Goal: Task Accomplishment & Management: Complete application form

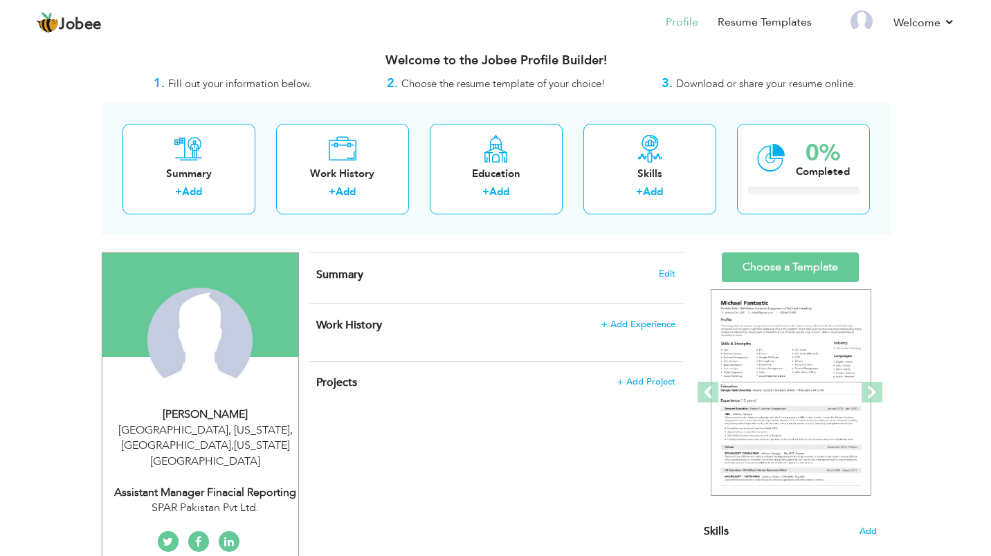
scroll to position [7, 0]
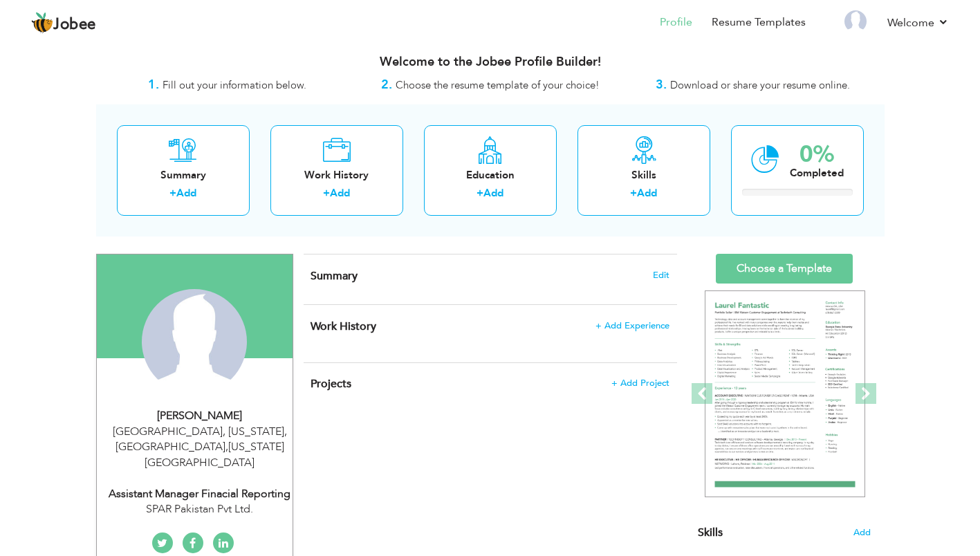
click at [325, 182] on div "Work History + Add" at bounding box center [337, 170] width 133 height 91
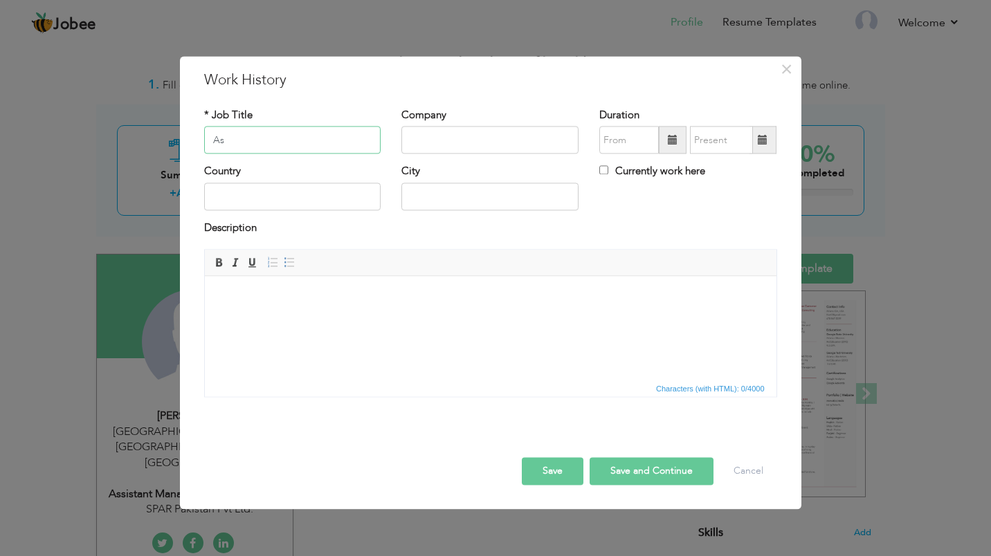
type input "A"
paste input "Assistant Manager Financial Reporting"
type input "Assistant Manager Financial Reporting"
click at [450, 138] on input "text" at bounding box center [489, 141] width 177 height 28
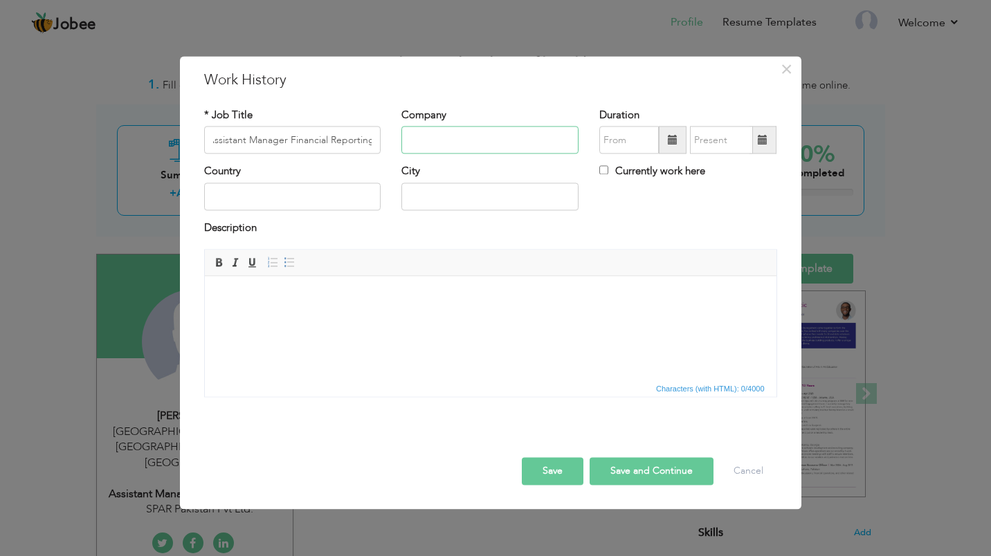
scroll to position [0, 0]
type input "SPAR Pakistan Private Limited"
click at [672, 136] on span at bounding box center [673, 140] width 10 height 10
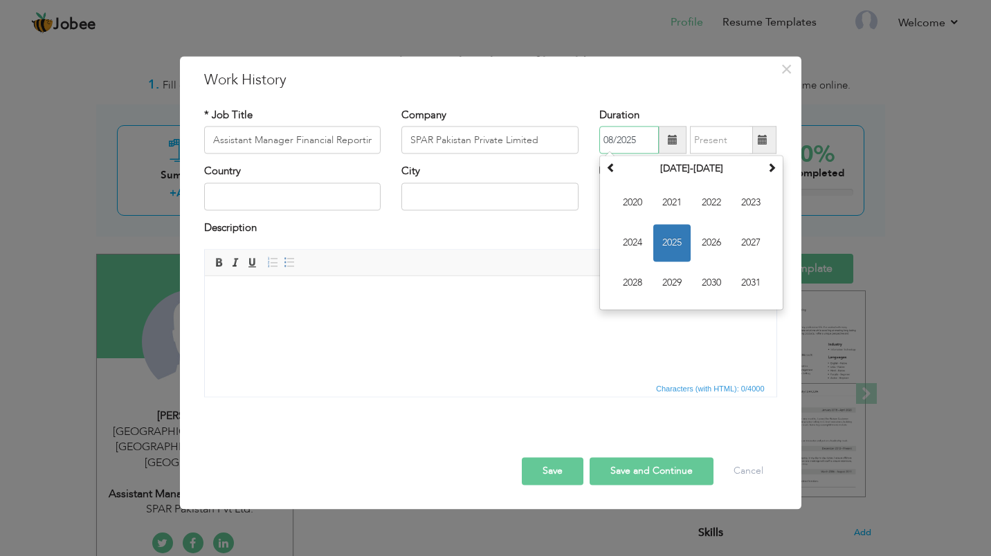
click at [762, 201] on span "2023" at bounding box center [750, 203] width 37 height 37
click at [679, 190] on span "Feb" at bounding box center [671, 203] width 37 height 37
type input "02/2023"
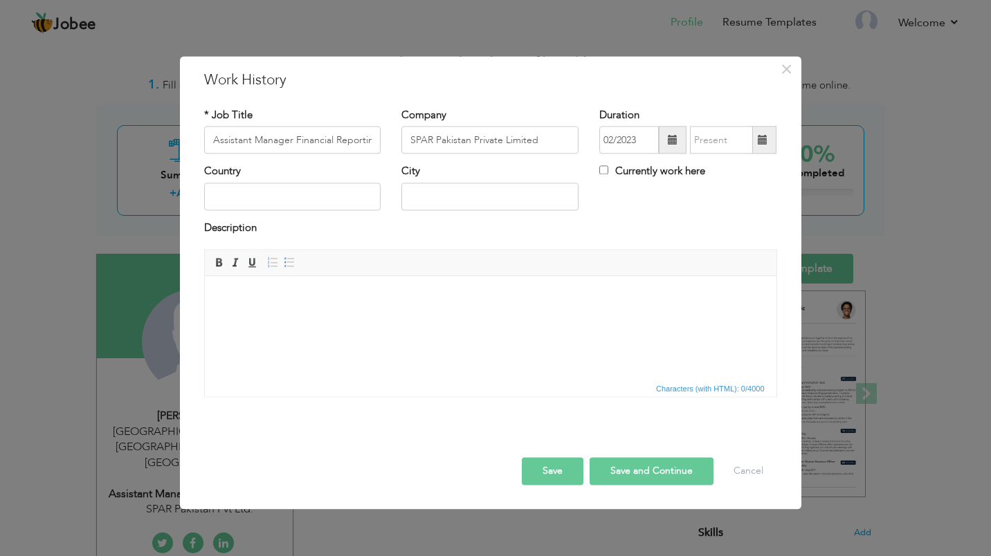
click at [765, 145] on span at bounding box center [763, 140] width 10 height 10
type input "08/2025"
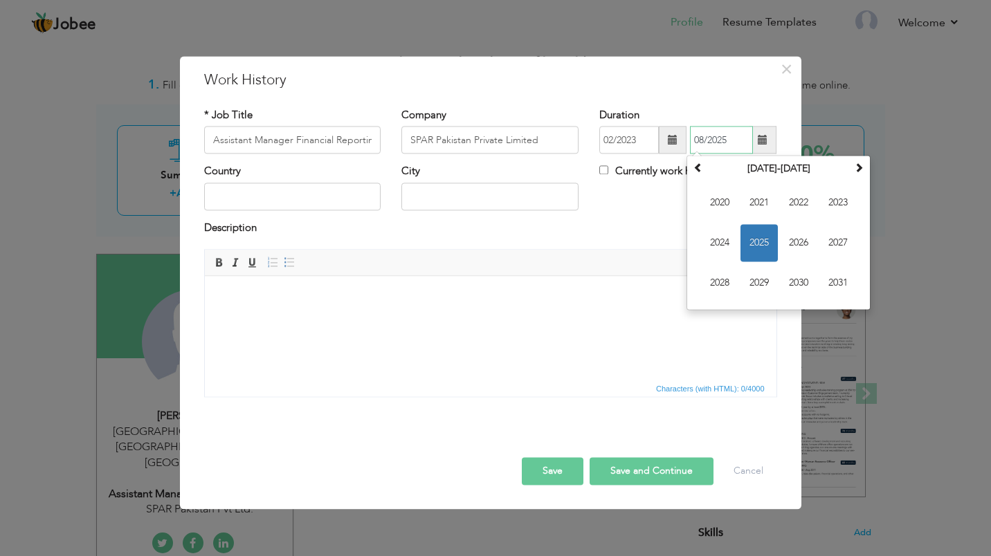
click at [769, 249] on span "2025" at bounding box center [758, 243] width 37 height 37
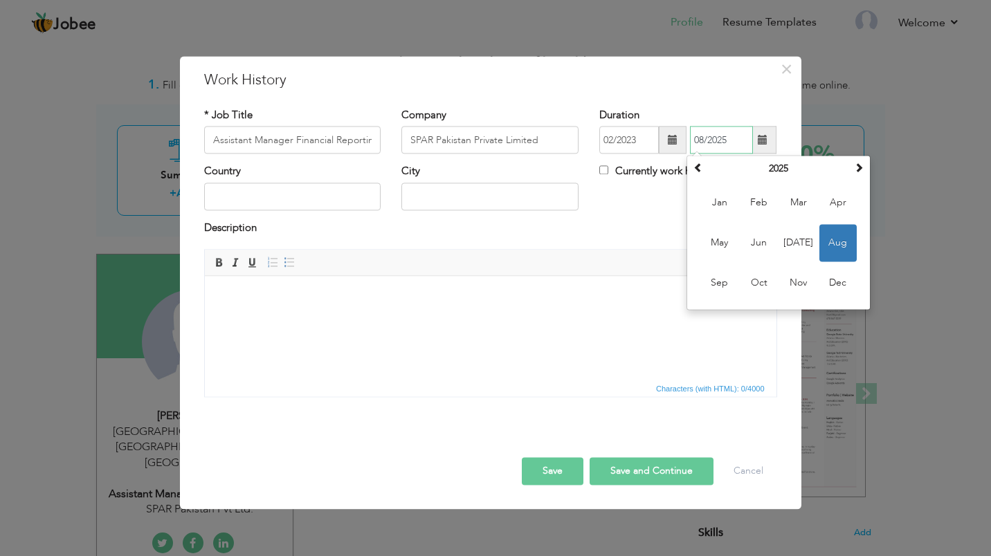
click at [843, 248] on span "Aug" at bounding box center [837, 243] width 37 height 37
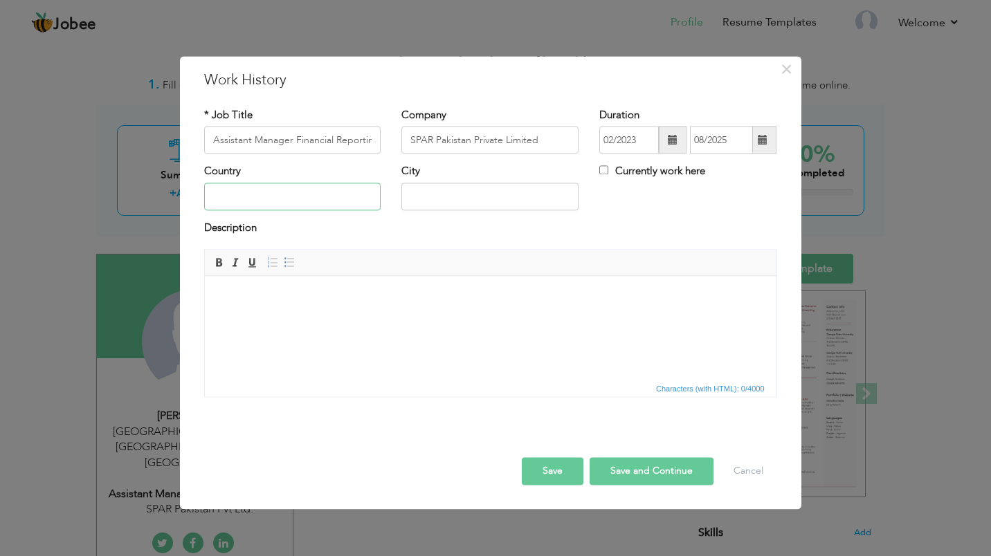
click at [259, 202] on input "text" at bounding box center [292, 197] width 177 height 28
type input "[GEOGRAPHIC_DATA]"
type input "Karachi"
click at [542, 134] on input "SPAR Pakistan Private Limited" at bounding box center [489, 141] width 177 height 28
click at [379, 299] on body at bounding box center [490, 297] width 544 height 15
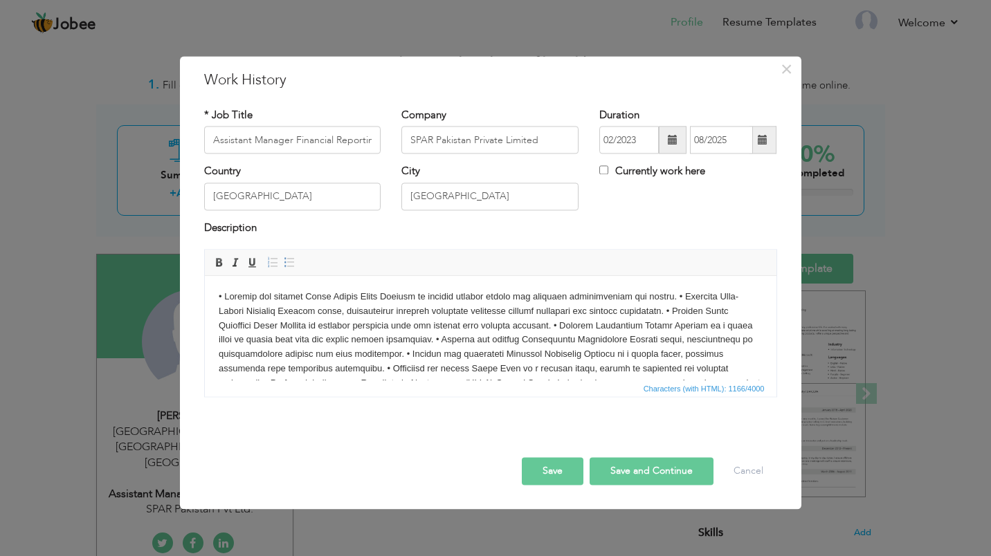
scroll to position [37, 0]
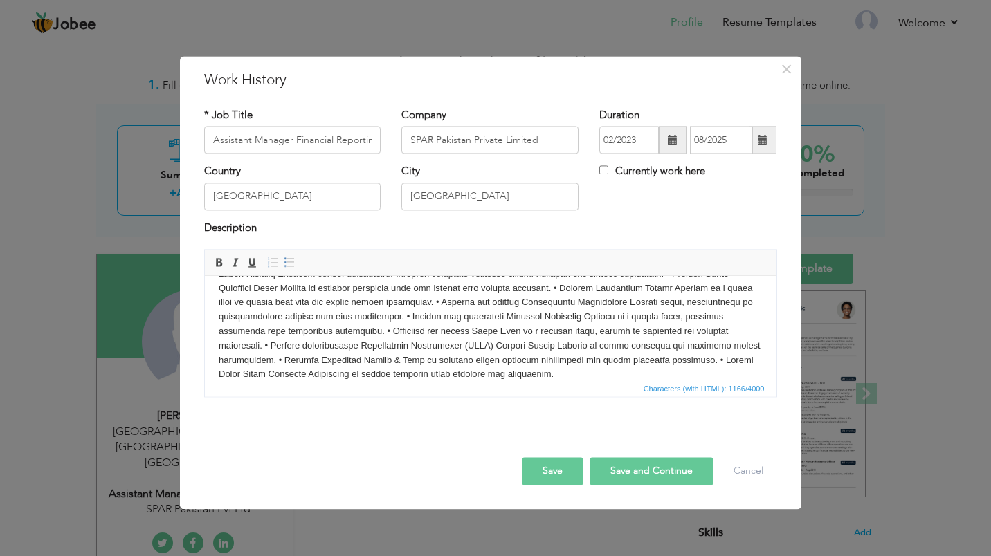
click at [459, 347] on body at bounding box center [490, 317] width 544 height 129
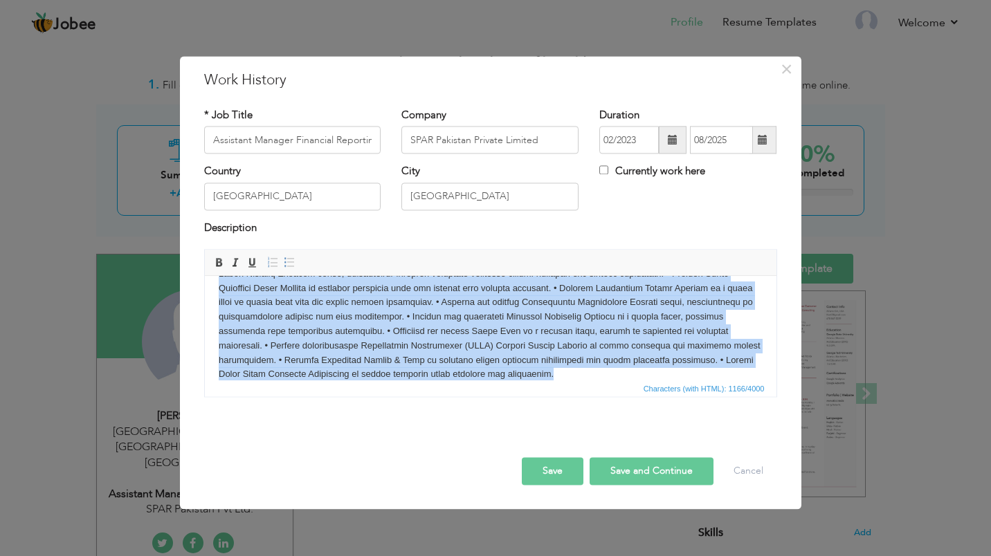
copy body "• Prepare and analyze Daily Credit Sales Reports to monitor revenue trends and …"
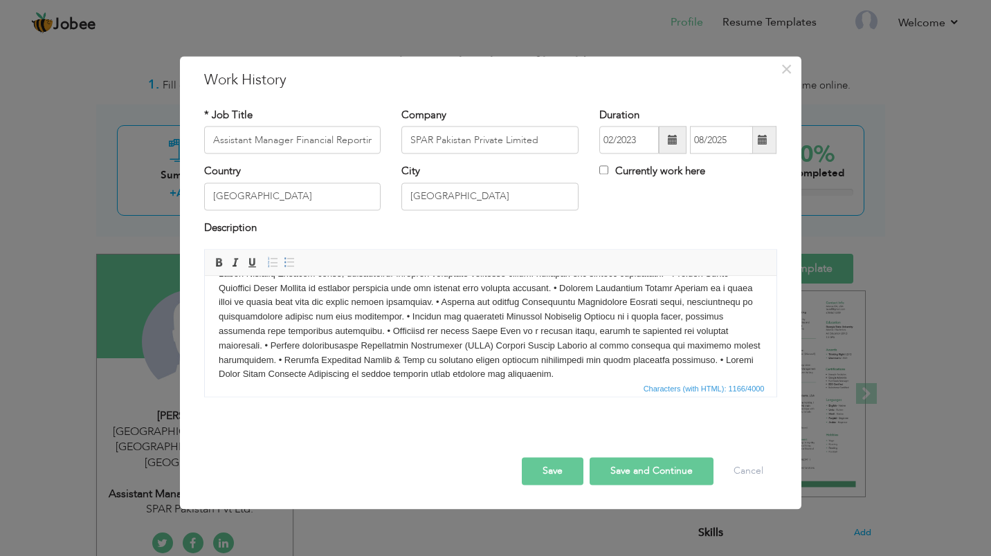
scroll to position [15, 0]
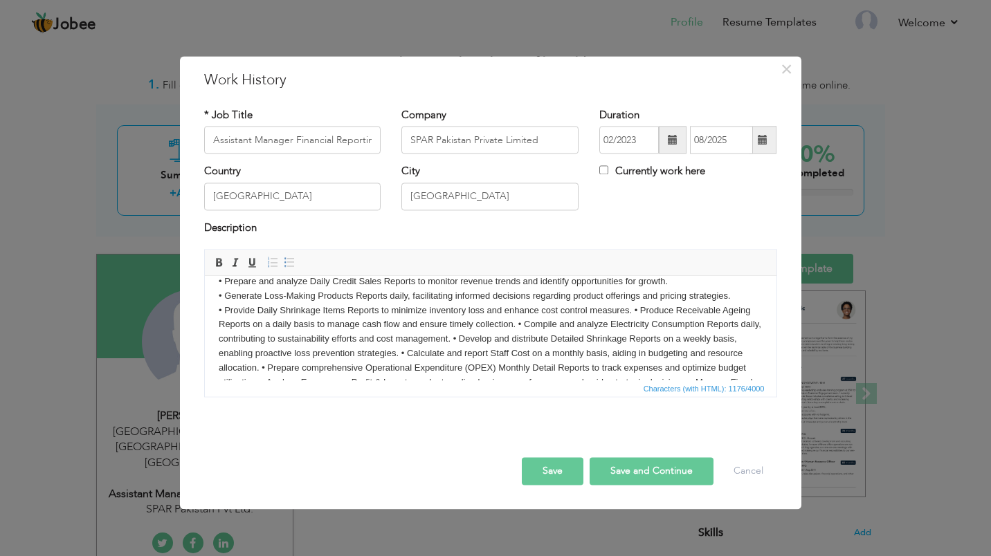
click at [628, 309] on body "• Prepare and analyze Daily Credit Sales Reports to monitor revenue trends and …" at bounding box center [490, 339] width 544 height 129
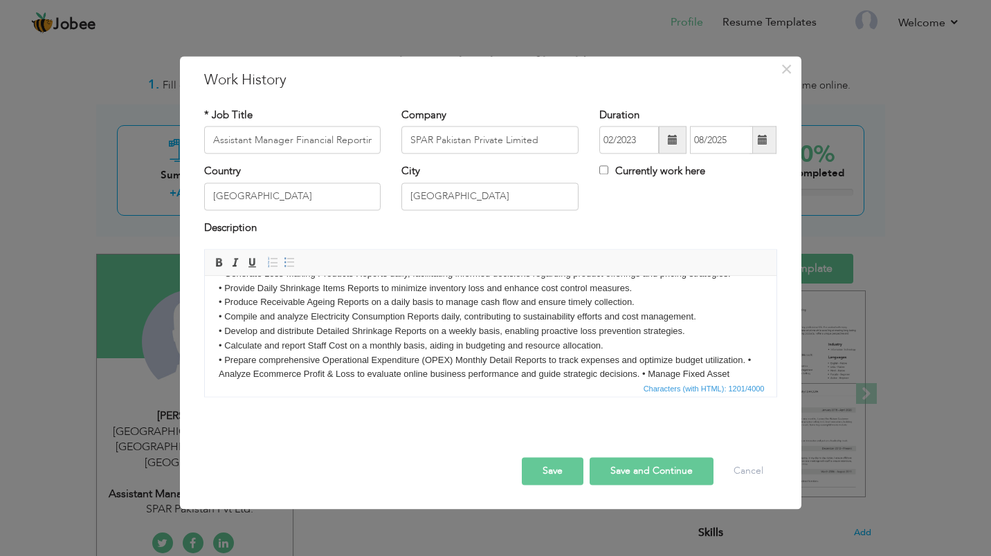
scroll to position [52, 0]
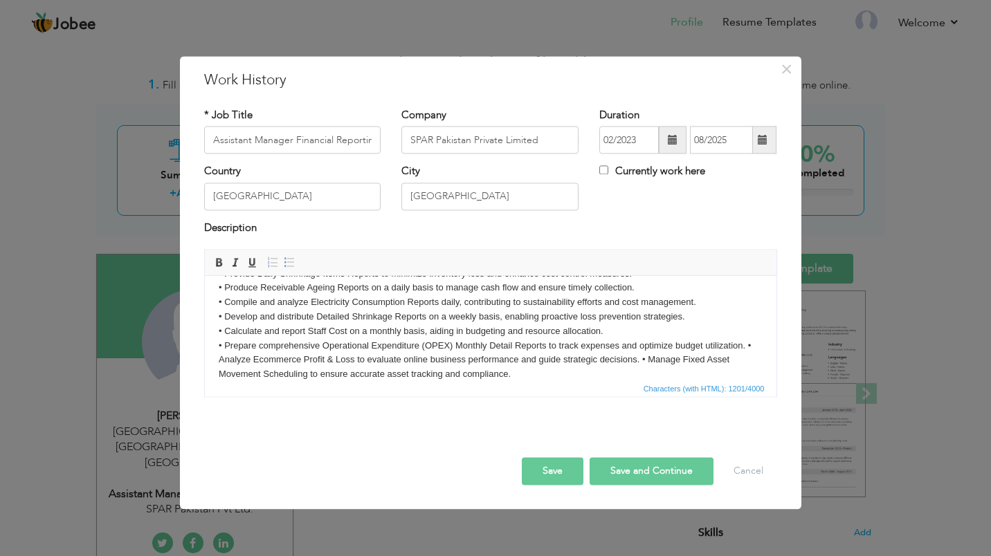
click at [747, 345] on body "• Prepare and analyze Daily Credit Sales Reports to monitor revenue trends and …" at bounding box center [490, 310] width 544 height 144
click at [647, 354] on body "• Prepare and analyze Daily Credit Sales Reports to monitor revenue trends and …" at bounding box center [490, 310] width 544 height 144
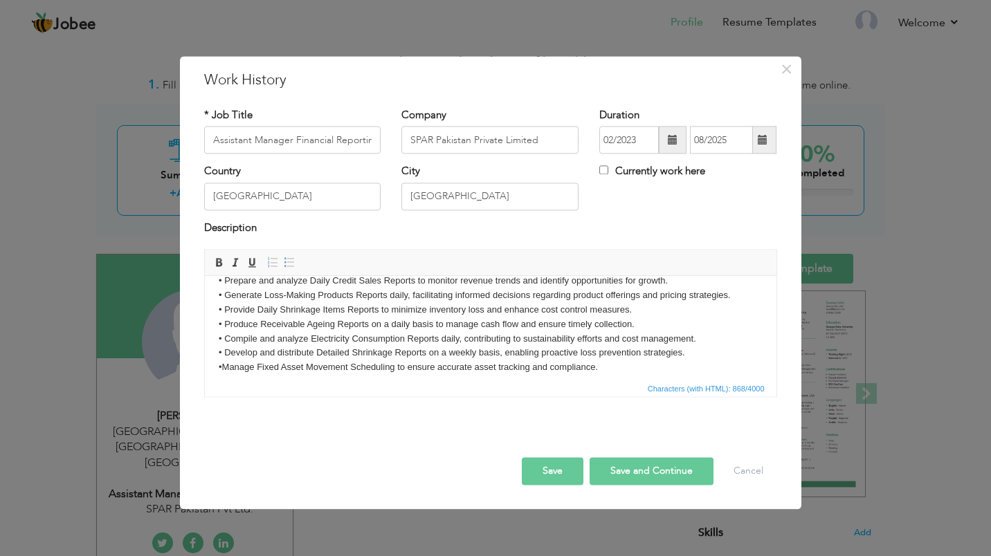
scroll to position [73, 0]
paste body
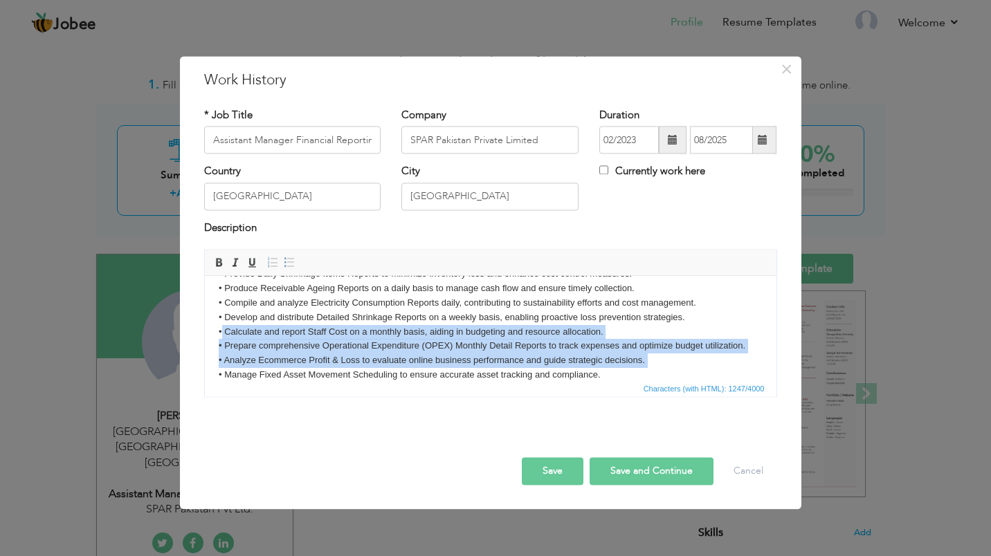
copy body "• Calculate and report Staff Cost on a monthly basis, aiding in budgeting and r…"
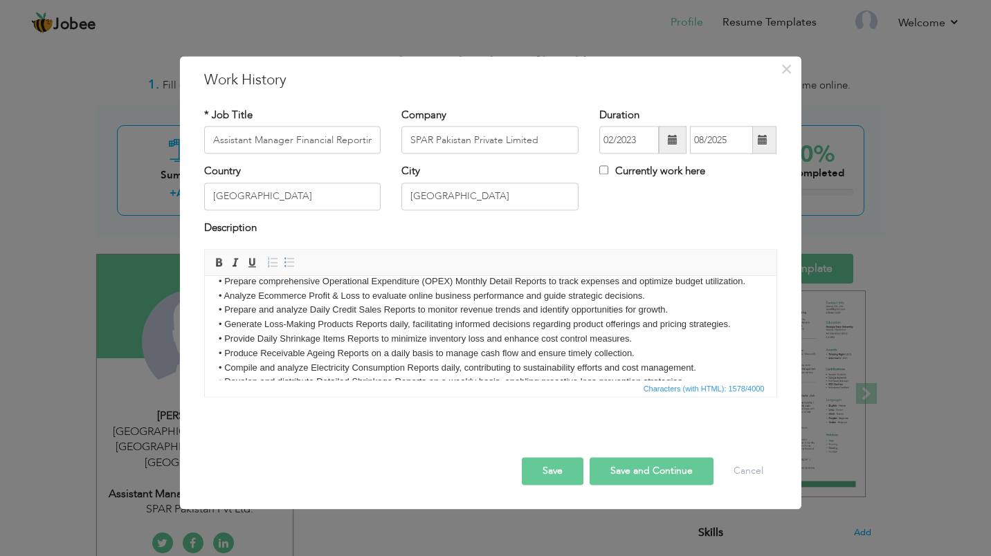
scroll to position [15, 0]
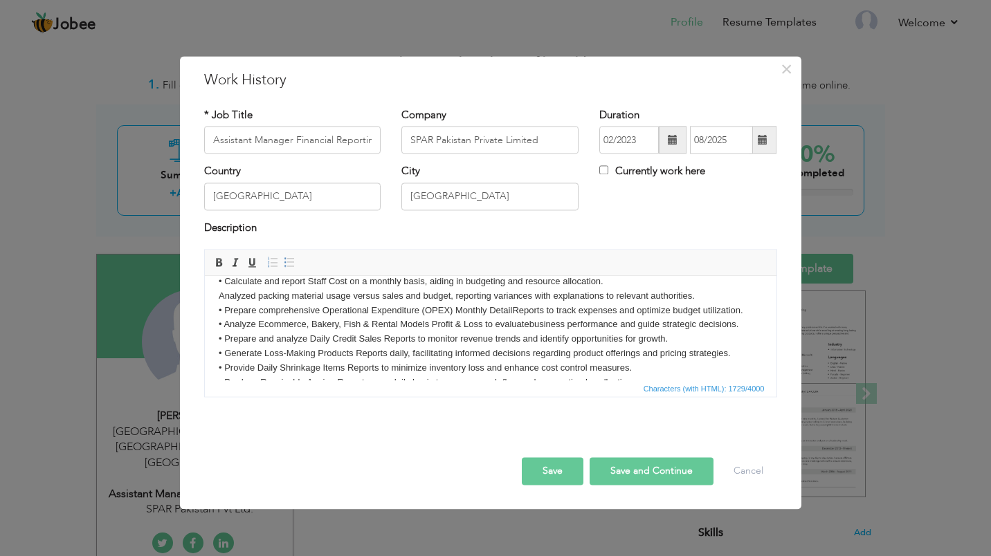
click at [215, 297] on html "• Calculate and report Staff Cost on a monthly basis, aiding in budgeting and r…" at bounding box center [490, 375] width 572 height 229
click at [282, 261] on link "Insert/Remove Bulleted List" at bounding box center [289, 262] width 15 height 15
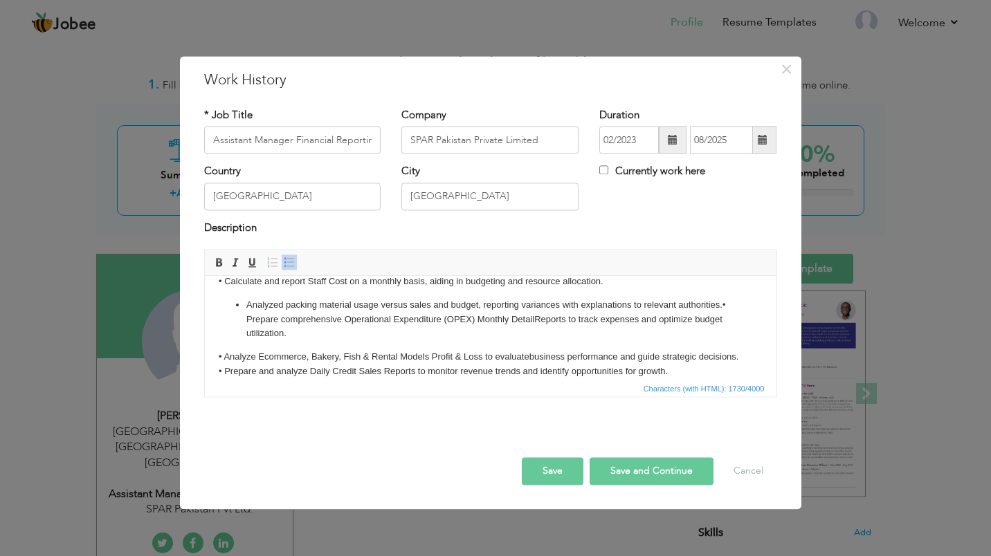
click at [282, 261] on link "Insert/Remove Bulleted List" at bounding box center [289, 262] width 15 height 15
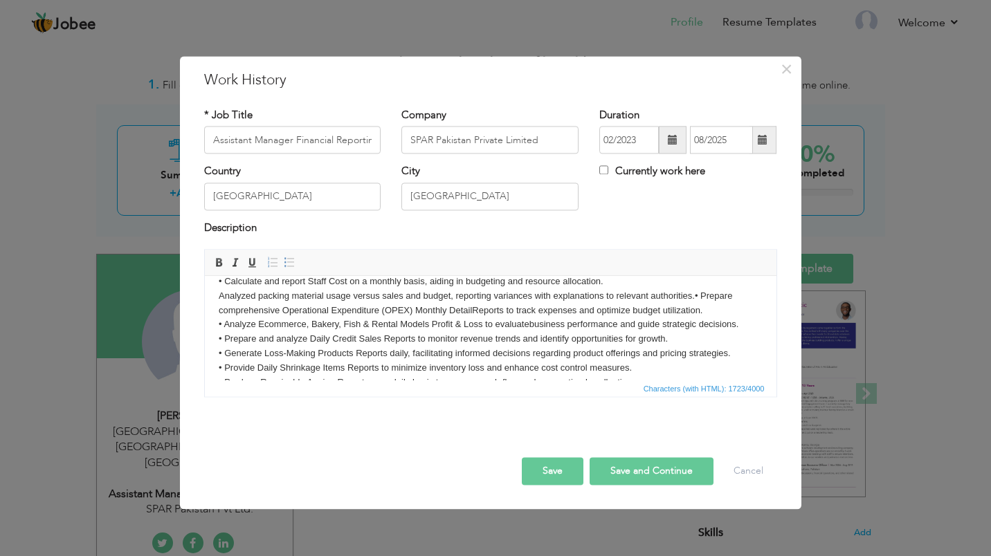
click at [282, 261] on link "Insert/Remove Bulleted List" at bounding box center [289, 262] width 15 height 15
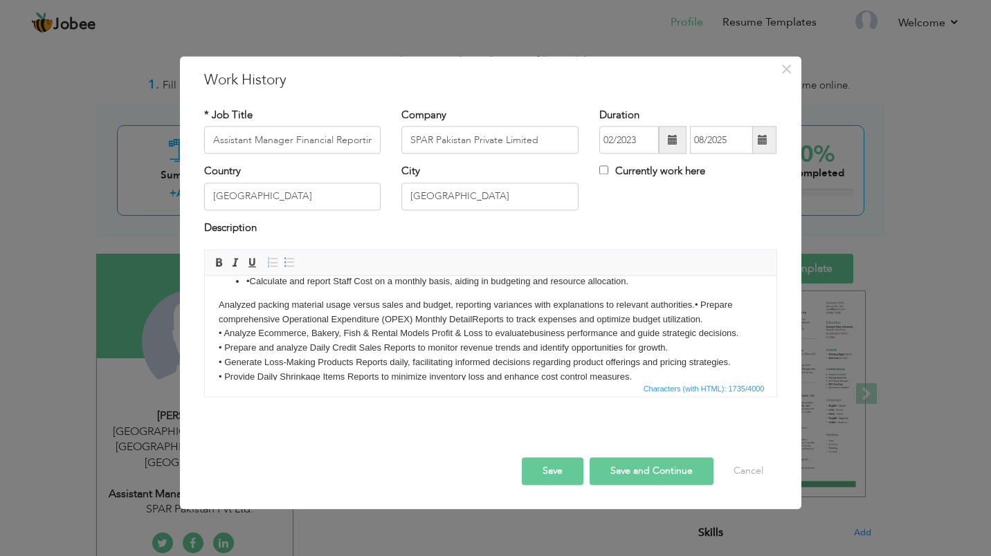
click at [282, 261] on link "Insert/Remove Bulleted List" at bounding box center [289, 262] width 15 height 15
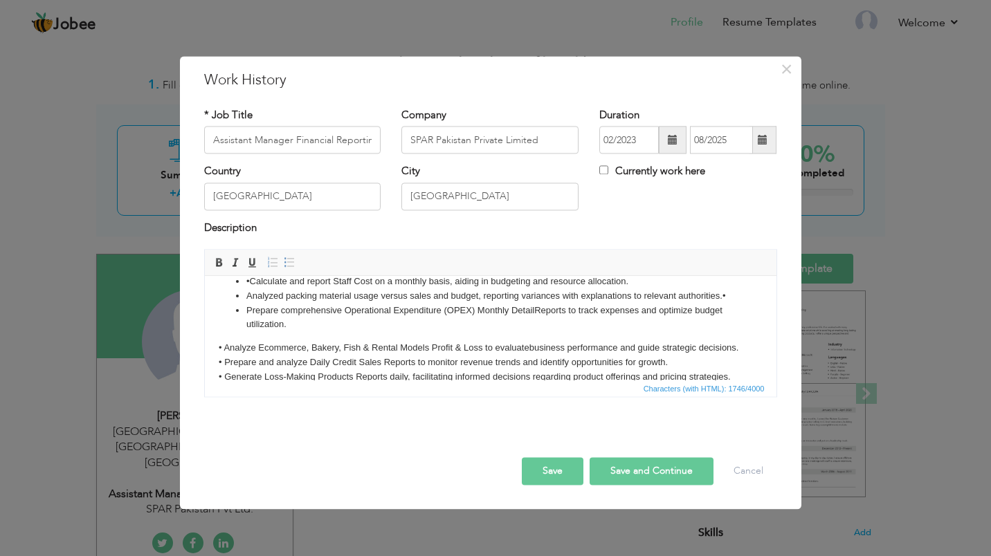
click at [282, 261] on link "Insert/Remove Bulleted List" at bounding box center [289, 262] width 15 height 15
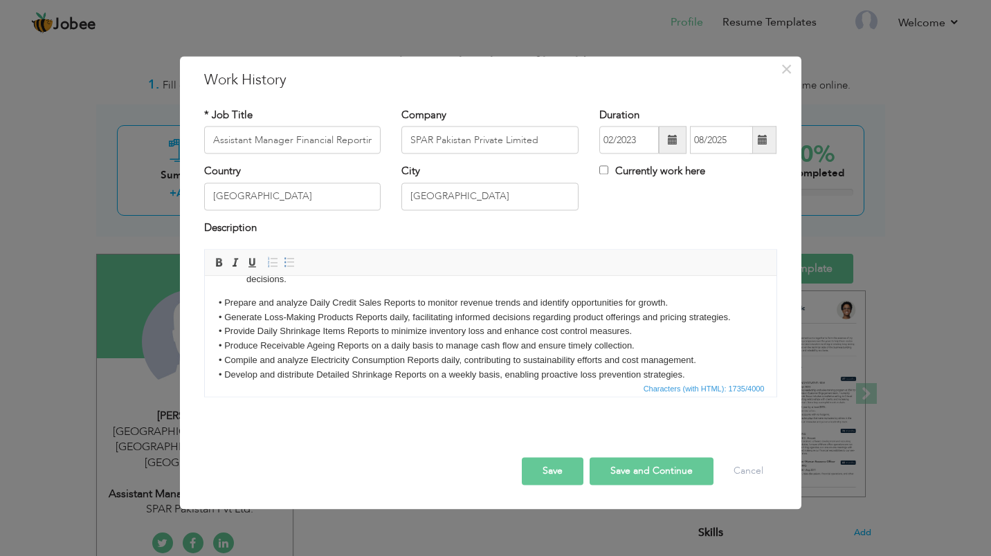
scroll to position [104, 0]
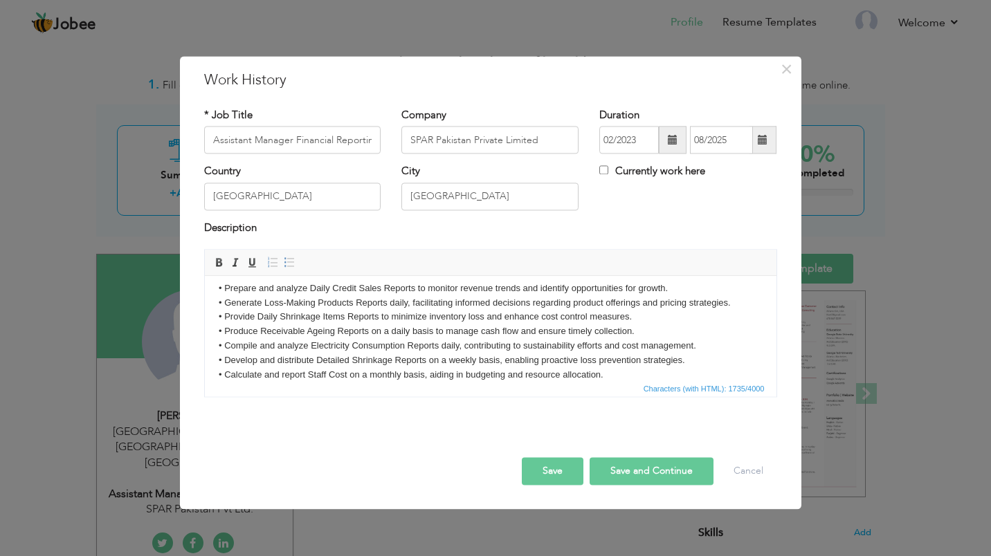
click at [282, 261] on link "Insert/Remove Bulleted List" at bounding box center [289, 262] width 15 height 15
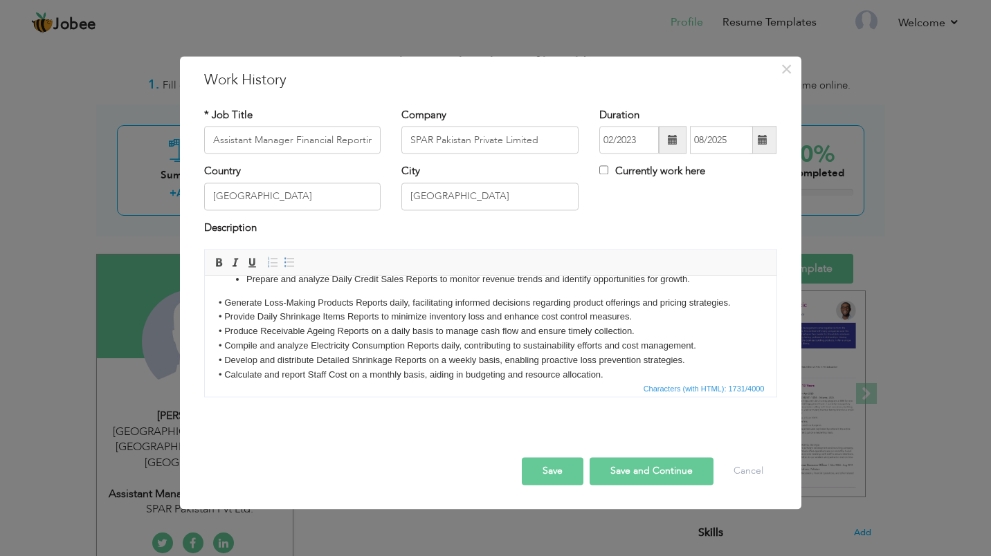
click at [282, 261] on link "Insert/Remove Bulleted List" at bounding box center [289, 262] width 15 height 15
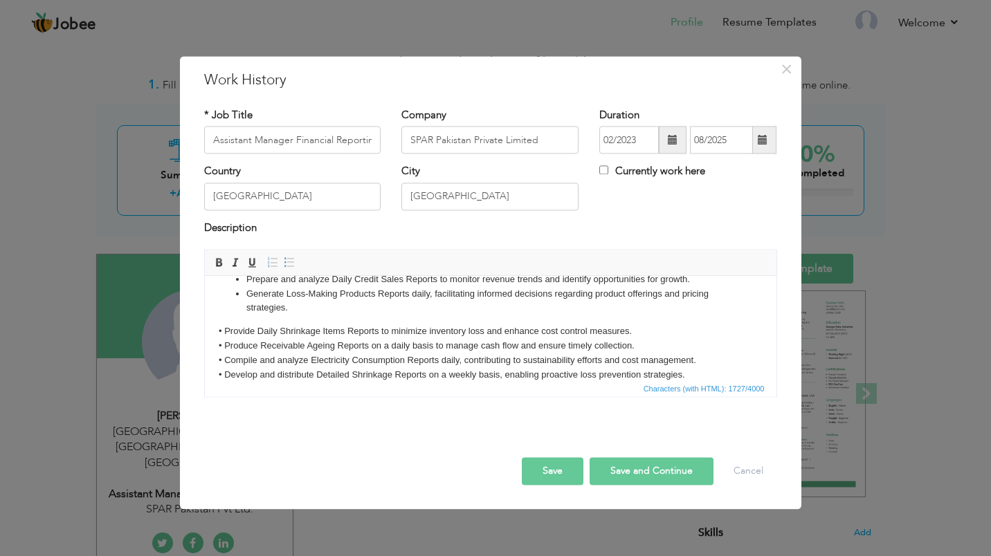
click at [282, 261] on link "Insert/Remove Bulleted List" at bounding box center [289, 262] width 15 height 15
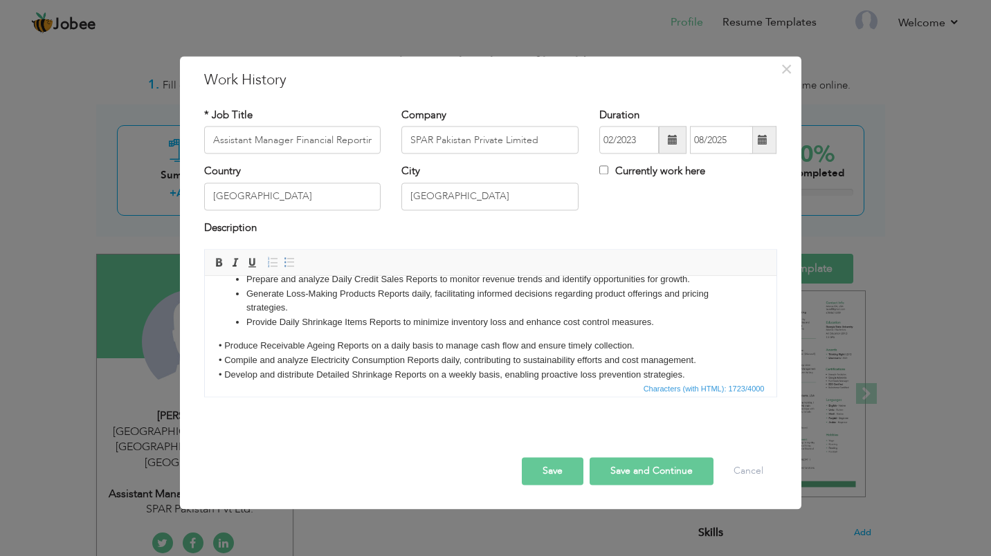
click at [282, 261] on link "Insert/Remove Bulleted List" at bounding box center [289, 262] width 15 height 15
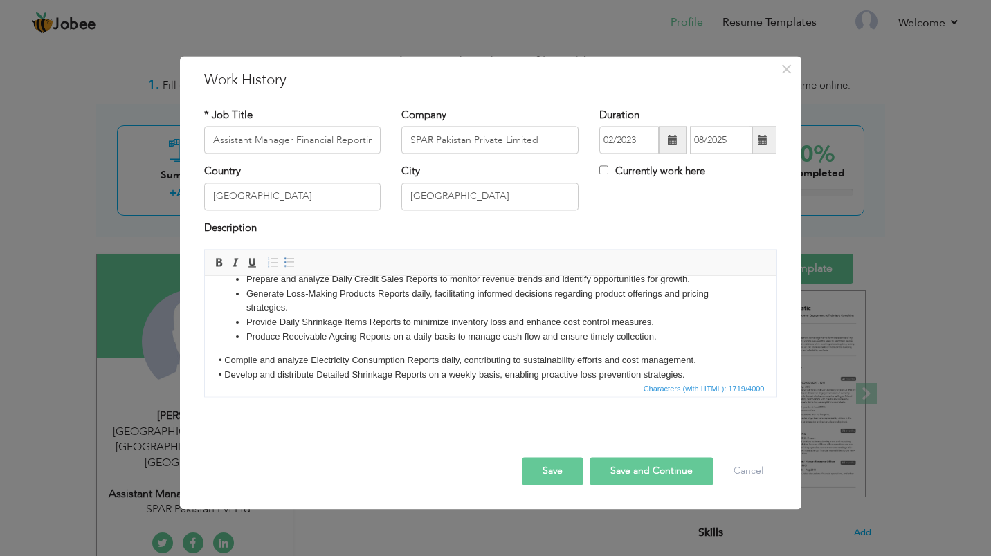
scroll to position [118, 0]
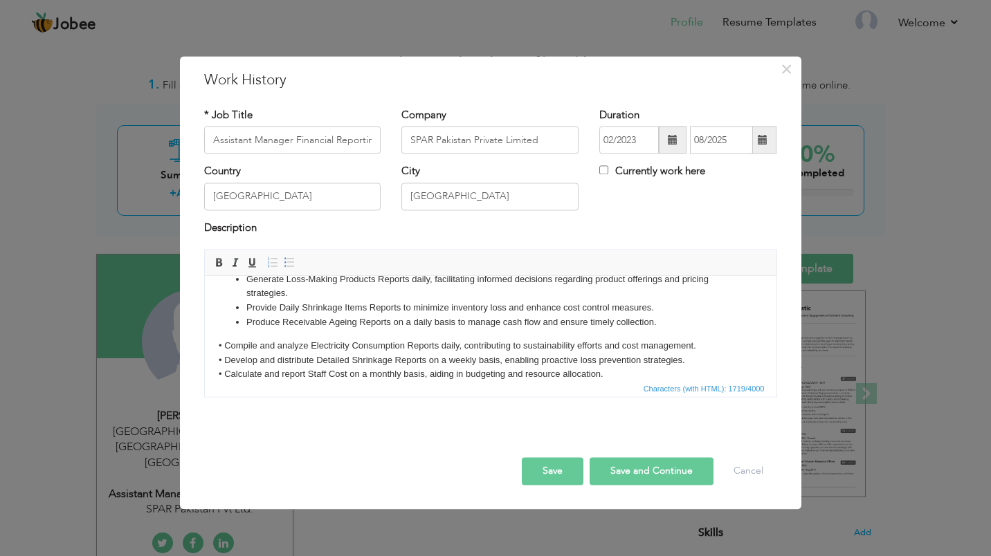
click at [282, 261] on link "Insert/Remove Bulleted List" at bounding box center [289, 262] width 15 height 15
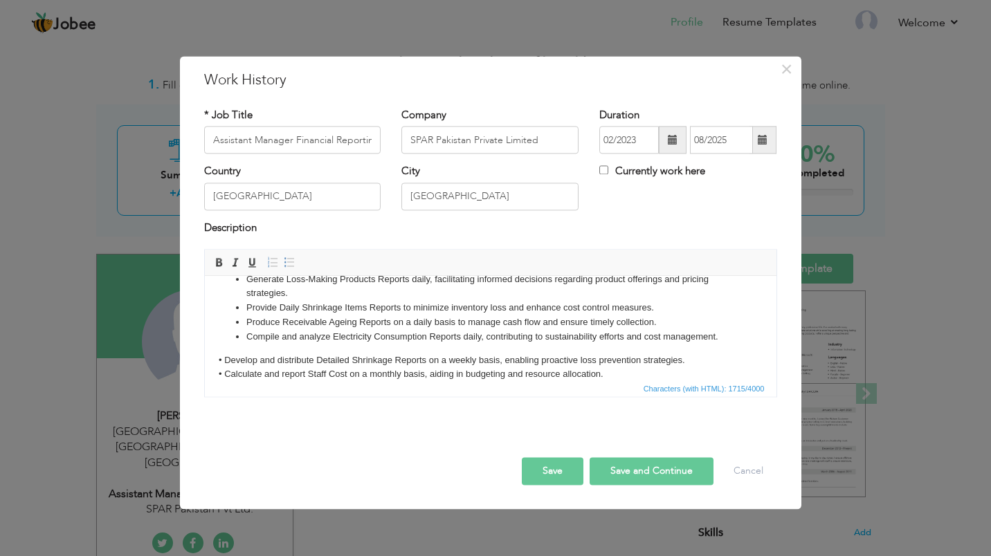
scroll to position [133, 0]
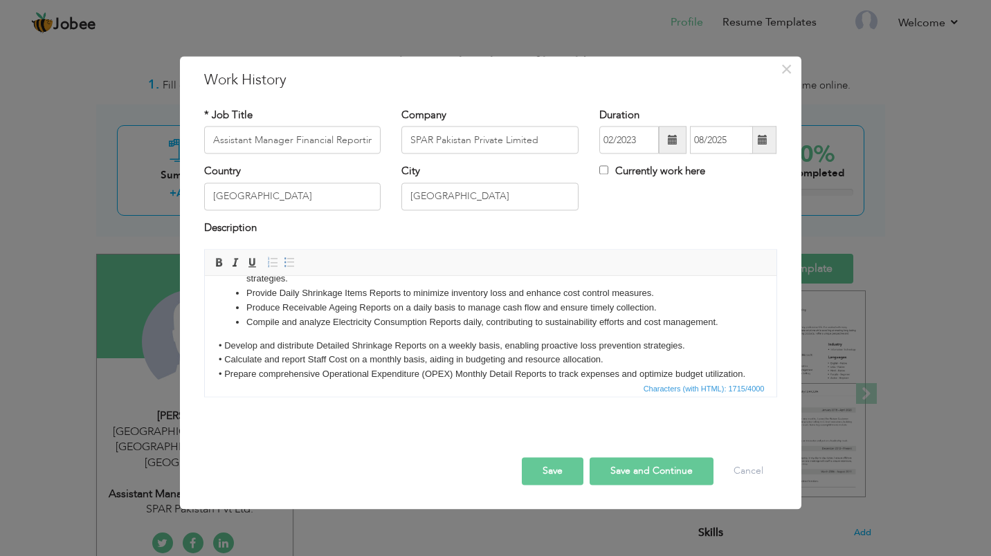
click at [282, 261] on link "Insert/Remove Bulleted List" at bounding box center [289, 262] width 15 height 15
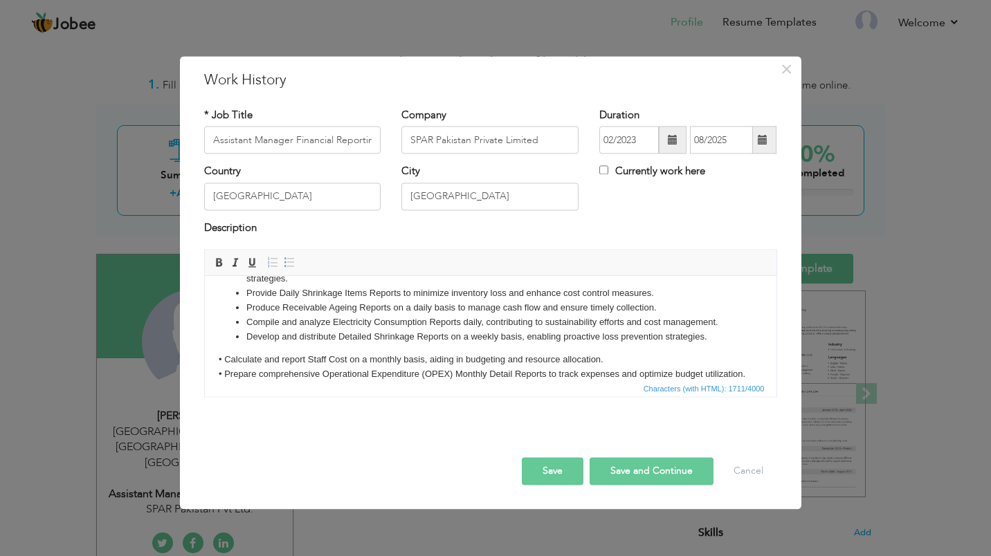
scroll to position [147, 0]
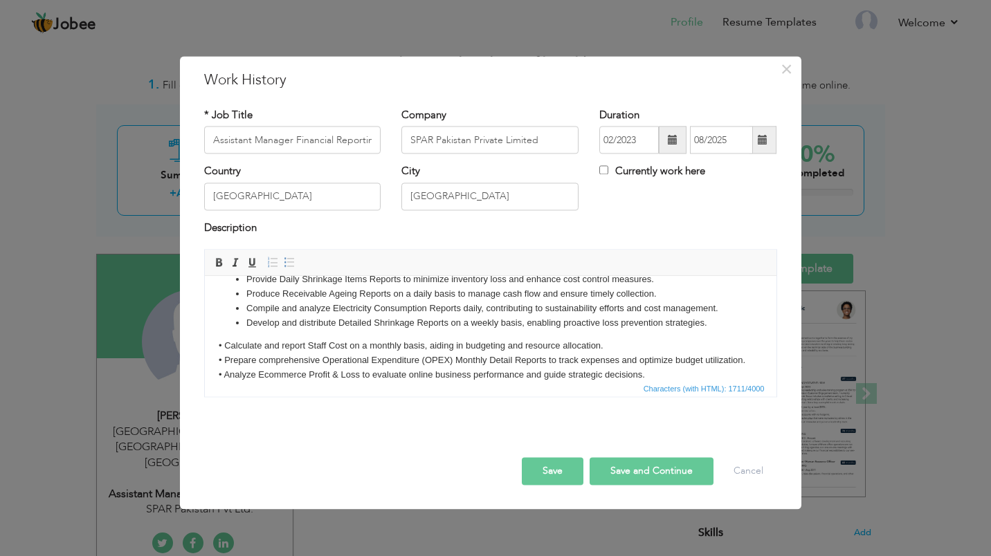
click at [282, 261] on link "Insert/Remove Bulleted List" at bounding box center [289, 262] width 15 height 15
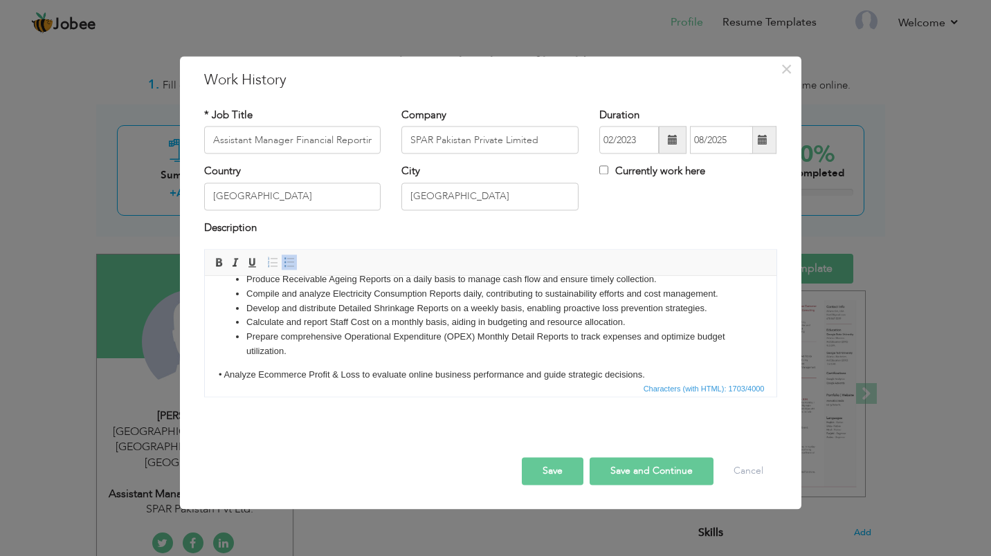
scroll to position [176, 0]
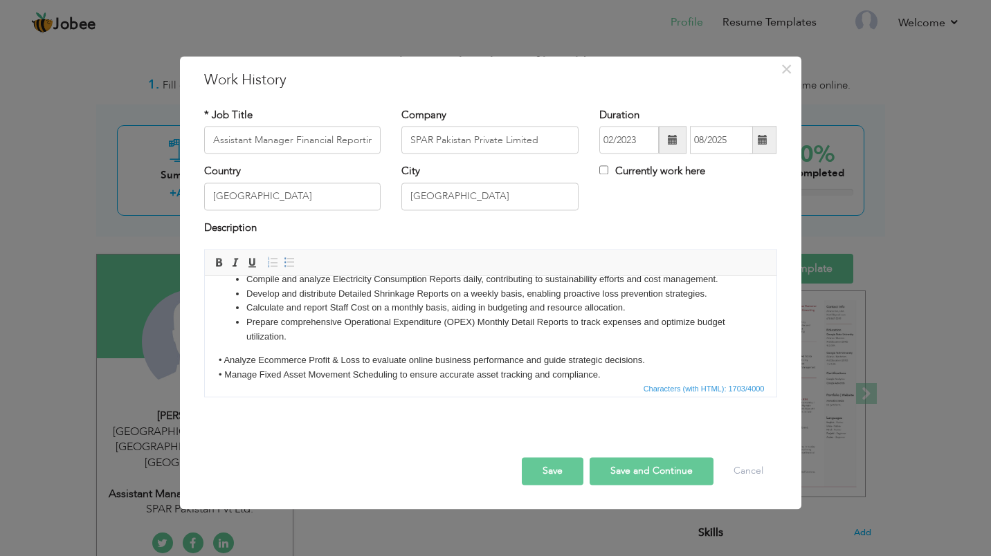
click at [282, 261] on link "Insert/Remove Bulleted List" at bounding box center [289, 262] width 15 height 15
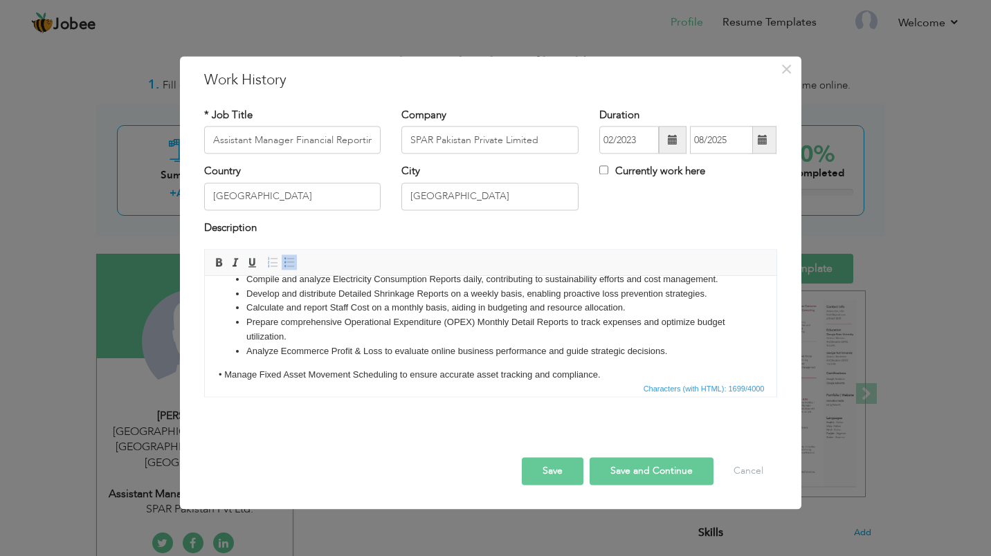
scroll to position [190, 0]
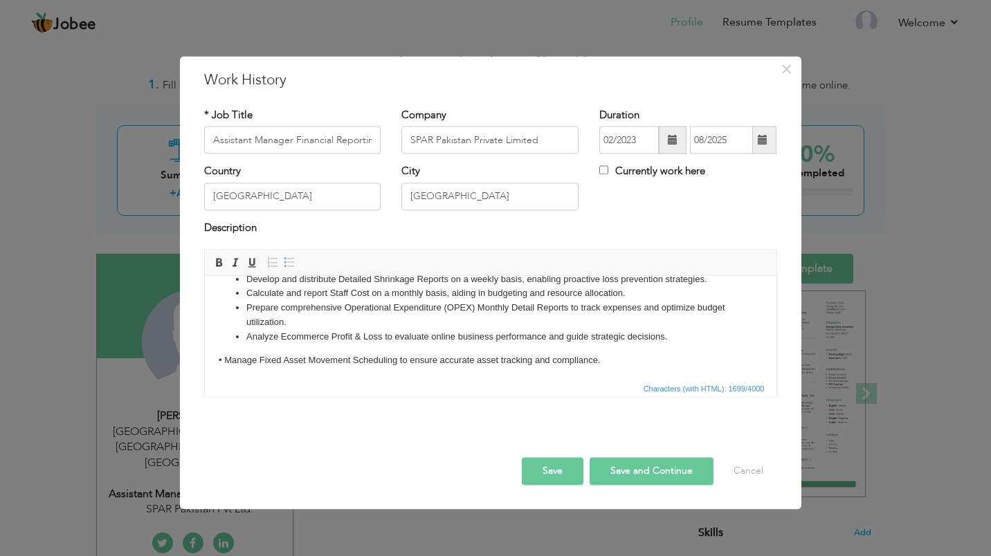
click at [282, 261] on link "Insert/Remove Bulleted List" at bounding box center [289, 262] width 15 height 15
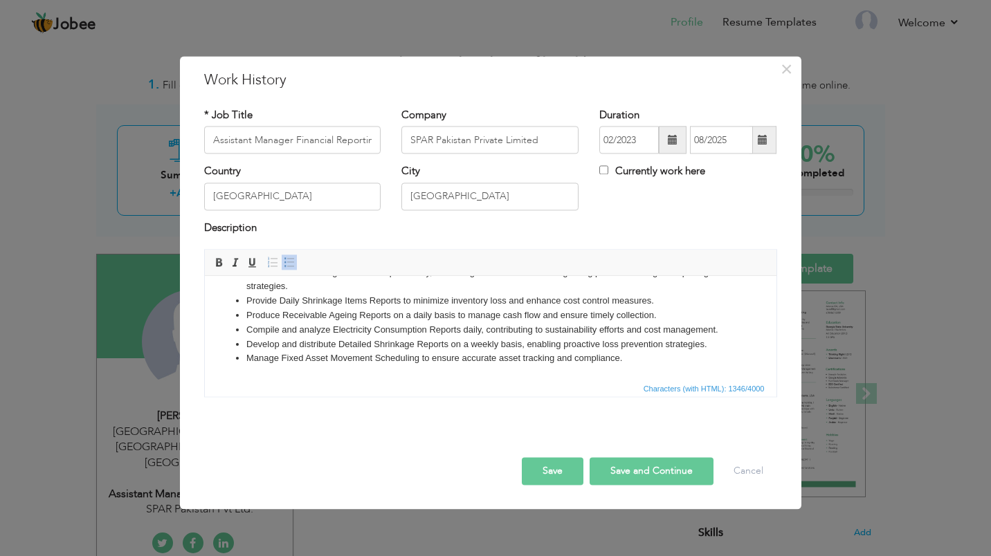
scroll to position [126, 0]
click at [271, 352] on li "Develop and distribute Detailed Shrinkage Reports on a weekly basis, enabling p…" at bounding box center [490, 345] width 489 height 15
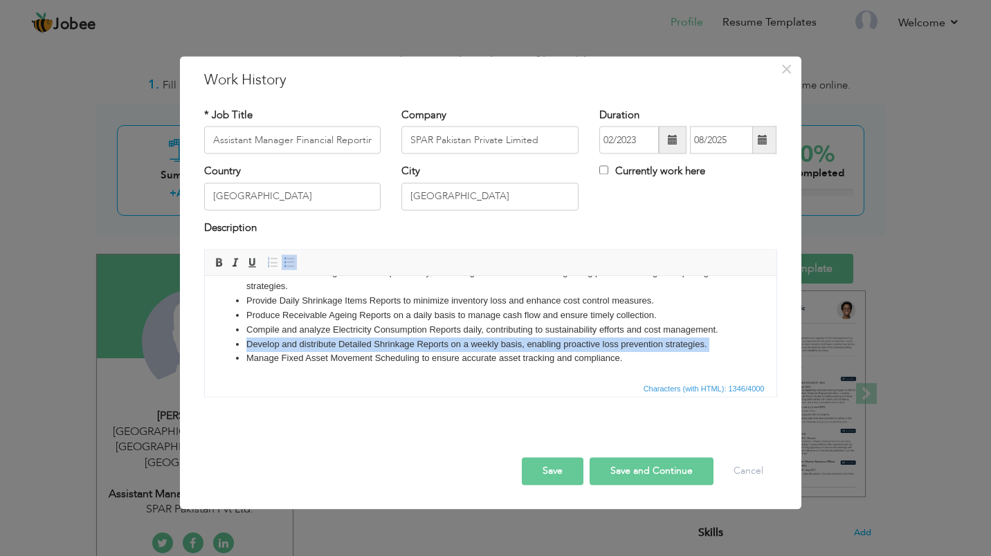
copy li "Develop and distribute Detailed Shrinkage Reports on a weekly basis, enabling p…"
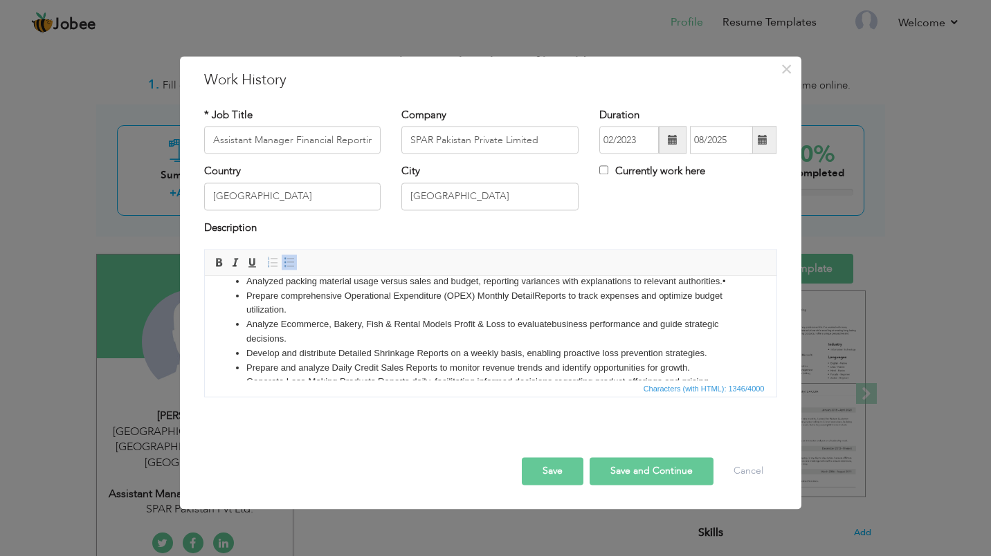
scroll to position [15, 0]
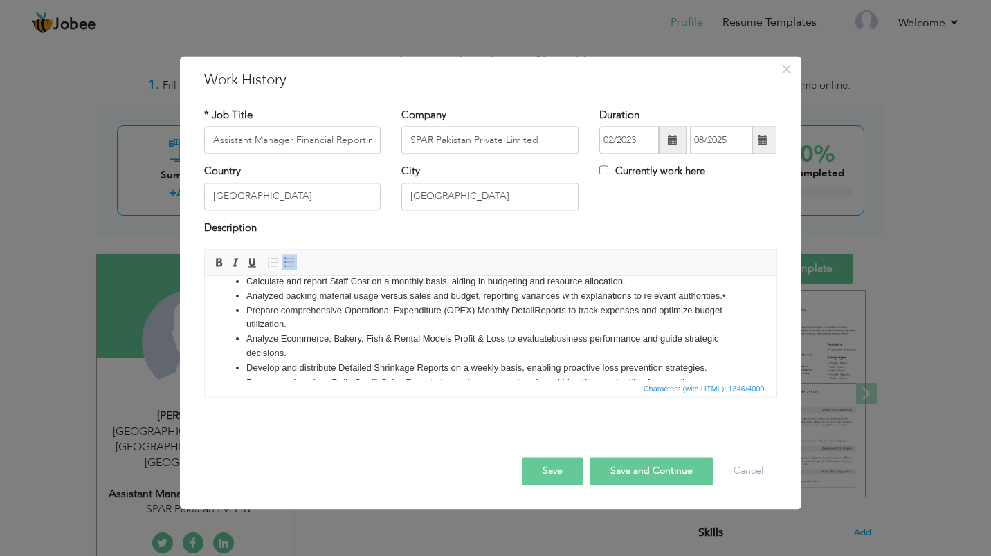
click at [615, 485] on button "Save and Continue" at bounding box center [652, 472] width 124 height 28
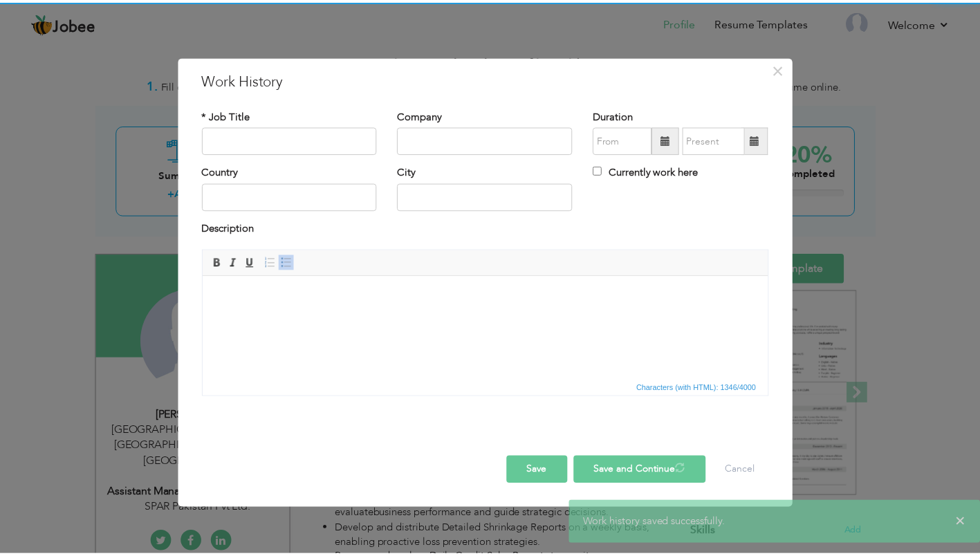
scroll to position [0, 0]
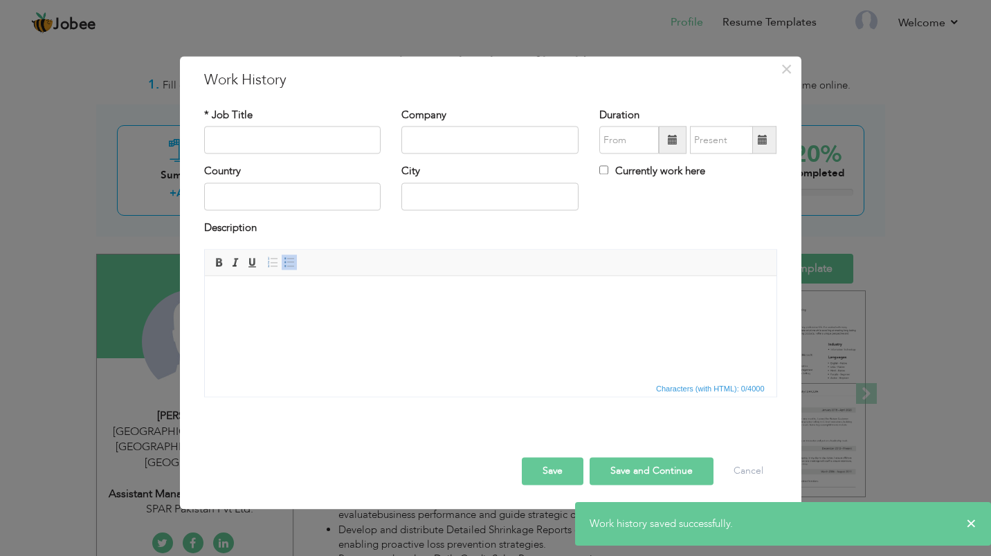
click at [549, 462] on button "Save" at bounding box center [553, 472] width 62 height 28
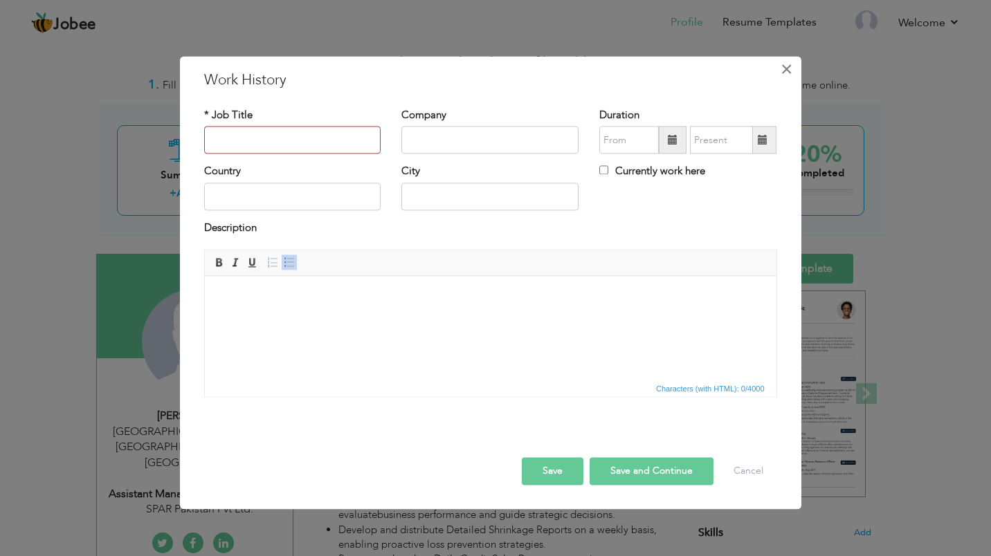
click at [781, 73] on span "×" at bounding box center [787, 69] width 12 height 25
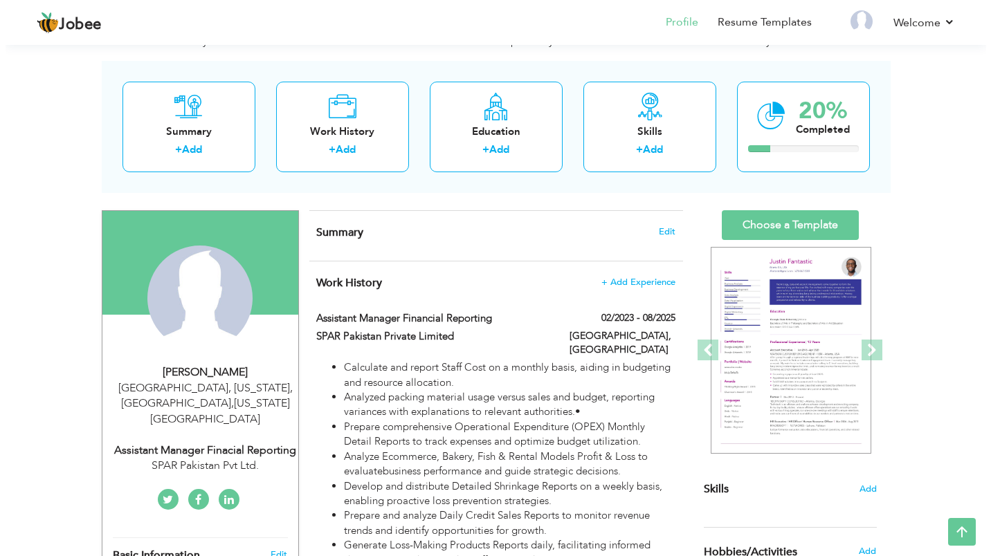
scroll to position [41, 0]
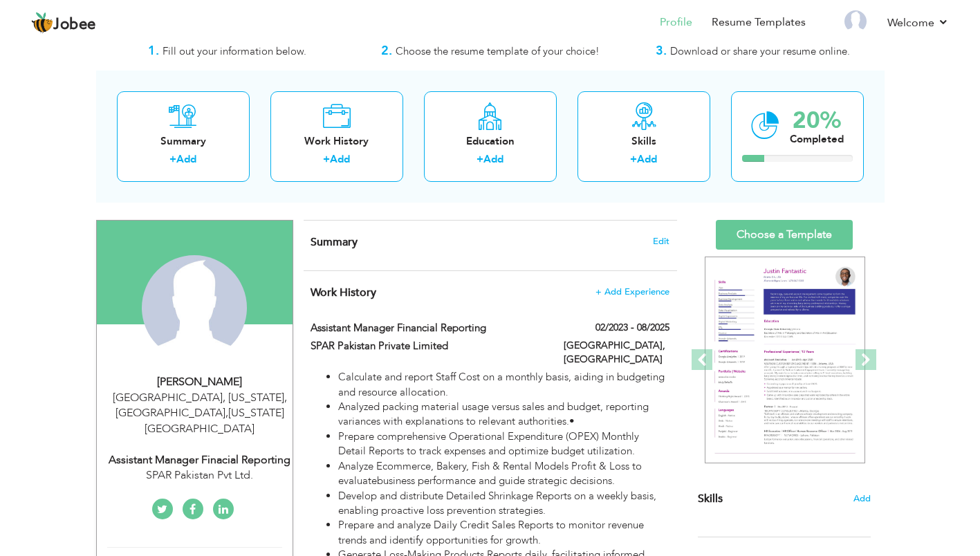
click at [657, 243] on span "Edit" at bounding box center [661, 242] width 17 height 10
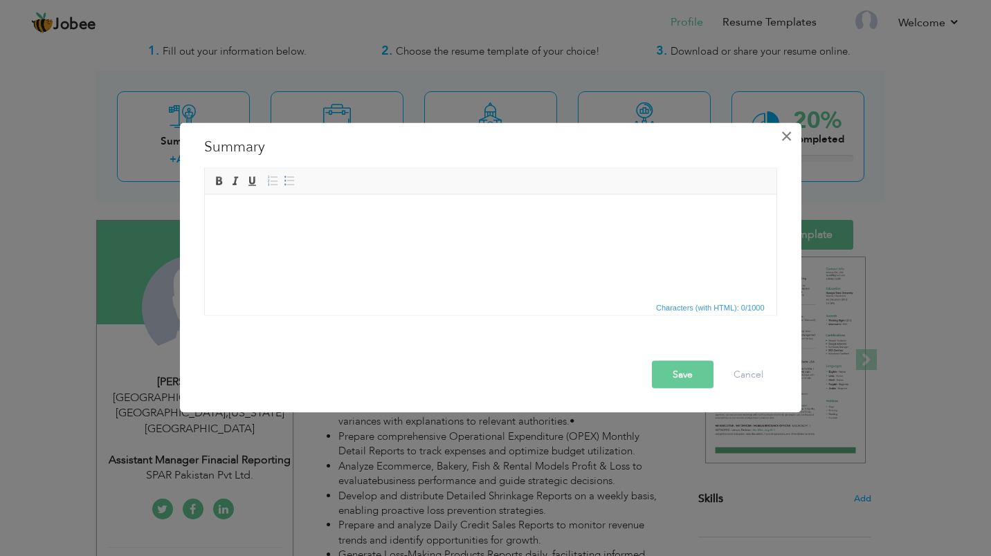
click at [789, 127] on span "×" at bounding box center [787, 136] width 12 height 25
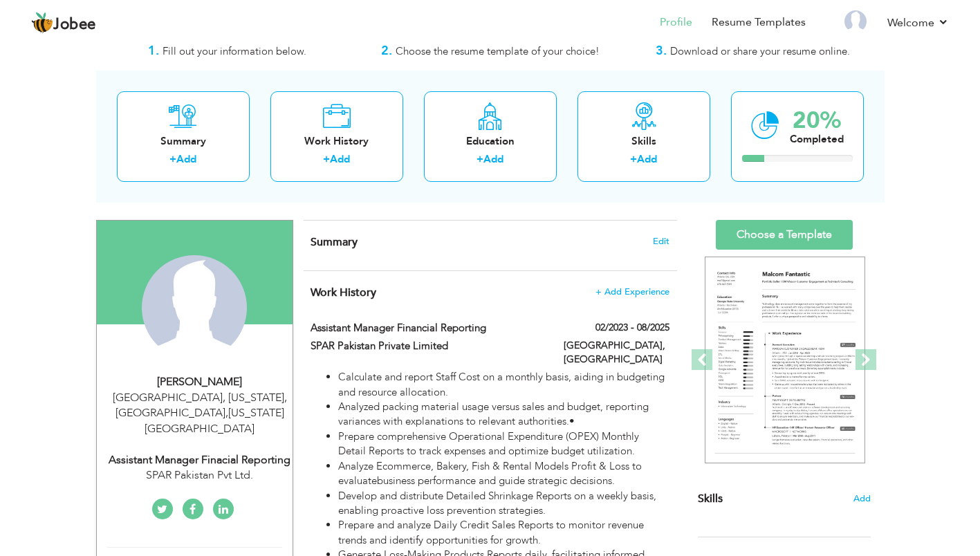
click at [617, 287] on span "+ Add Experience" at bounding box center [633, 292] width 74 height 10
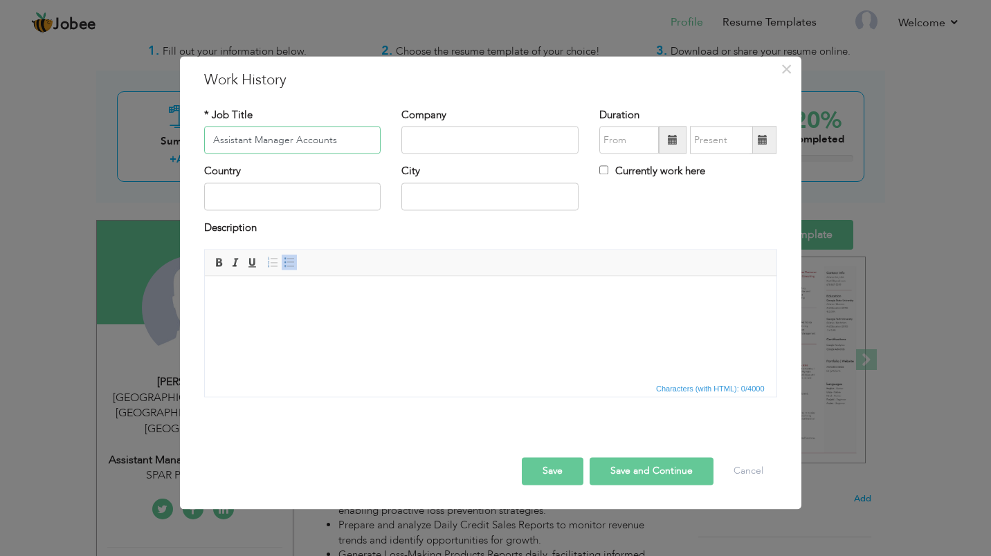
type input "Assistant Manager Accounts"
type input "[PERSON_NAME]'s International Express Private limited"
click at [659, 142] on span at bounding box center [673, 141] width 28 height 28
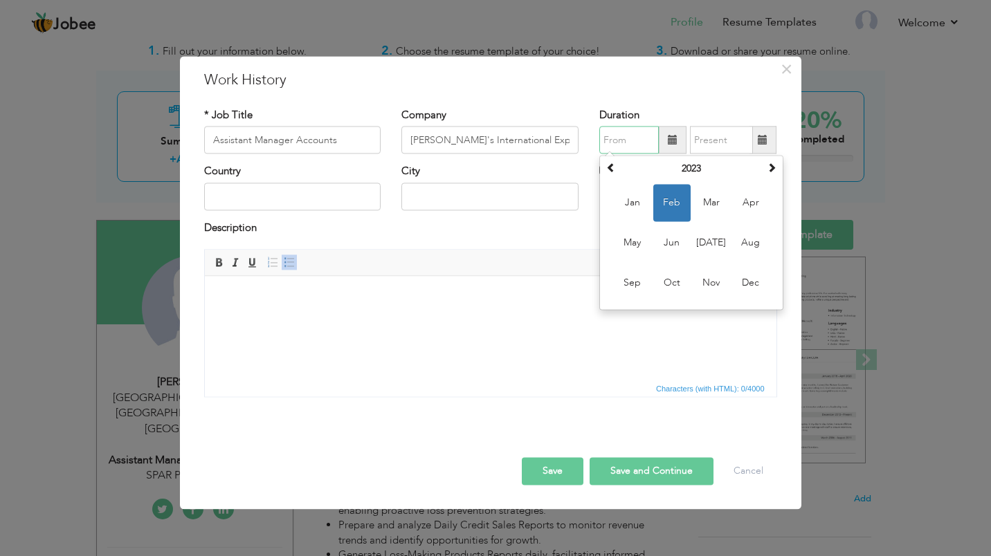
click at [675, 204] on span "Feb" at bounding box center [671, 203] width 37 height 37
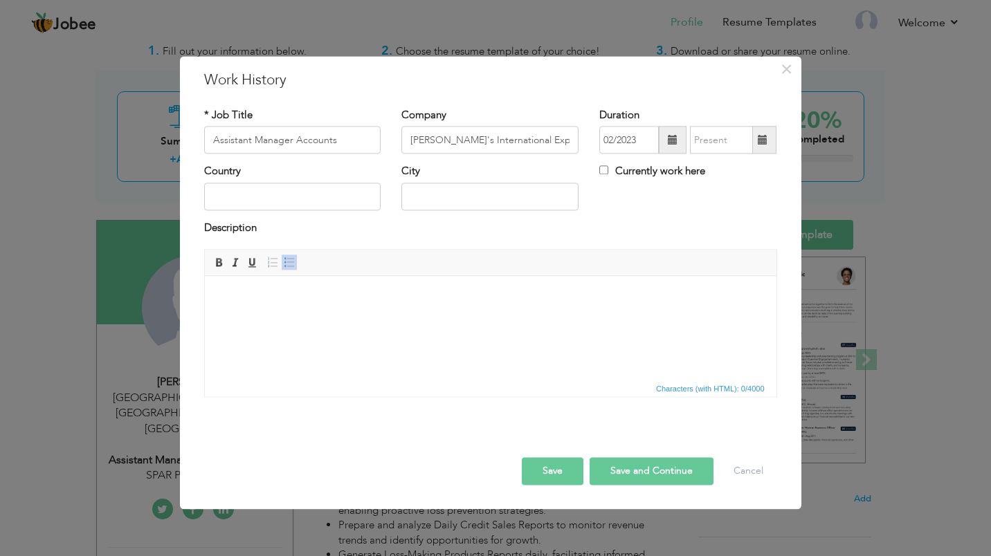
click at [662, 140] on span at bounding box center [673, 141] width 28 height 28
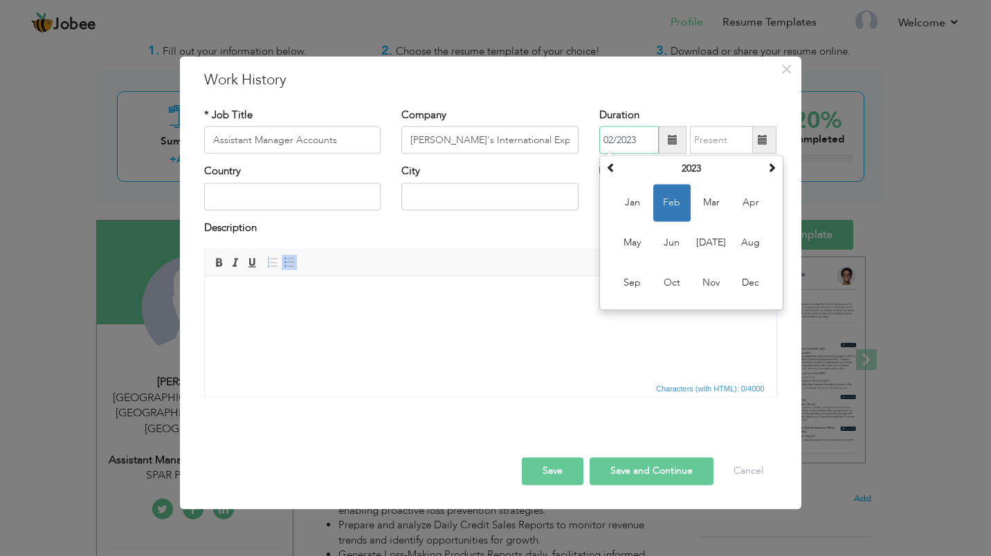
click at [685, 168] on th "2023" at bounding box center [691, 169] width 144 height 21
click at [700, 210] on span "2020" at bounding box center [711, 203] width 37 height 37
click at [666, 197] on span "Feb" at bounding box center [671, 203] width 37 height 37
type input "02/2020"
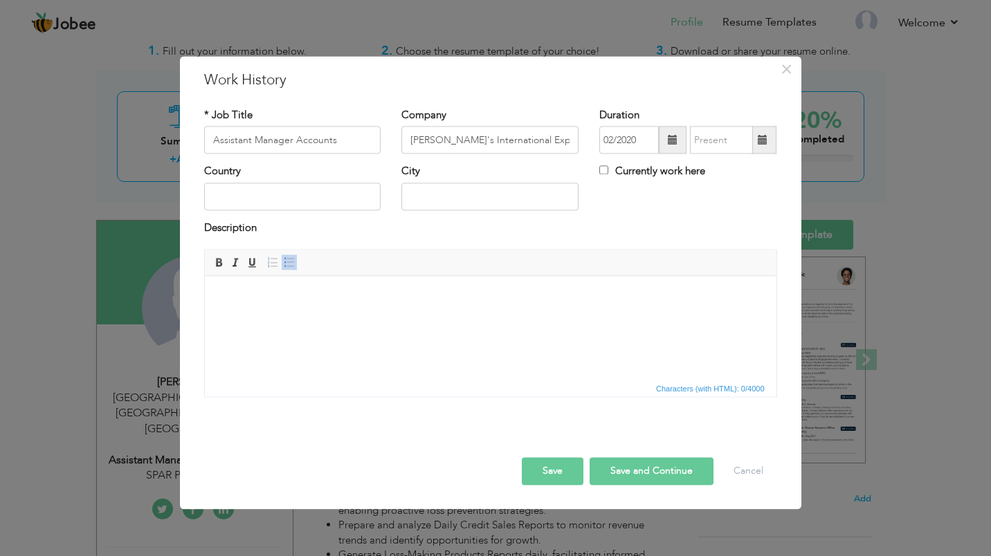
click at [758, 140] on span at bounding box center [763, 140] width 10 height 10
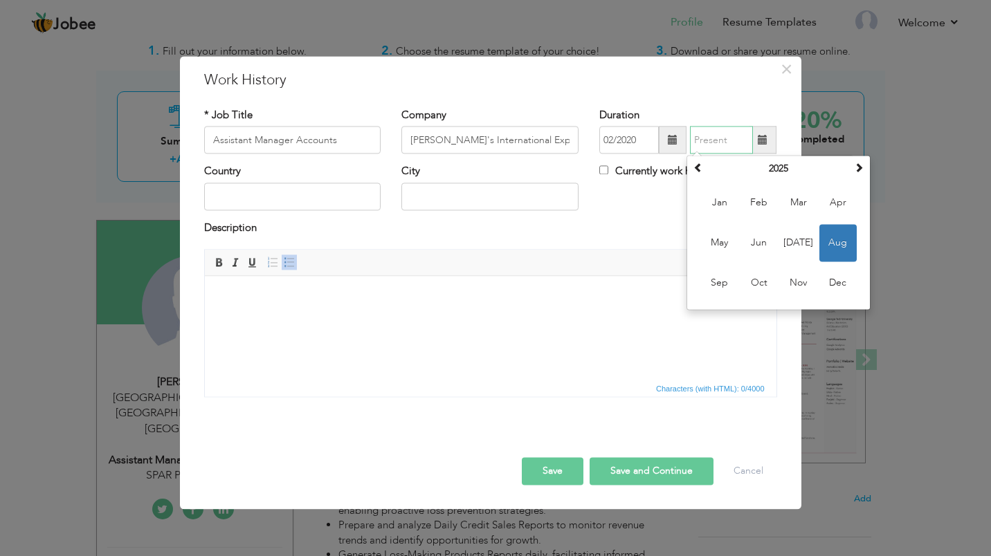
click at [754, 202] on span "Feb" at bounding box center [758, 203] width 37 height 37
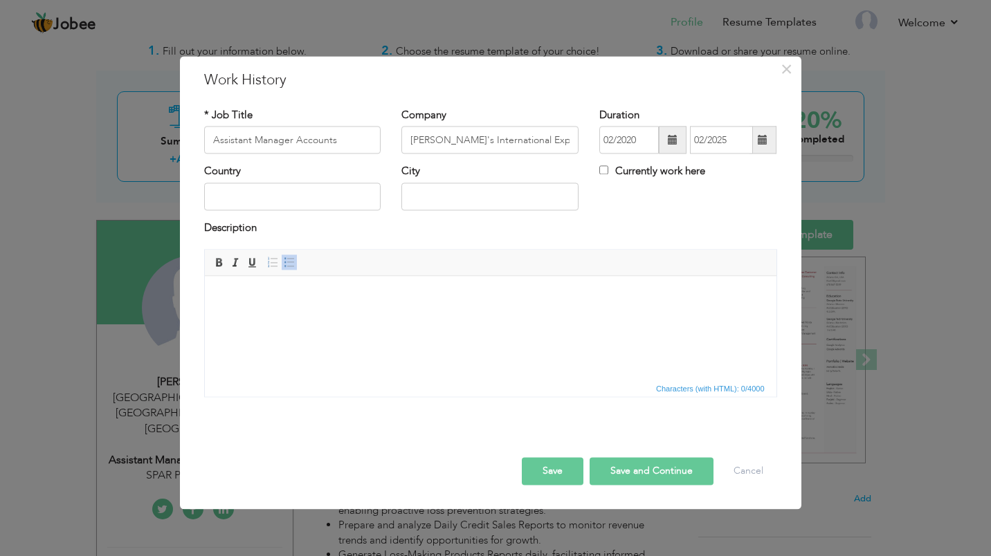
click at [763, 147] on span at bounding box center [762, 141] width 27 height 28
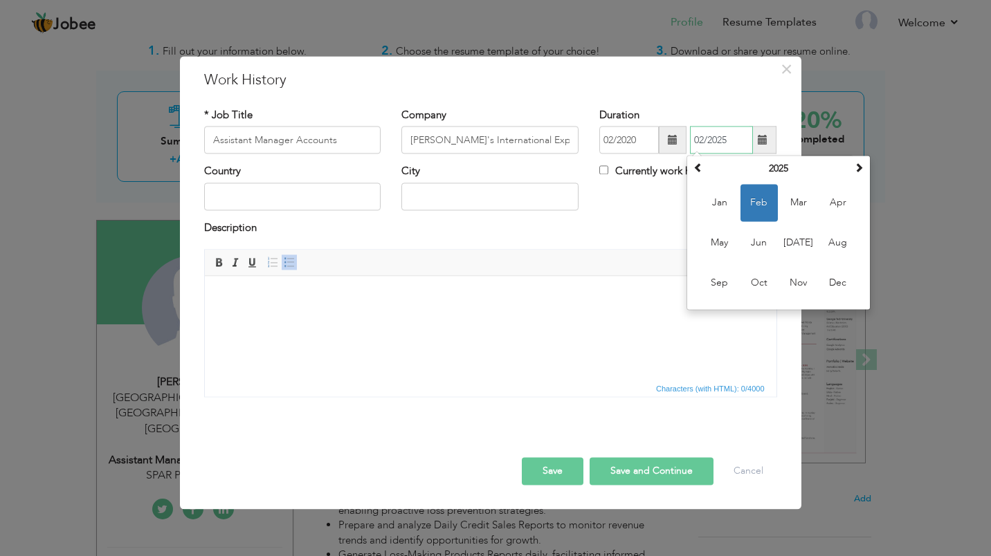
click at [787, 176] on th "2025" at bounding box center [778, 169] width 144 height 21
click at [825, 221] on span "2023" at bounding box center [837, 203] width 37 height 37
click at [758, 206] on span "Feb" at bounding box center [758, 203] width 37 height 37
type input "02/2023"
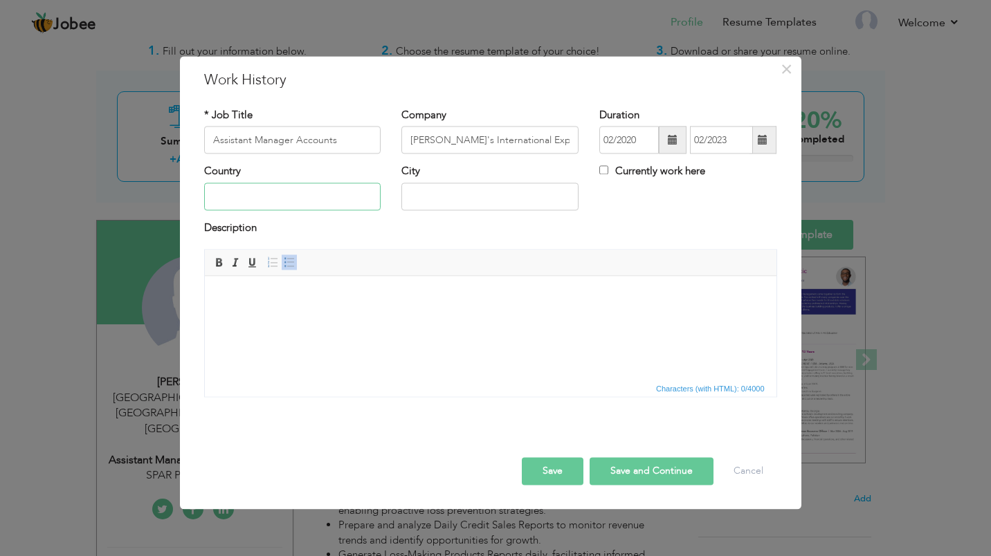
click at [305, 199] on input "text" at bounding box center [292, 197] width 177 height 28
type input "[GEOGRAPHIC_DATA]"
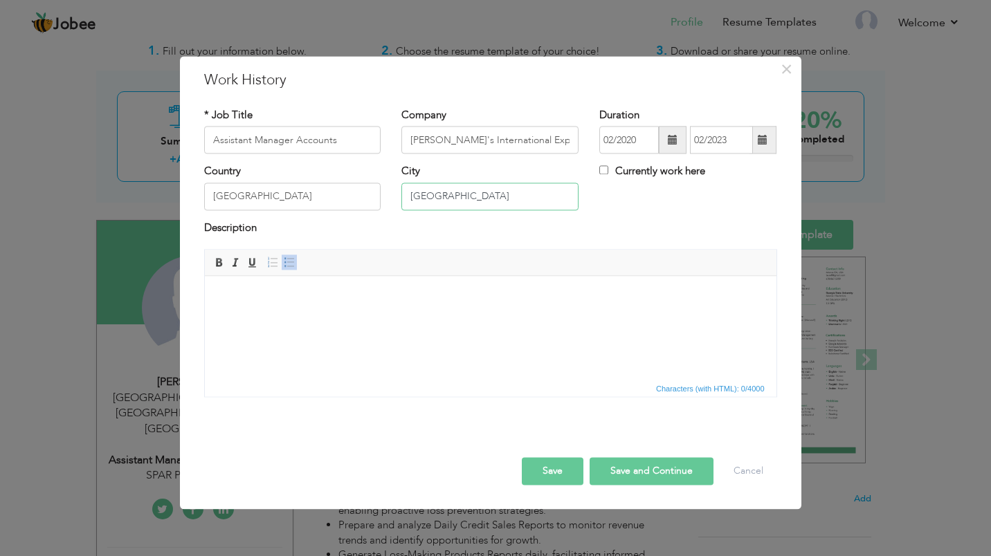
type input "Karachi"
click at [291, 285] on html at bounding box center [490, 297] width 572 height 42
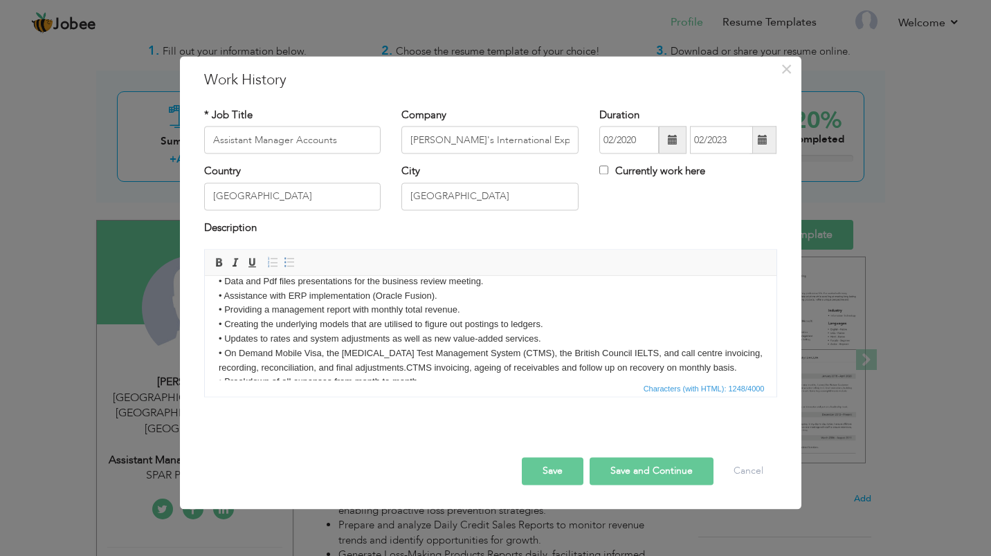
scroll to position [15, 0]
click at [293, 260] on span at bounding box center [289, 262] width 11 height 11
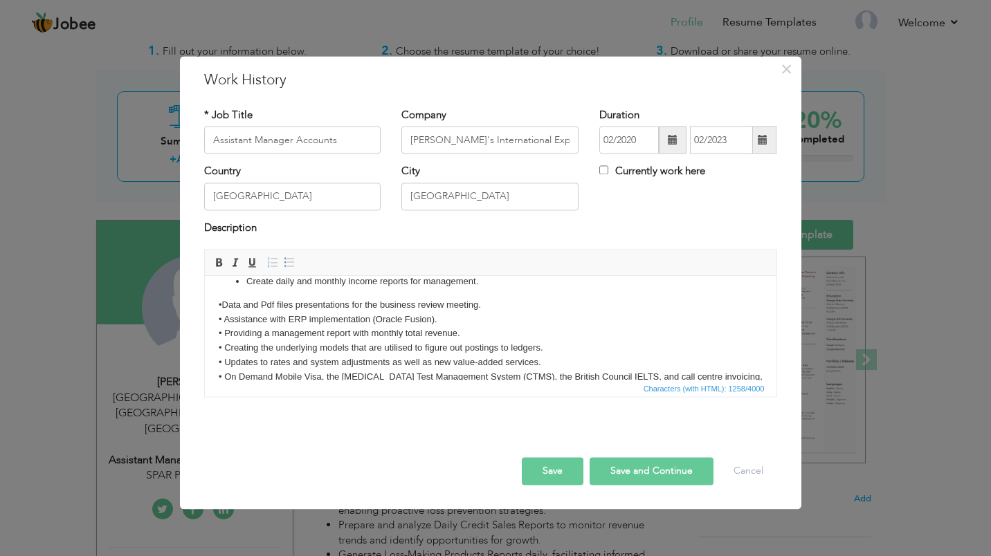
click at [293, 260] on span at bounding box center [289, 262] width 11 height 11
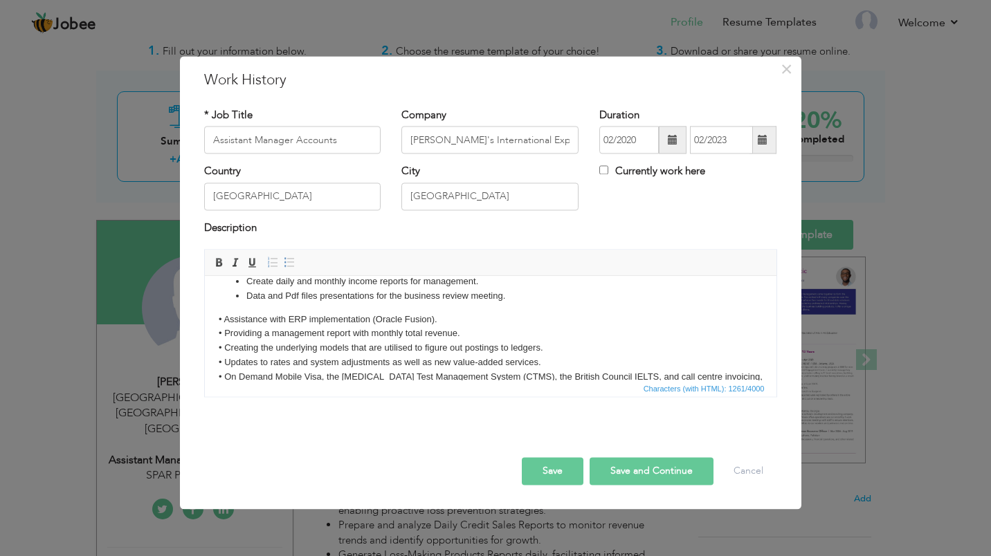
click at [293, 260] on span at bounding box center [289, 262] width 11 height 11
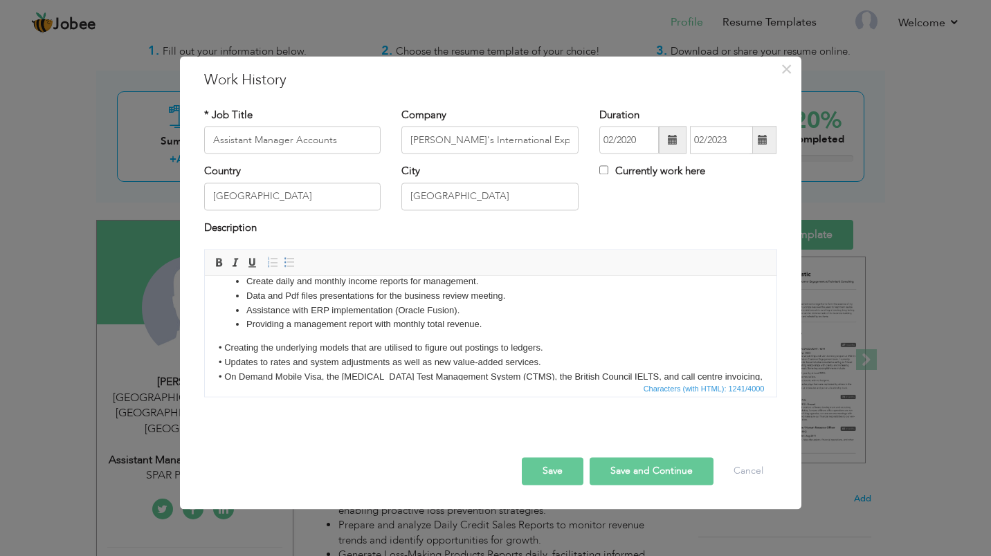
click at [293, 260] on span at bounding box center [289, 262] width 11 height 11
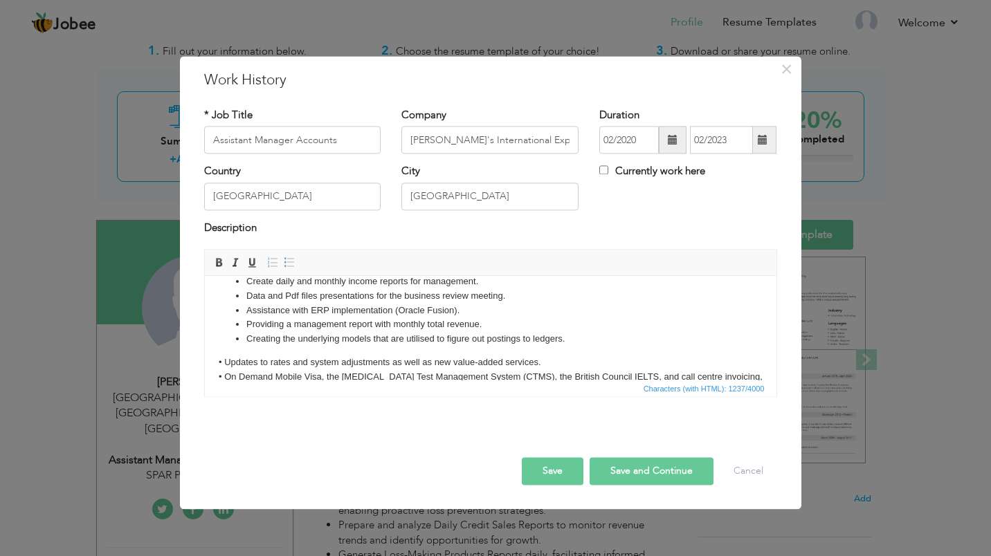
click at [293, 260] on span at bounding box center [289, 262] width 11 height 11
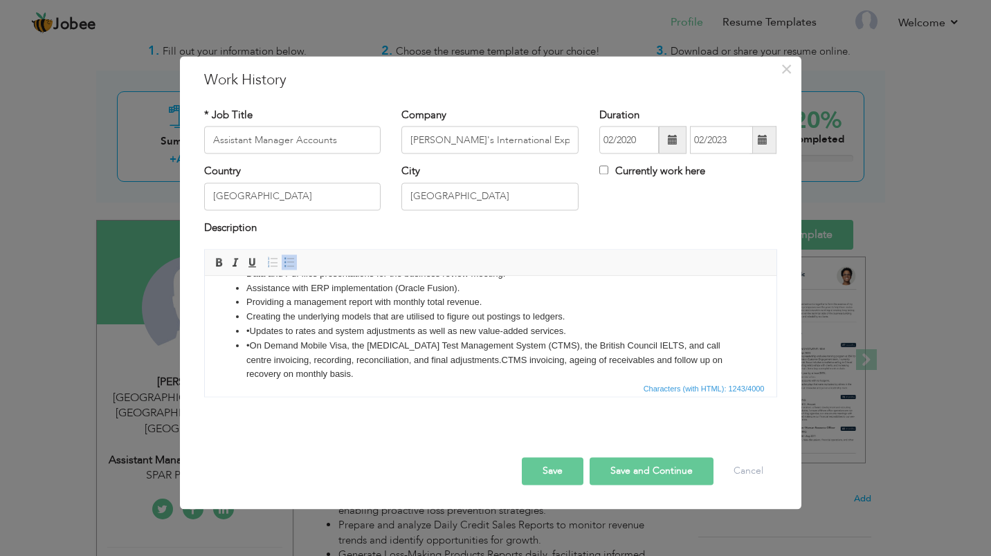
scroll to position [61, 0]
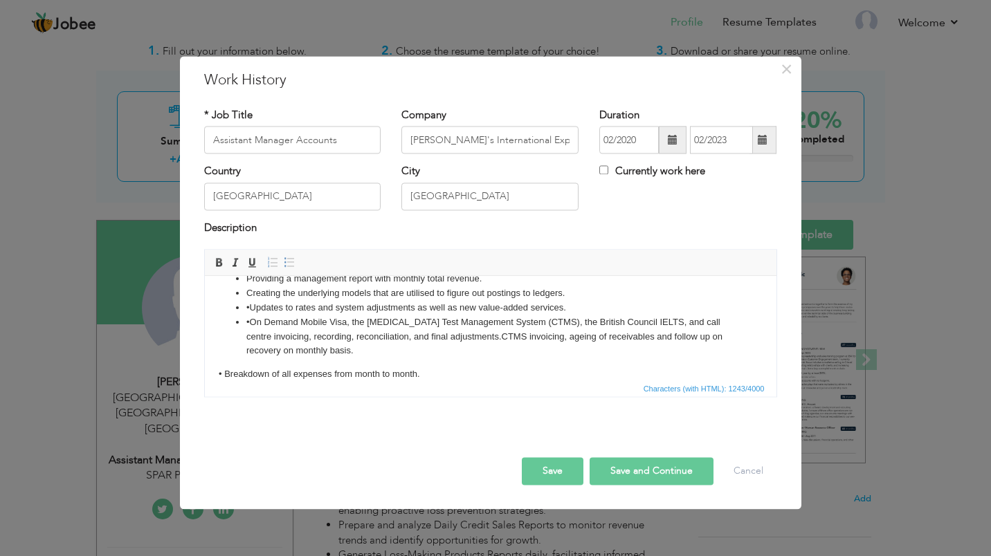
click at [293, 260] on span at bounding box center [289, 262] width 11 height 11
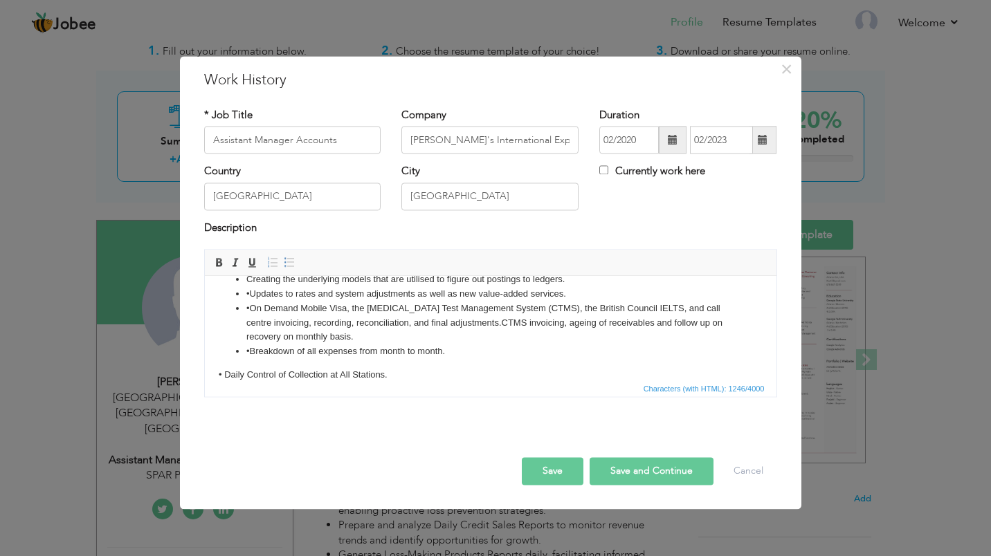
scroll to position [89, 0]
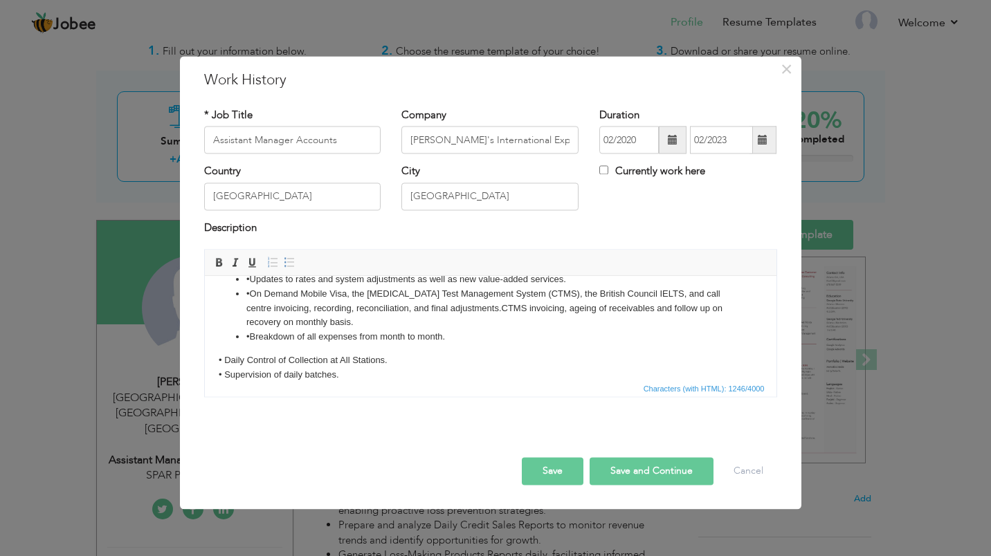
click at [293, 260] on span at bounding box center [289, 262] width 11 height 11
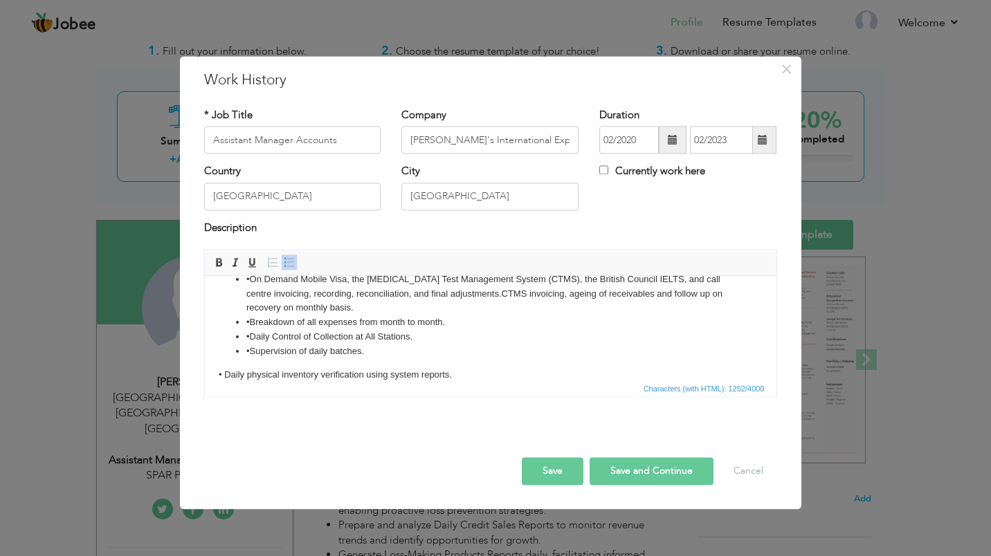
scroll to position [118, 0]
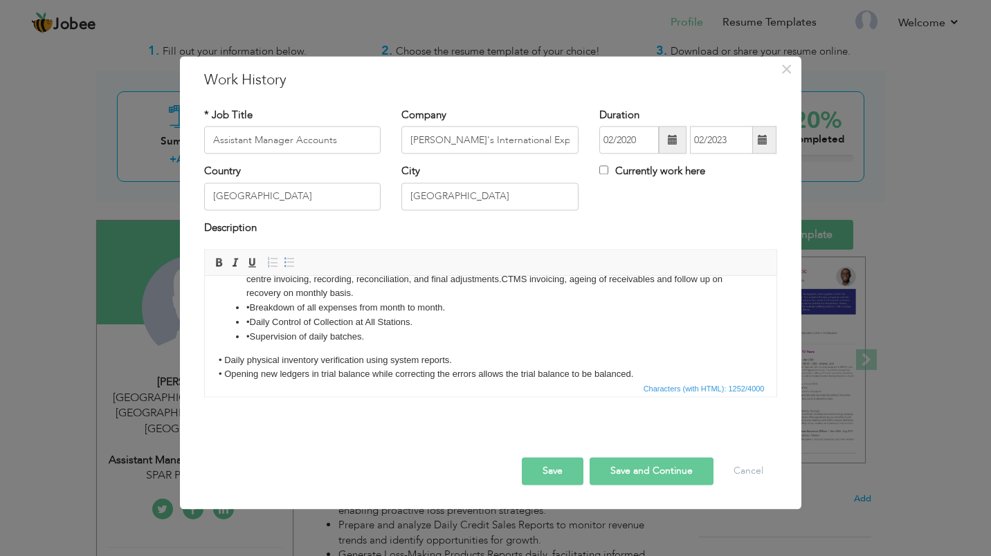
click at [293, 260] on span at bounding box center [289, 262] width 11 height 11
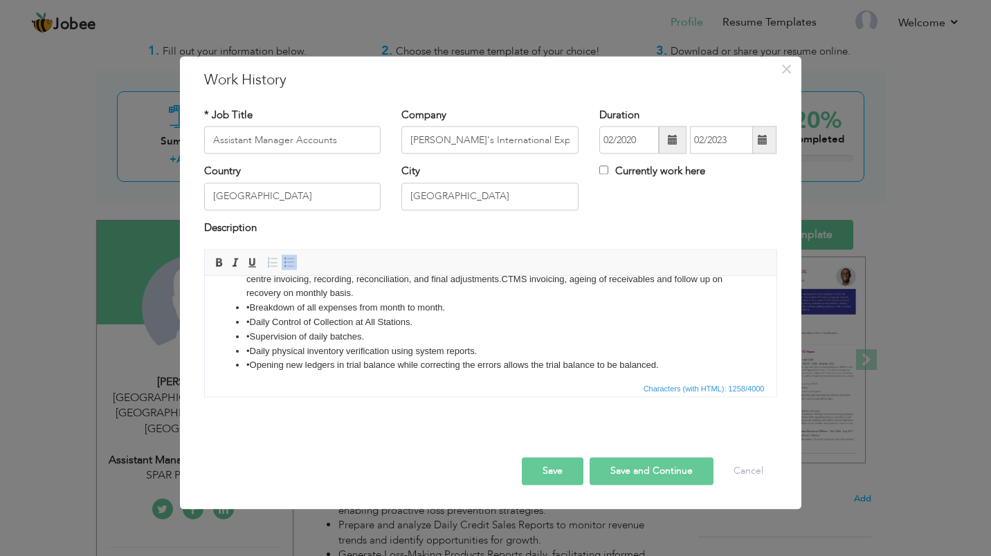
scroll to position [133, 0]
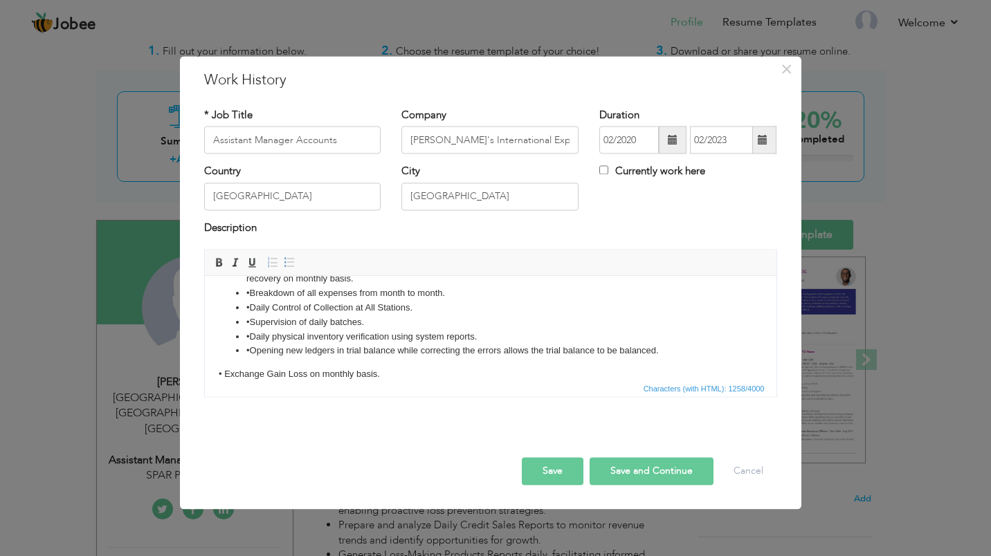
click at [293, 260] on span at bounding box center [289, 262] width 11 height 11
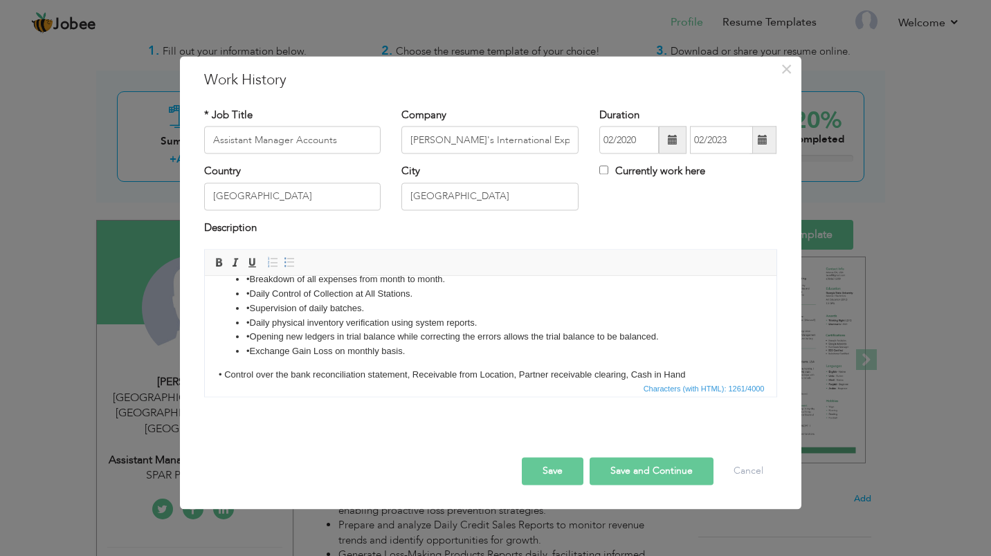
click at [293, 260] on span at bounding box center [289, 262] width 11 height 11
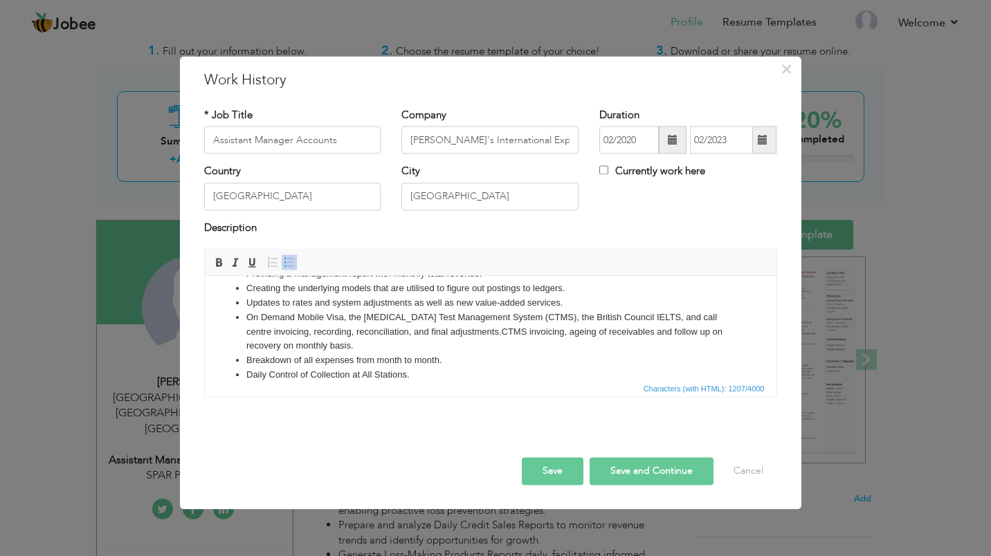
scroll to position [138, 0]
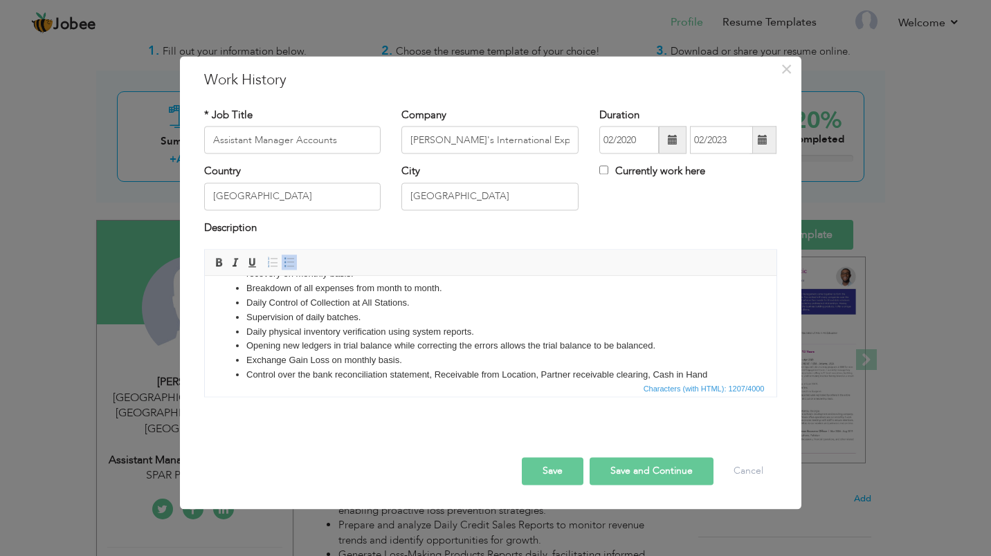
click at [556, 468] on button "Save" at bounding box center [553, 472] width 62 height 28
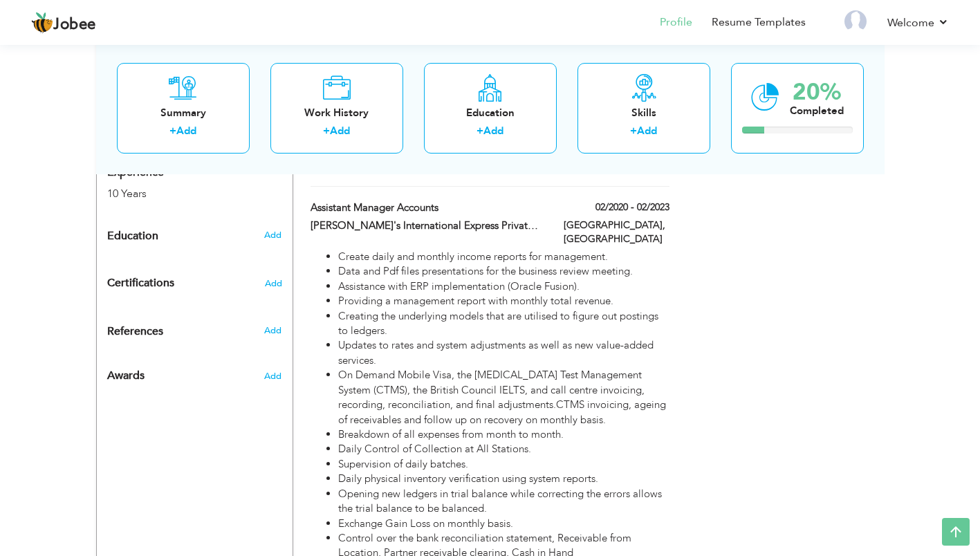
scroll to position [599, 0]
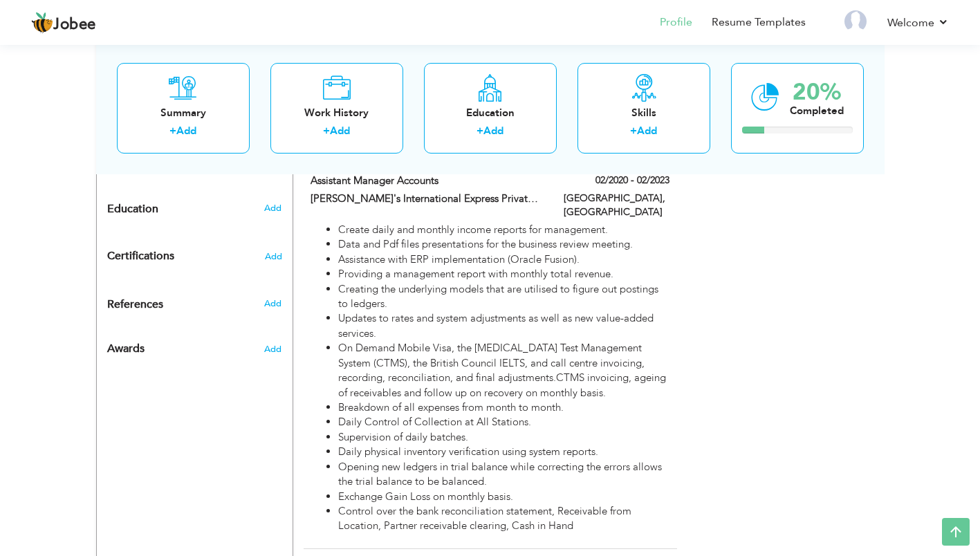
drag, startPoint x: 335, startPoint y: 197, endPoint x: 449, endPoint y: 407, distance: 238.7
click at [449, 407] on ul "Create daily and monthly income reports for management. Data and Pdf files pres…" at bounding box center [490, 378] width 358 height 311
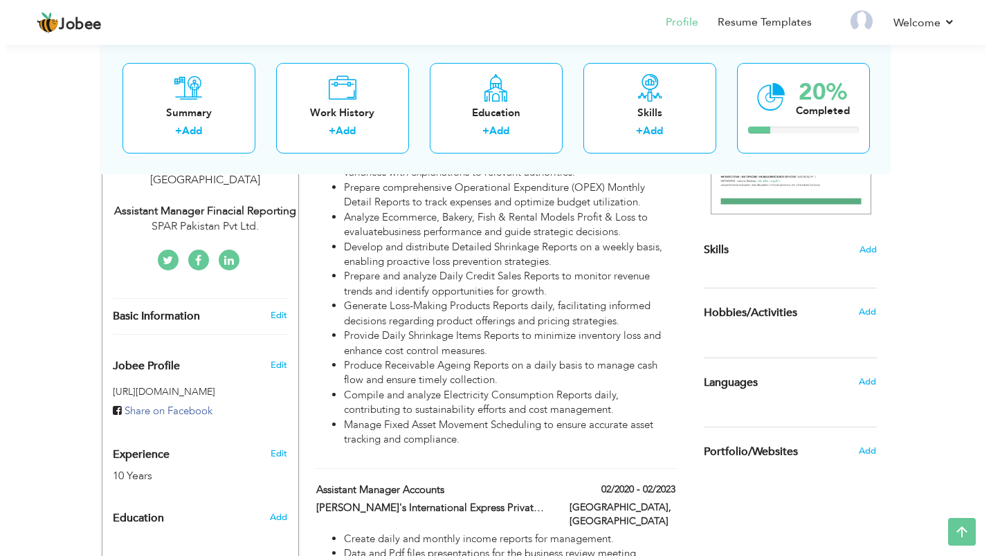
scroll to position [0, 0]
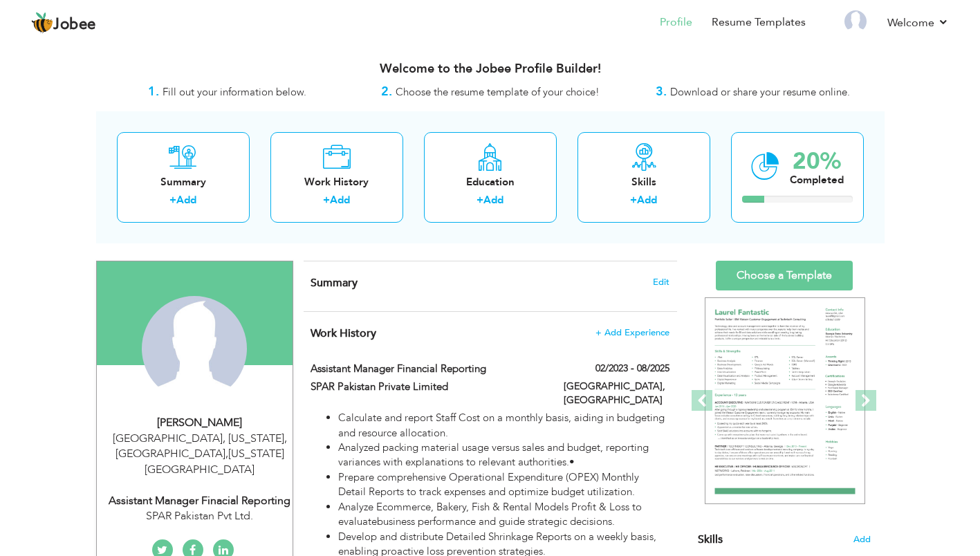
click at [611, 328] on span "+ Add Experience" at bounding box center [633, 333] width 74 height 10
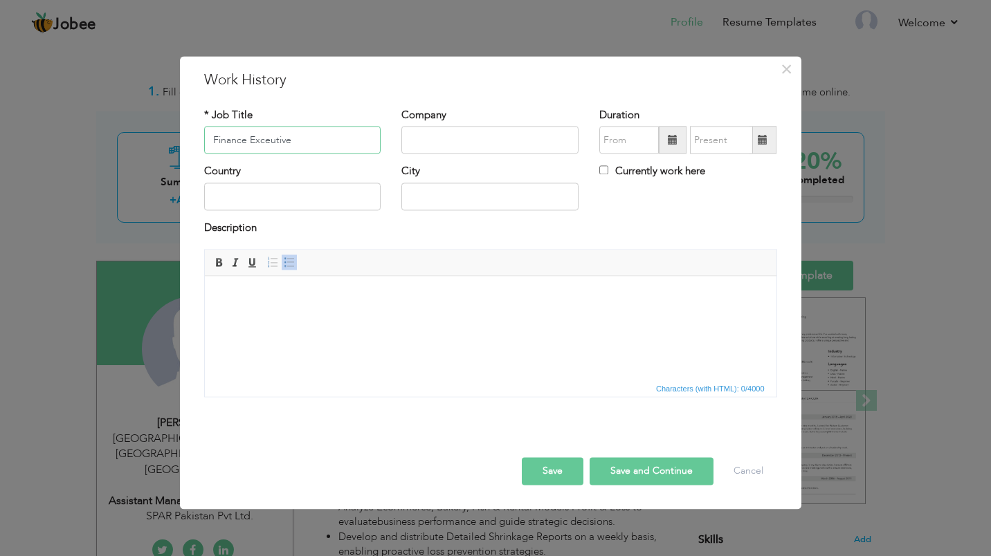
type input "Finance Exceutive"
type input "Al- HAJ FAW Motors Private limited"
click at [668, 149] on span at bounding box center [673, 141] width 28 height 28
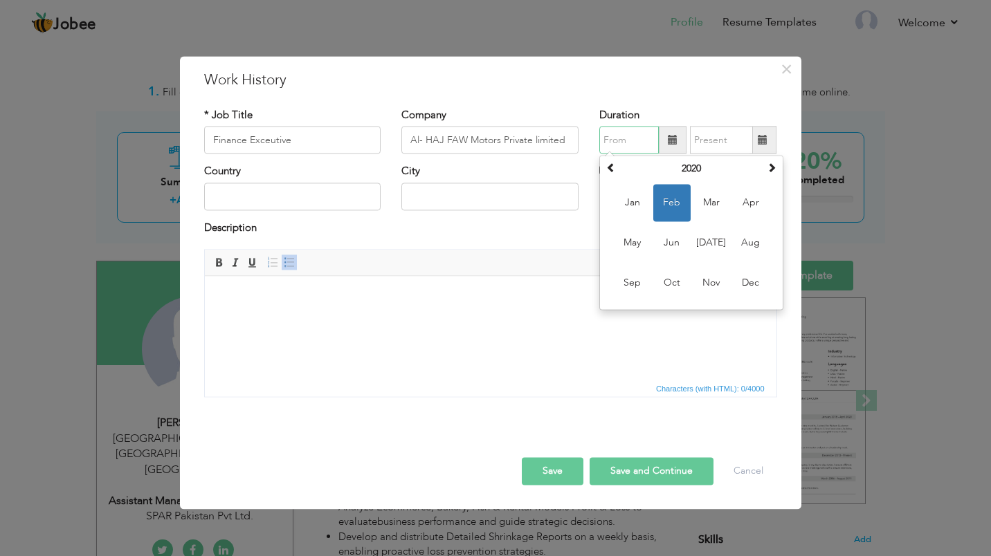
click at [639, 242] on span "May" at bounding box center [632, 243] width 37 height 37
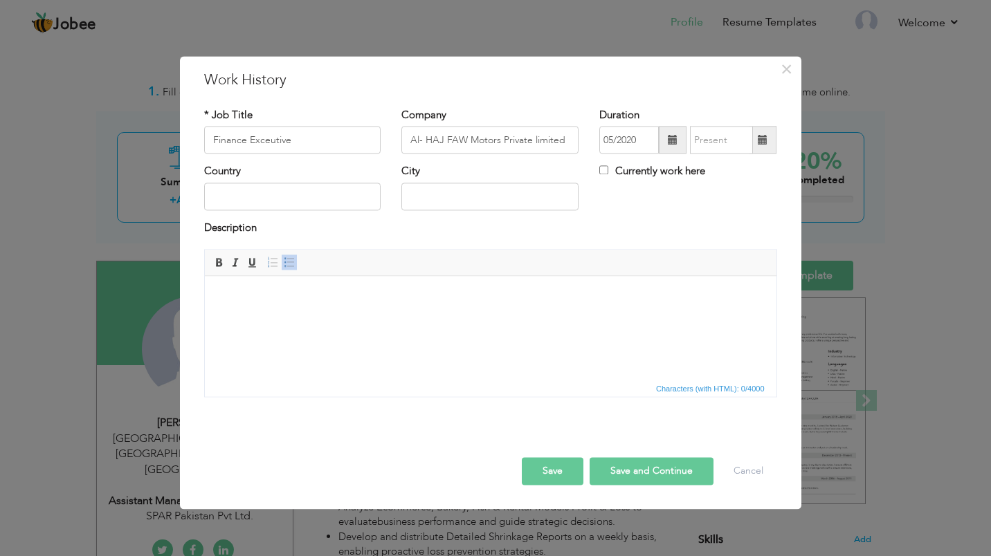
click at [670, 136] on span at bounding box center [673, 140] width 10 height 10
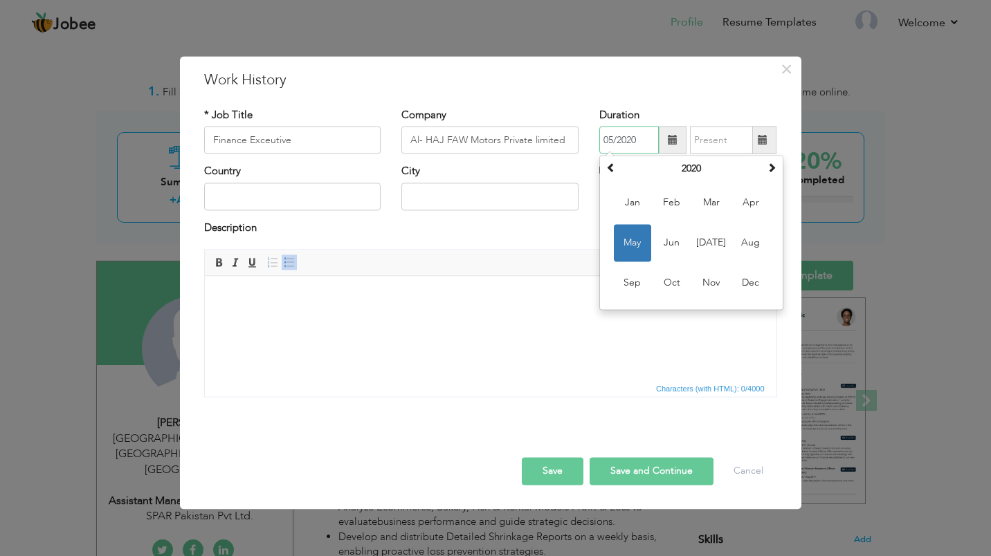
click at [685, 169] on th "2020" at bounding box center [691, 169] width 144 height 21
click at [746, 202] on span "2018" at bounding box center [750, 203] width 37 height 37
click at [640, 235] on span "May" at bounding box center [632, 243] width 37 height 37
type input "05/2018"
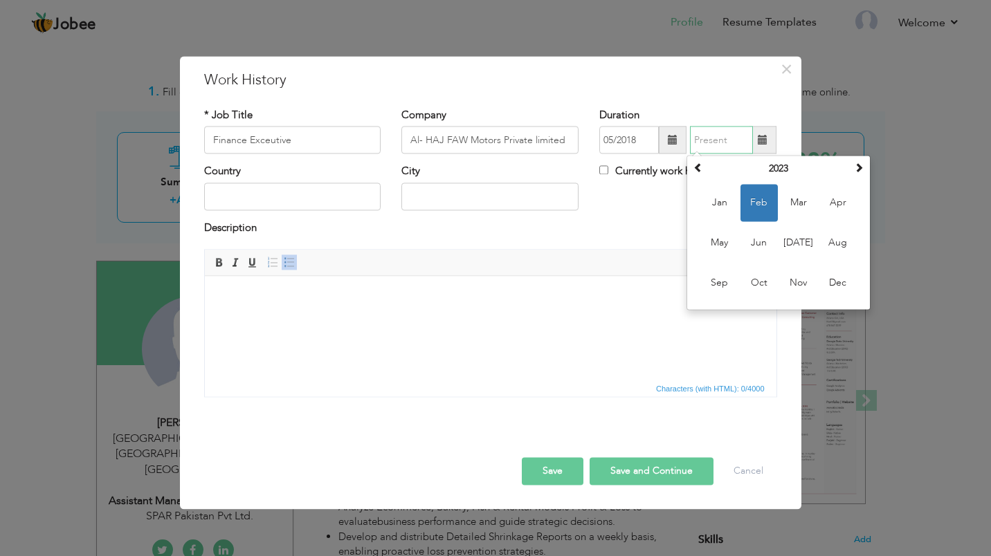
click at [747, 147] on input "text" at bounding box center [721, 141] width 63 height 28
click at [733, 188] on span "Jan" at bounding box center [719, 203] width 37 height 37
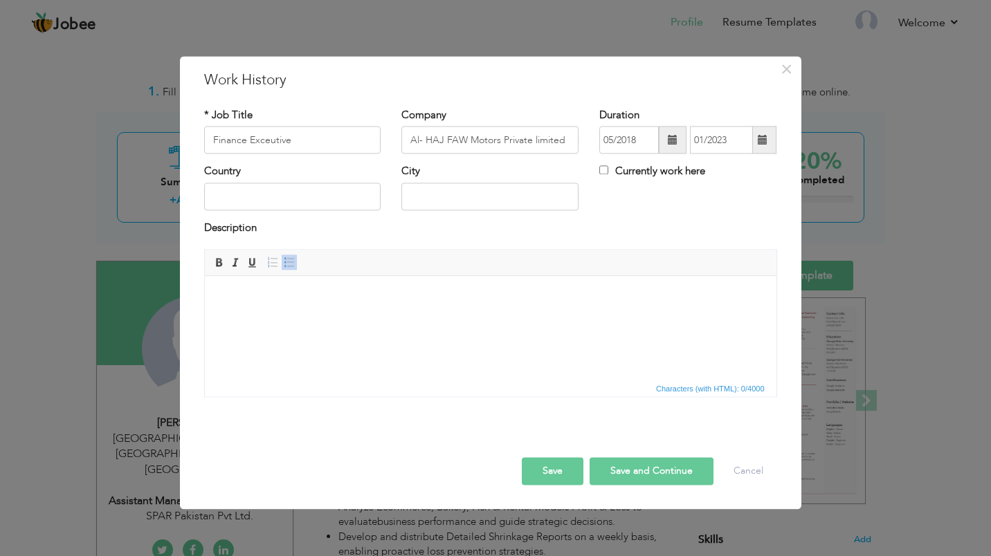
click at [769, 136] on span at bounding box center [762, 141] width 27 height 28
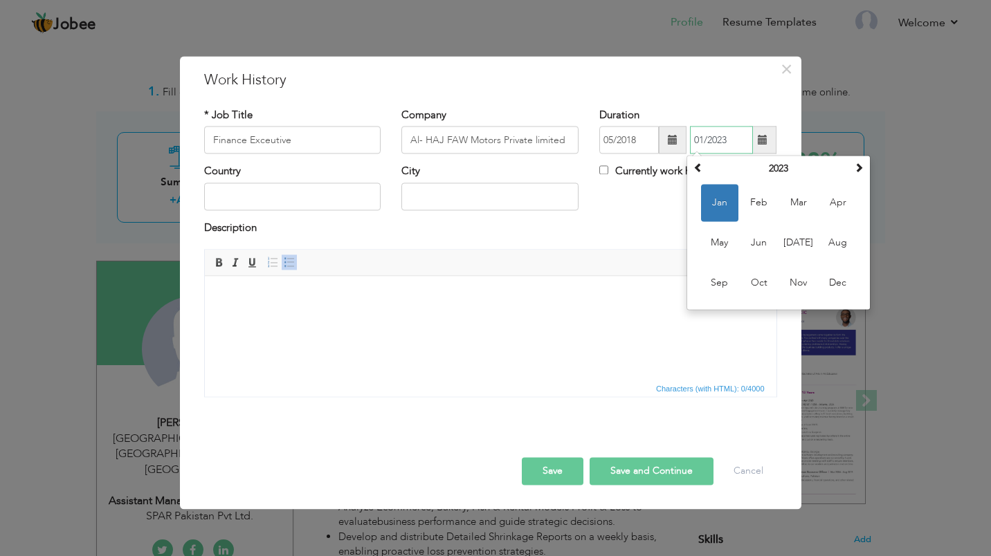
click at [774, 165] on th "2023" at bounding box center [778, 169] width 144 height 21
click at [787, 195] on span "2020" at bounding box center [798, 203] width 37 height 37
click at [725, 195] on span "Jan" at bounding box center [719, 203] width 37 height 37
type input "01/2020"
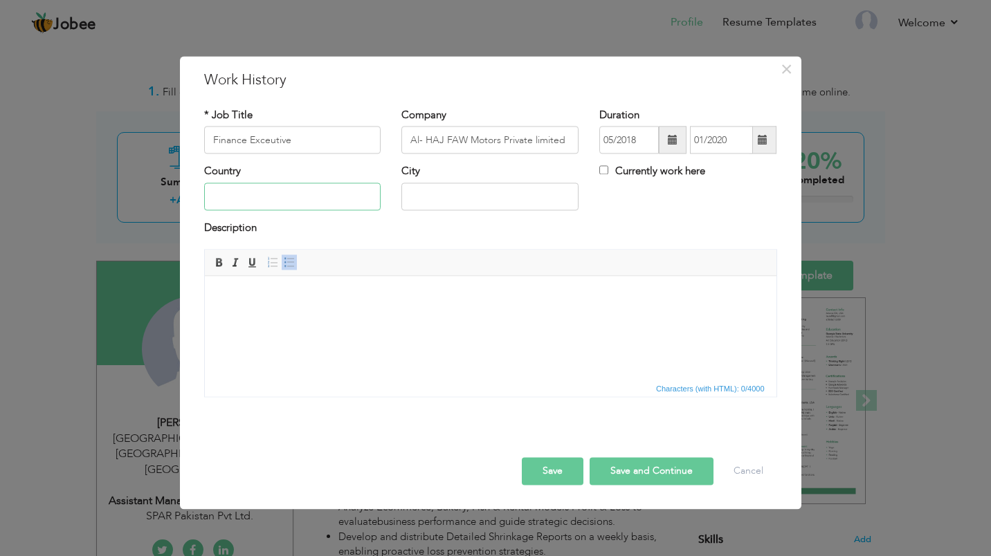
click at [298, 196] on input "text" at bounding box center [292, 197] width 177 height 28
type input "[GEOGRAPHIC_DATA]"
type input "Karachi"
click at [250, 307] on html at bounding box center [490, 297] width 572 height 42
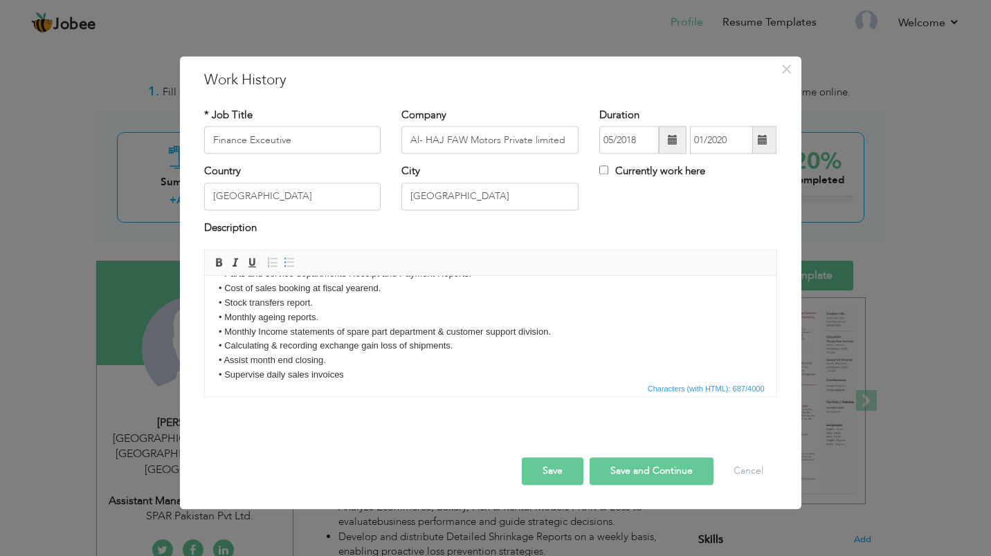
scroll to position [15, 0]
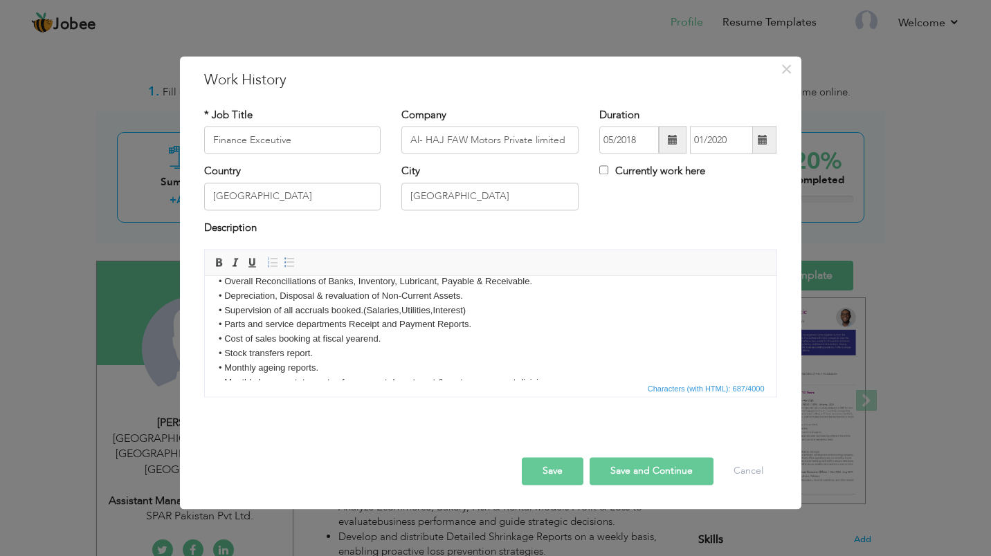
click at [286, 270] on link "Insert/Remove Bulleted List" at bounding box center [289, 262] width 15 height 15
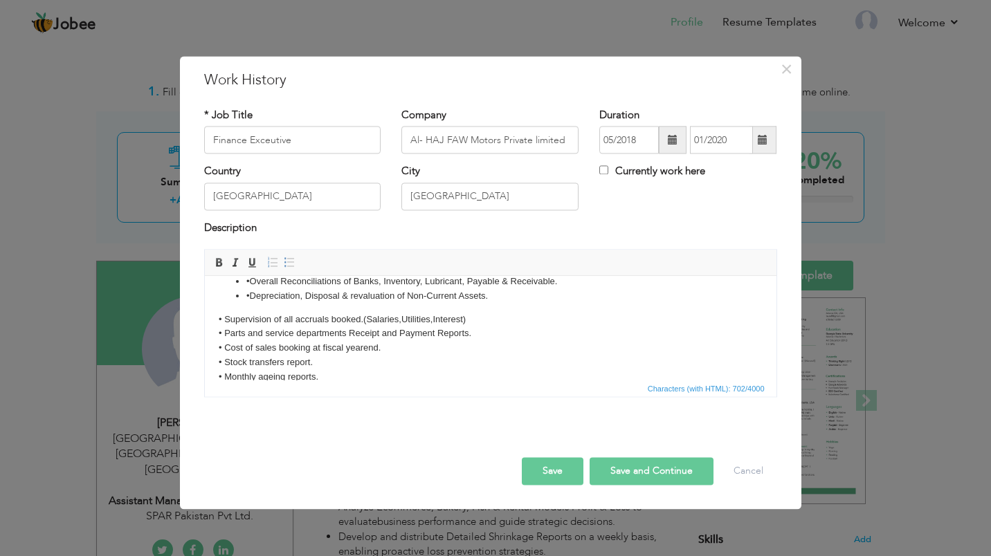
click at [286, 270] on link "Insert/Remove Bulleted List" at bounding box center [289, 262] width 15 height 15
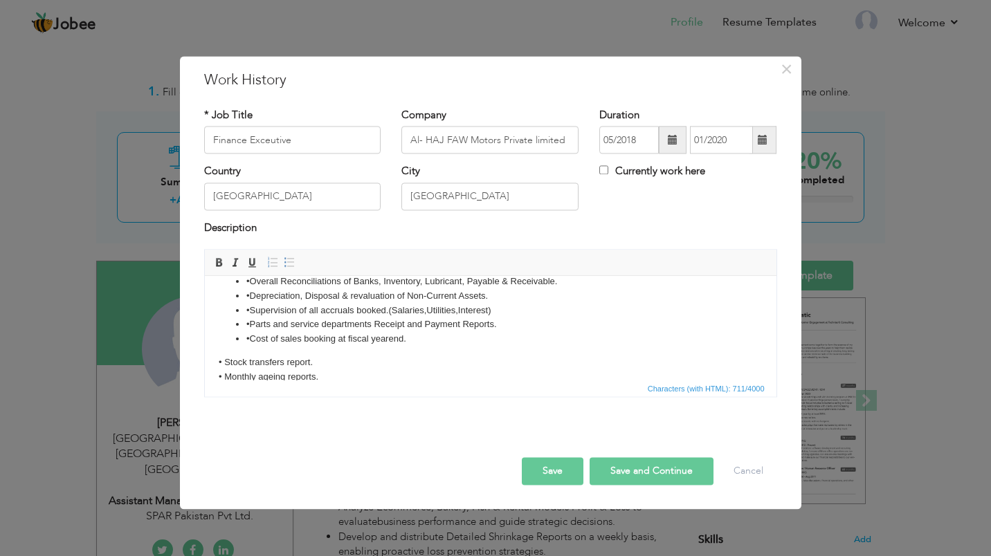
click at [286, 270] on link "Insert/Remove Bulleted List" at bounding box center [289, 262] width 15 height 15
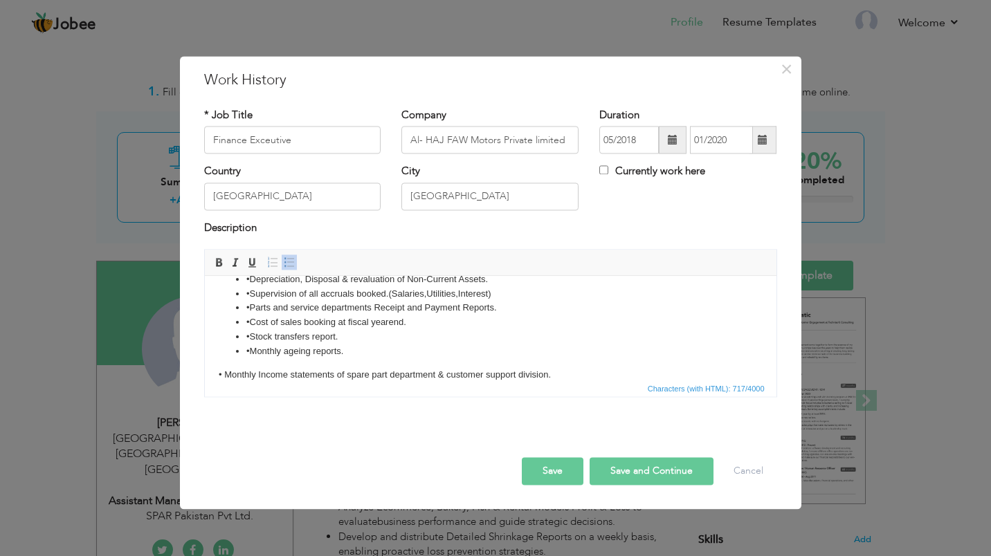
scroll to position [75, 0]
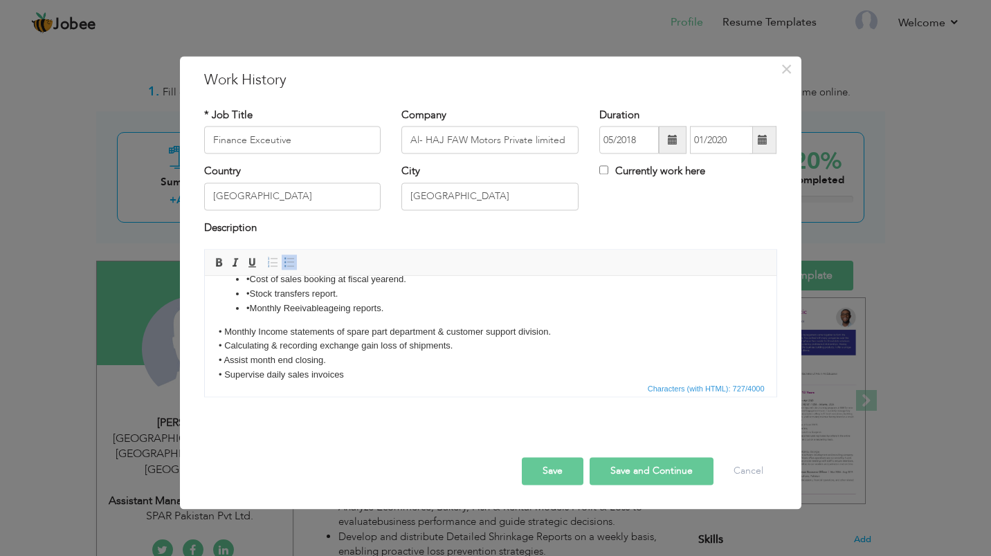
click at [304, 309] on li "• Monthly Reeivable ageing reports." at bounding box center [490, 309] width 489 height 15
click at [304, 309] on li "• Monthly Rec ivable ageing reports." at bounding box center [490, 309] width 489 height 15
click at [265, 316] on body "• Overall Reconciliations of Banks, Inventory, Lubricant, Payable & Receivable.…" at bounding box center [490, 298] width 544 height 167
click at [324, 305] on li "• Monthly Rec ivable ageing reports." at bounding box center [490, 309] width 489 height 15
click at [286, 255] on link "Insert/Remove Bulleted List" at bounding box center [289, 262] width 15 height 15
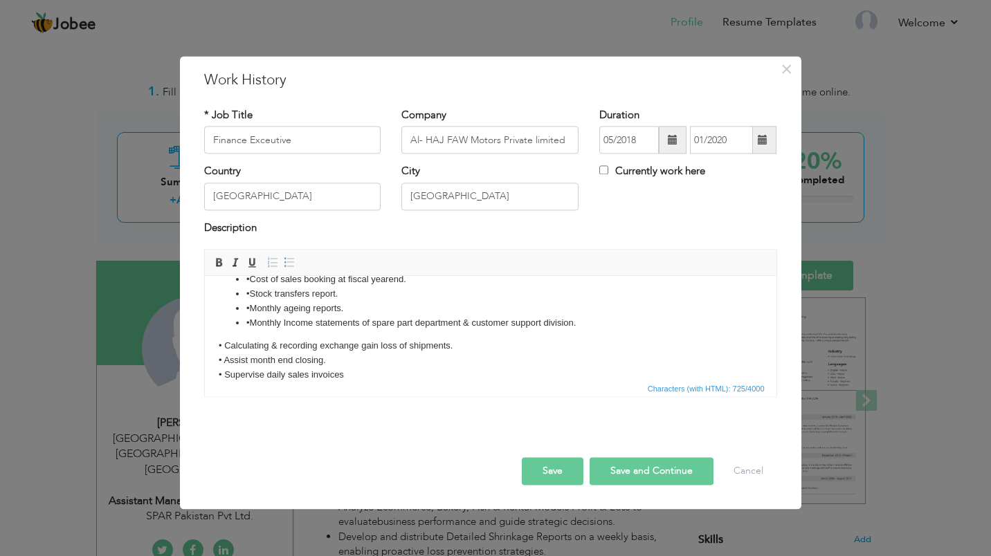
click at [286, 255] on link "Insert/Remove Bulleted List" at bounding box center [289, 262] width 15 height 15
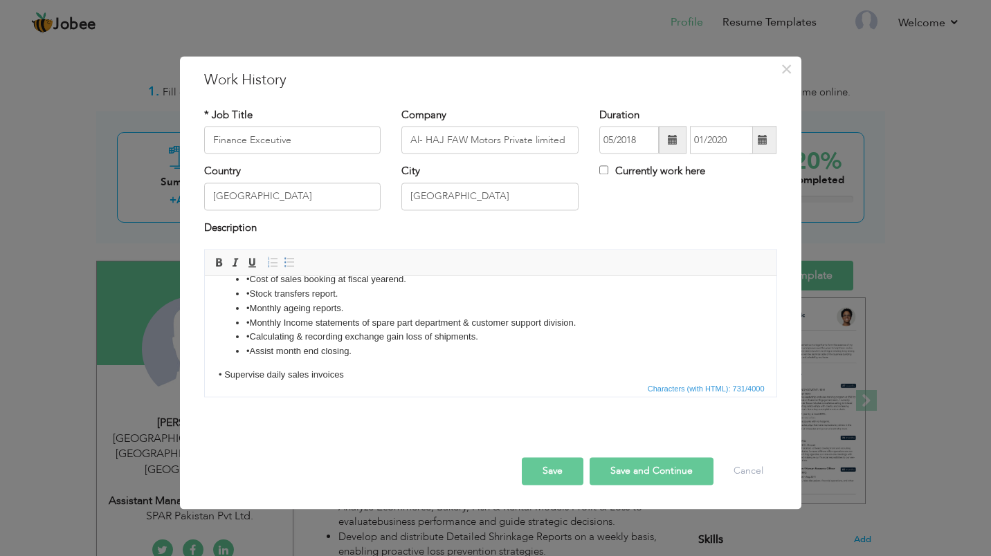
click at [286, 255] on link "Insert/Remove Bulleted List" at bounding box center [289, 262] width 15 height 15
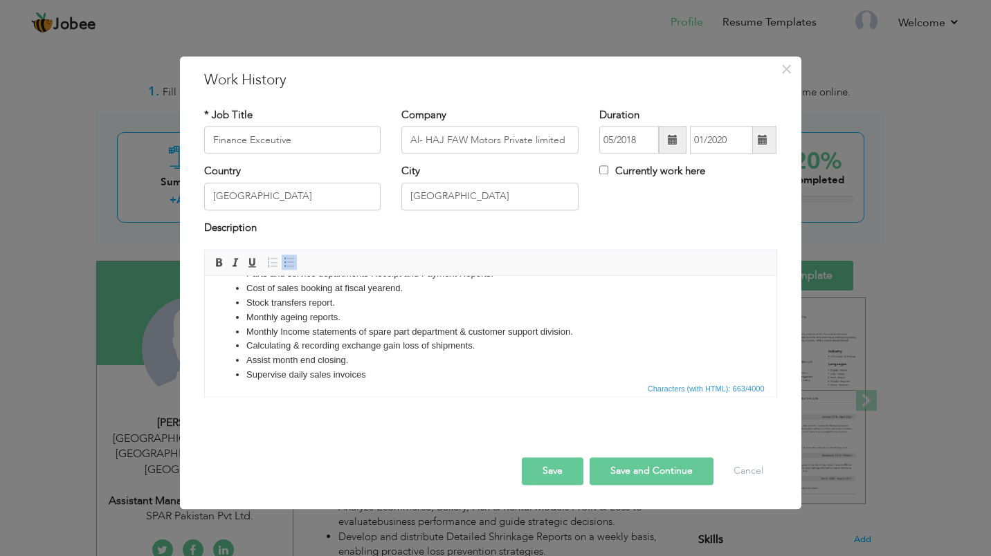
scroll to position [15, 0]
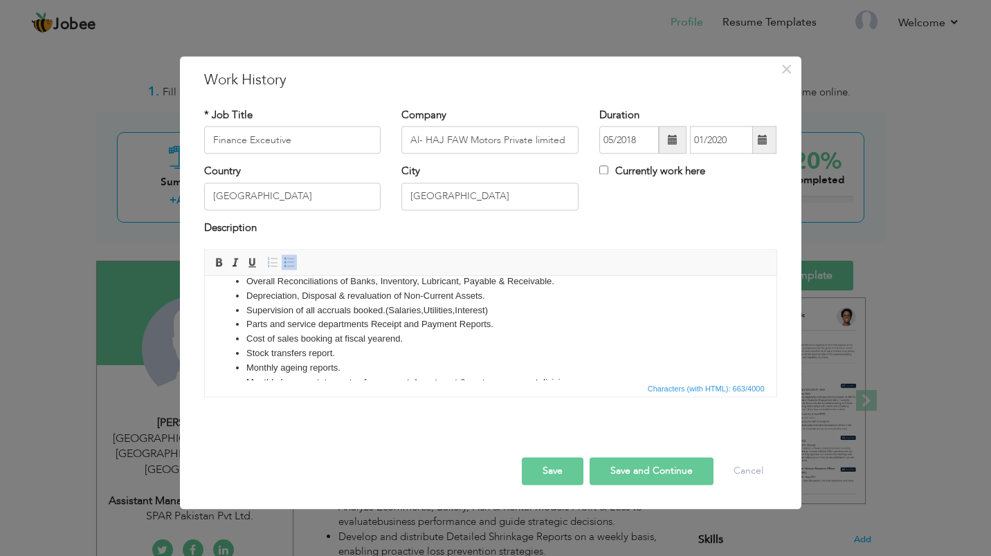
click at [553, 464] on button "Save" at bounding box center [553, 472] width 62 height 28
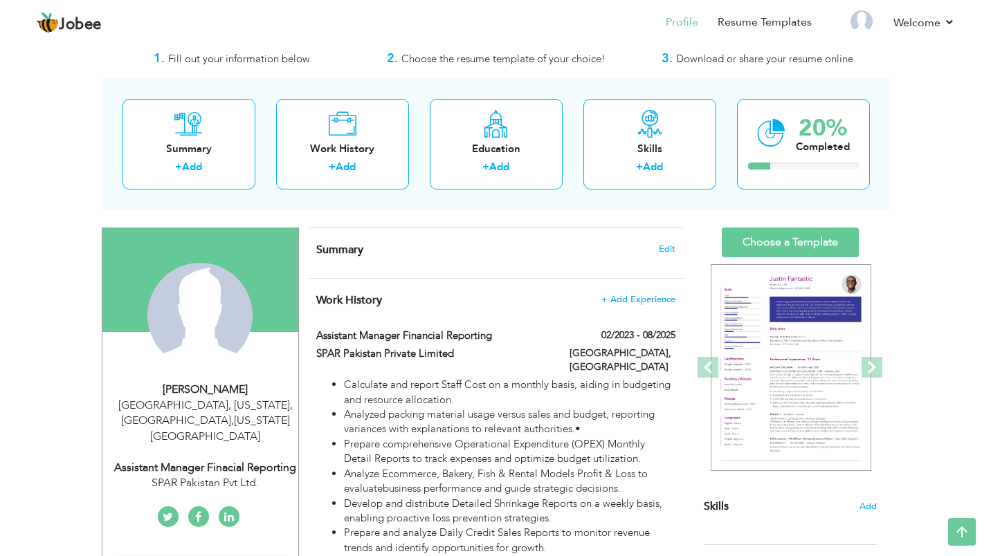
scroll to position [24, 0]
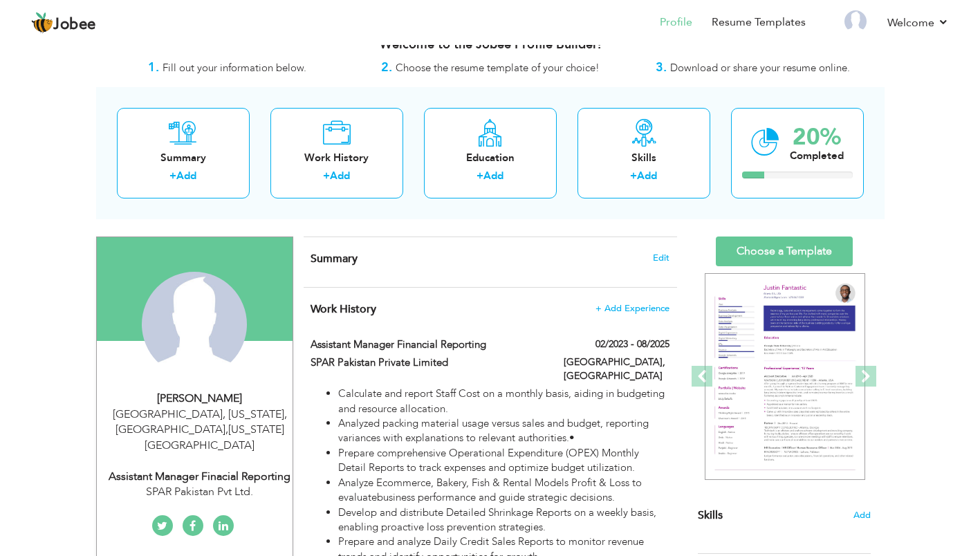
click at [610, 311] on span "+ Add Experience" at bounding box center [633, 309] width 74 height 10
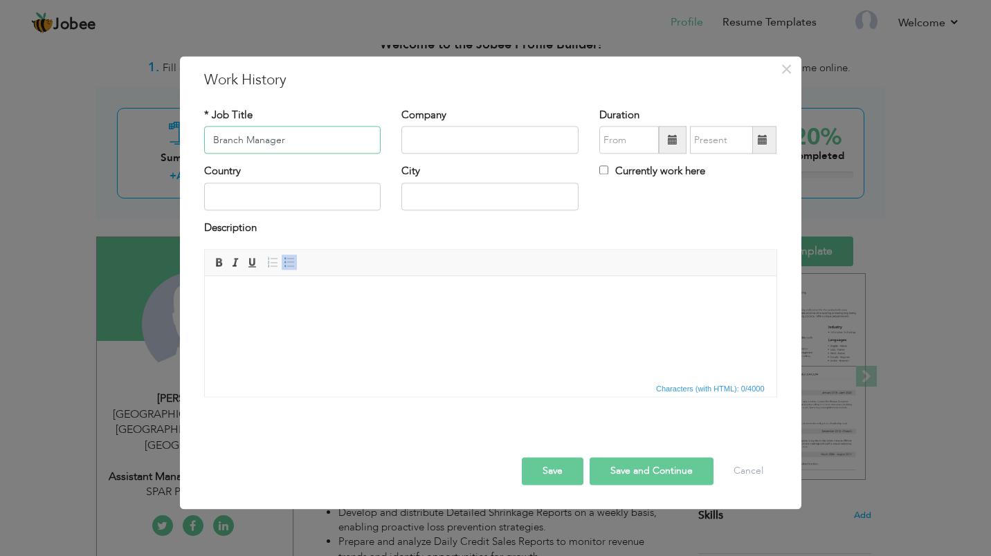
type input "Branch Manager"
type input "Al-Hammeed Currency Exchange Pvt Ltd."
type input "Scarsdale, New York"
click at [249, 201] on input "text" at bounding box center [292, 197] width 177 height 28
type input "[GEOGRAPHIC_DATA]"
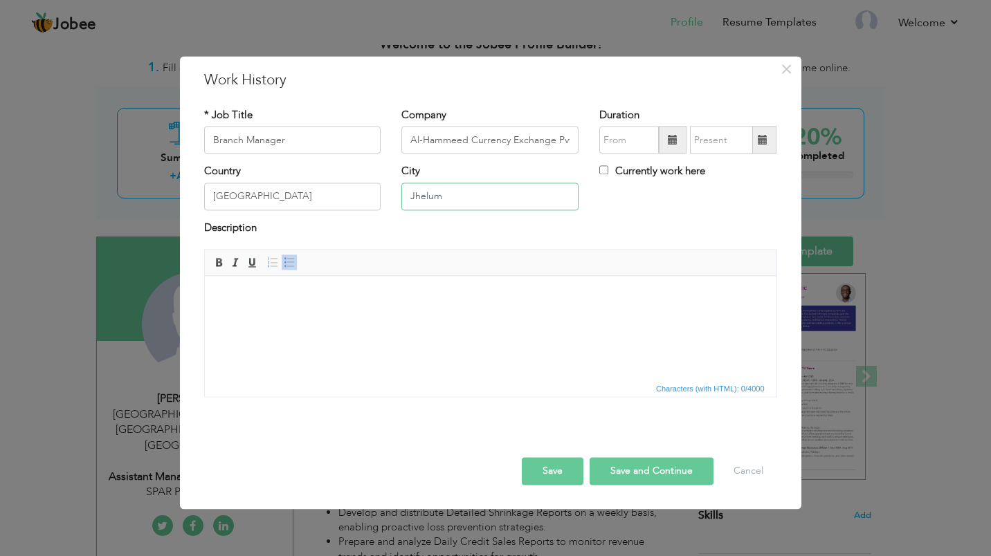
type input "Jhelum"
click at [629, 134] on input "text" at bounding box center [629, 141] width 60 height 28
click at [674, 134] on span at bounding box center [673, 141] width 28 height 28
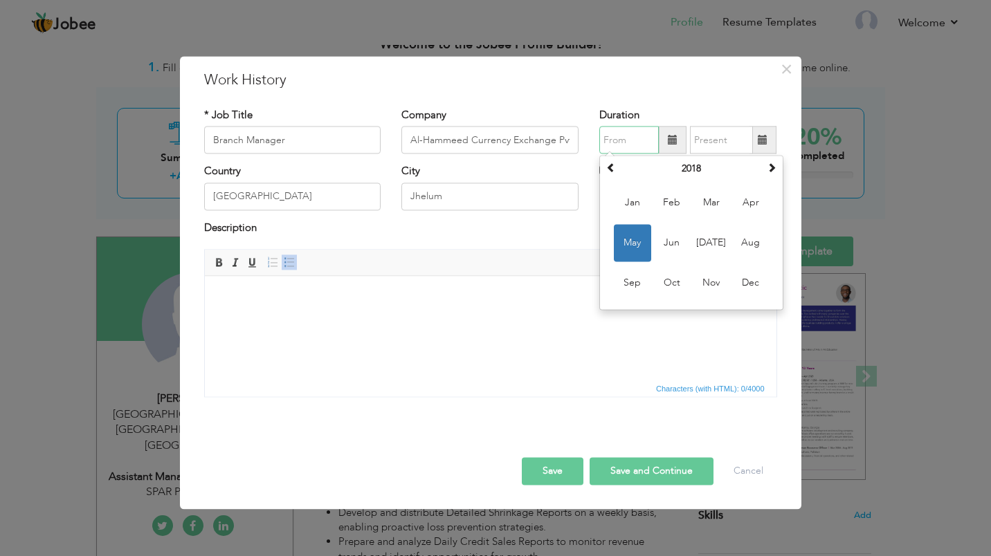
click at [640, 194] on span "Jan" at bounding box center [632, 203] width 37 height 37
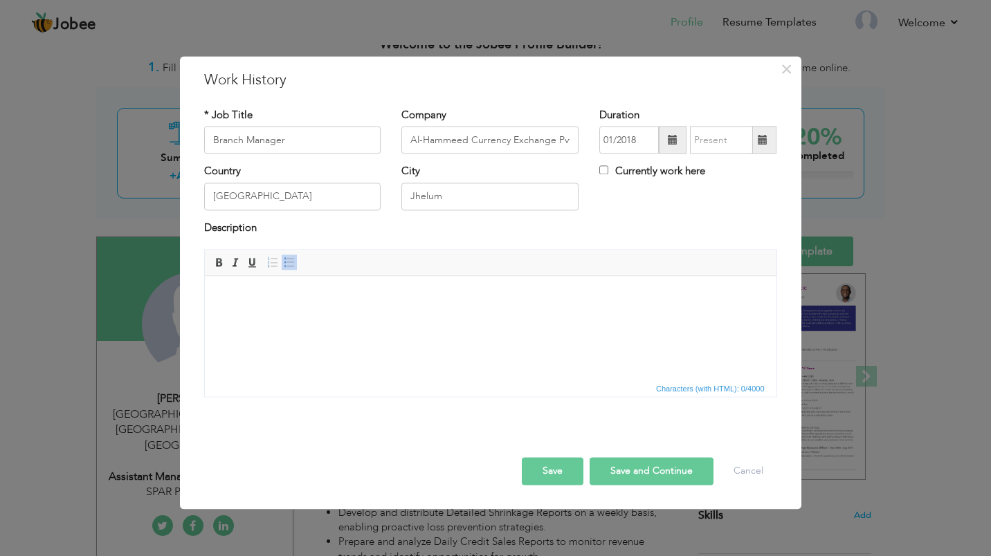
click at [673, 155] on div "Duration 01/2018 Currently work here" at bounding box center [688, 136] width 198 height 56
click at [672, 150] on span at bounding box center [673, 141] width 28 height 28
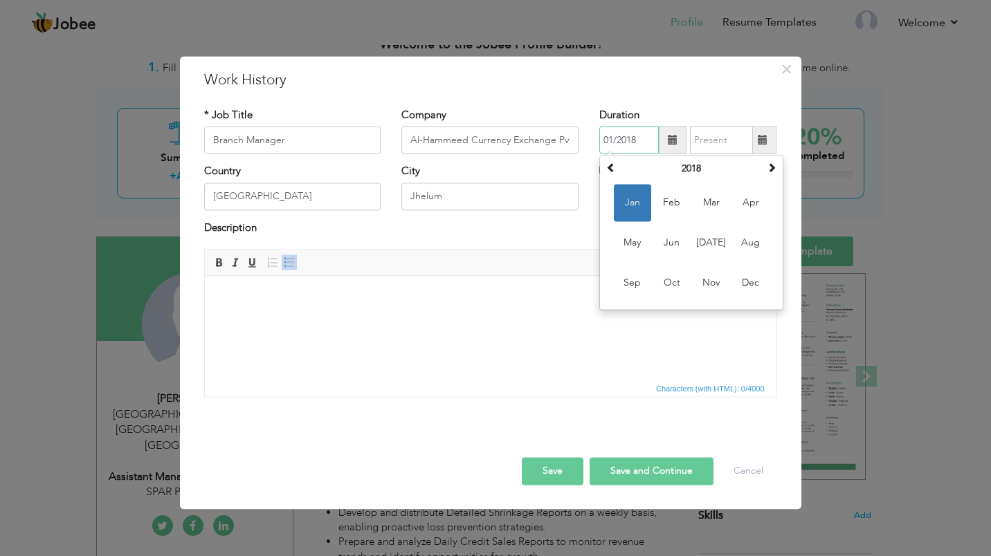
click at [682, 178] on th "2018" at bounding box center [691, 169] width 144 height 21
click at [718, 167] on th "2013-2024" at bounding box center [691, 169] width 144 height 21
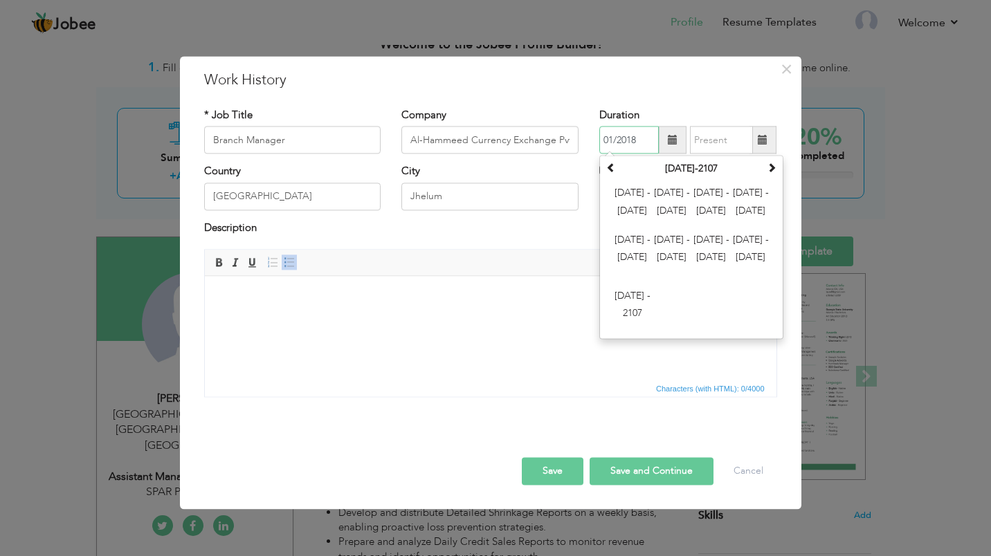
click at [671, 208] on span "2012 - 2023" at bounding box center [671, 203] width 37 height 37
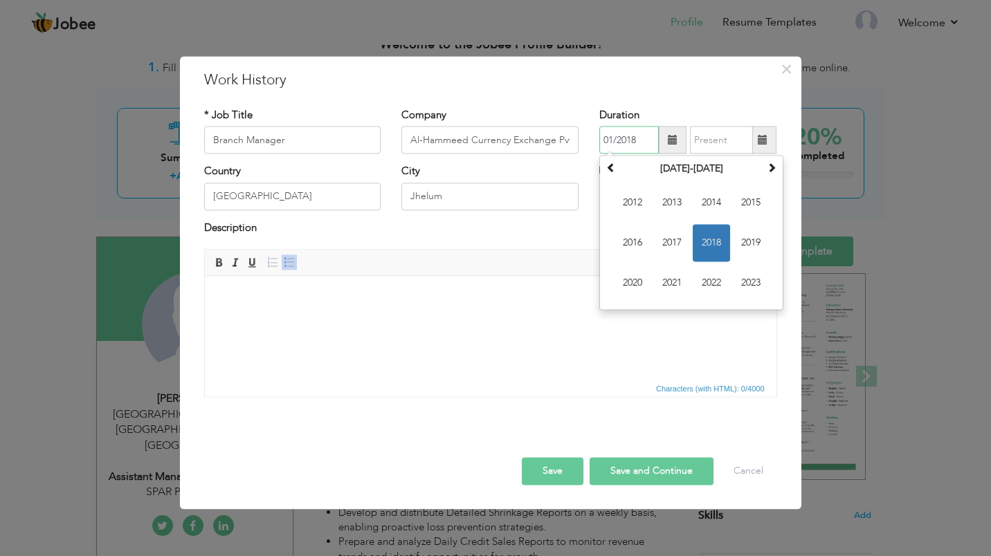
click at [628, 211] on span "2012" at bounding box center [632, 203] width 37 height 37
click at [634, 204] on span "Jan" at bounding box center [632, 203] width 37 height 37
type input "01/2012"
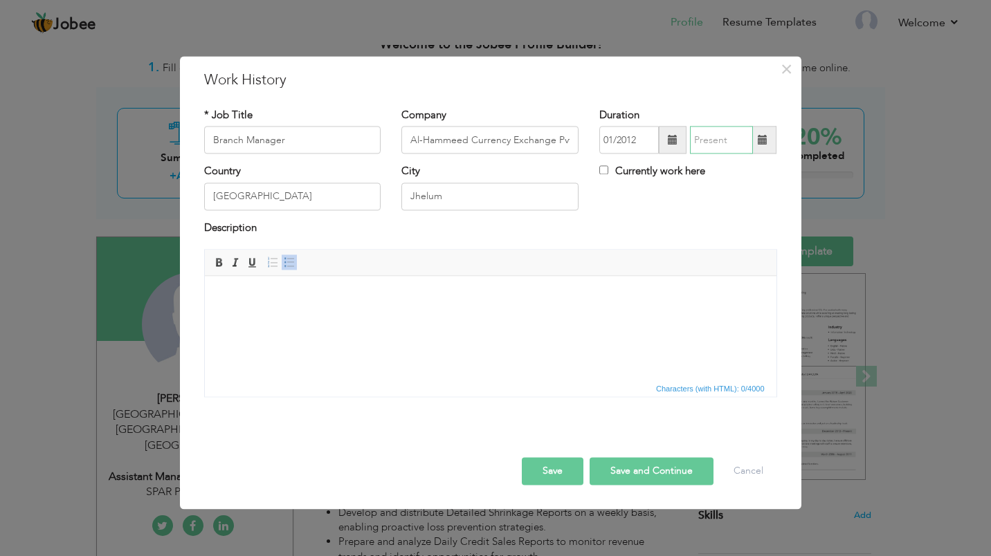
click at [751, 145] on input "text" at bounding box center [721, 141] width 63 height 28
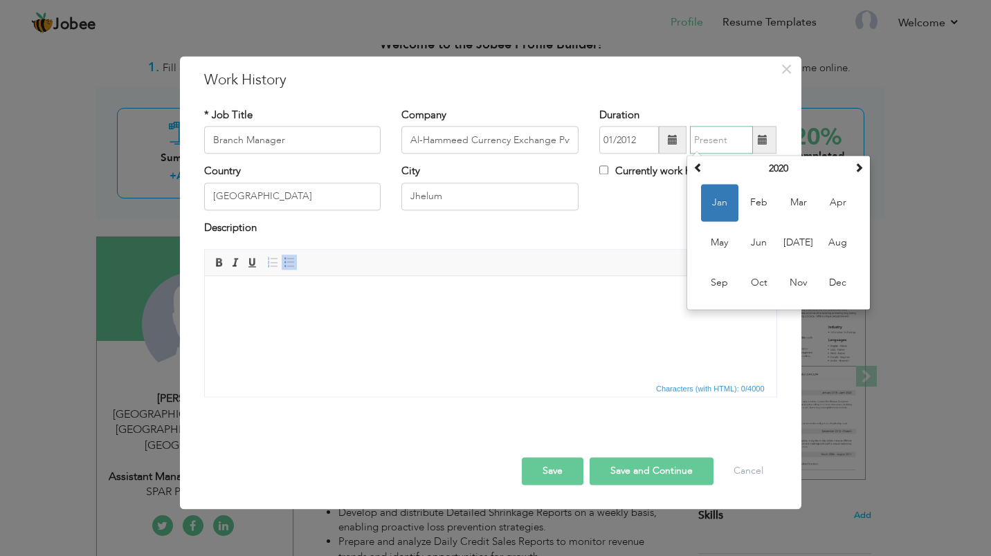
click at [830, 286] on span "Dec" at bounding box center [837, 283] width 37 height 37
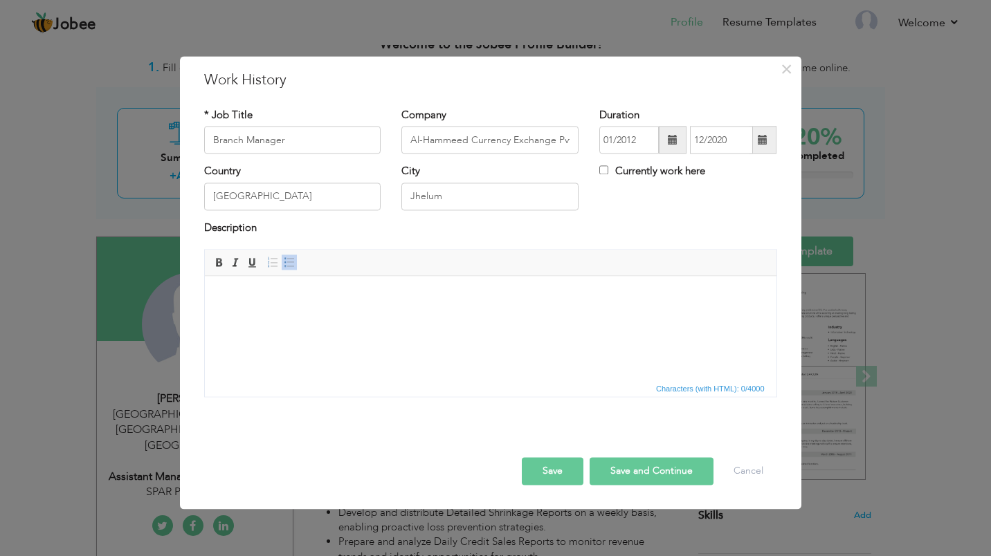
click at [760, 139] on span at bounding box center [763, 140] width 10 height 10
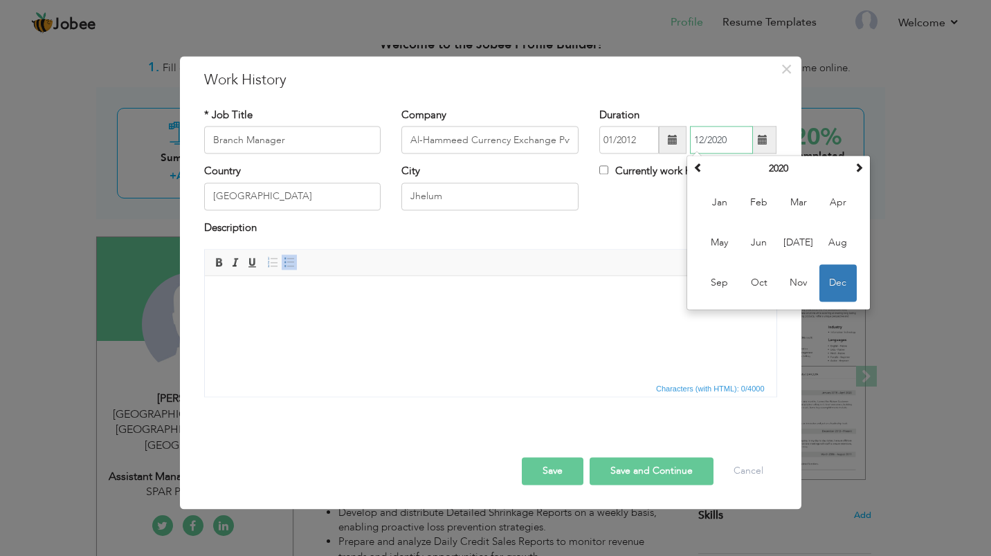
click at [781, 180] on td "Jan Feb Mar Apr May Jun Jul Aug Sep Oct Nov Dec" at bounding box center [778, 243] width 177 height 127
click at [781, 179] on th "2020" at bounding box center [778, 169] width 144 height 21
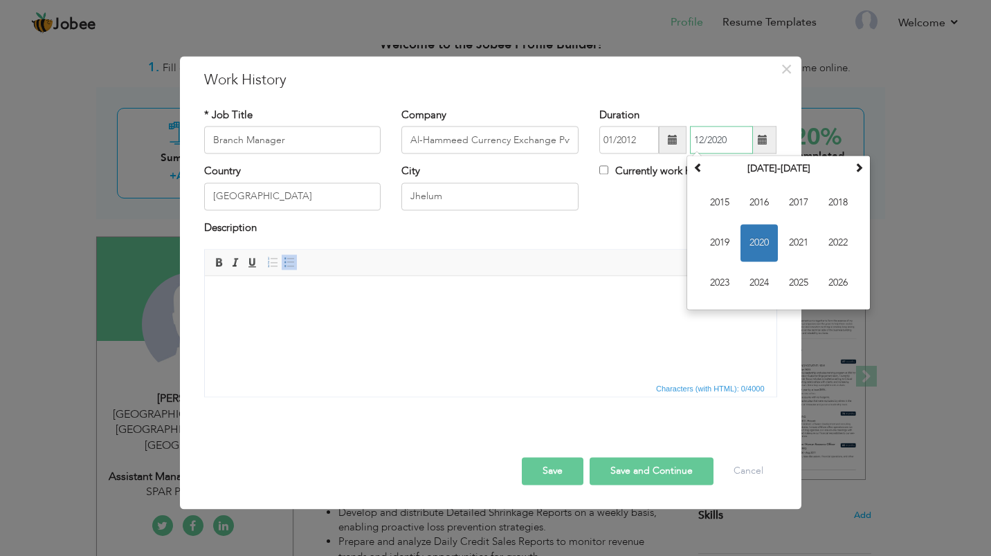
click at [765, 203] on span "2016" at bounding box center [758, 203] width 37 height 37
click at [844, 295] on span "Dec" at bounding box center [837, 283] width 37 height 37
type input "12/2016"
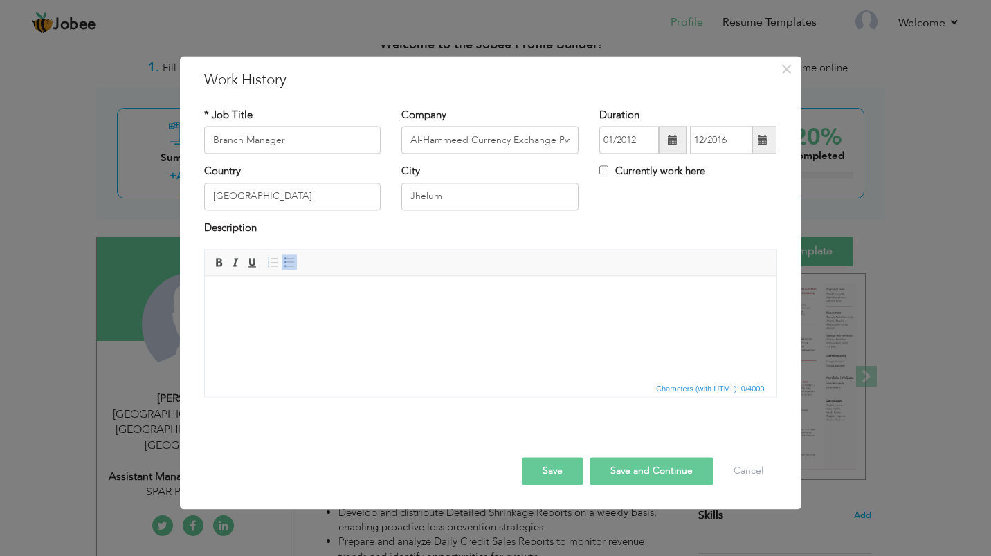
click at [239, 302] on body at bounding box center [490, 297] width 544 height 15
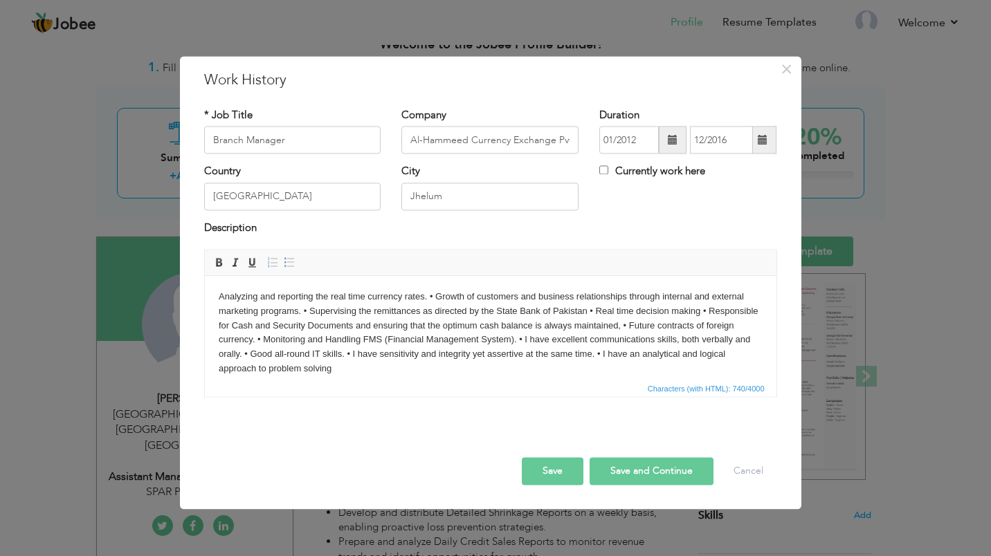
click at [219, 299] on body "Analyzing and reporting the real time currency rates. • Growth of customers and…" at bounding box center [490, 333] width 544 height 86
click at [430, 295] on body "Analyzing and reporting the real time currency rates. • Growth of customers and…" at bounding box center [490, 333] width 544 height 86
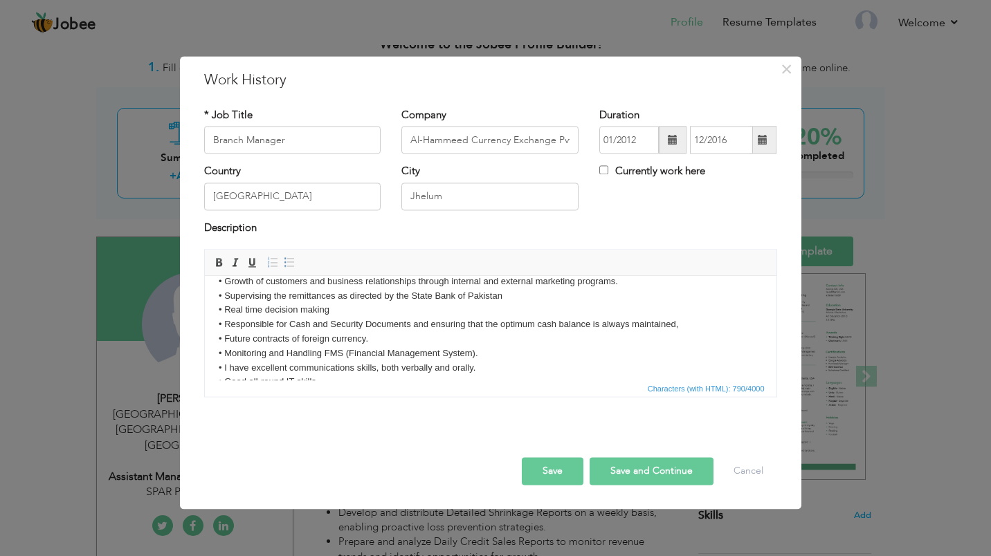
scroll to position [15, 0]
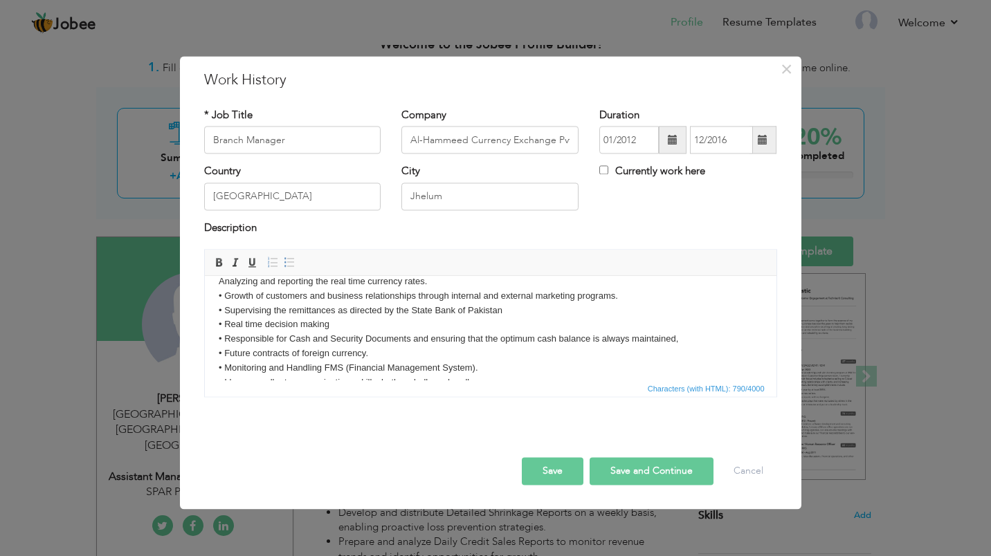
click at [294, 262] on span at bounding box center [289, 262] width 11 height 11
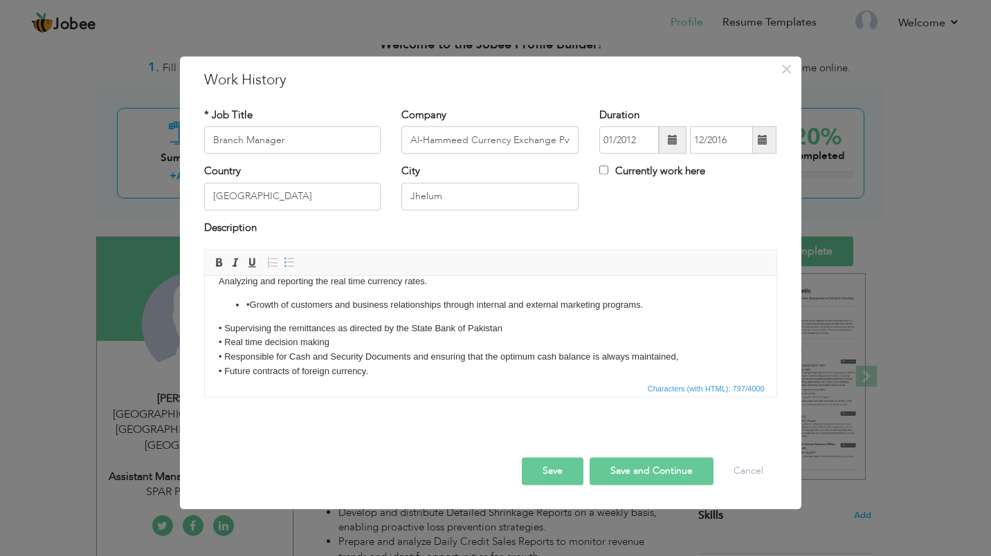
click at [294, 262] on span at bounding box center [289, 262] width 11 height 11
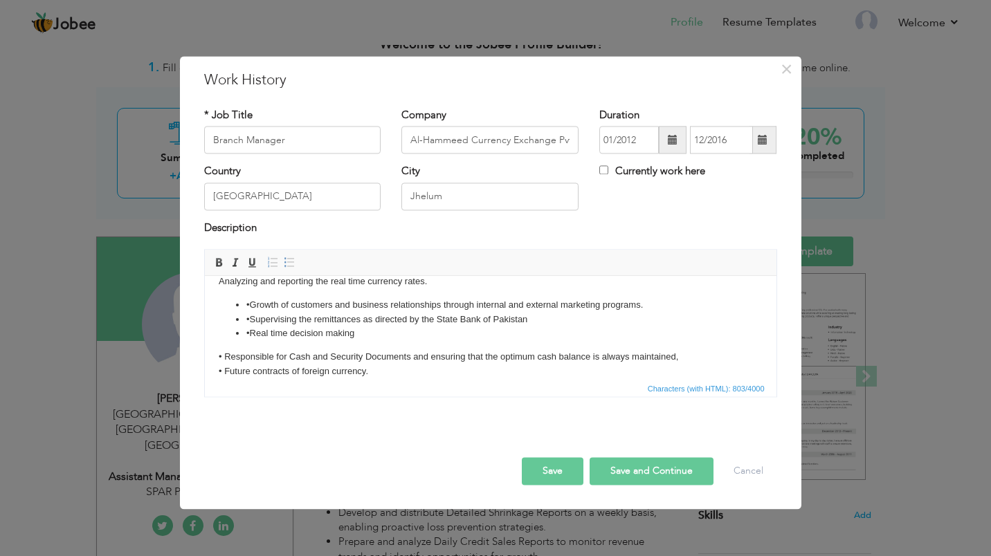
click at [294, 262] on span at bounding box center [289, 262] width 11 height 11
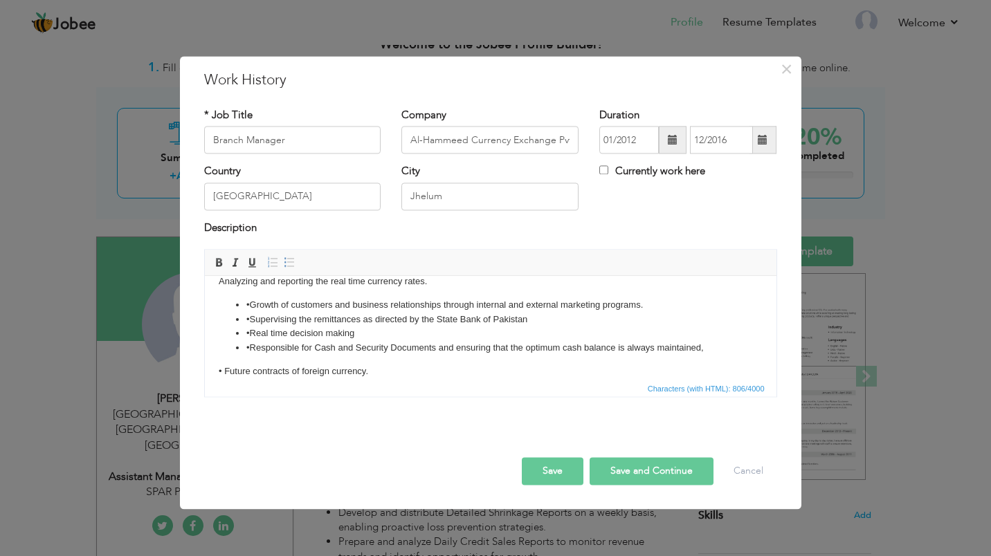
click at [294, 262] on span at bounding box center [289, 262] width 11 height 11
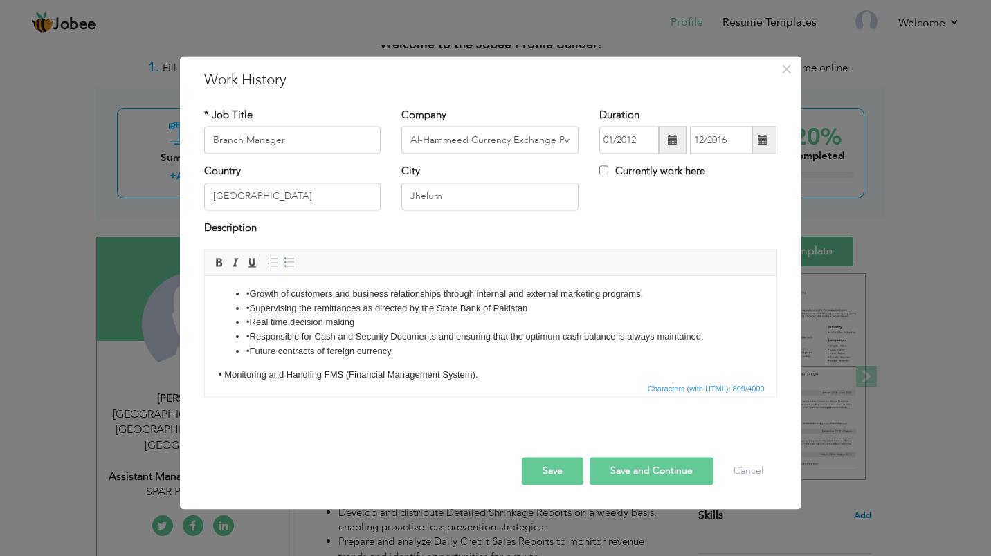
click at [294, 262] on span at bounding box center [289, 262] width 11 height 11
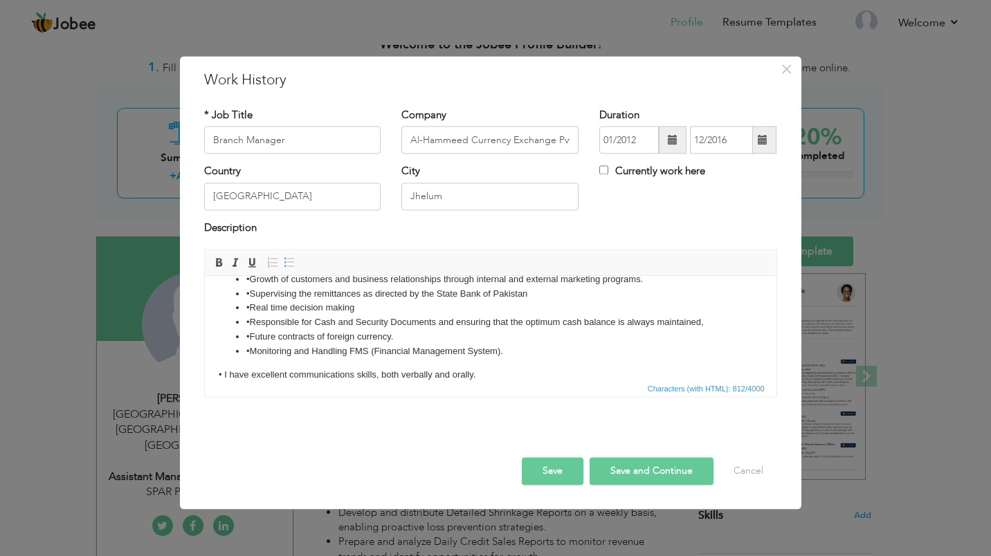
click at [294, 262] on span at bounding box center [289, 262] width 11 height 11
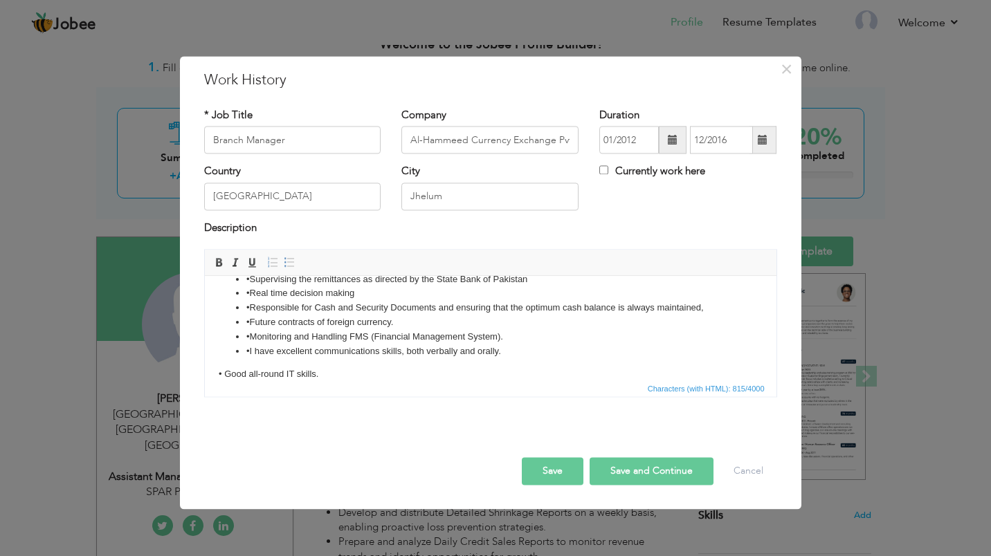
click at [294, 262] on span at bounding box center [289, 262] width 11 height 11
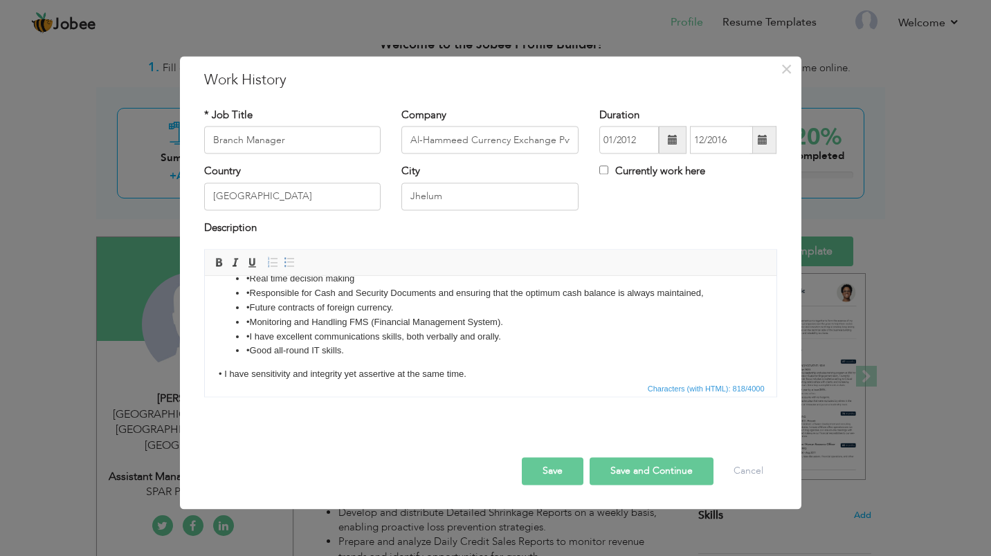
click at [294, 262] on span at bounding box center [289, 262] width 11 height 11
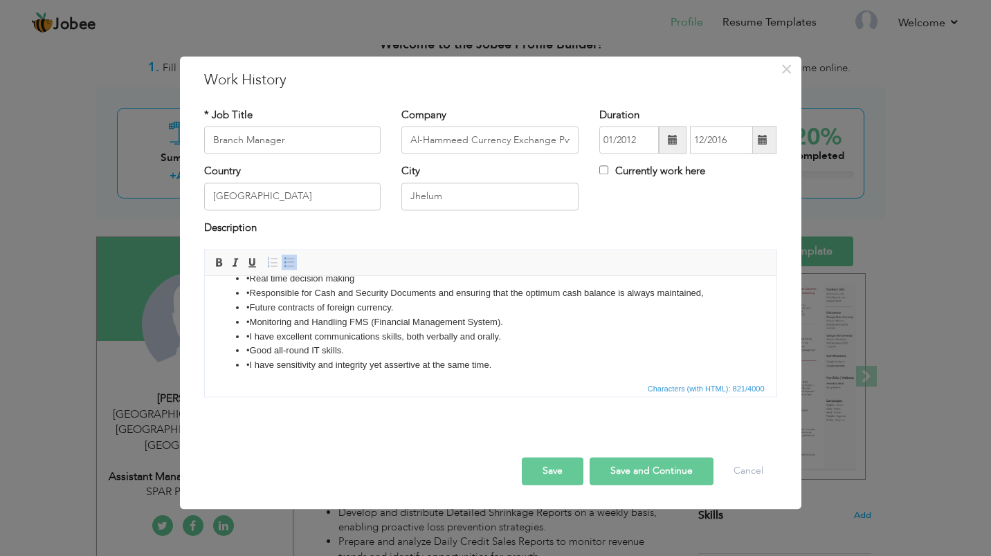
scroll to position [84, 0]
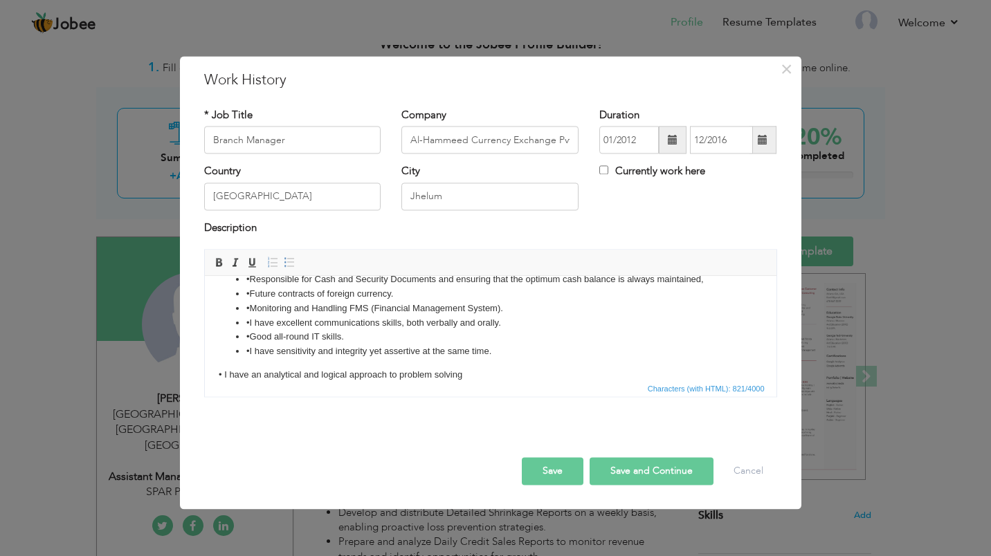
click at [294, 262] on span at bounding box center [289, 262] width 11 height 11
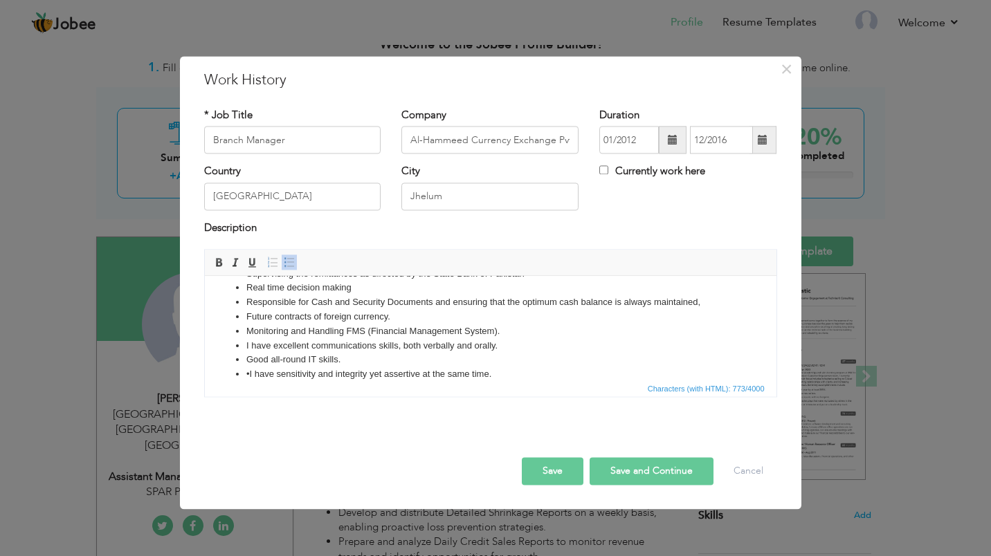
scroll to position [75, 0]
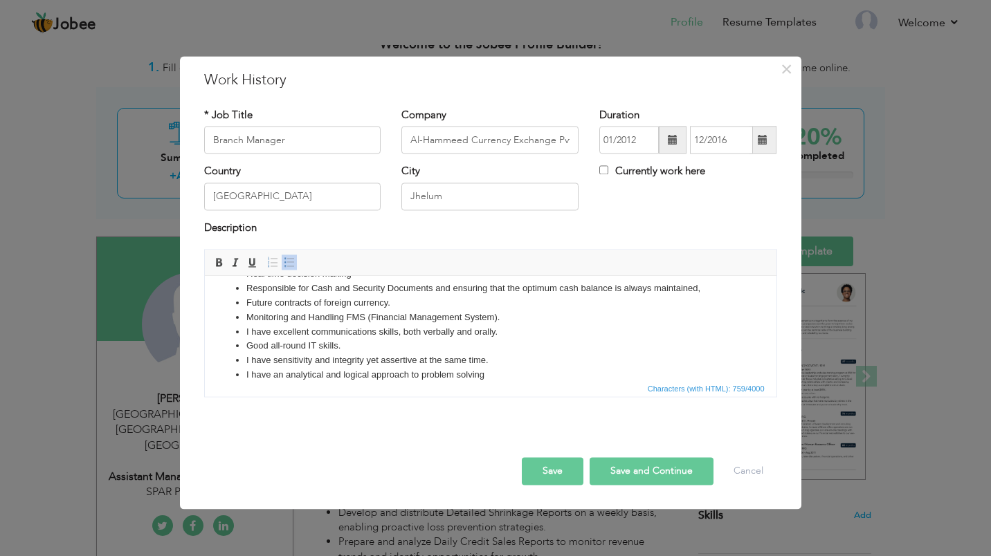
click at [562, 471] on button "Save" at bounding box center [553, 472] width 62 height 28
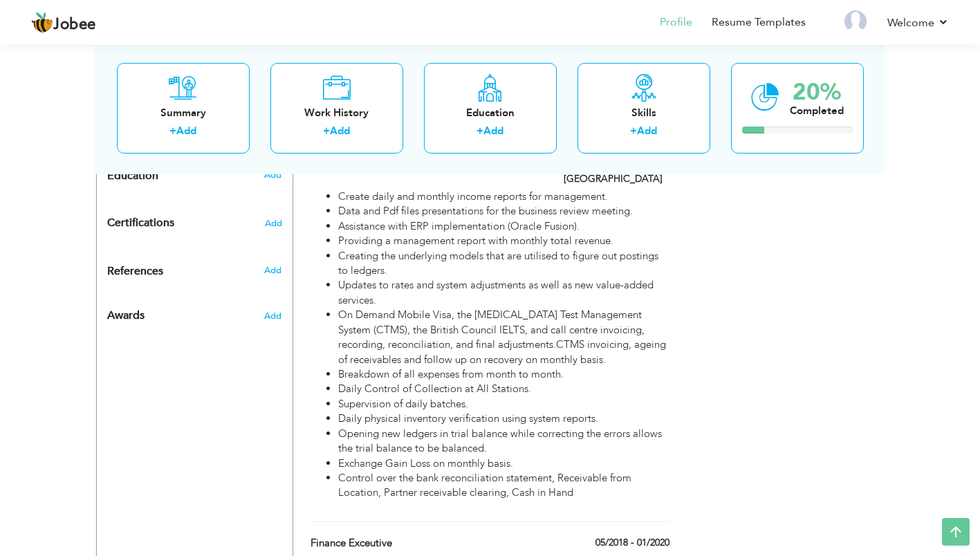
scroll to position [603, 0]
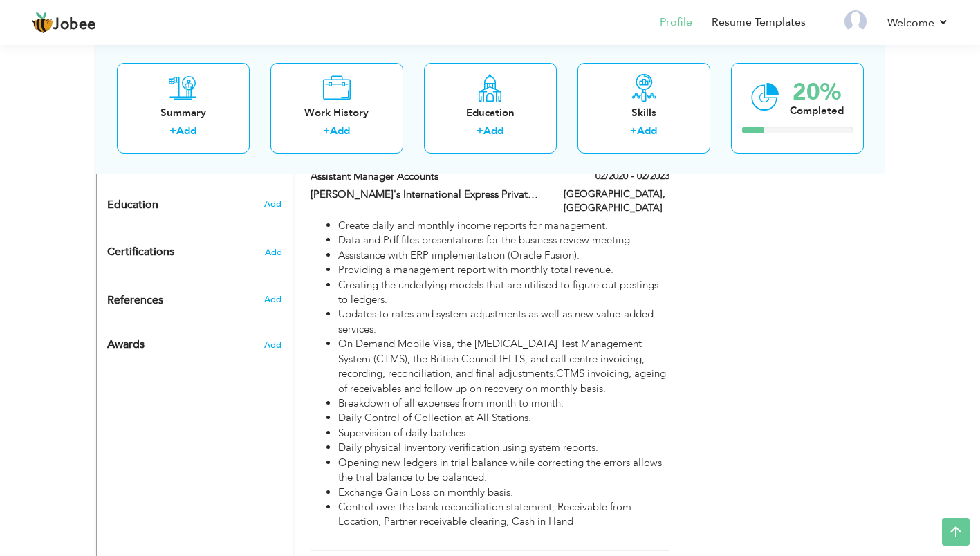
click at [210, 102] on div "Summary + Add" at bounding box center [183, 107] width 133 height 91
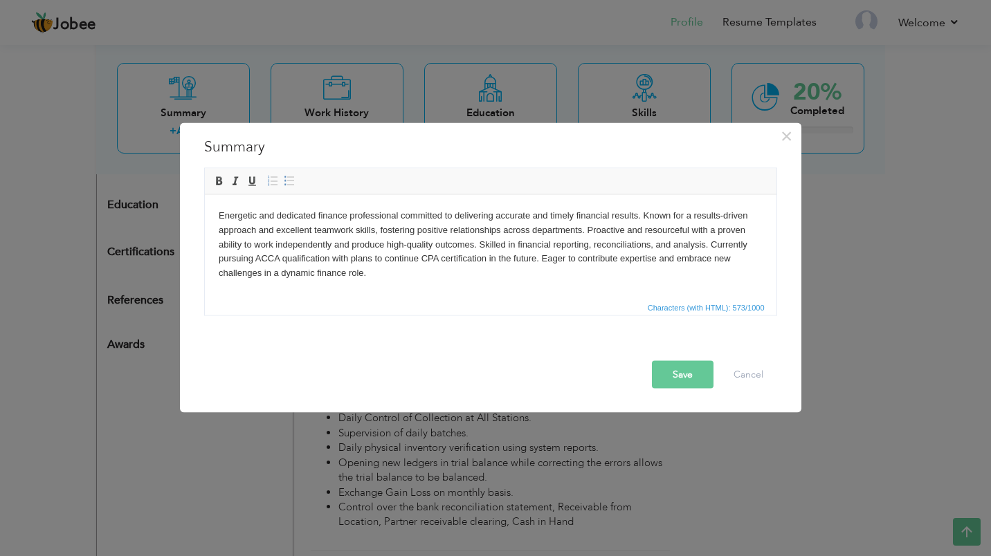
click at [693, 377] on button "Save" at bounding box center [683, 375] width 62 height 28
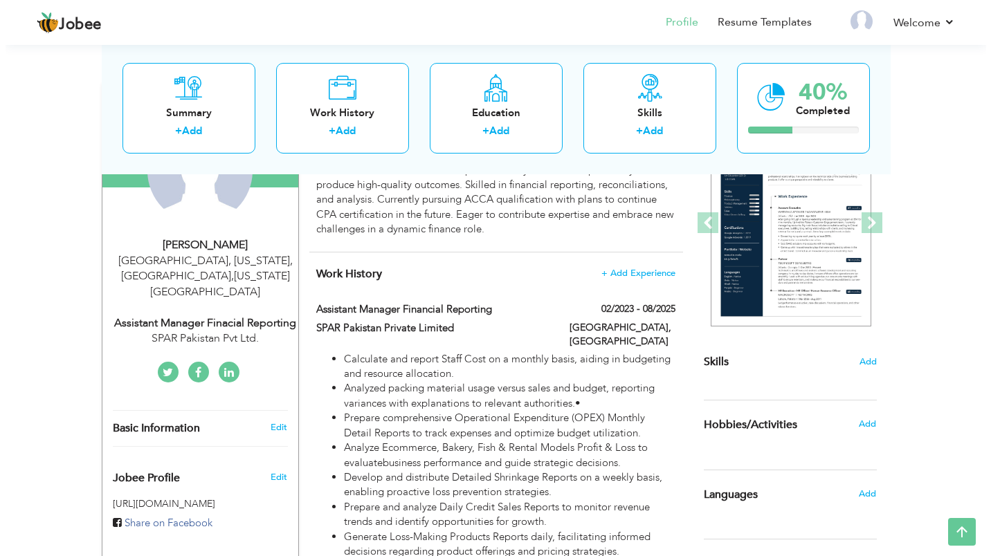
scroll to position [173, 0]
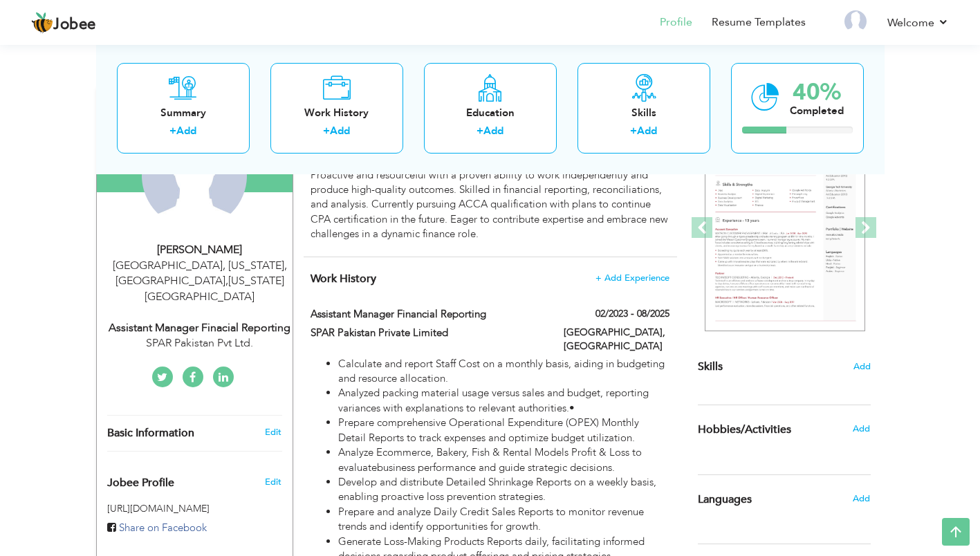
click at [180, 428] on span "Basic Information" at bounding box center [150, 434] width 87 height 12
type input "Fahad"
type input "Mughira"
type input "9145259399"
select select "number:230"
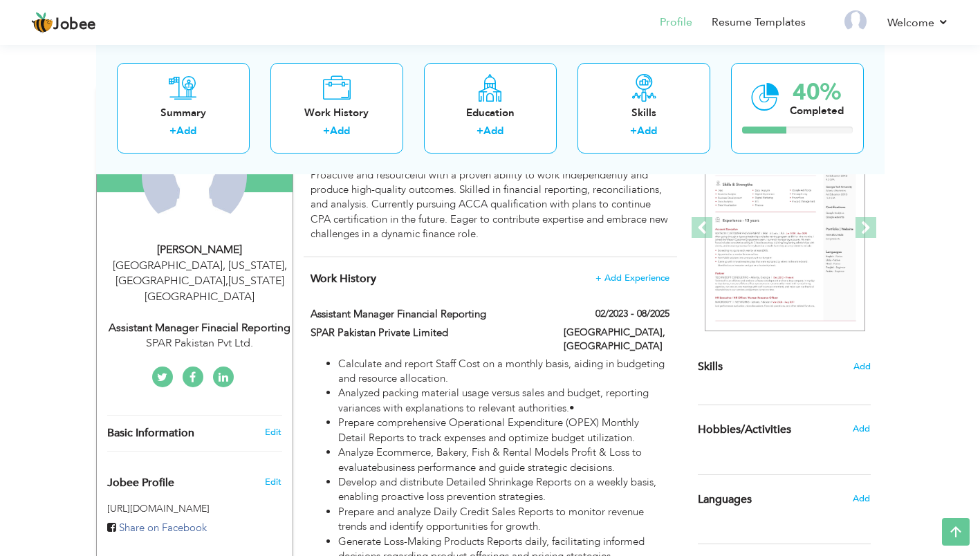
type input "New York"
type input "[GEOGRAPHIC_DATA], [US_STATE], [GEOGRAPHIC_DATA]"
select select "number:12"
type input "SPAR Pakistan Pvt Ltd."
type input "Assistant Manager Finacial Reporting"
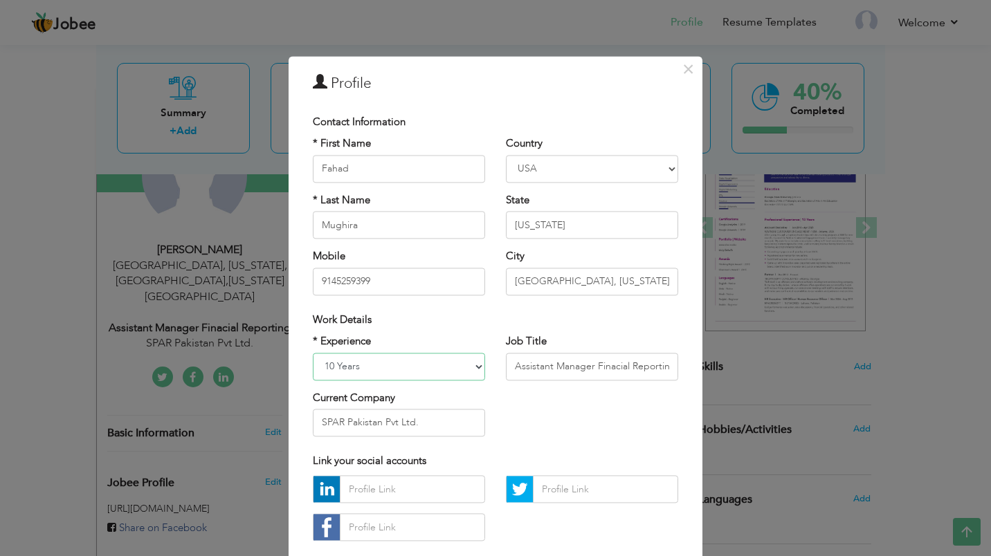
click at [421, 367] on select "Entry Level Less than 1 Year 1 Year 2 Years 3 Years 4 Years 5 Years 6 Years 7 Y…" at bounding box center [399, 367] width 172 height 28
select select "number:9"
click at [313, 353] on select "Entry Level Less than 1 Year 1 Year 2 Years 3 Years 4 Years 5 Years 6 Years 7 Y…" at bounding box center [399, 367] width 172 height 28
click at [453, 417] on input "SPAR Pakistan Pvt Ltd." at bounding box center [399, 423] width 172 height 28
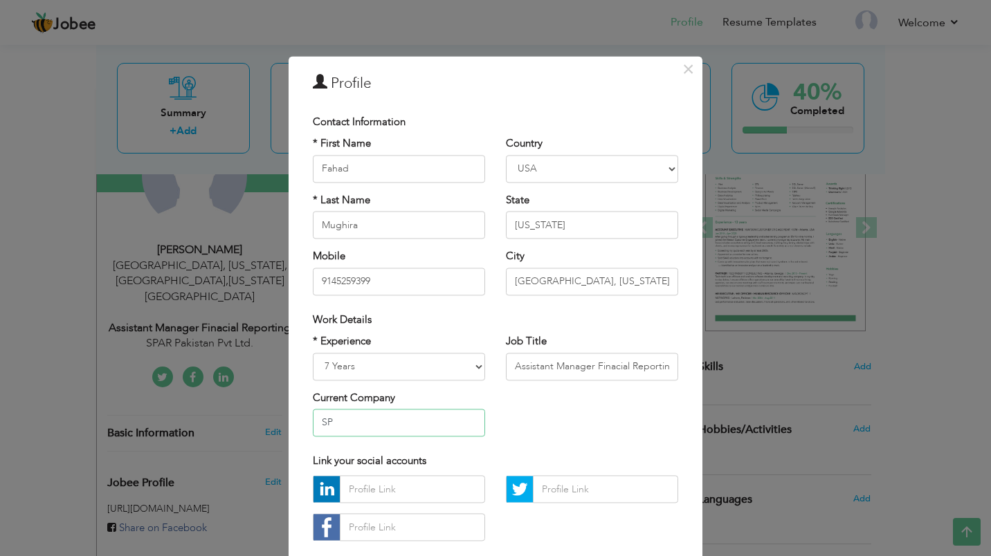
type input "S"
click at [392, 486] on input "text" at bounding box center [412, 490] width 145 height 28
paste input "https://www.linkedin.com/in/fahad-mughira/"
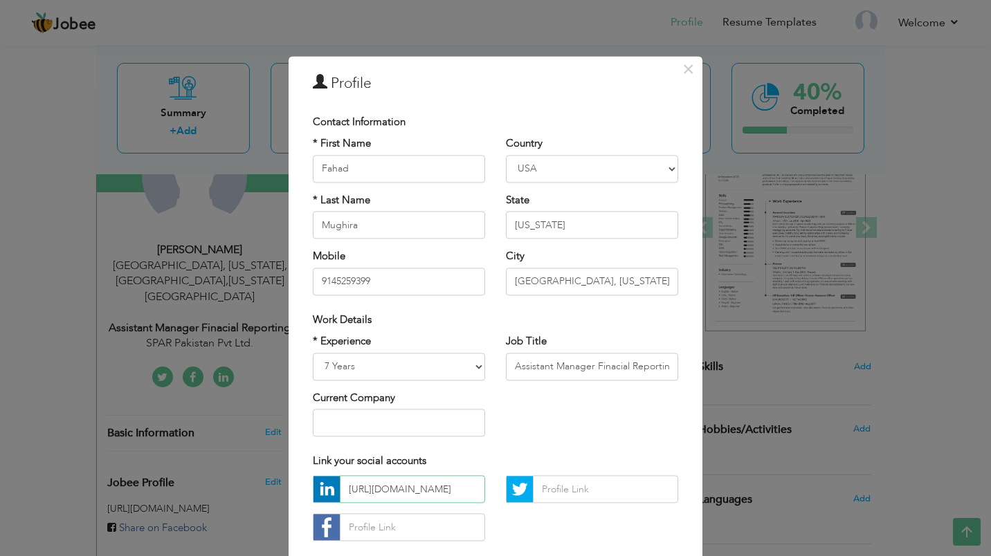
scroll to position [0, 63]
type input "https://www.linkedin.com/in/fahad-mughira/"
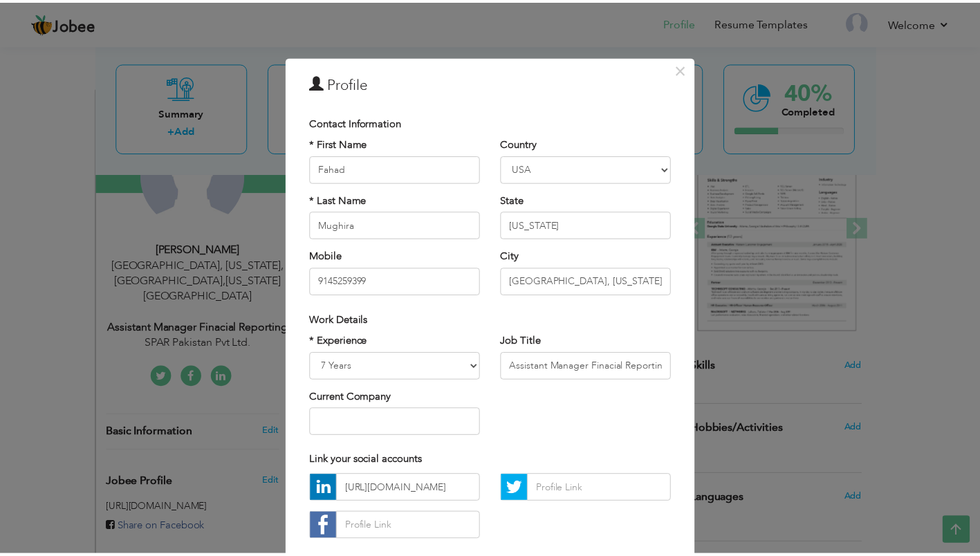
scroll to position [80, 0]
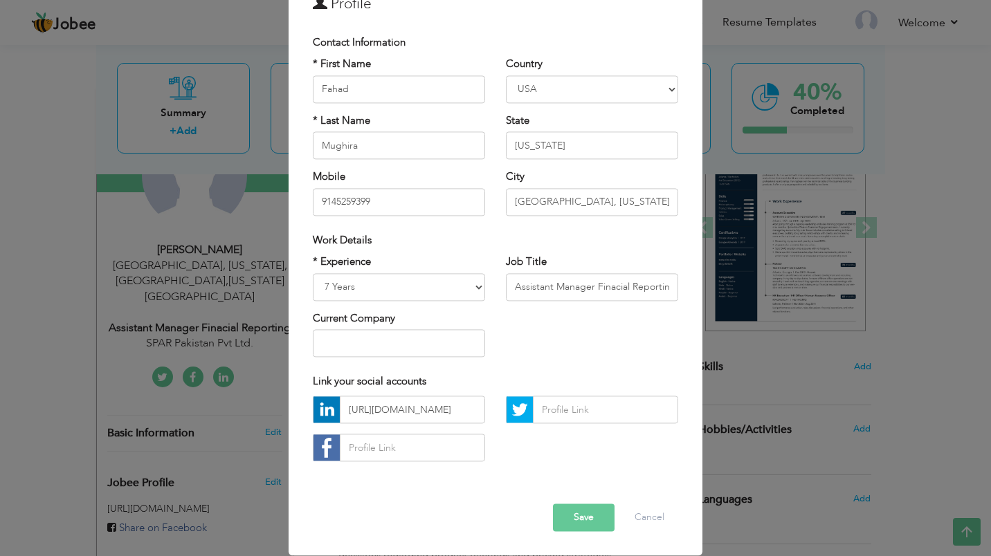
click at [587, 513] on button "Save" at bounding box center [584, 518] width 62 height 28
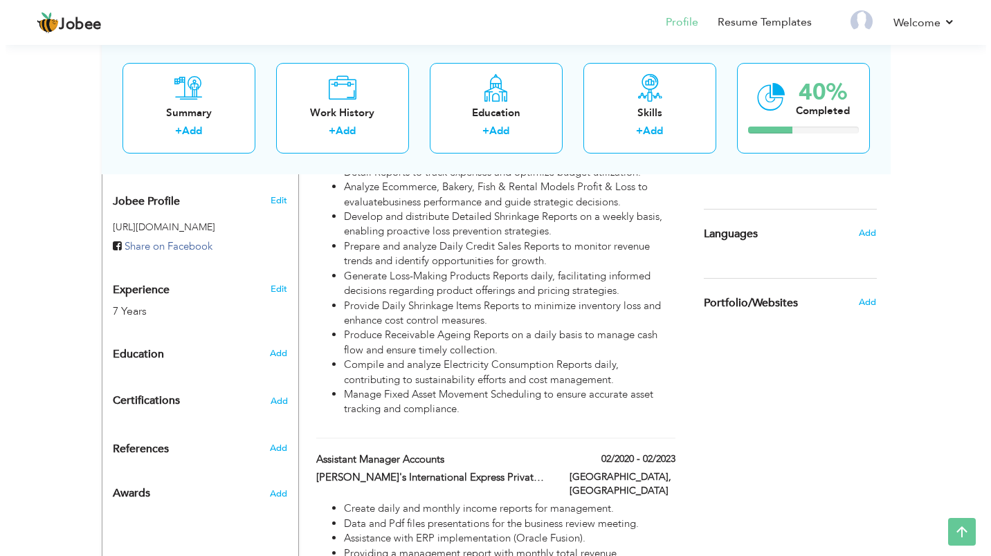
scroll to position [434, 0]
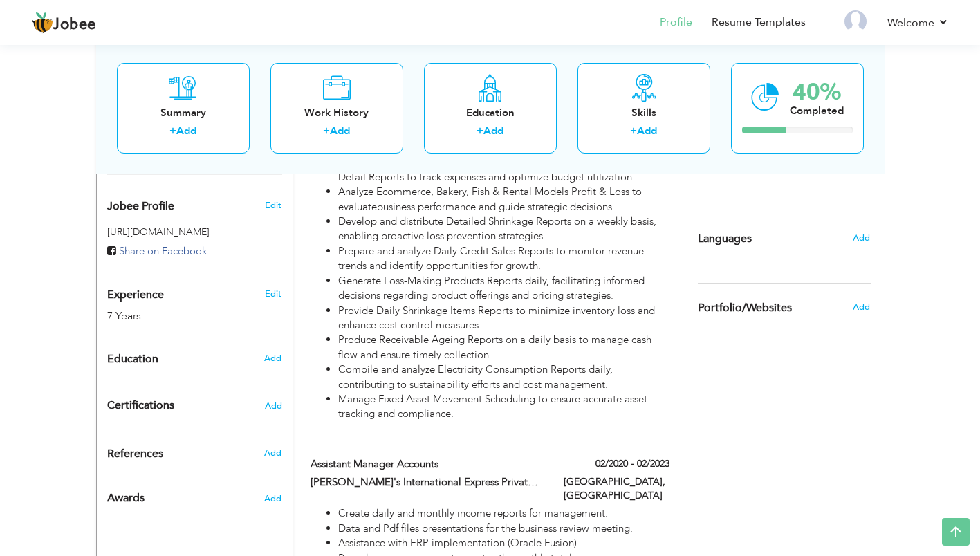
click at [274, 352] on span "Add" at bounding box center [272, 358] width 17 height 12
radio input "true"
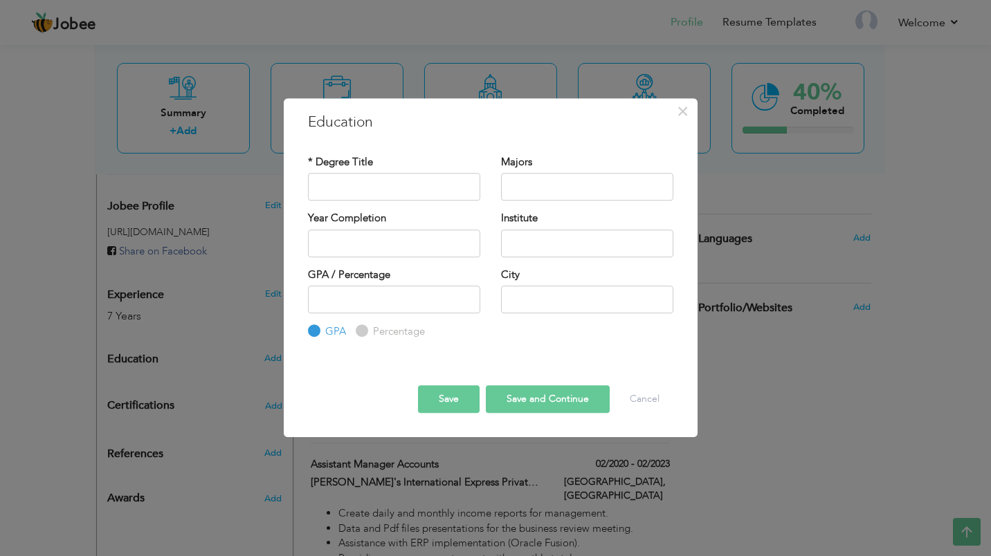
click at [369, 331] on label "Percentage" at bounding box center [396, 332] width 55 height 15
click at [365, 331] on input "Percentage" at bounding box center [360, 331] width 9 height 9
radio input "true"
click at [324, 325] on div "GPA" at bounding box center [327, 332] width 38 height 15
click at [352, 180] on input "text" at bounding box center [394, 187] width 172 height 28
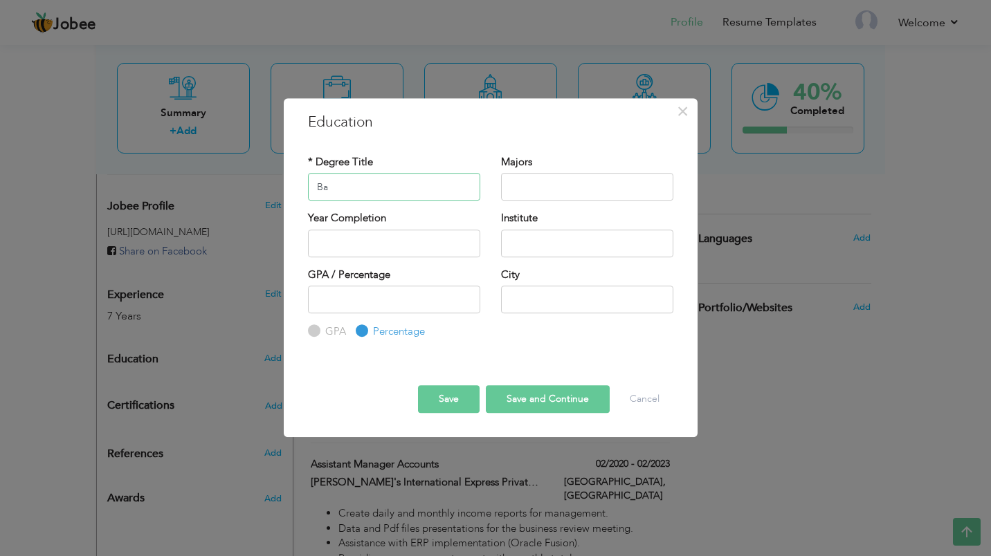
type input "B"
paste input "Bachelors in Commerce"
type input "Bachelors in Commerce"
type input "Accounting"
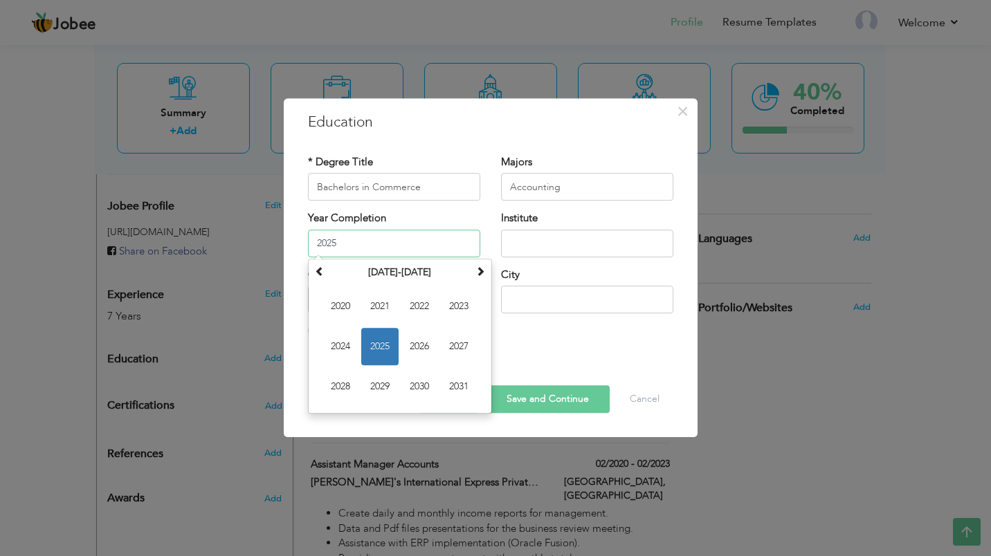
click at [436, 232] on input "2025" at bounding box center [394, 244] width 172 height 28
type input "2011"
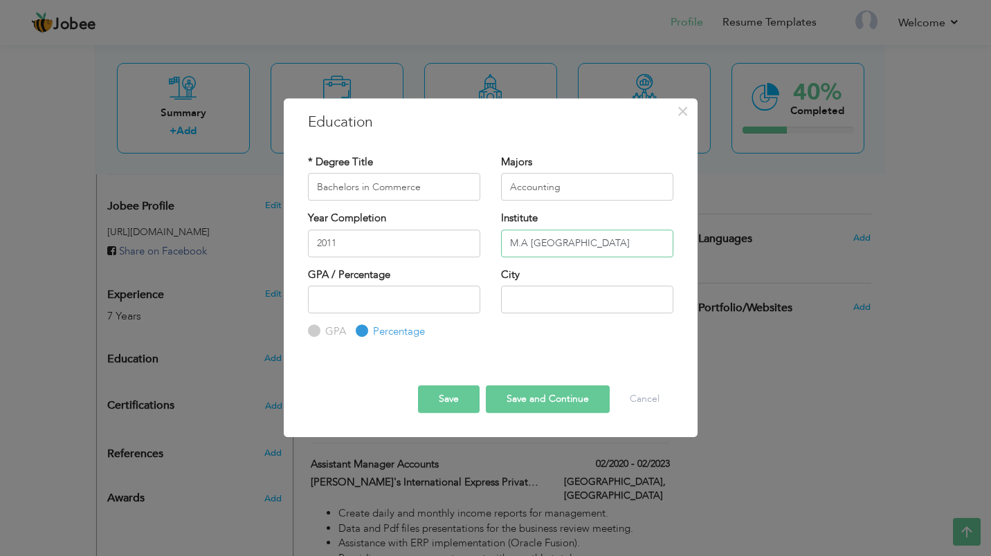
type input "M.A Jinnah College"
click at [537, 300] on input "text" at bounding box center [587, 300] width 172 height 28
type input "Jhelum"
click at [503, 409] on button "Save and Continue" at bounding box center [548, 399] width 124 height 28
radio input "true"
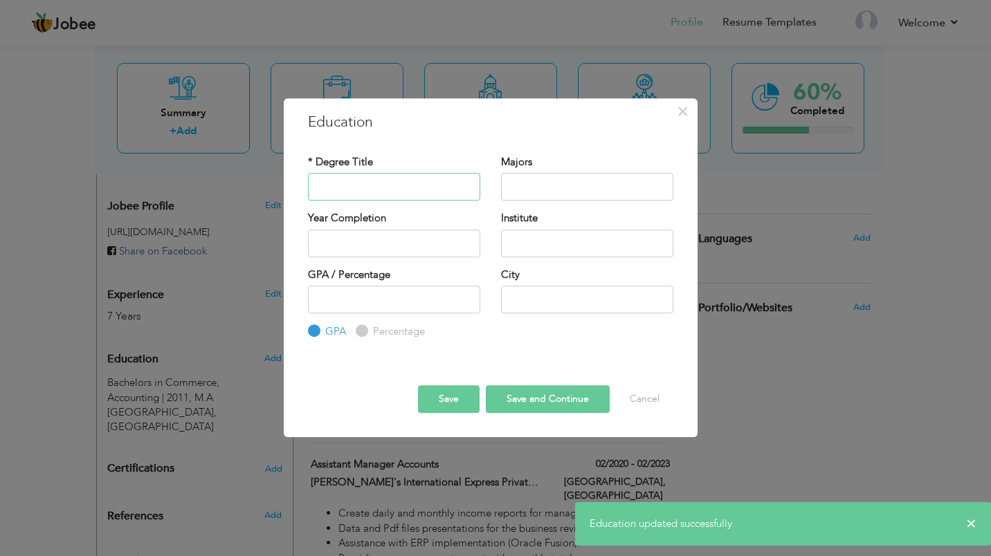
click at [372, 193] on input "text" at bounding box center [394, 187] width 172 height 28
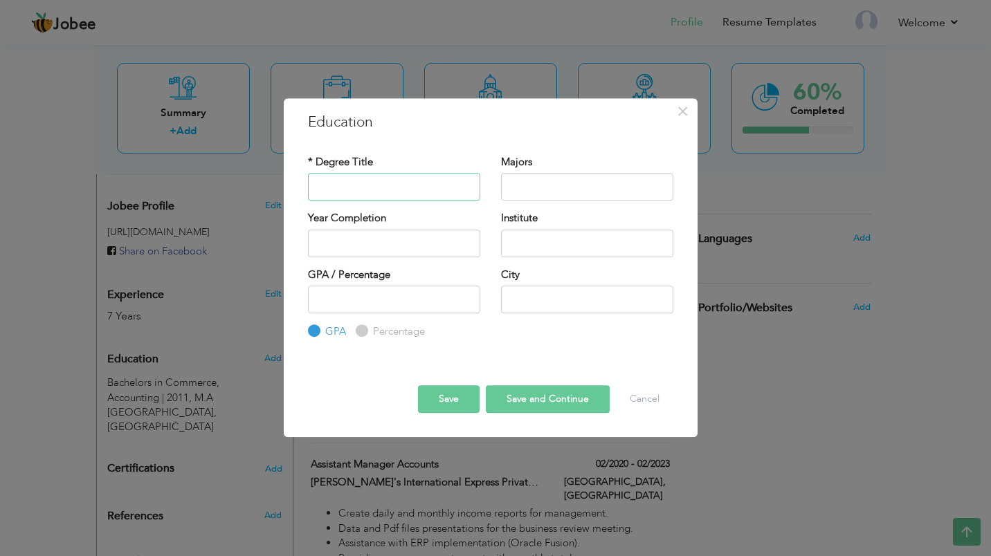
paste input "Intermediate in Commerce"
type input "Intermediate in Commerce"
click at [563, 192] on input "text" at bounding box center [587, 187] width 172 height 28
type input "A"
type input "Commerce"
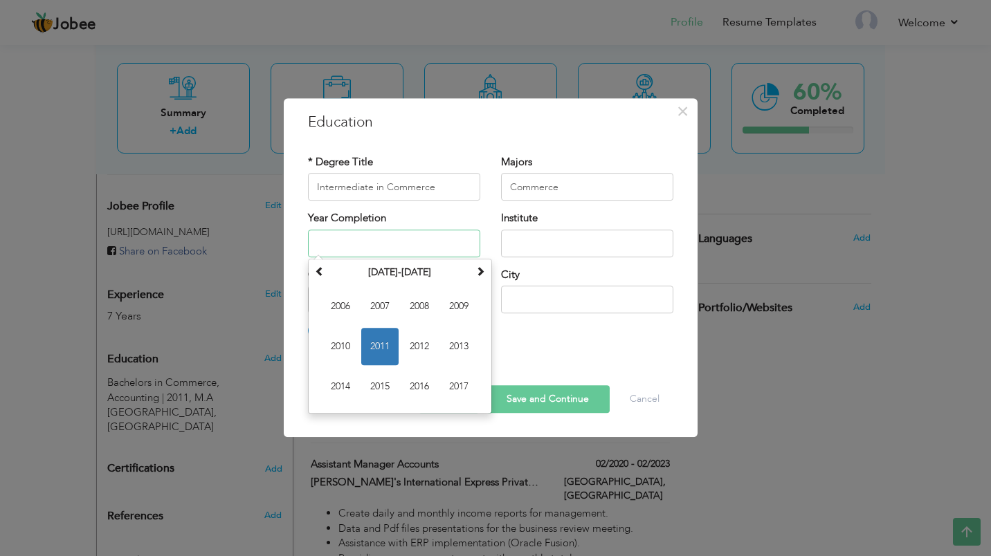
click at [469, 303] on span "2009" at bounding box center [458, 306] width 37 height 37
type input "2009"
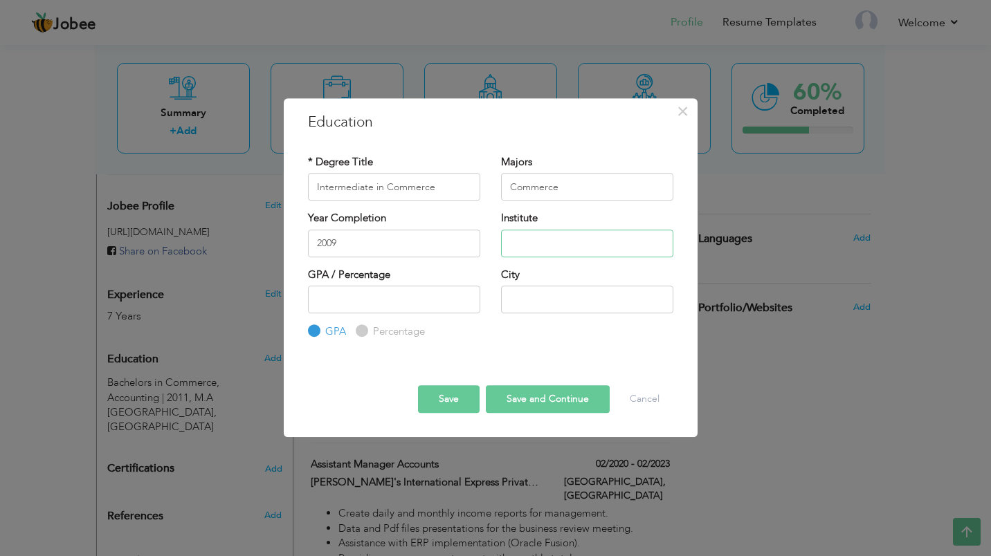
click at [520, 251] on input "text" at bounding box center [587, 244] width 172 height 28
type input "Muhammad Ali Jinnah College"
click at [531, 303] on input "text" at bounding box center [587, 300] width 172 height 28
type input "Jhelum"
click at [457, 386] on button "Save" at bounding box center [449, 399] width 62 height 28
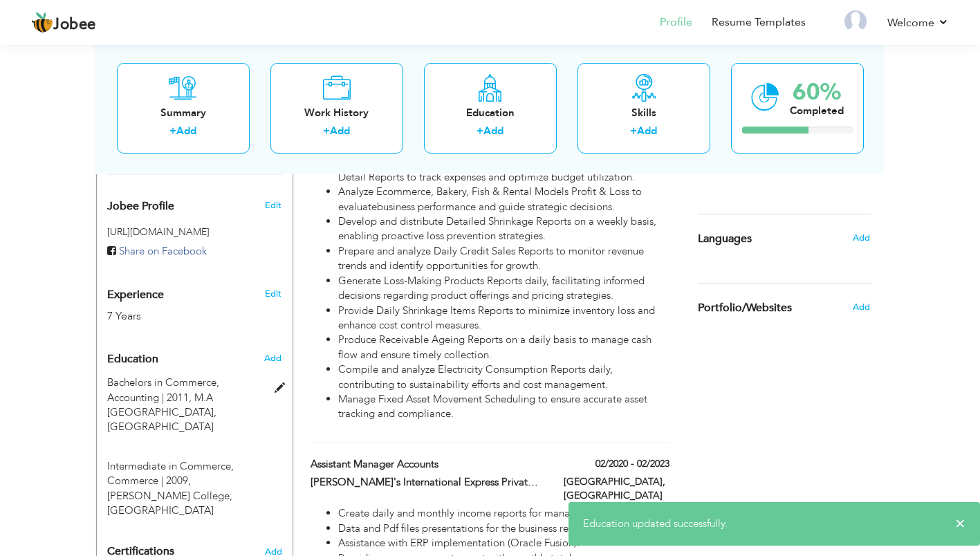
click at [282, 383] on span at bounding box center [283, 388] width 17 height 10
type input "Bachelors in Commerce"
type input "Accounting"
type input "2011"
type input "M.A Jinnah College"
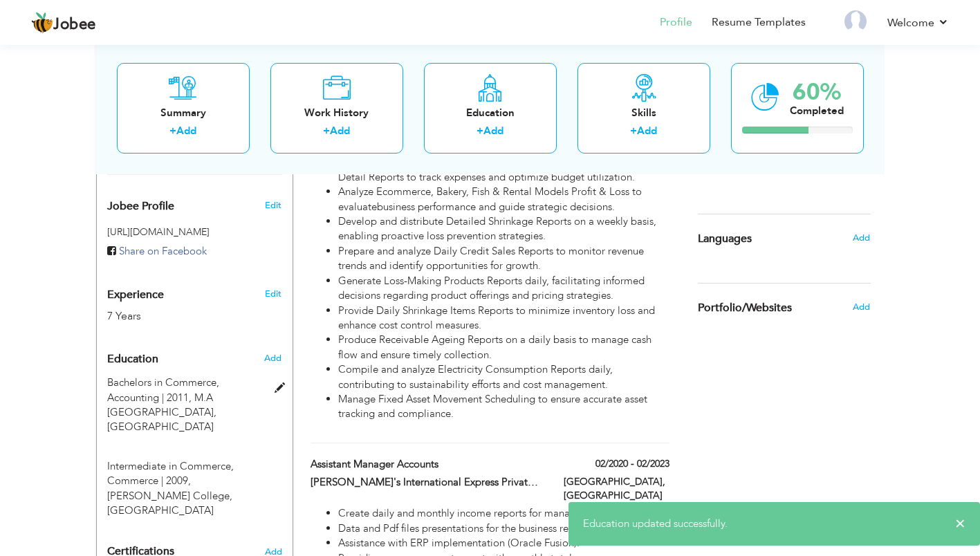
radio input "false"
radio input "true"
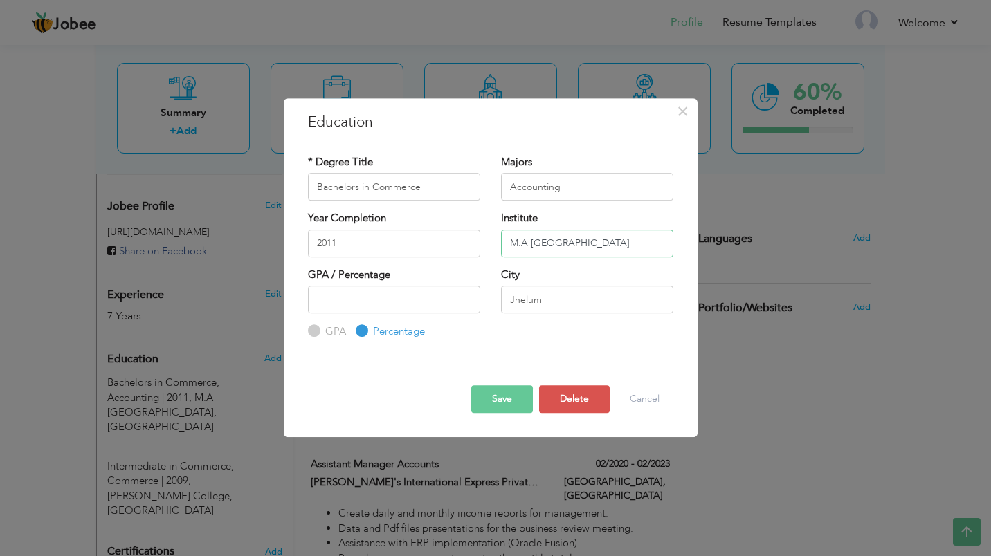
click at [535, 239] on input "M.A Jinnah College" at bounding box center [587, 244] width 172 height 28
click at [529, 240] on input "M.A Jinnah College" at bounding box center [587, 244] width 172 height 28
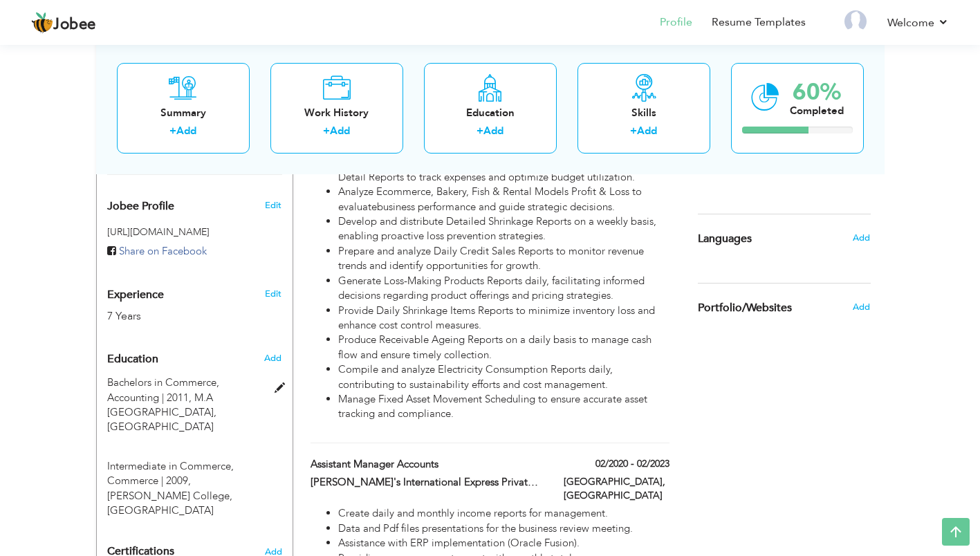
click at [273, 376] on div "Bachelors in Commerce, Accounting | 2011, M.A Jinnah College, Jhelum" at bounding box center [186, 406] width 179 height 60
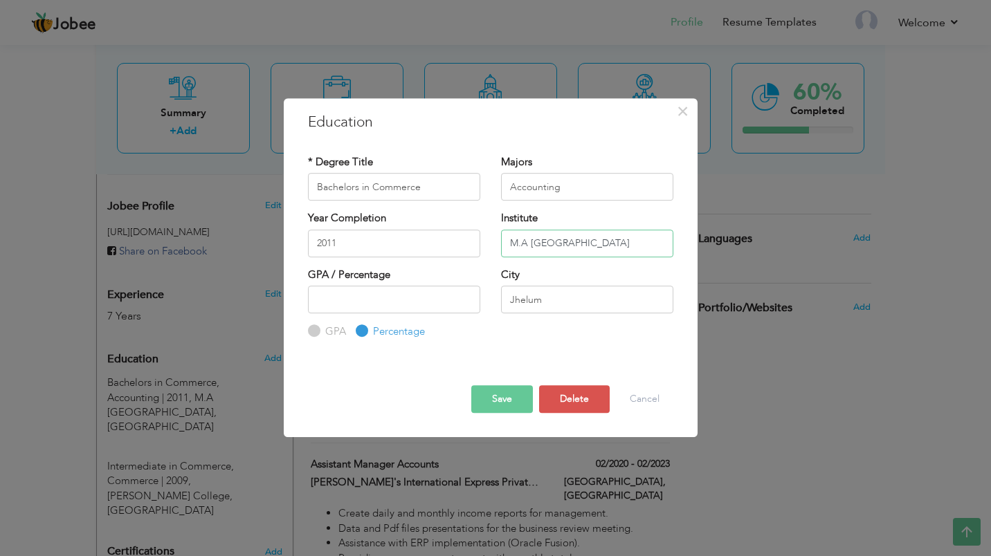
click at [529, 246] on input "M.A Jinnah College" at bounding box center [587, 244] width 172 height 28
type input "Muhammad Ali Jinnah College"
click at [513, 399] on button "Save" at bounding box center [502, 399] width 62 height 28
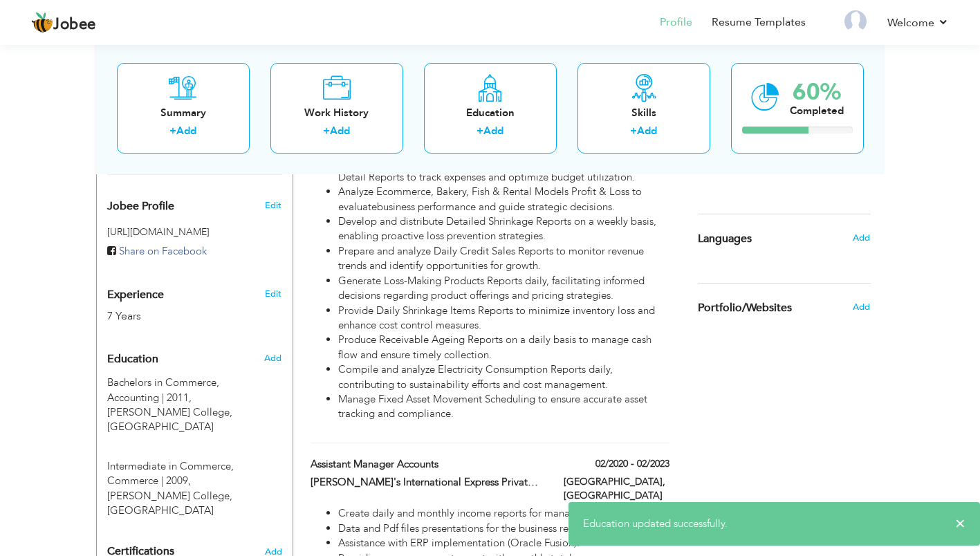
click at [271, 345] on div "Add" at bounding box center [275, 358] width 33 height 26
radio input "true"
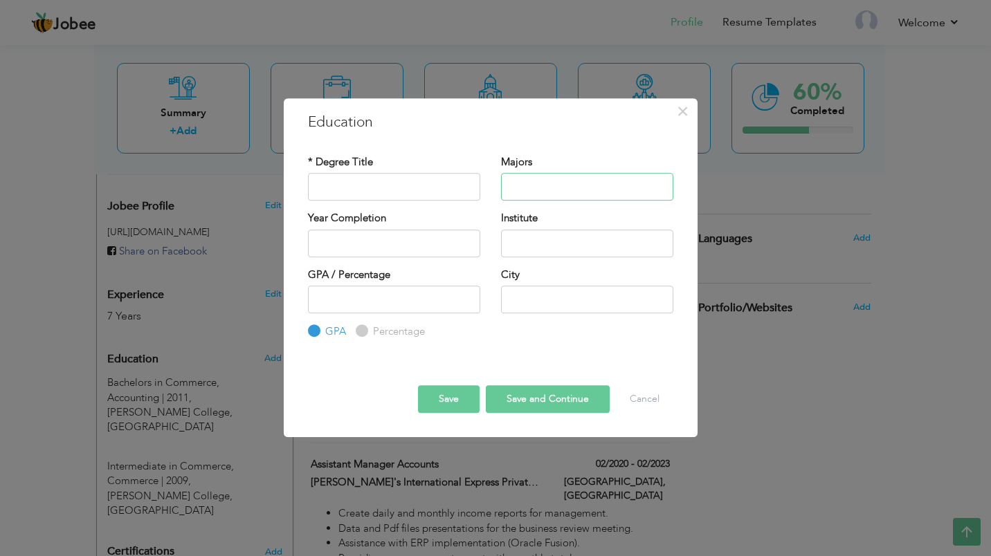
click at [544, 194] on input "text" at bounding box center [587, 187] width 172 height 28
type input "Science"
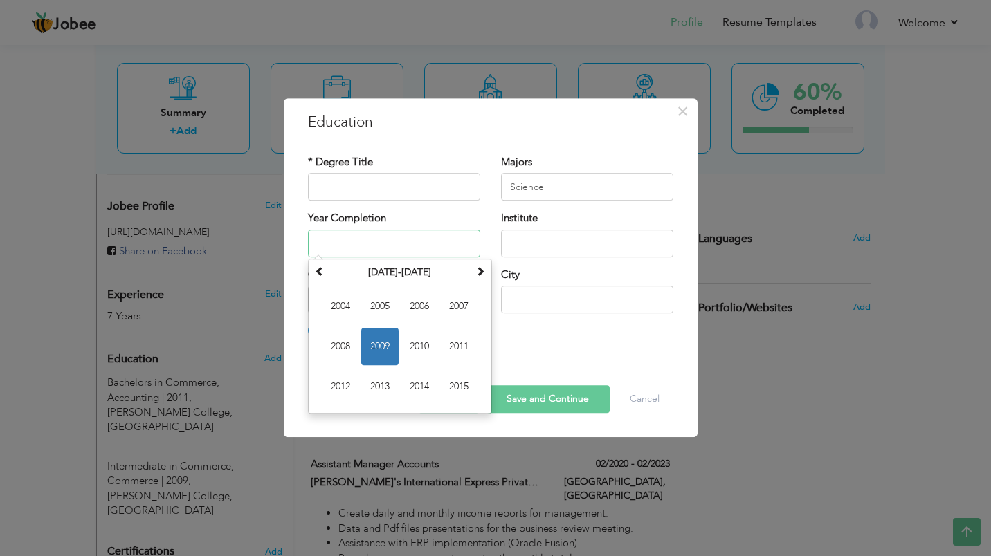
click at [455, 304] on span "2007" at bounding box center [458, 306] width 37 height 37
type input "2007"
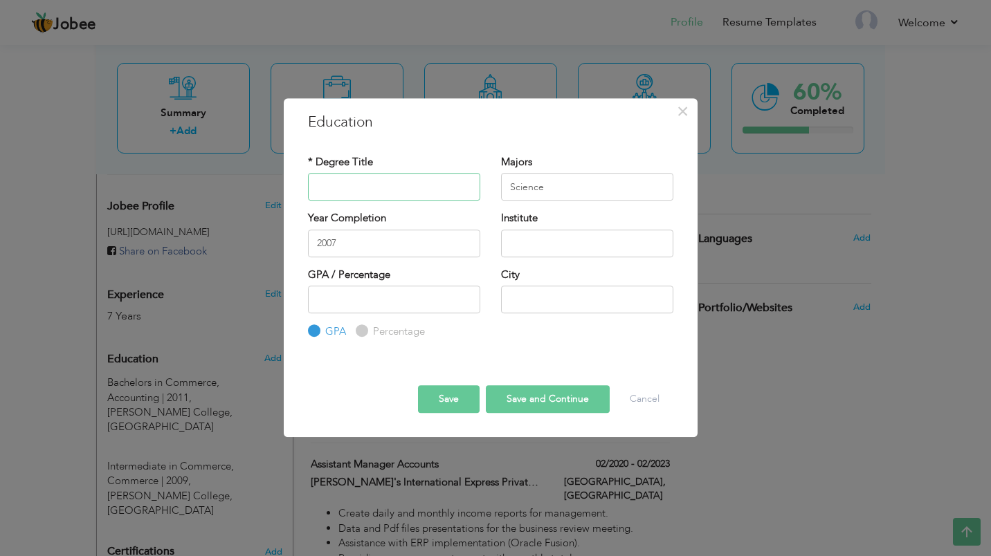
click at [381, 188] on input "text" at bounding box center [394, 187] width 172 height 28
paste input "atriculation"
type input "Matriculation"
click at [534, 235] on input "text" at bounding box center [587, 244] width 172 height 28
type input "Pakistan Cadet School"
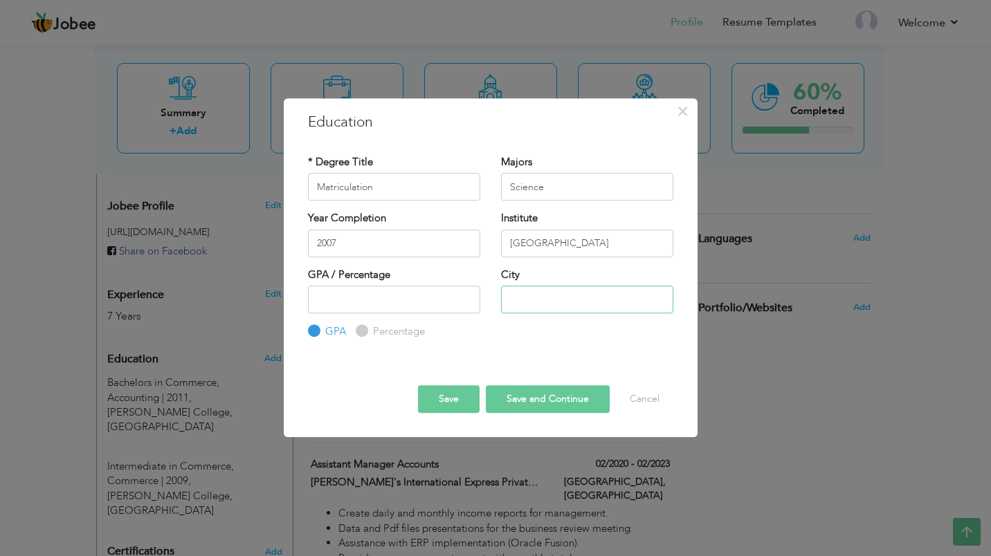
click at [524, 293] on input "text" at bounding box center [587, 300] width 172 height 28
type input "Jhelum"
click at [461, 398] on button "Save" at bounding box center [449, 399] width 62 height 28
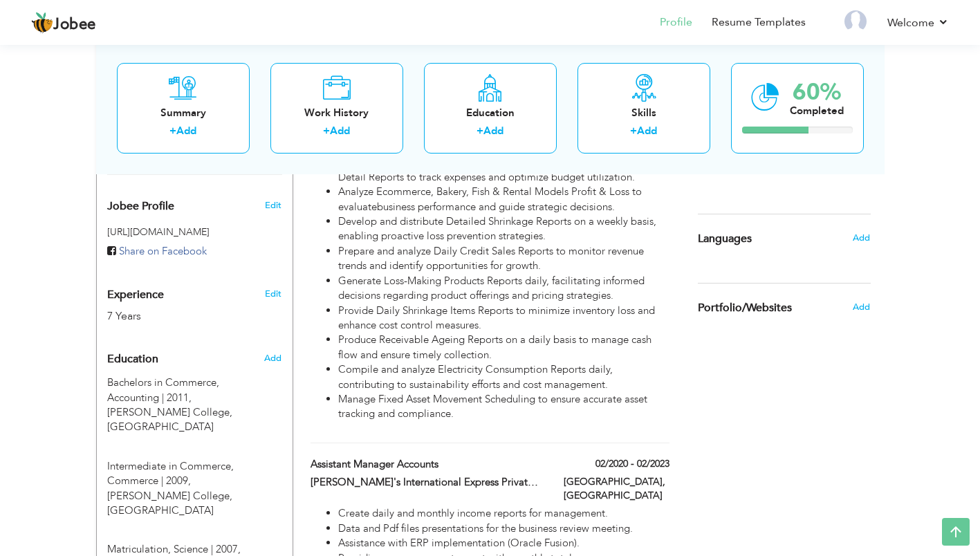
click at [279, 352] on span "Add" at bounding box center [272, 358] width 17 height 12
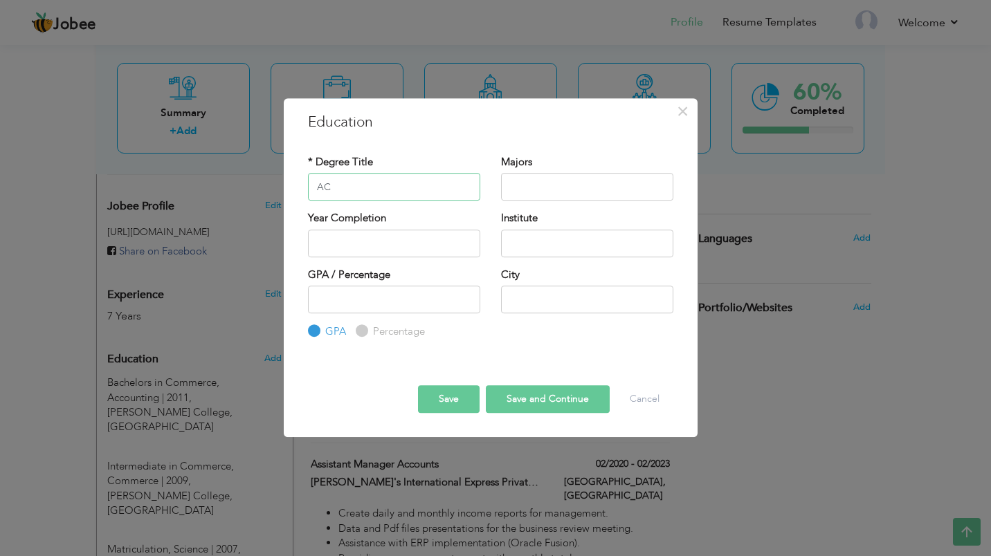
type input "A"
paste input "Association of Chartered Certified Accountants"
type input "Association of Chartered Certified Accountants ( ACCA)"
click at [522, 176] on input "text" at bounding box center [587, 187] width 172 height 28
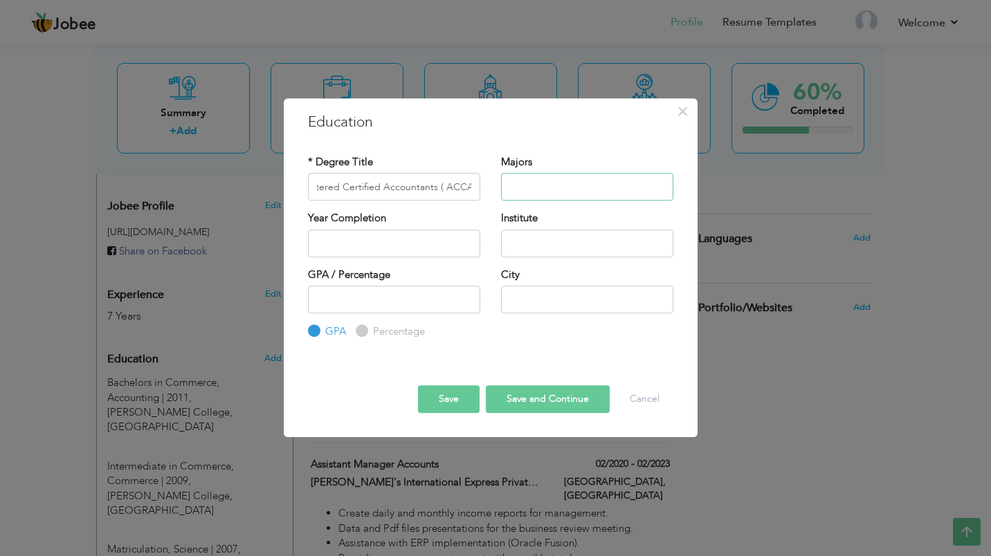
scroll to position [0, 0]
type input "9"
type input "F"
type input "Accounting and Finance"
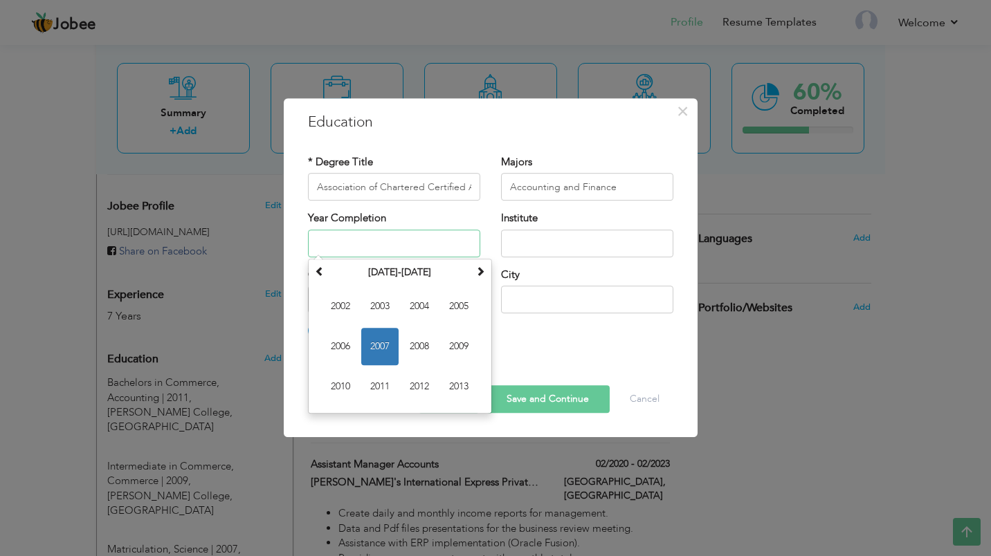
click at [412, 239] on input "text" at bounding box center [394, 244] width 172 height 28
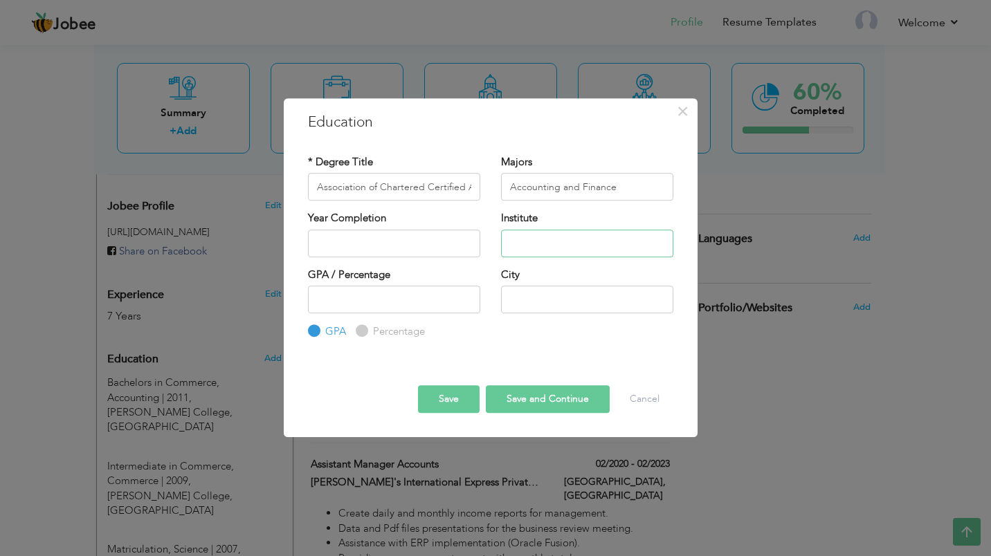
click at [524, 245] on input "text" at bounding box center [587, 244] width 172 height 28
drag, startPoint x: 313, startPoint y: 181, endPoint x: 646, endPoint y: 153, distance: 334.0
click at [646, 153] on div "* Degree Title Association of Chartered Certified Accountants ( ACCA) Majors Ac…" at bounding box center [491, 248] width 386 height 206
click at [587, 247] on input "text" at bounding box center [587, 244] width 172 height 28
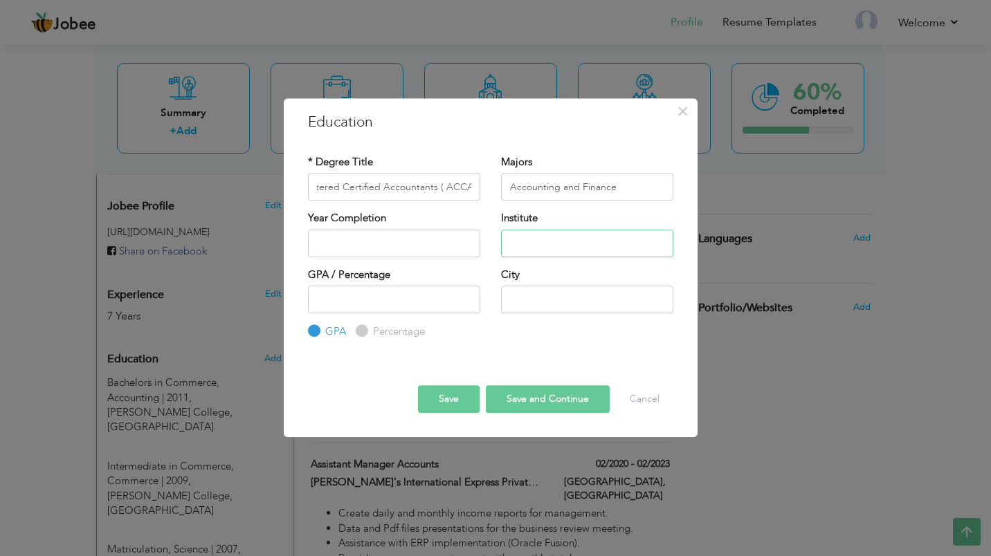
scroll to position [0, 0]
paste input "Association of Chartered Certified Accountants ( ACCA)"
type input "Association of Chartered Certified Accountants ( ACCA)"
click at [552, 305] on input "text" at bounding box center [587, 300] width 172 height 28
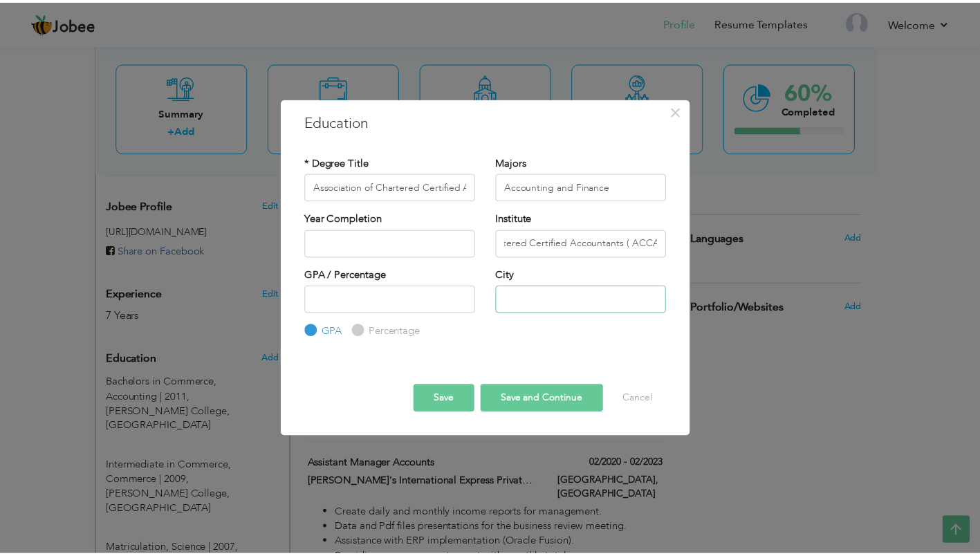
scroll to position [0, 0]
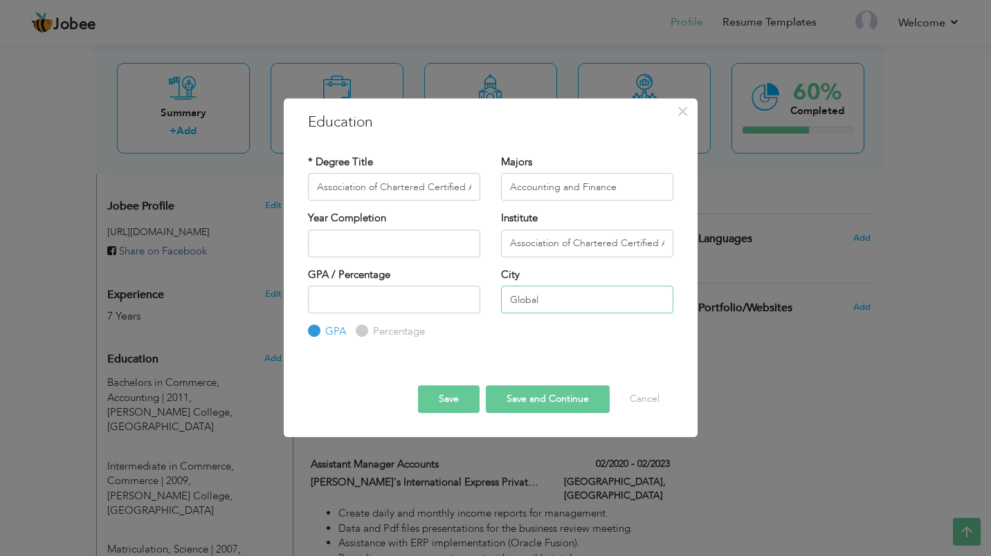
type input "Global"
click at [458, 385] on button "Save" at bounding box center [449, 399] width 62 height 28
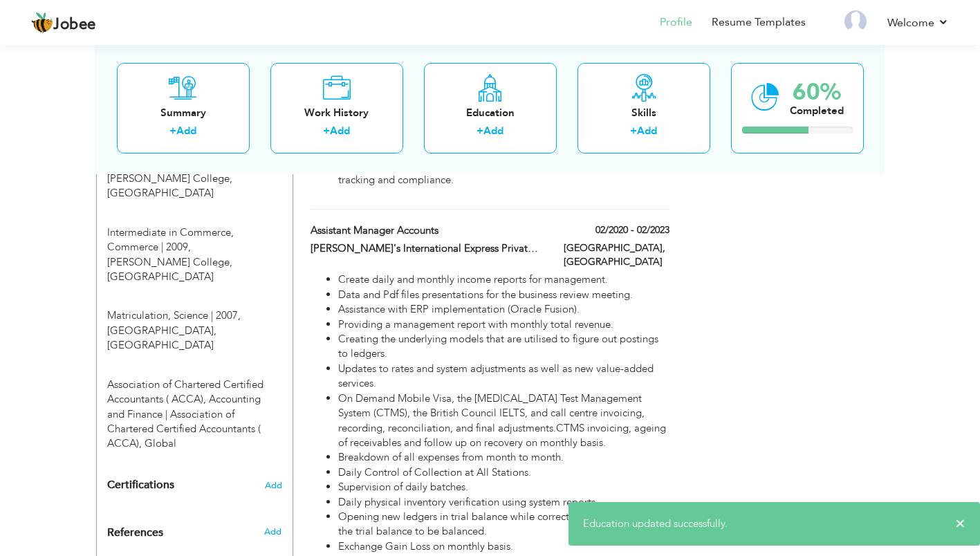
scroll to position [674, 0]
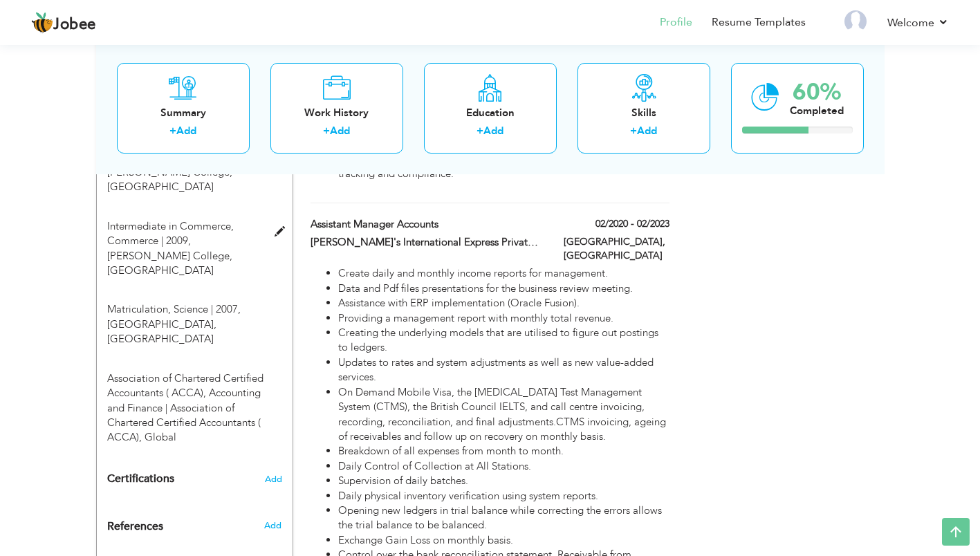
drag, startPoint x: 241, startPoint y: 335, endPoint x: 181, endPoint y: 207, distance: 141.2
click at [181, 207] on div "Education Add Bachelors in Commerce, Accounting | 2011, Muhammad Ali Jinnah Col…" at bounding box center [194, 275] width 175 height 340
drag, startPoint x: 979, startPoint y: 335, endPoint x: 971, endPoint y: 255, distance: 80.7
click at [971, 255] on div "View Resume Export PDF Profile Summary Public Link Experience Education Awards …" at bounding box center [490, 303] width 980 height 1870
drag, startPoint x: 979, startPoint y: 258, endPoint x: 982, endPoint y: 218, distance: 40.2
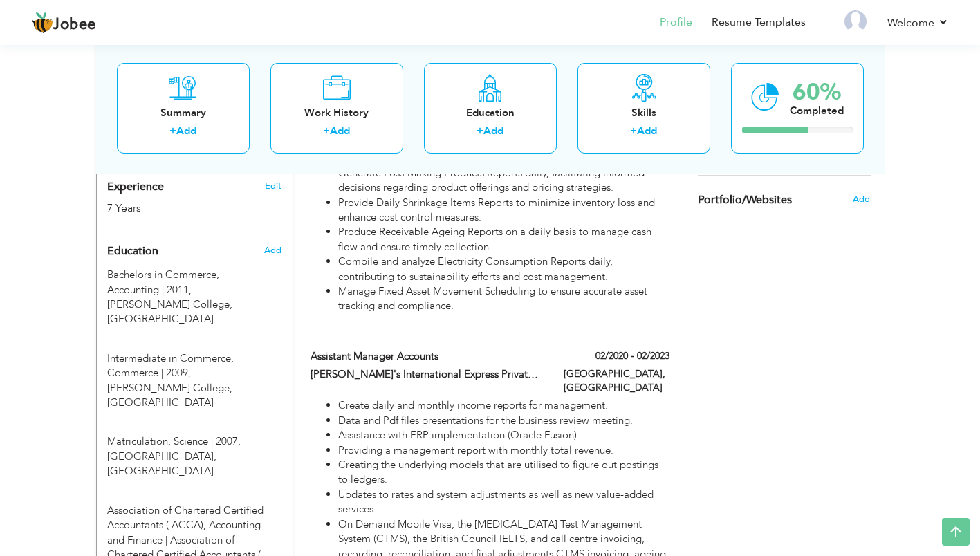
scroll to position [540, 0]
drag, startPoint x: 173, startPoint y: 490, endPoint x: 76, endPoint y: 459, distance: 101.5
click at [76, 459] on div "View Resume Export PDF Profile Summary Public Link Experience Education Awards …" at bounding box center [490, 436] width 980 height 1870
click at [277, 513] on span at bounding box center [283, 518] width 17 height 10
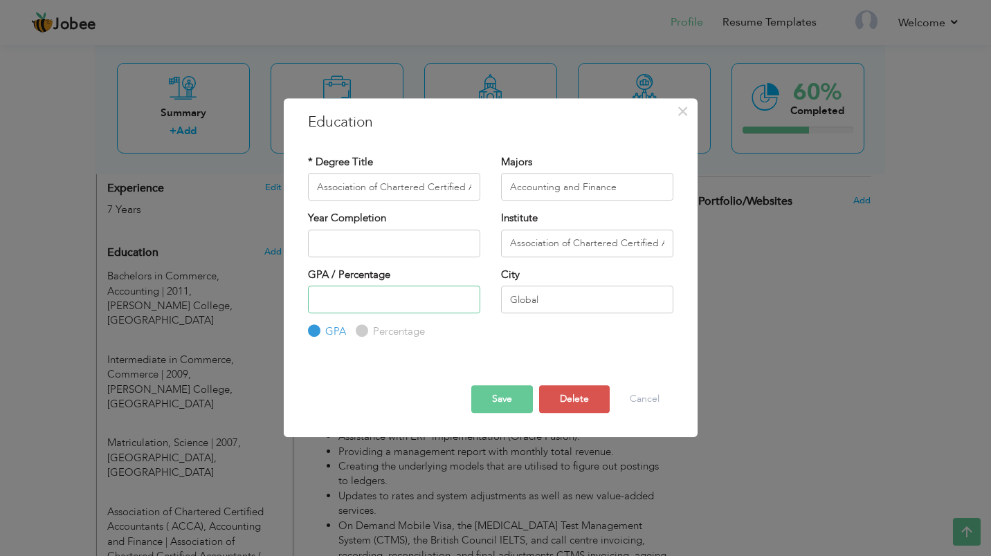
click at [352, 301] on input "number" at bounding box center [394, 300] width 172 height 28
type input "9"
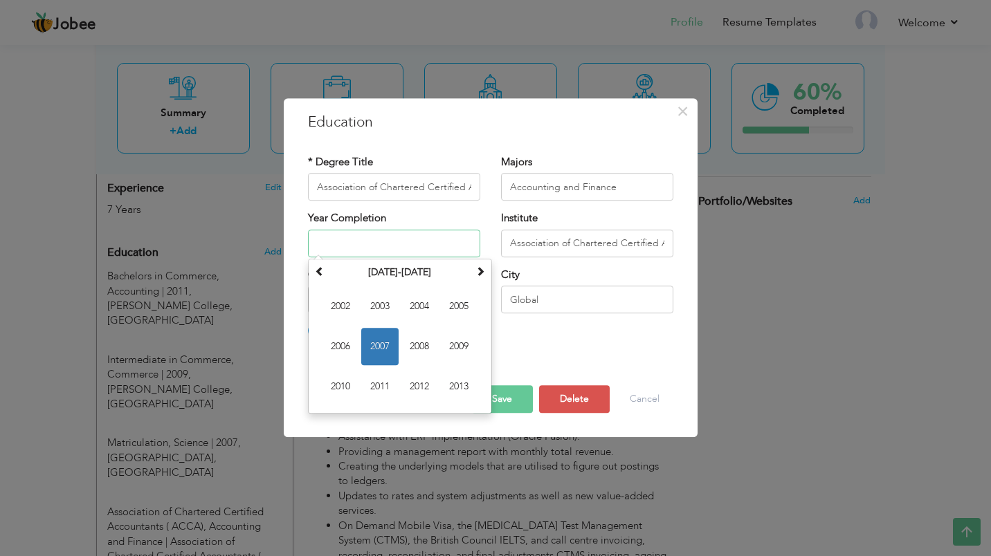
click at [338, 242] on input "text" at bounding box center [394, 244] width 172 height 28
type input "0009"
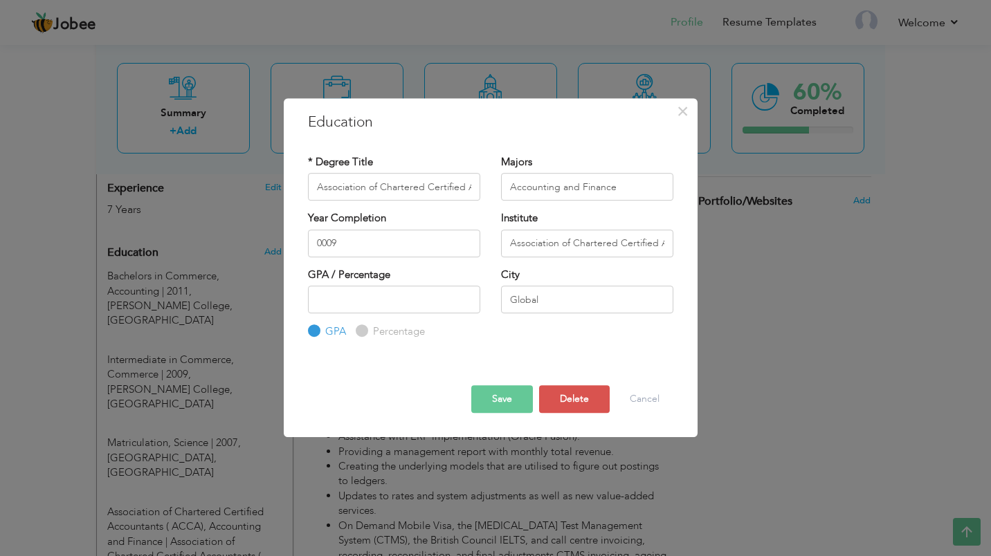
click at [521, 394] on button "Save" at bounding box center [502, 399] width 62 height 28
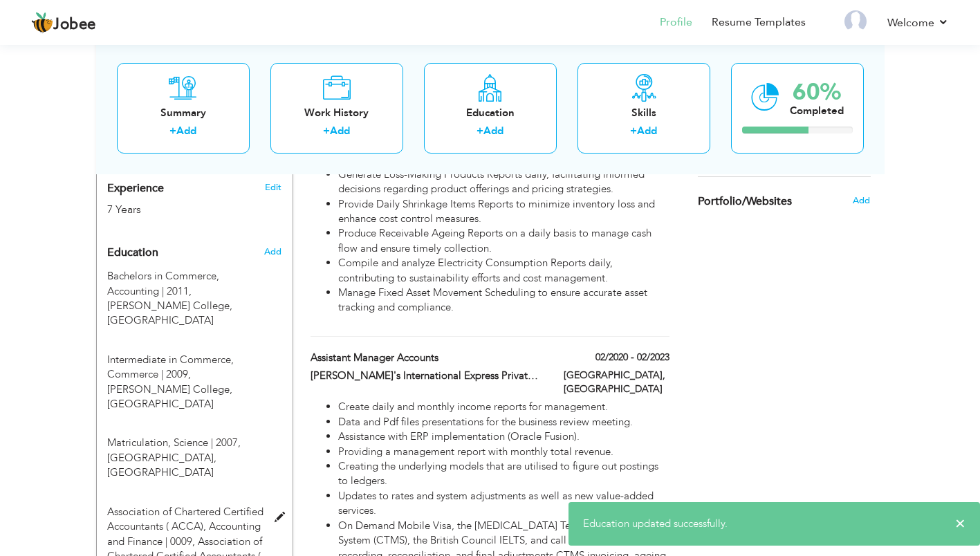
click at [275, 513] on span at bounding box center [283, 518] width 17 height 10
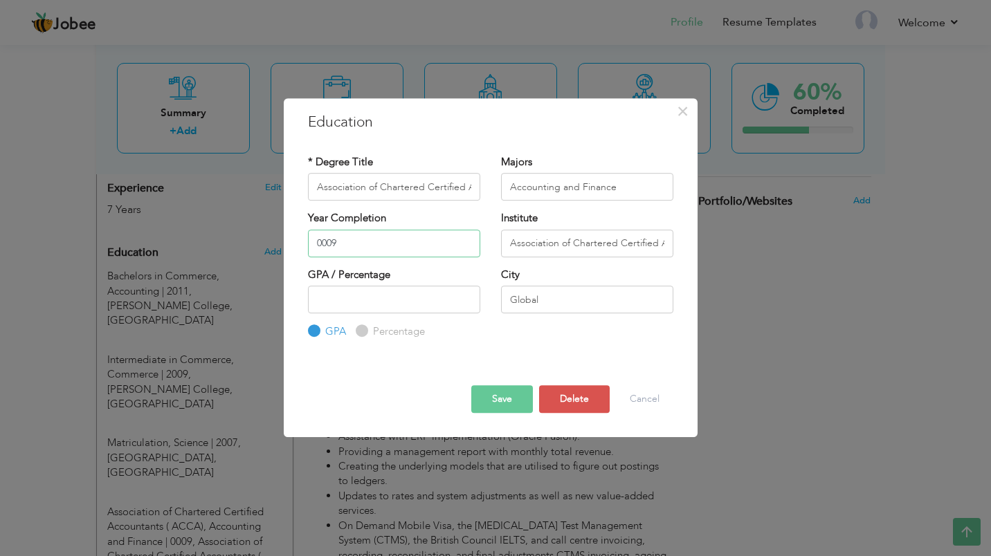
drag, startPoint x: 345, startPoint y: 246, endPoint x: 269, endPoint y: 251, distance: 76.3
click at [269, 251] on div "× Education * Degree Title Association of Chartered Certified Accountants ( ACC…" at bounding box center [495, 278] width 991 height 556
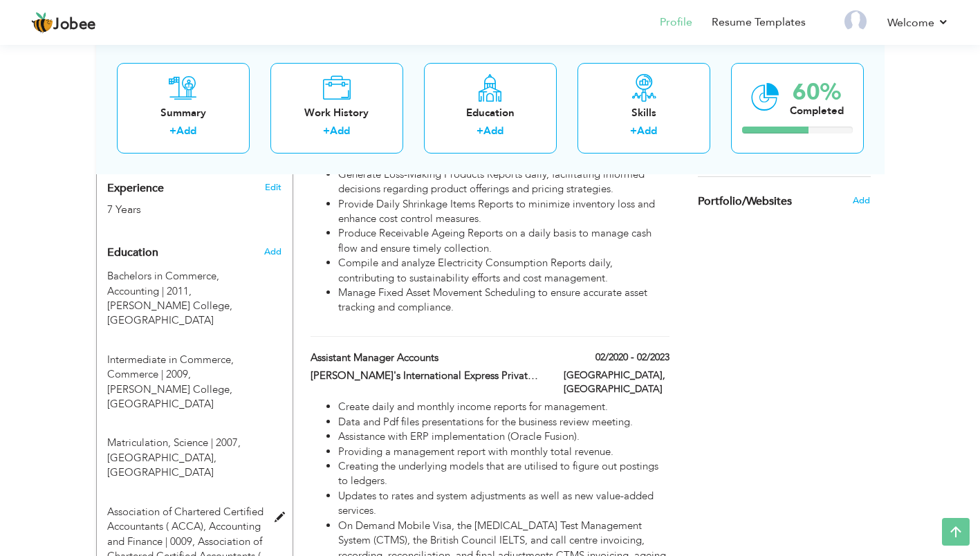
click at [274, 505] on div "Association of Chartered Certified Accountants ( ACCA), Accounting and Finance …" at bounding box center [186, 542] width 179 height 74
type input "0009"
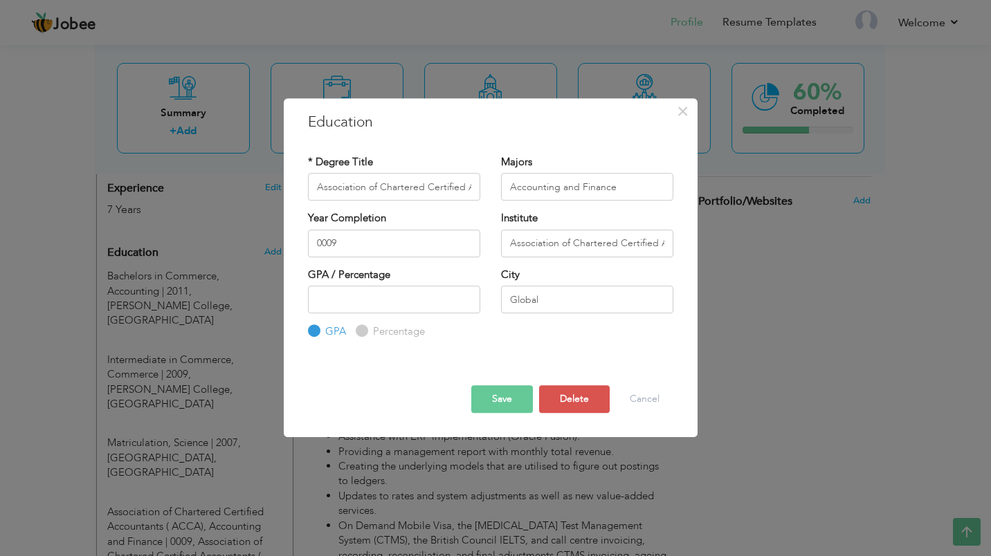
click at [385, 321] on div "GPA Percentage" at bounding box center [394, 313] width 172 height 54
click at [385, 330] on label "Percentage" at bounding box center [396, 332] width 55 height 15
click at [365, 330] on input "Percentage" at bounding box center [360, 331] width 9 height 9
radio input "true"
click at [346, 311] on input "number" at bounding box center [394, 300] width 172 height 28
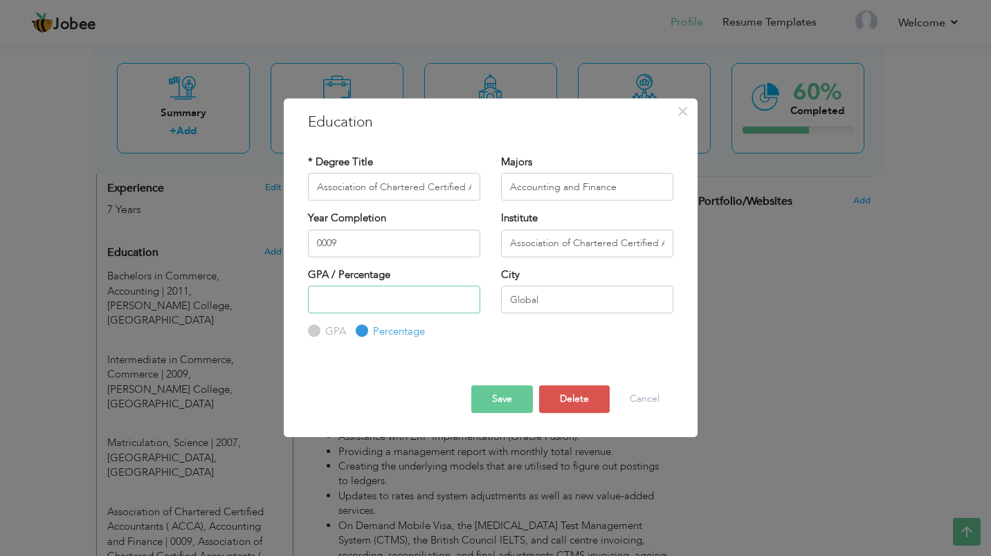
type input "9"
click at [508, 405] on button "Save" at bounding box center [502, 399] width 62 height 28
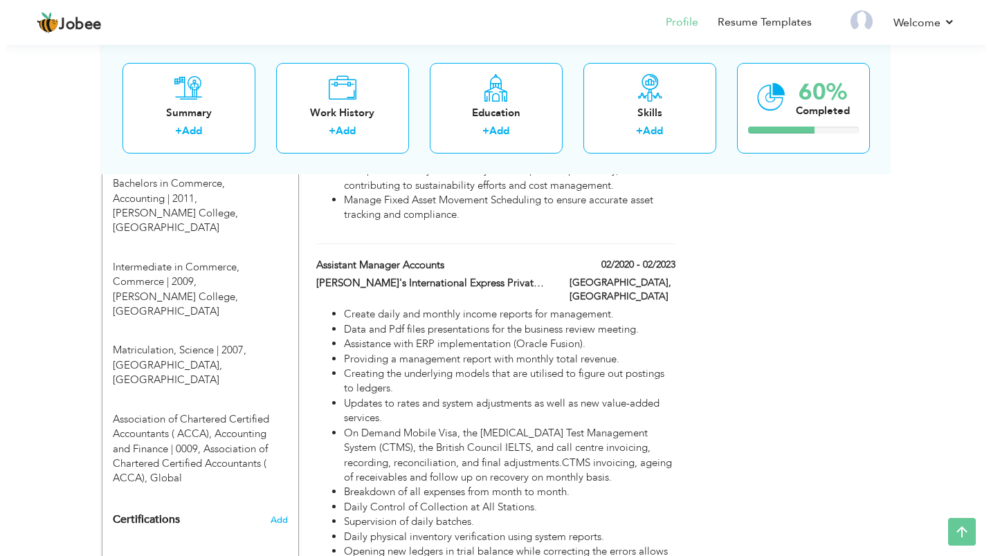
scroll to position [635, 0]
click at [277, 419] on span at bounding box center [283, 424] width 17 height 10
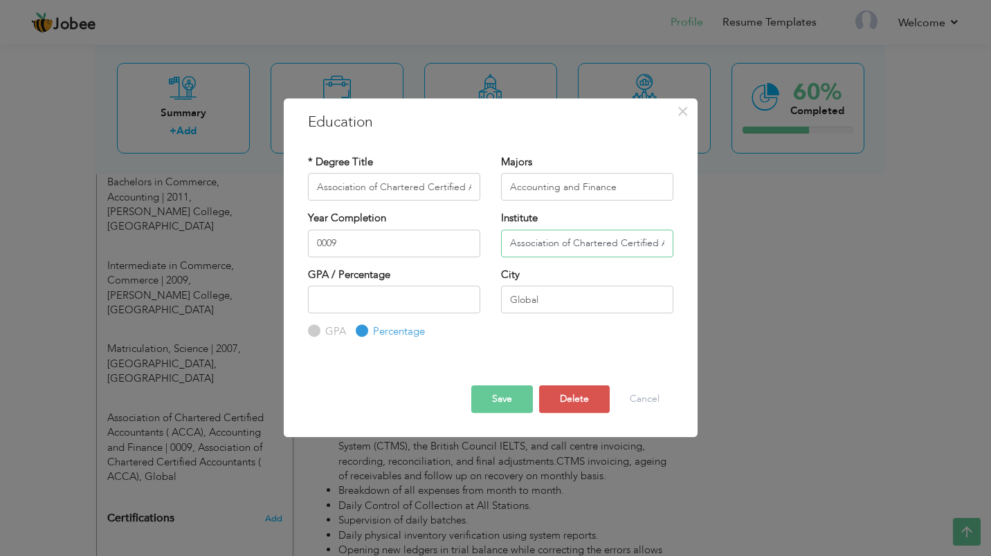
scroll to position [0, 85]
drag, startPoint x: 509, startPoint y: 243, endPoint x: 769, endPoint y: 222, distance: 261.0
click at [769, 222] on div "× Education * Degree Title Association of Chartered Certified Accountants ( ACC…" at bounding box center [495, 278] width 991 height 556
type input "ACCA"
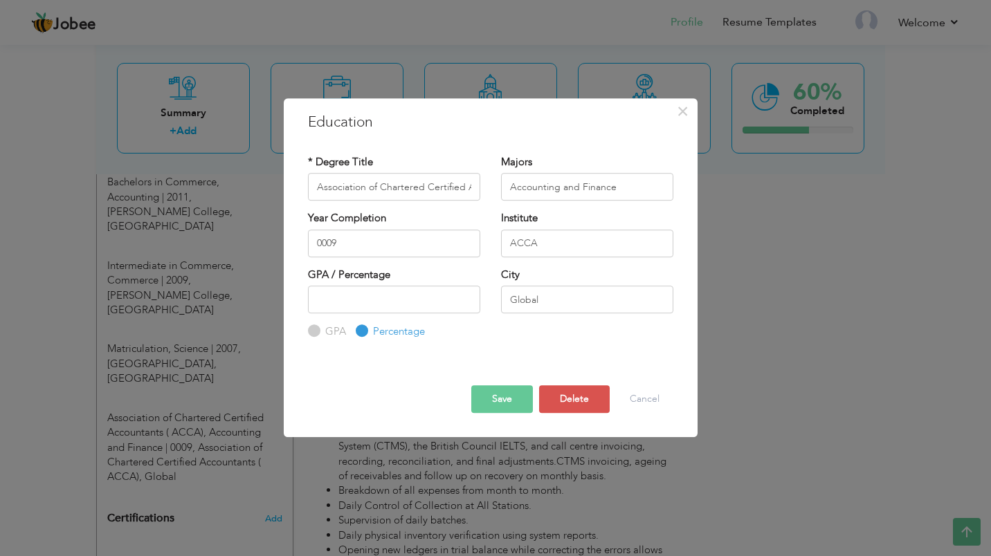
click at [517, 403] on button "Save" at bounding box center [502, 399] width 62 height 28
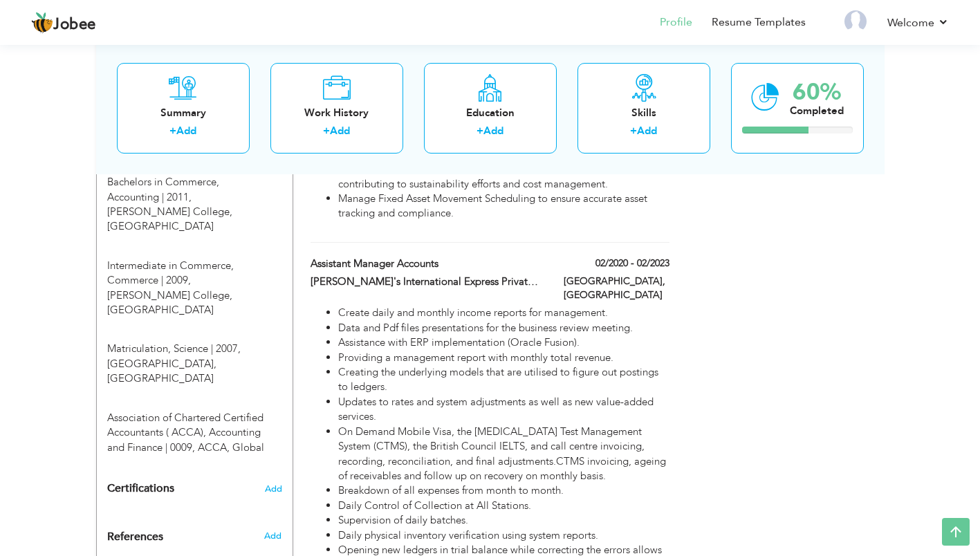
click at [276, 484] on span "Add" at bounding box center [273, 489] width 17 height 10
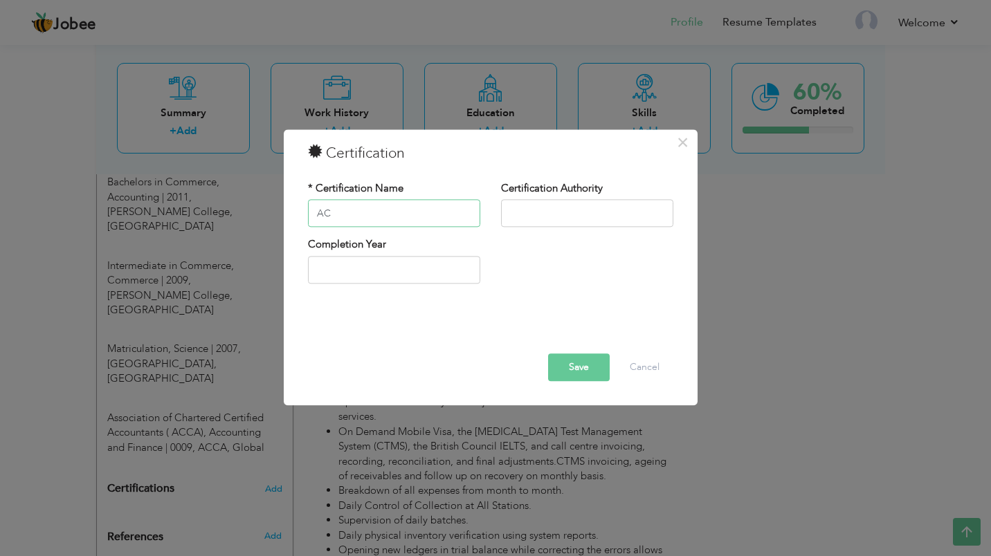
type input "A"
type input "Association of Chartered Certified Accountants (ACCA)"
click at [562, 212] on input "text" at bounding box center [587, 214] width 172 height 28
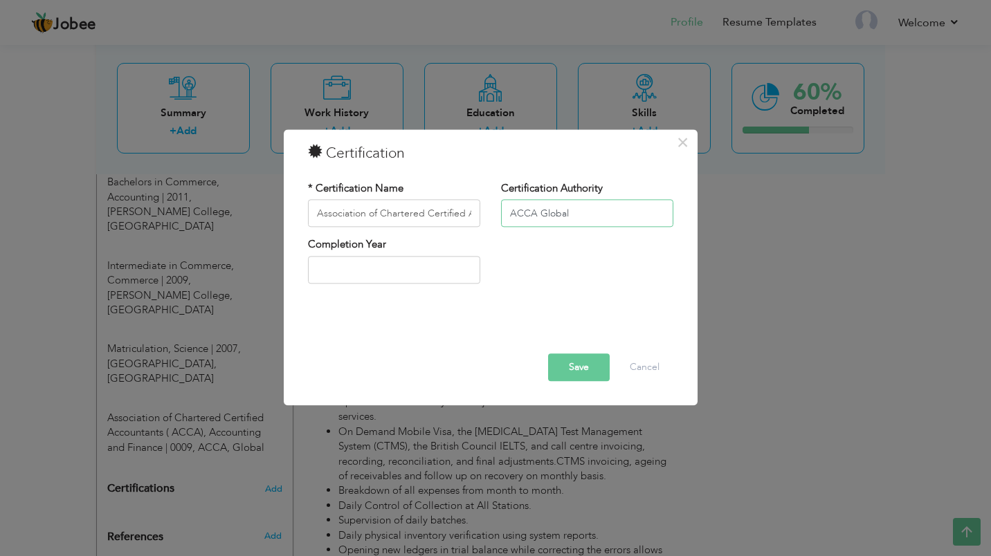
type input "ACCA Global"
type input "2025"
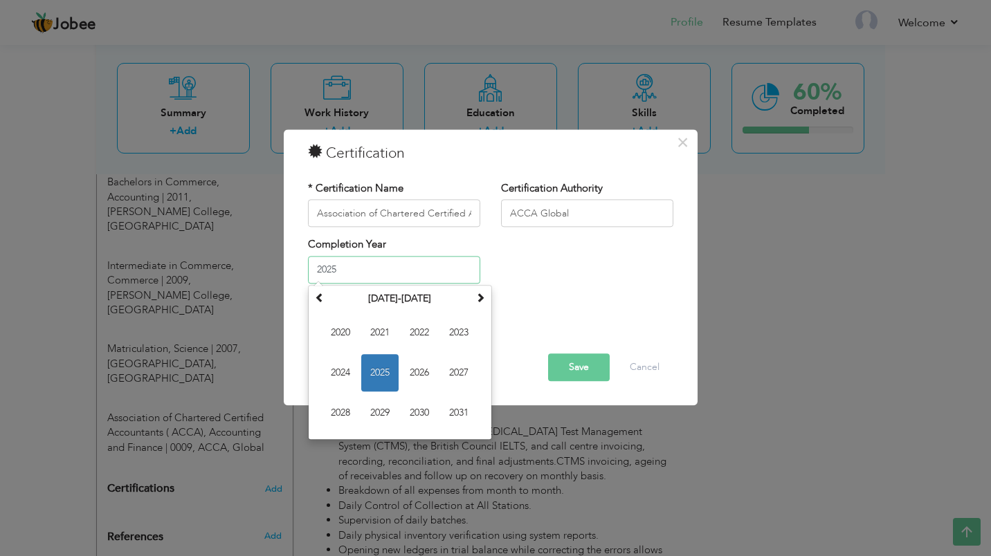
click at [396, 271] on input "2025" at bounding box center [394, 270] width 172 height 28
click at [538, 504] on div "× Certification * Certification Name Association of Chartered Certified Account…" at bounding box center [495, 278] width 991 height 556
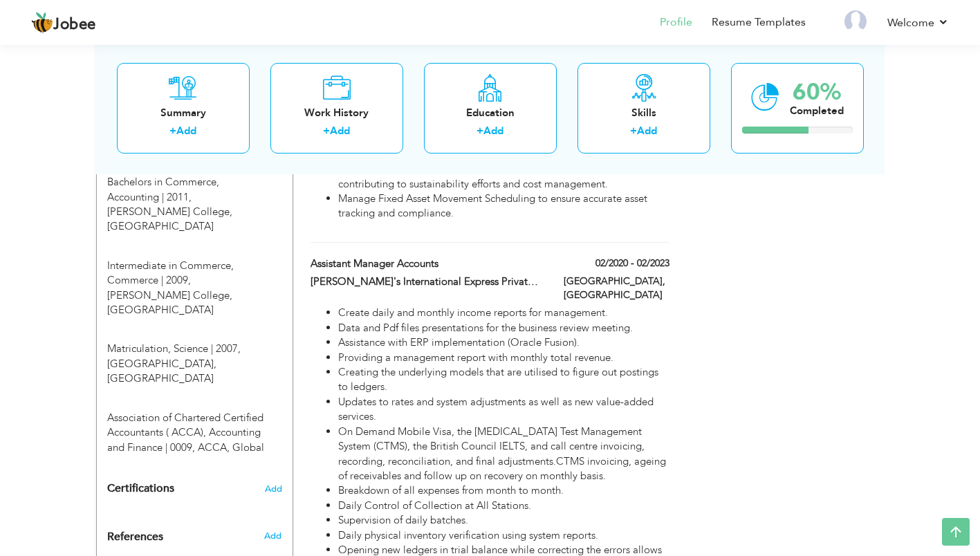
click at [275, 484] on span "Add" at bounding box center [273, 489] width 17 height 10
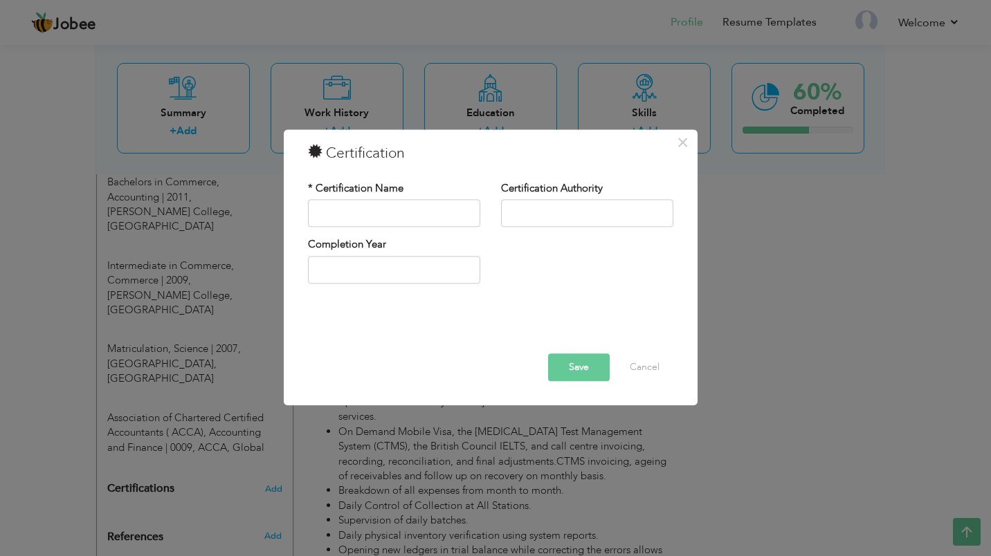
click at [202, 372] on div "× Certification * Certification Name Certification Authority Save" at bounding box center [495, 278] width 991 height 556
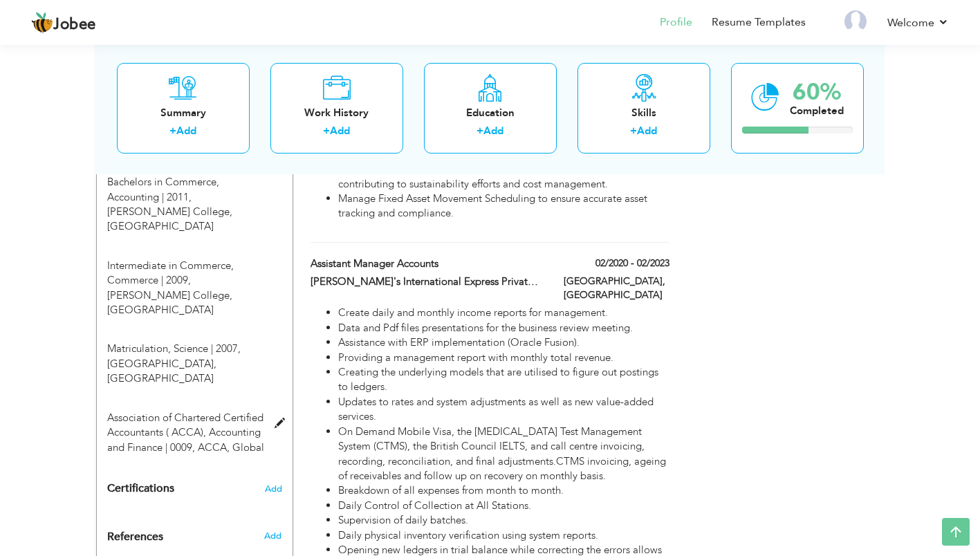
drag, startPoint x: 107, startPoint y: 355, endPoint x: 236, endPoint y: 373, distance: 130.6
click at [236, 411] on div "Association of Chartered Certified Accountants ( ACCA), Accounting and Finance …" at bounding box center [186, 433] width 179 height 44
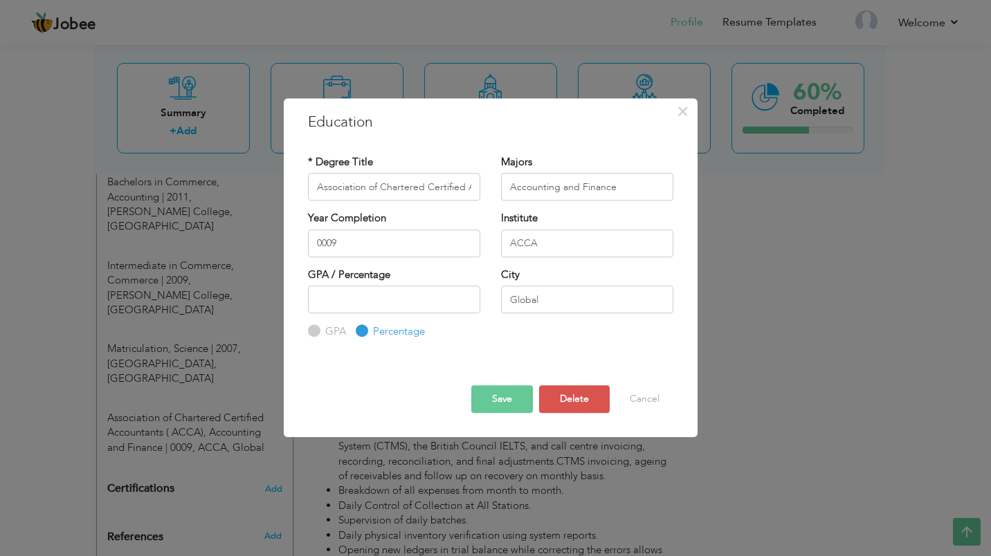
click at [170, 418] on div "× Education * Degree Title Association of Chartered Certified Accountants ( ACC…" at bounding box center [495, 278] width 991 height 556
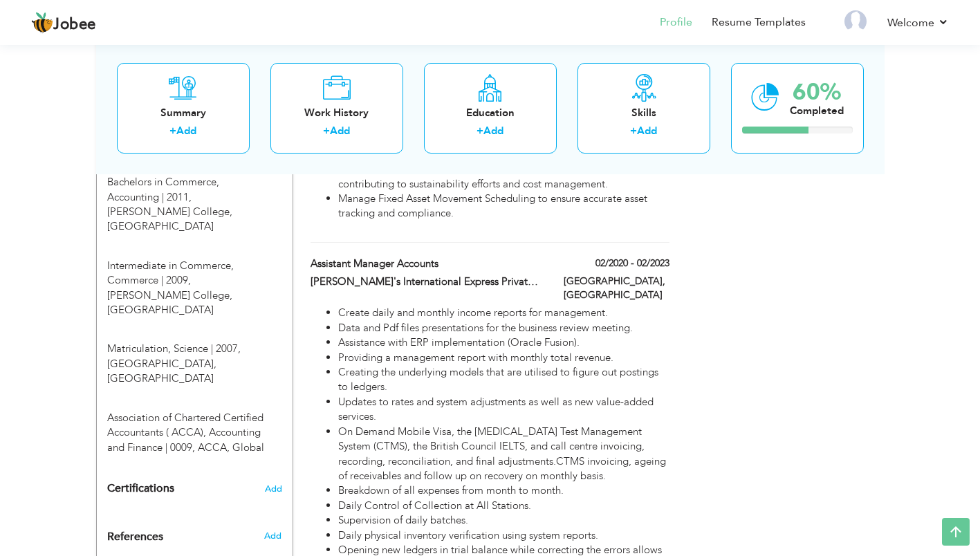
click at [272, 484] on span "Add" at bounding box center [273, 489] width 17 height 10
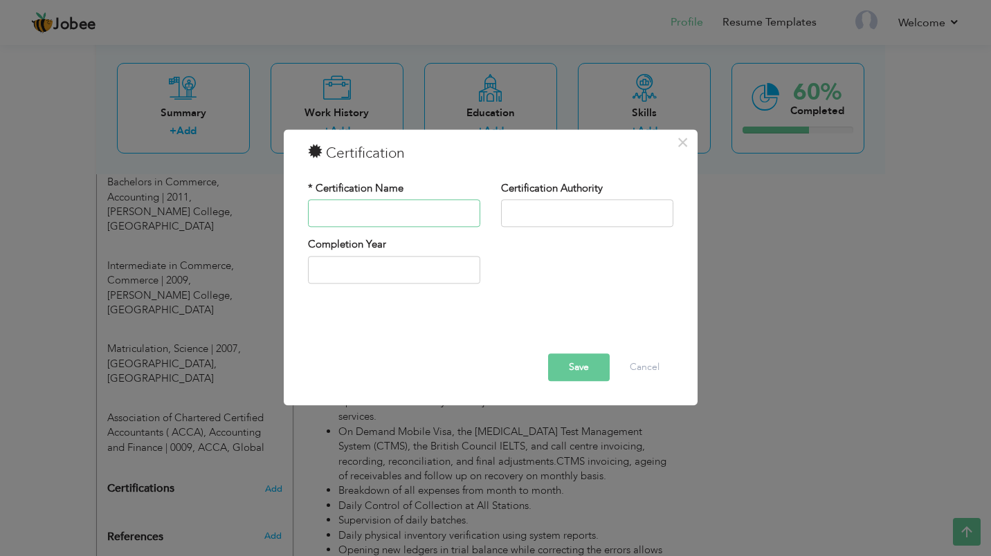
paste input "Association of Chartered Certified Accountants ( ACCA)"
type input "Association of Chartered Certified Accountants ( ACCA)"
click at [586, 206] on input "text" at bounding box center [587, 214] width 172 height 28
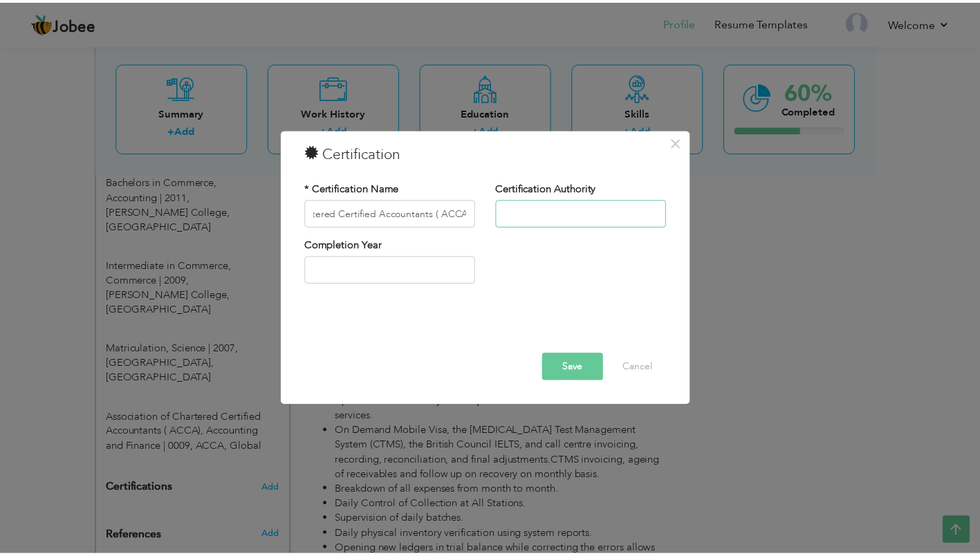
scroll to position [0, 0]
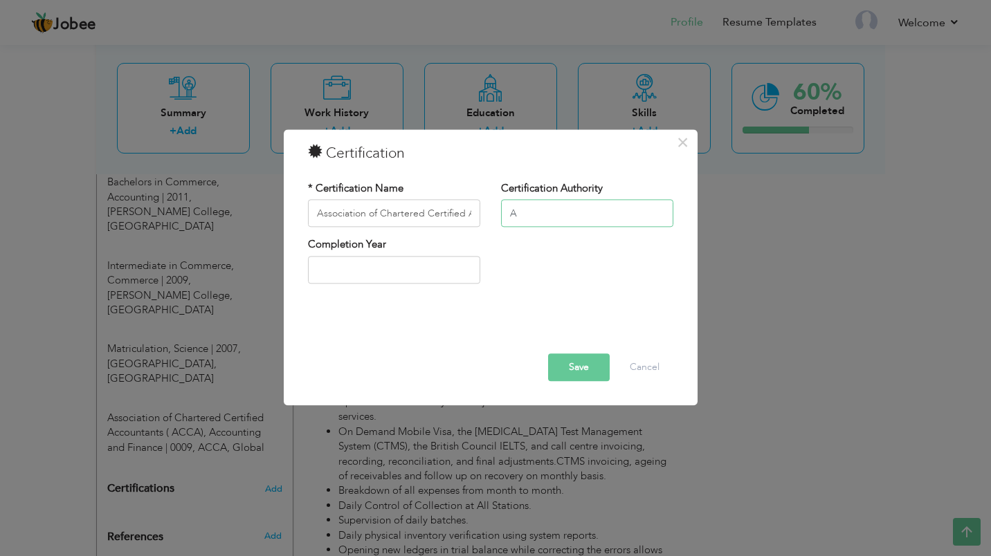
type input "ACCA Global"
type input "2025"
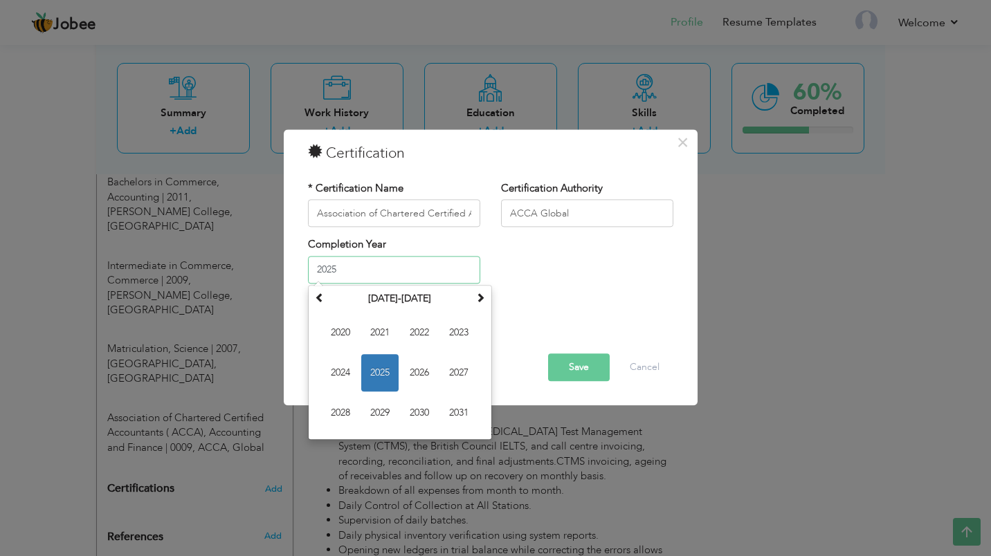
drag, startPoint x: 427, startPoint y: 264, endPoint x: 217, endPoint y: 329, distance: 219.5
click at [217, 329] on div "× Certification * Certification Name Association of Chartered Certified Account…" at bounding box center [495, 278] width 991 height 556
type input "0009"
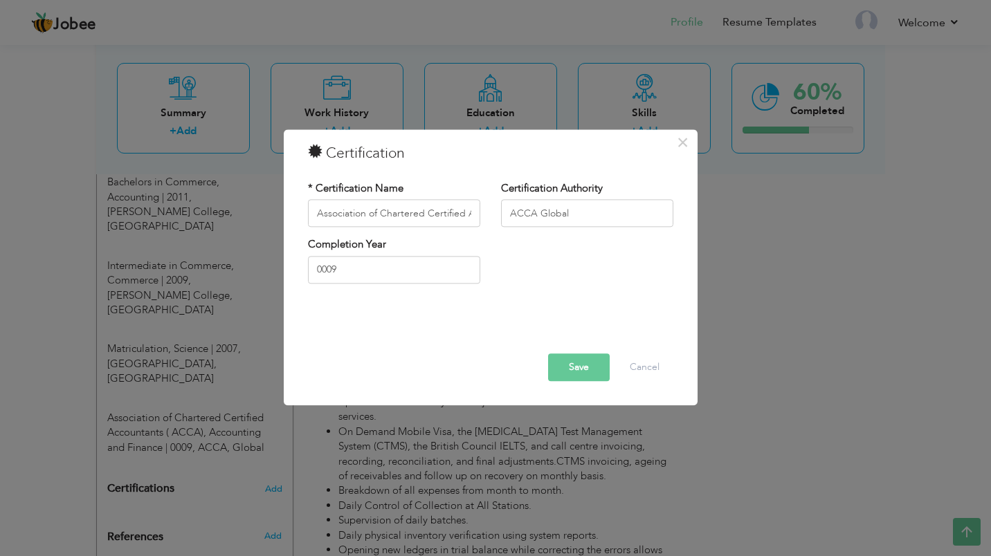
click at [567, 374] on button "Save" at bounding box center [579, 368] width 62 height 28
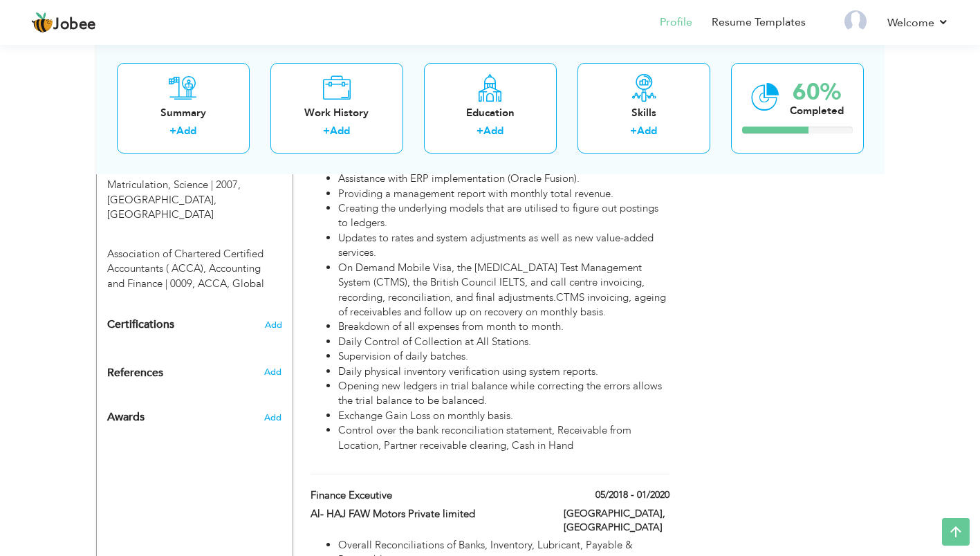
scroll to position [797, 0]
click at [128, 318] on span "Certifications" at bounding box center [140, 325] width 67 height 15
click at [274, 322] on span "Add" at bounding box center [273, 327] width 17 height 10
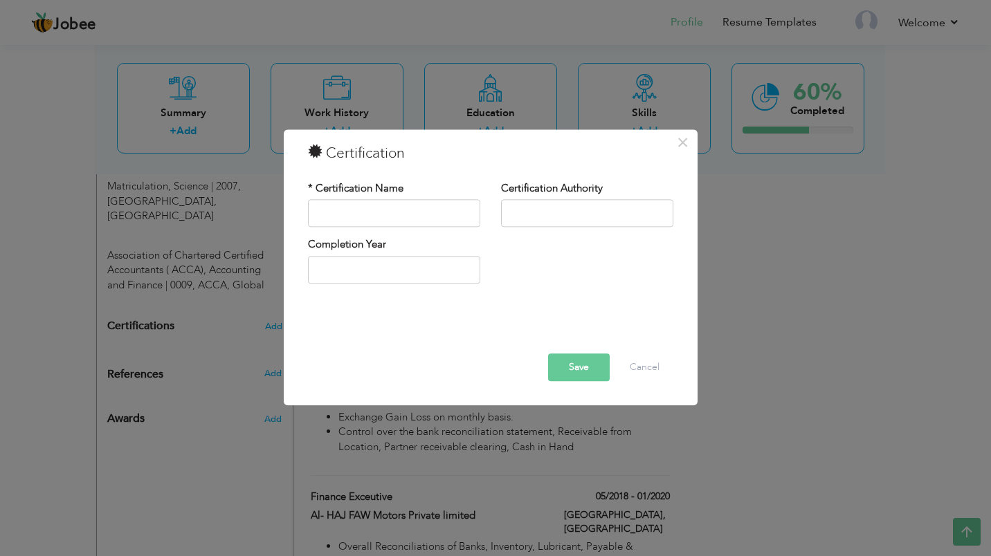
click at [166, 290] on div "× Certification * Certification Name Certification Authority Save" at bounding box center [495, 278] width 991 height 556
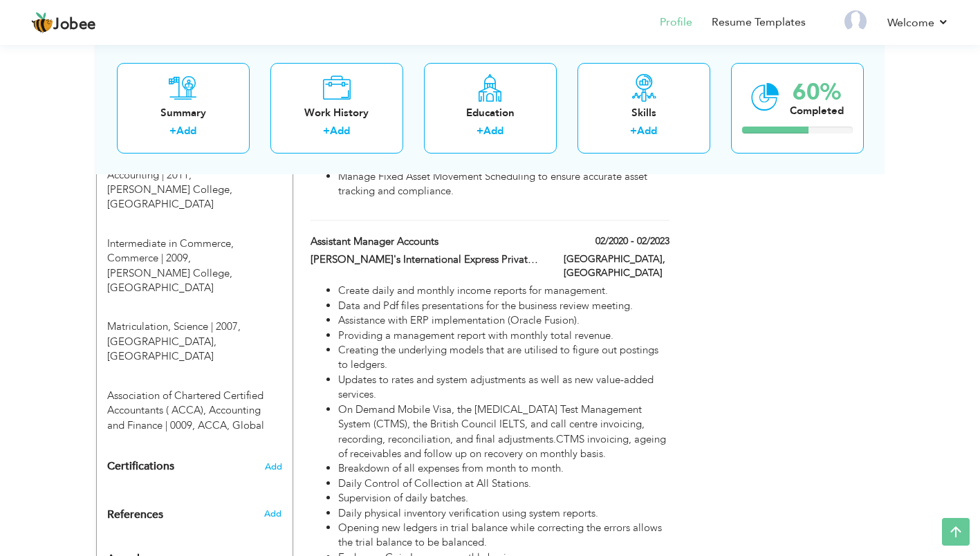
scroll to position [595, 0]
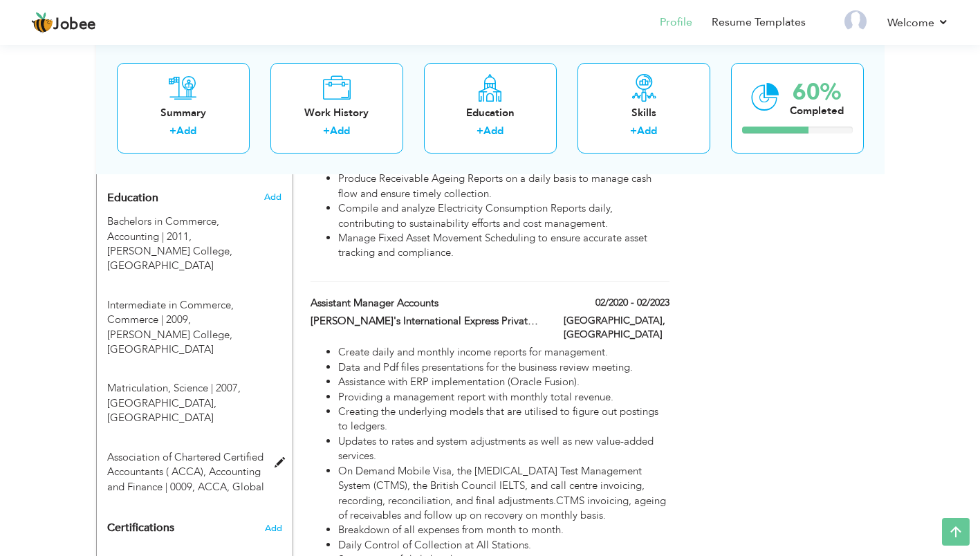
click at [277, 458] on span at bounding box center [283, 463] width 17 height 10
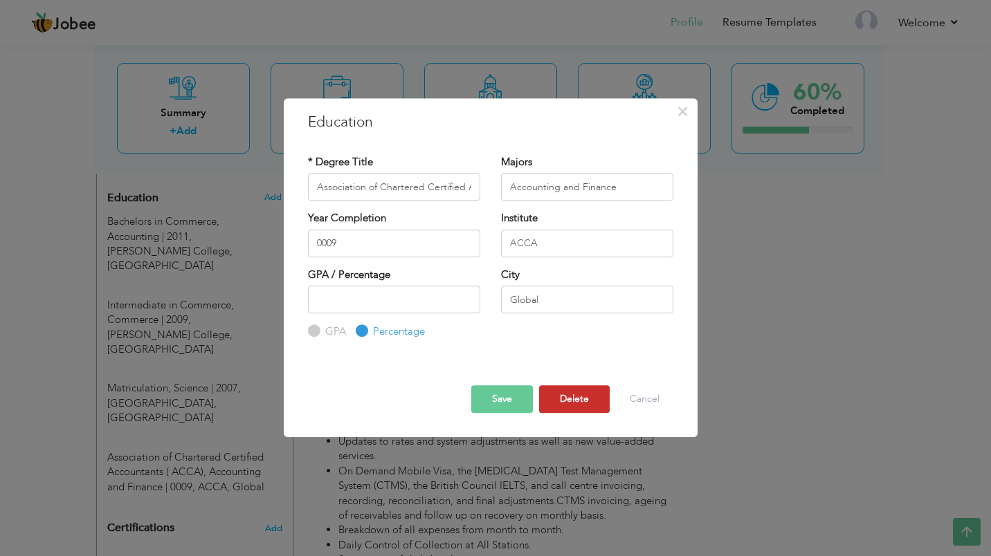
click at [574, 398] on button "Delete" at bounding box center [574, 399] width 71 height 28
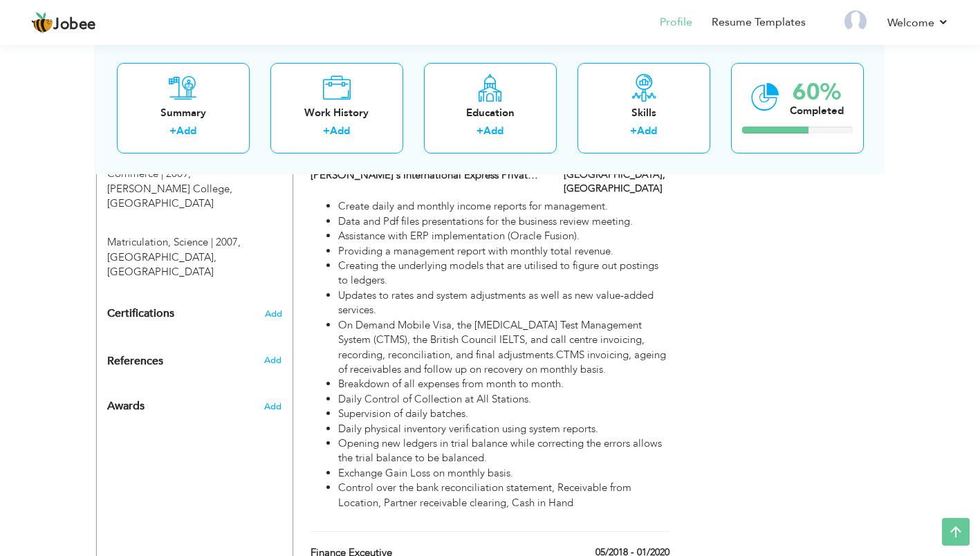
scroll to position [738, 0]
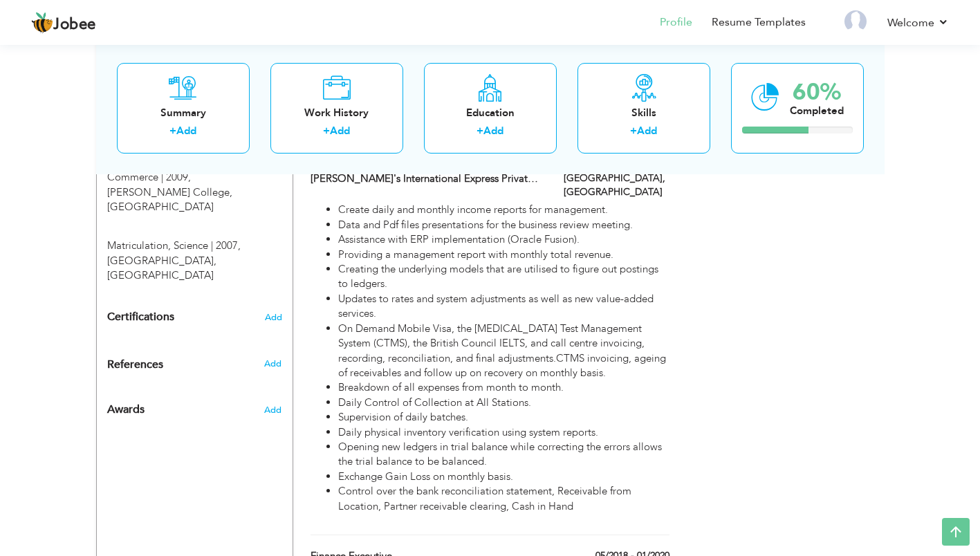
click at [265, 313] on span "Add" at bounding box center [273, 318] width 17 height 10
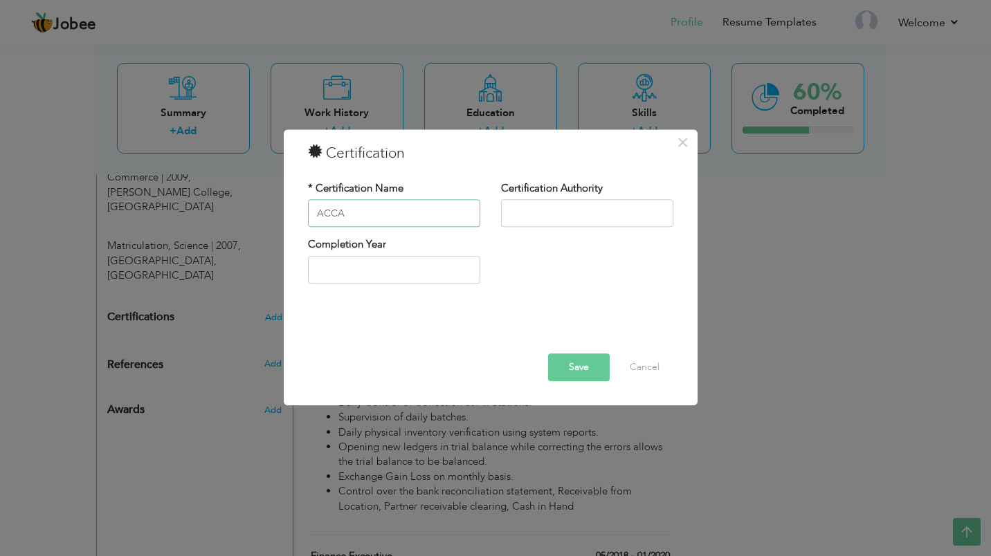
type input "ACCA"
type input "ACCA Global"
type input "0009"
click at [389, 220] on input "ACCA" at bounding box center [394, 214] width 172 height 28
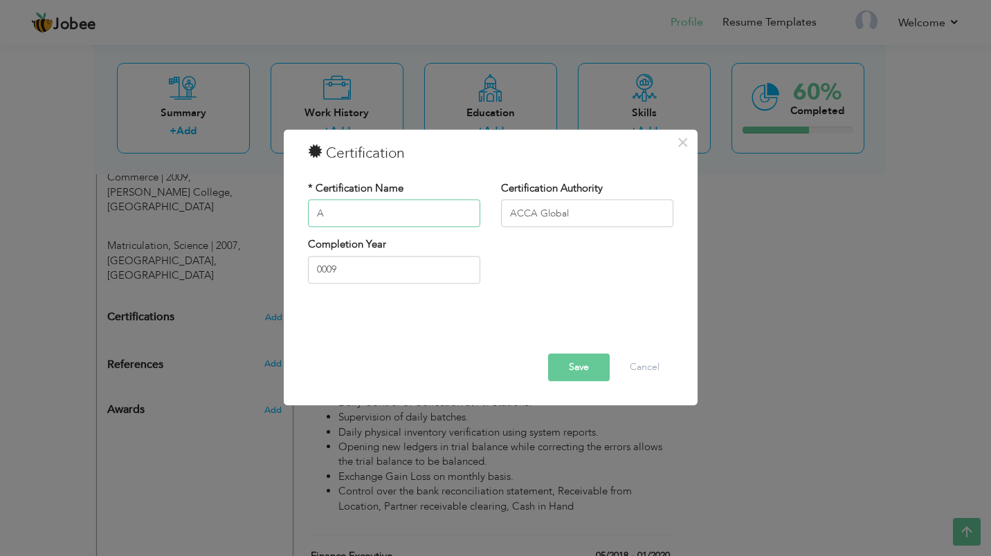
type input "Association of Chartered Certified Accountants ( ACCA)"
click at [565, 372] on button "Save" at bounding box center [579, 368] width 62 height 28
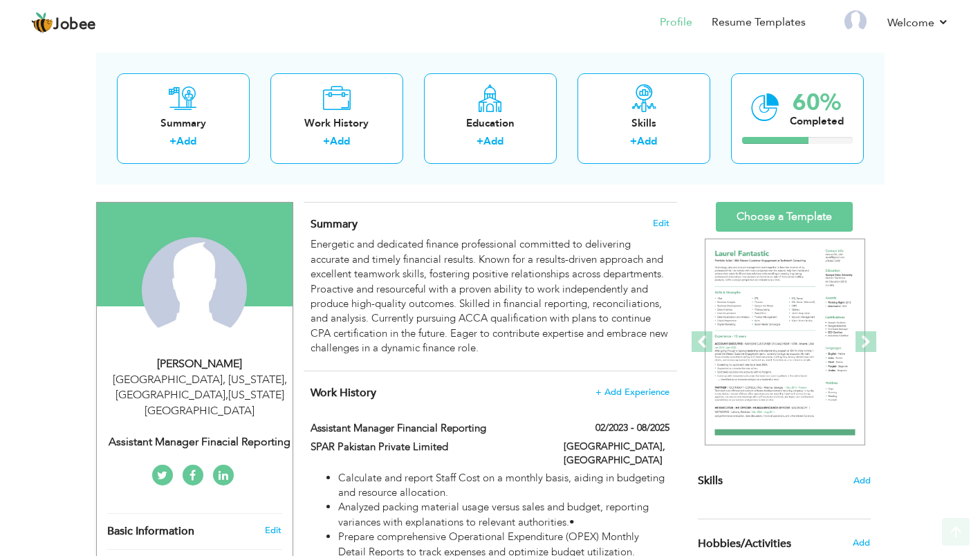
scroll to position [57, 0]
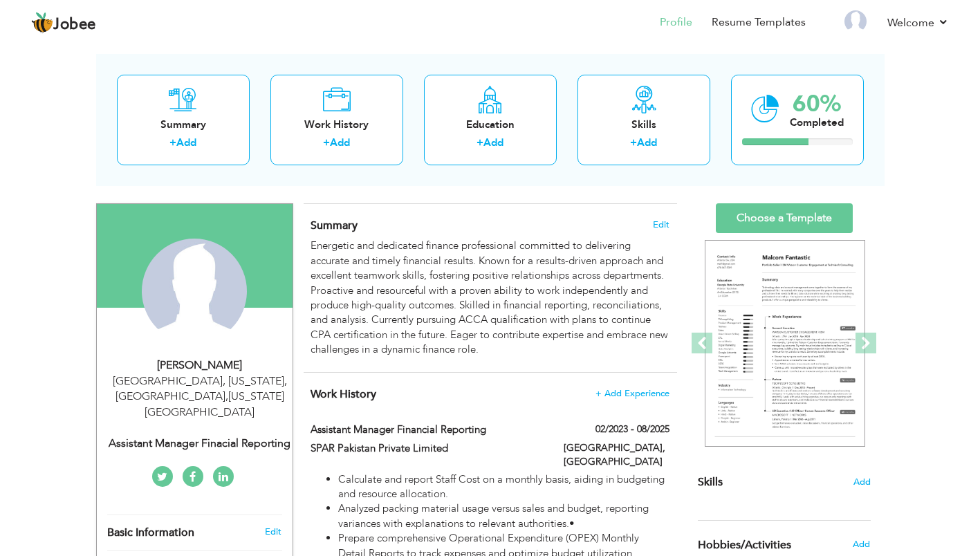
click at [641, 111] on icon at bounding box center [644, 100] width 28 height 28
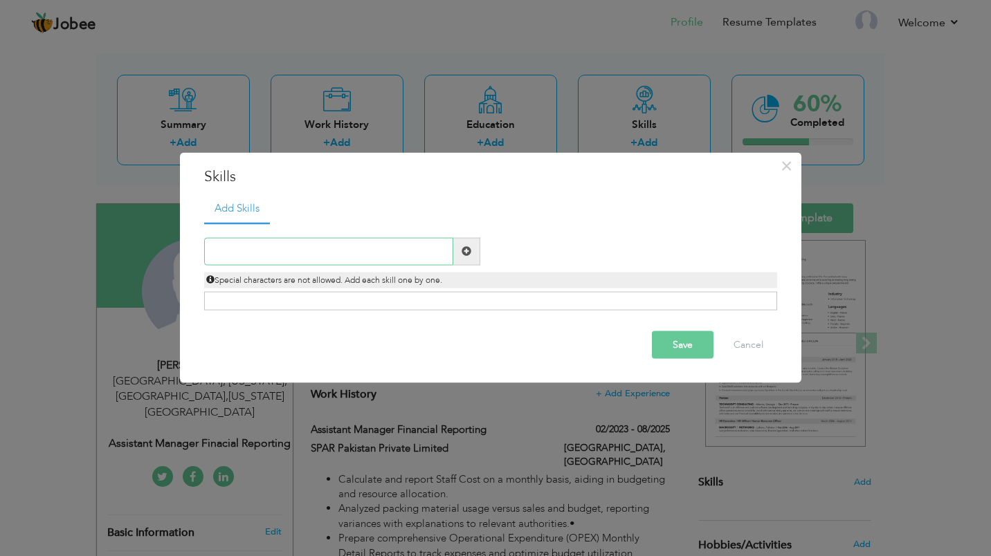
paste input "Financial Reporting"
type input "Financial Reporting"
click at [469, 254] on span at bounding box center [467, 251] width 10 height 10
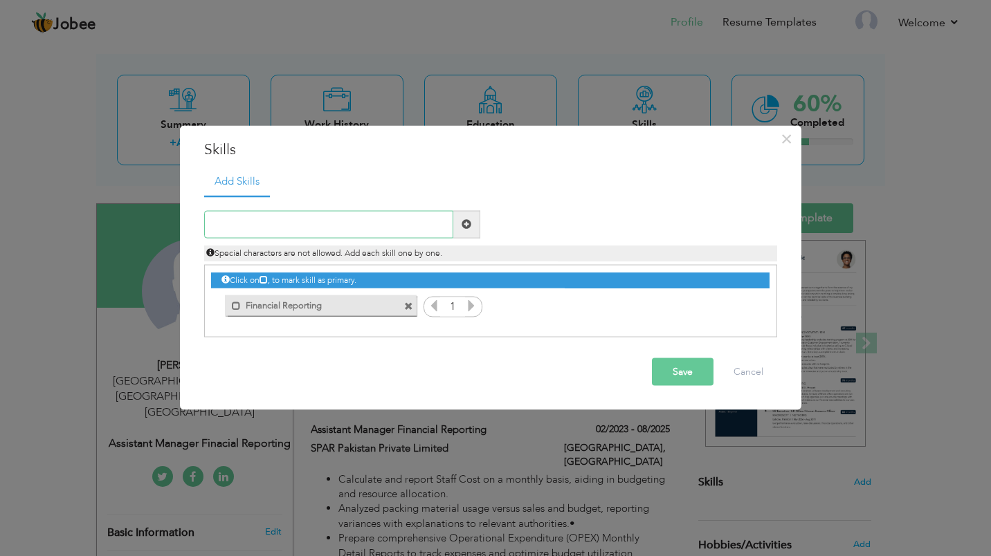
click at [399, 234] on input "text" at bounding box center [328, 224] width 249 height 28
paste input "Accounting Software (e.g., QuickBooks, SAP, Oracle"
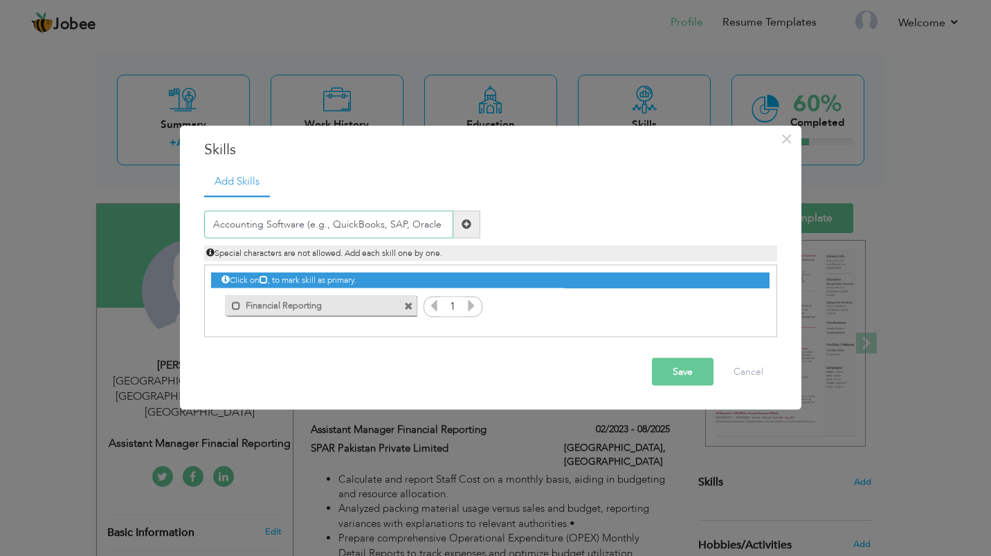
click at [378, 228] on input "Accounting Software (e.g., QuickBooks, SAP, Oracle" at bounding box center [328, 224] width 249 height 28
type input "Accounting Software (ERP SAP, Oracle)"
click at [670, 362] on button "Save" at bounding box center [683, 372] width 62 height 28
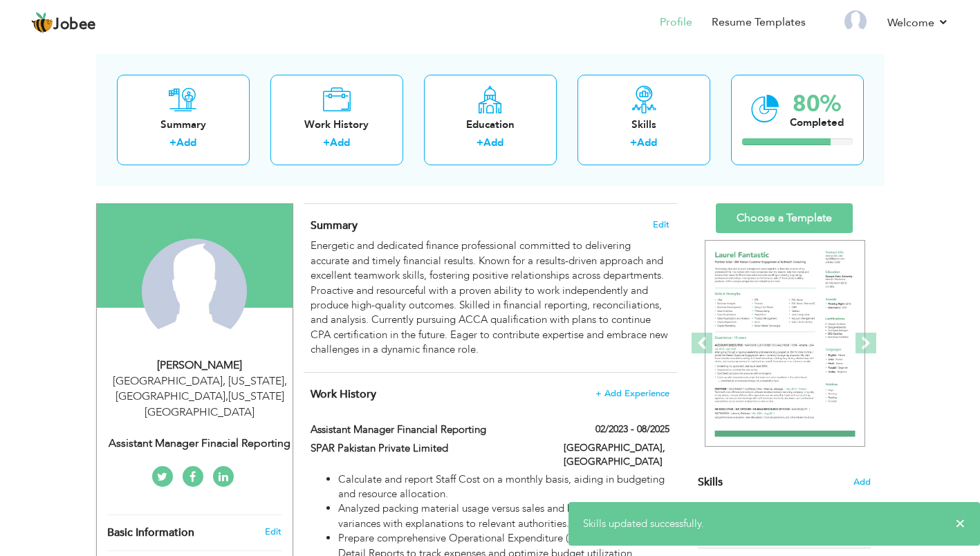
click at [861, 484] on span "Add" at bounding box center [862, 482] width 17 height 13
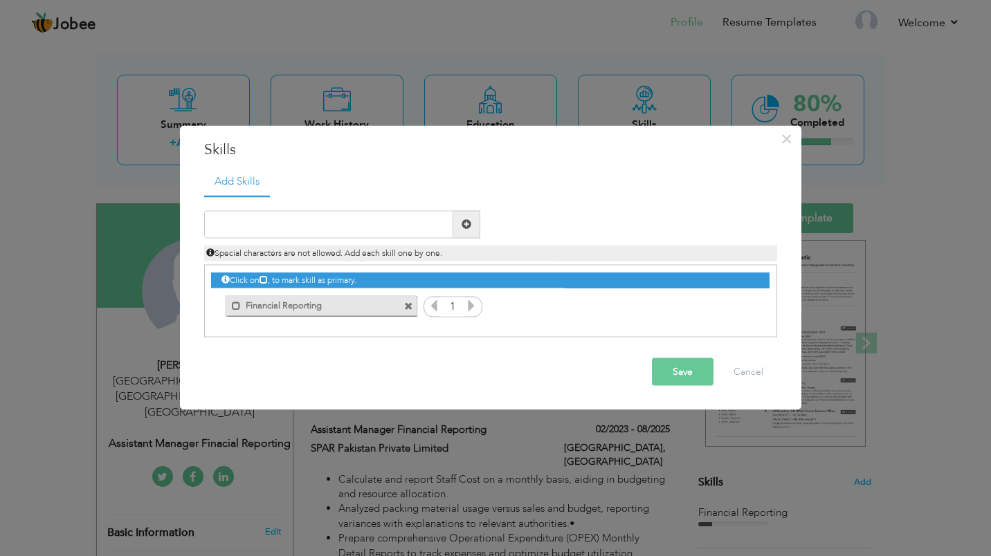
click at [236, 302] on span at bounding box center [236, 306] width 9 height 9
click at [236, 302] on span at bounding box center [239, 306] width 9 height 9
click at [413, 223] on input "text" at bounding box center [328, 224] width 249 height 28
paste input "Accounting Software (e.g., QuickBooks, SAP, Oracle"
type input "Accounting Software (ERP, SAP, Oracle"
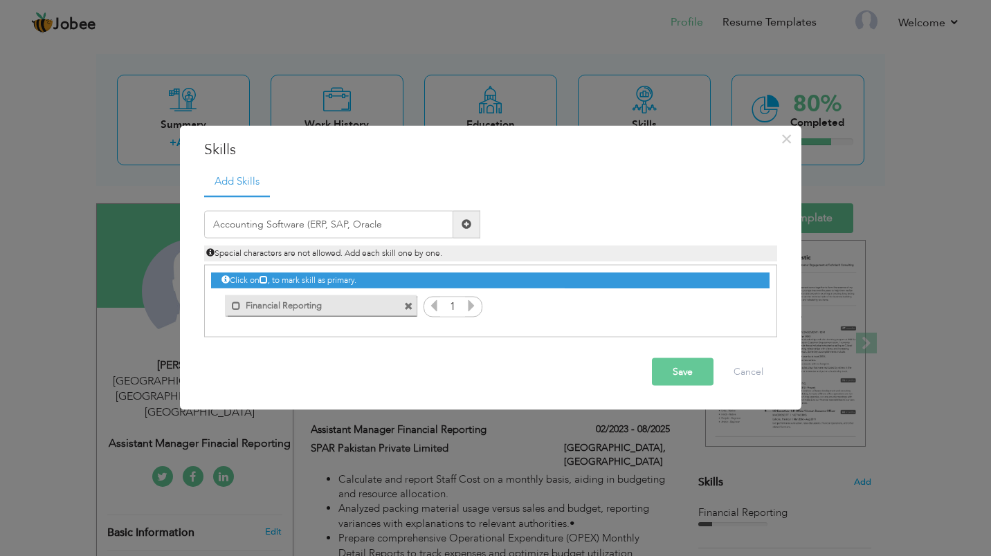
click at [679, 365] on button "Save" at bounding box center [683, 372] width 62 height 28
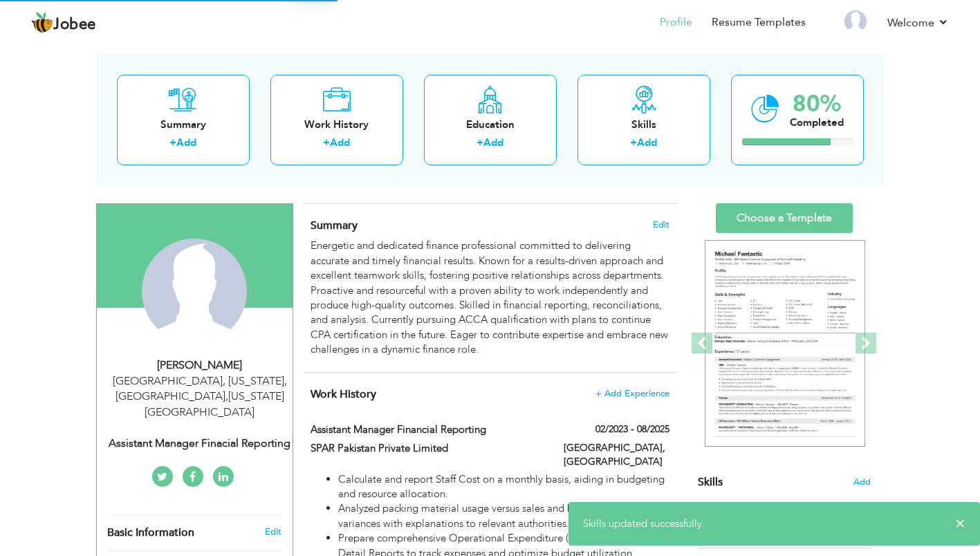
click at [855, 480] on span "Add" at bounding box center [862, 482] width 17 height 13
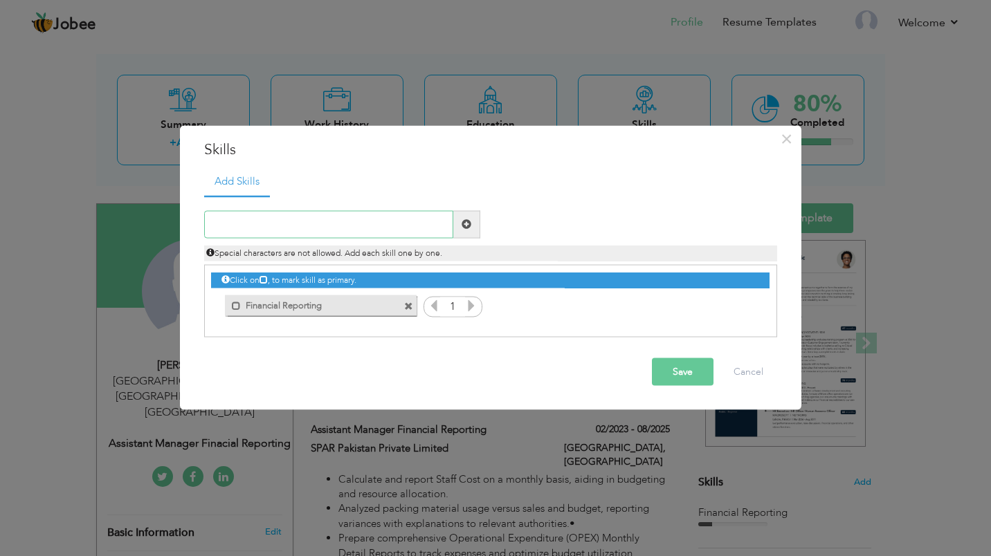
paste input "Accounting Software (e.g., QuickBooks, SAP, Oracle"
type input "Accounting Software ERP, SAP, Oracle"
click at [685, 371] on button "Save" at bounding box center [683, 372] width 62 height 28
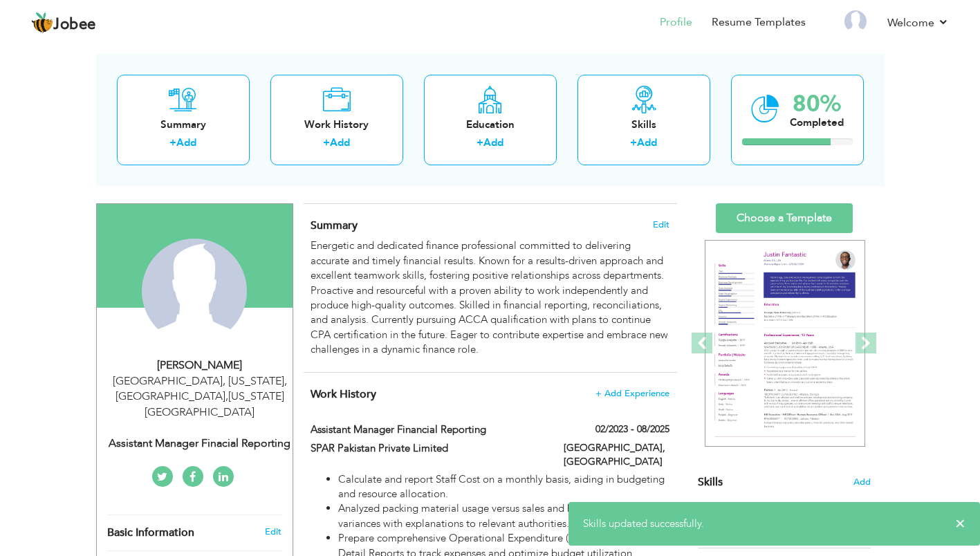
click at [860, 479] on span "Add" at bounding box center [862, 482] width 17 height 13
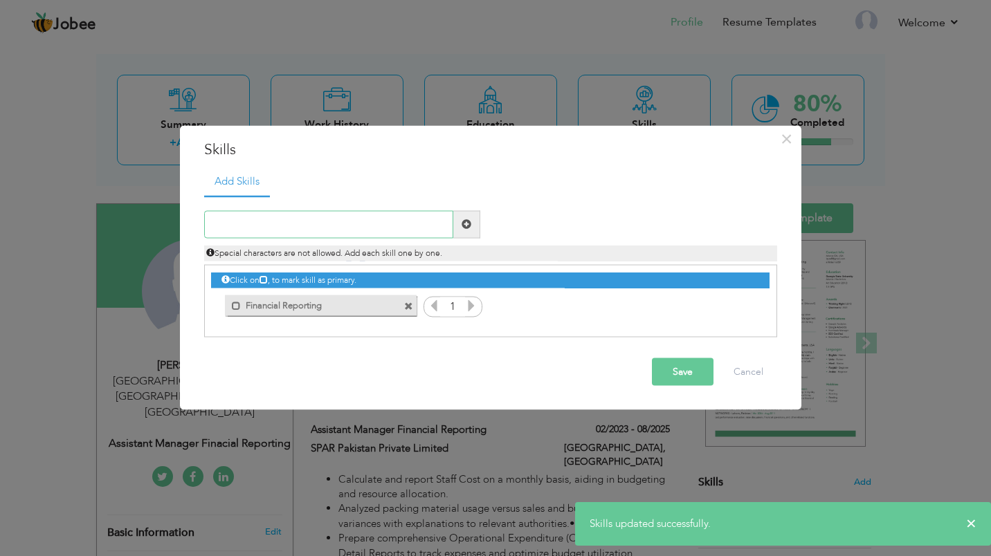
paste input "Accounting Software (e.g., QuickBooks, SAP, Oracle"
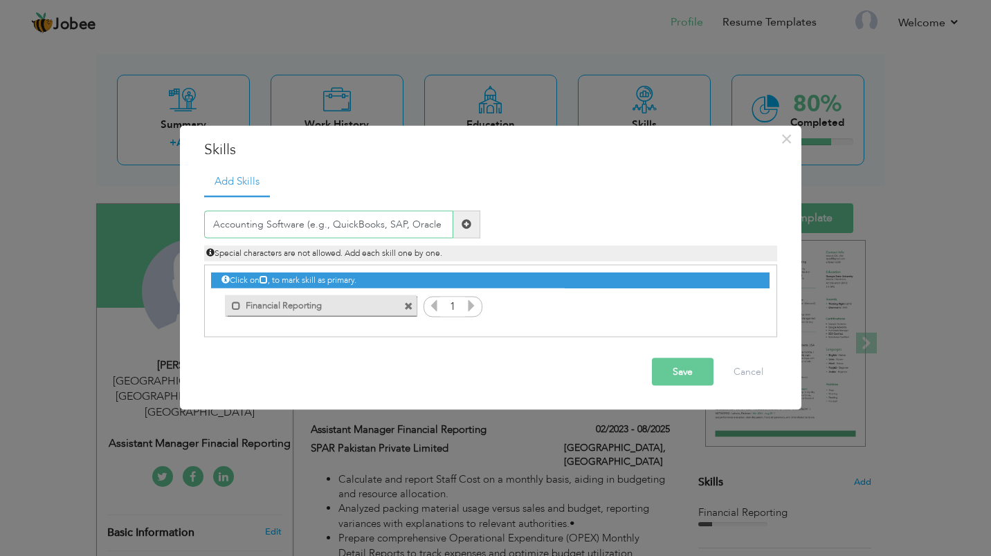
click at [328, 228] on input "Accounting Software (e.g., QuickBooks, SAP, Oracle" at bounding box center [328, 224] width 249 height 28
type input "Accounting Software ERP, SAP, Oracle"
click at [709, 366] on button "Save" at bounding box center [683, 372] width 62 height 28
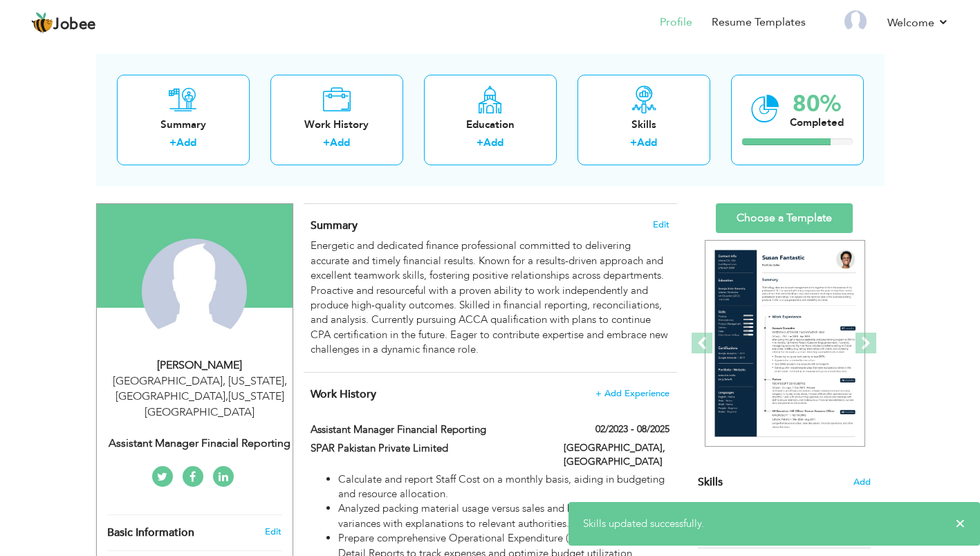
click at [857, 484] on span "Add" at bounding box center [862, 482] width 17 height 13
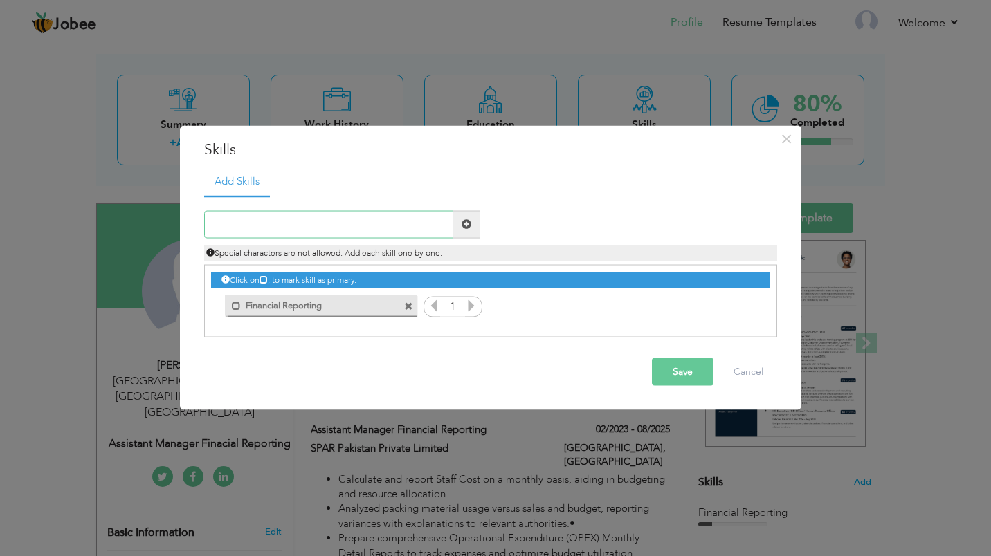
paste input "Accounting Software (e.g., QuickBooks, SAP, Oracle"
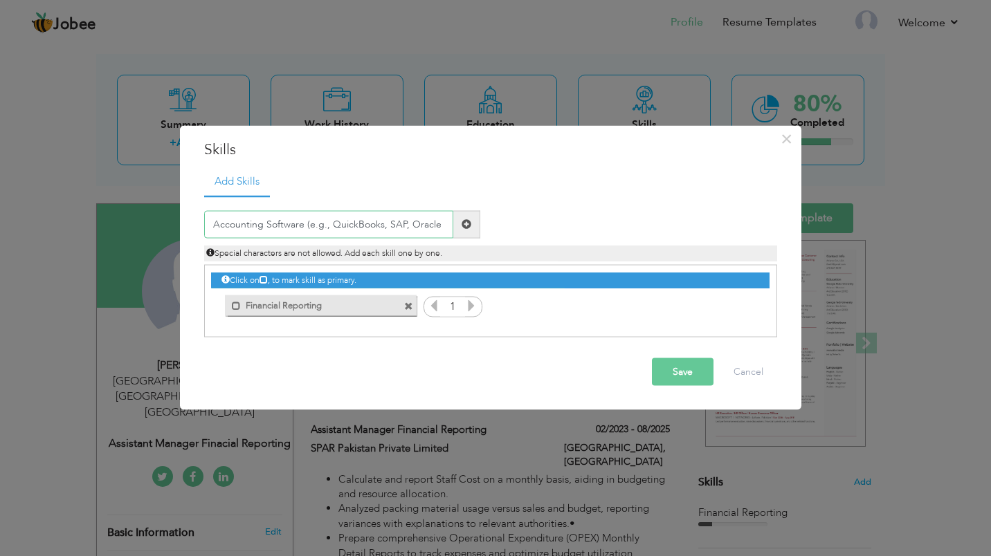
click at [329, 222] on input "Accounting Software (e.g., QuickBooks, SAP, Oracle" at bounding box center [328, 224] width 249 height 28
type input "Accounting Software ERP SAP Oracle"
click at [695, 376] on button "Save" at bounding box center [683, 372] width 62 height 28
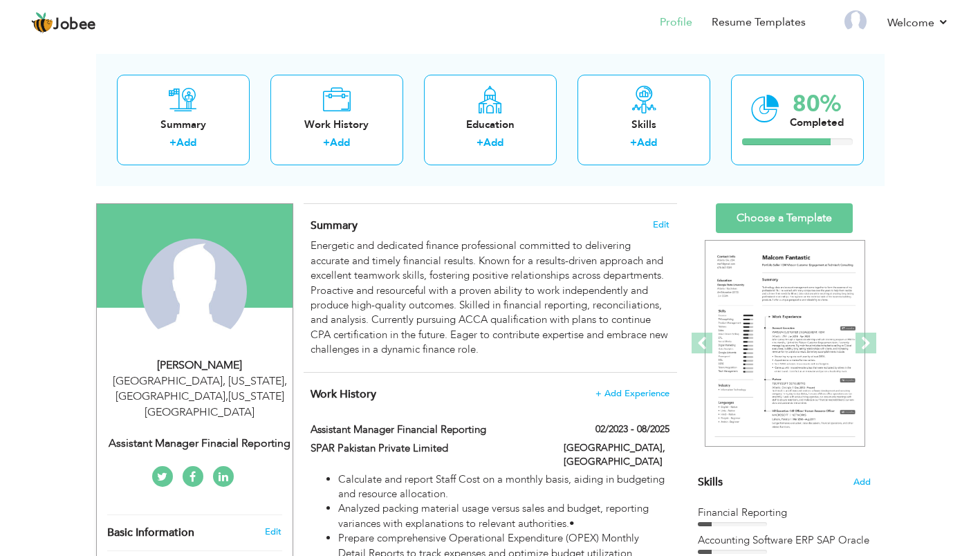
click at [860, 473] on section "‹ › Previous Next" at bounding box center [784, 354] width 173 height 242
click at [860, 477] on span "Add" at bounding box center [862, 482] width 17 height 13
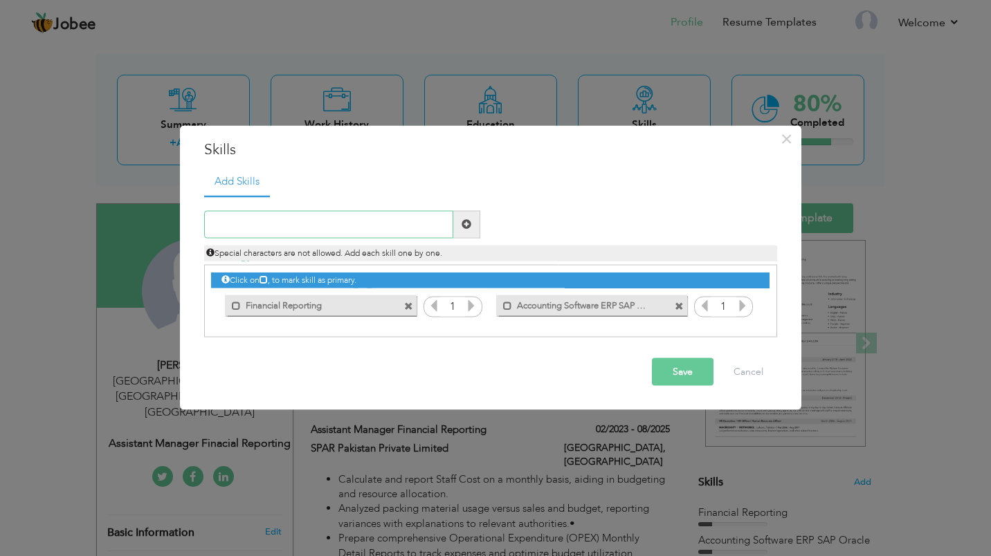
paste input "MS Excel (Pivot Tables, VLOOKUP)"
type input "MS Excel Pivot Tables Formulas"
click at [710, 372] on button "Save" at bounding box center [683, 372] width 62 height 28
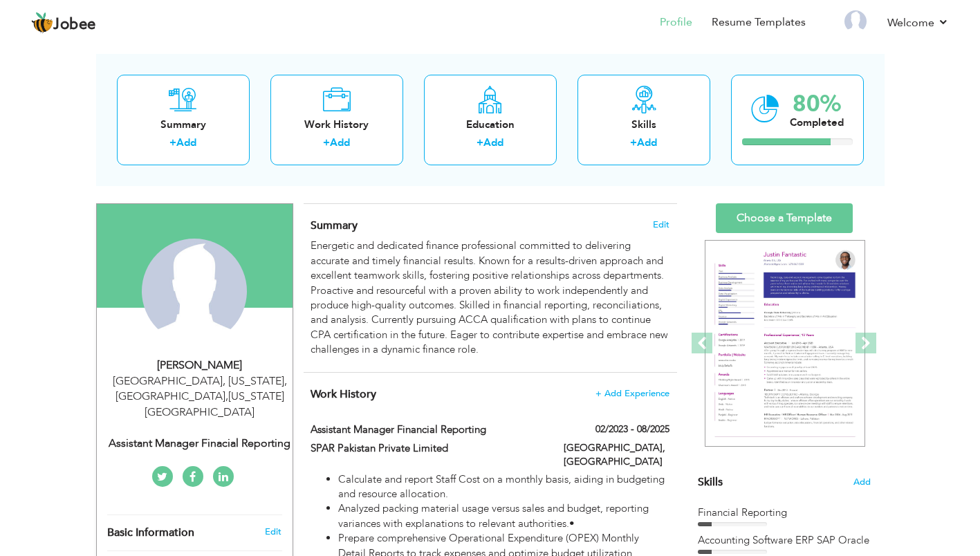
click at [862, 480] on span "Add" at bounding box center [862, 482] width 17 height 13
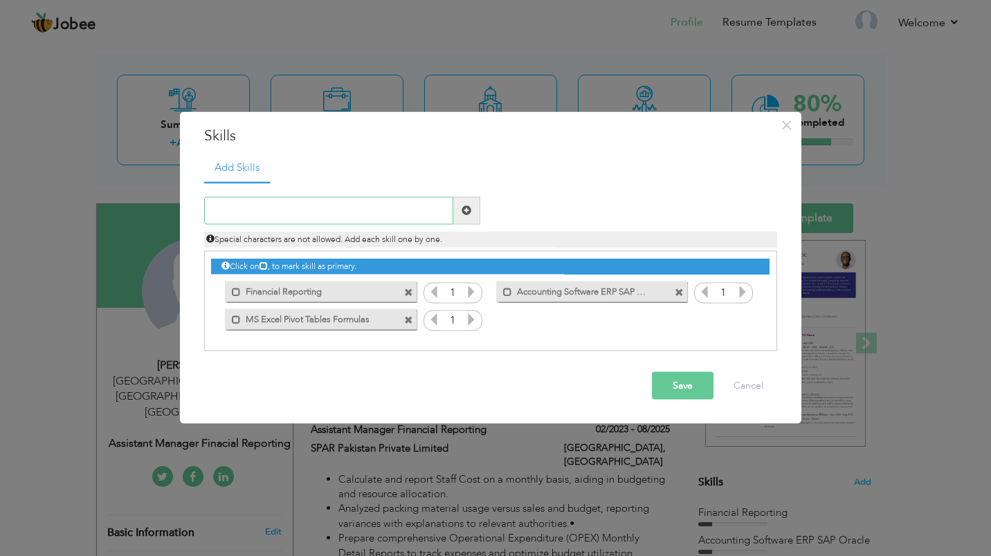
paste input "udgeting & Forecasting"
type input "Budgeting & Forecasting"
click at [660, 378] on button "Save" at bounding box center [683, 386] width 62 height 28
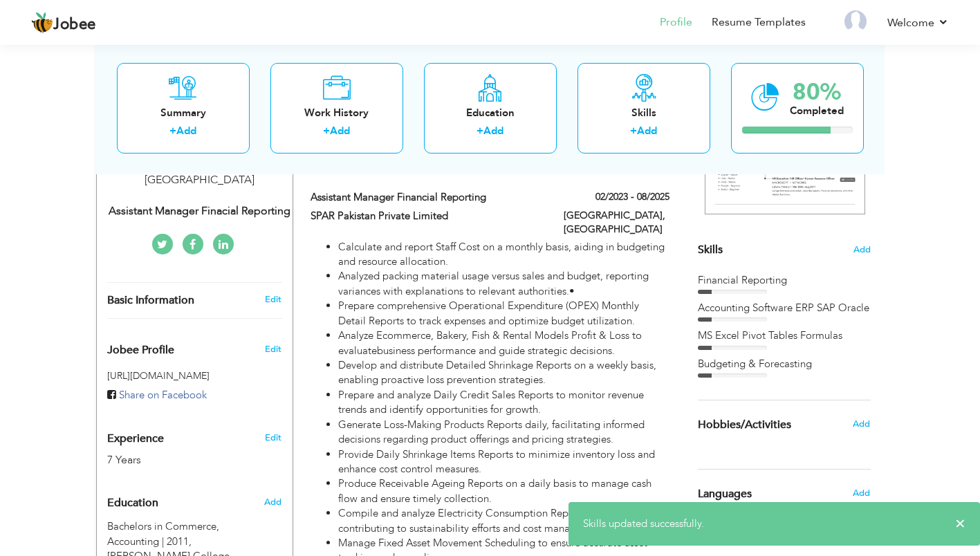
scroll to position [289, 0]
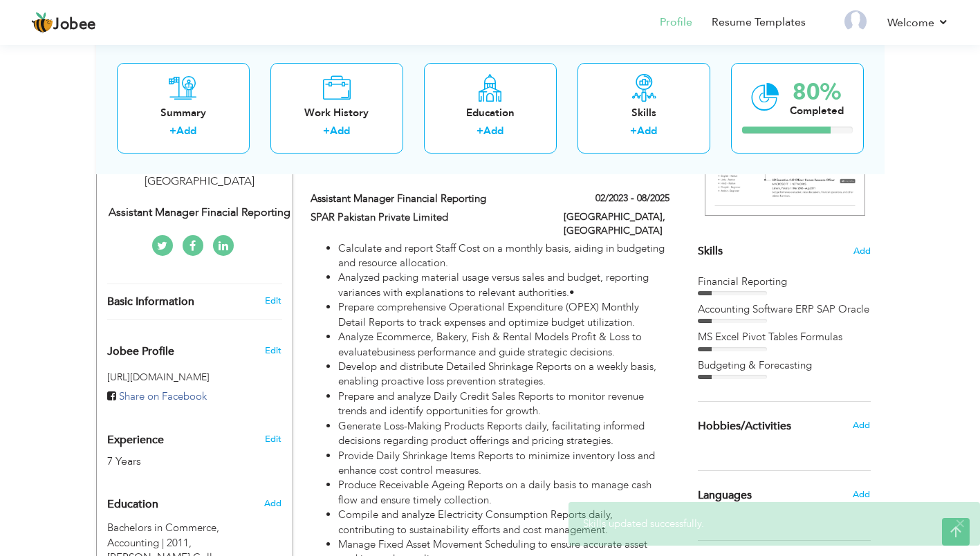
click at [868, 249] on span "Add" at bounding box center [862, 251] width 17 height 13
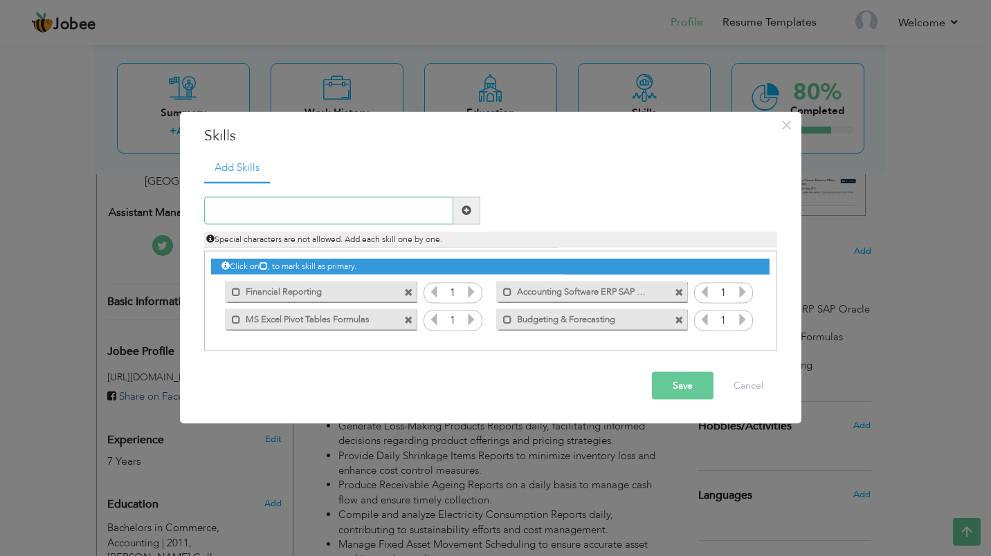
paste input "Communication & Teamwork"
type input "Communication & Teamwork"
click at [688, 379] on button "Save" at bounding box center [683, 386] width 62 height 28
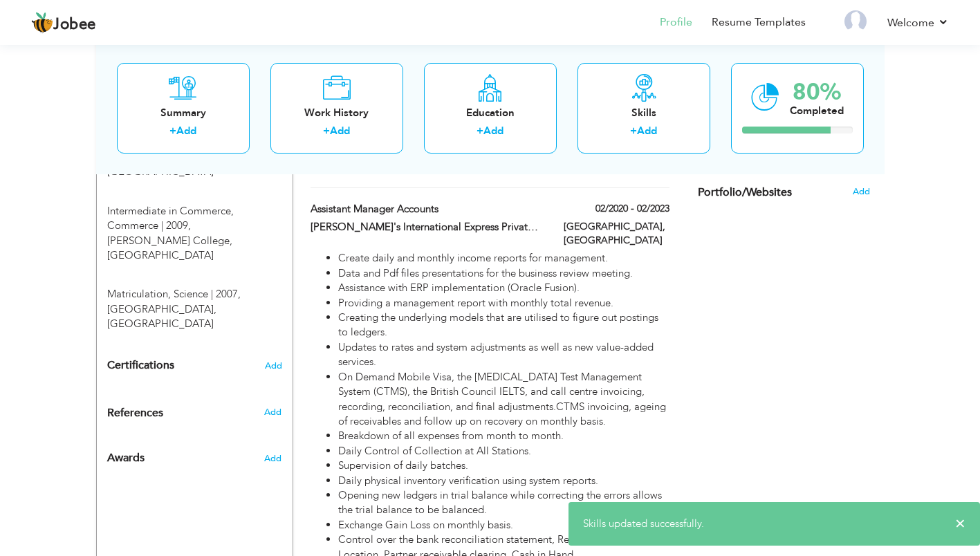
scroll to position [694, 0]
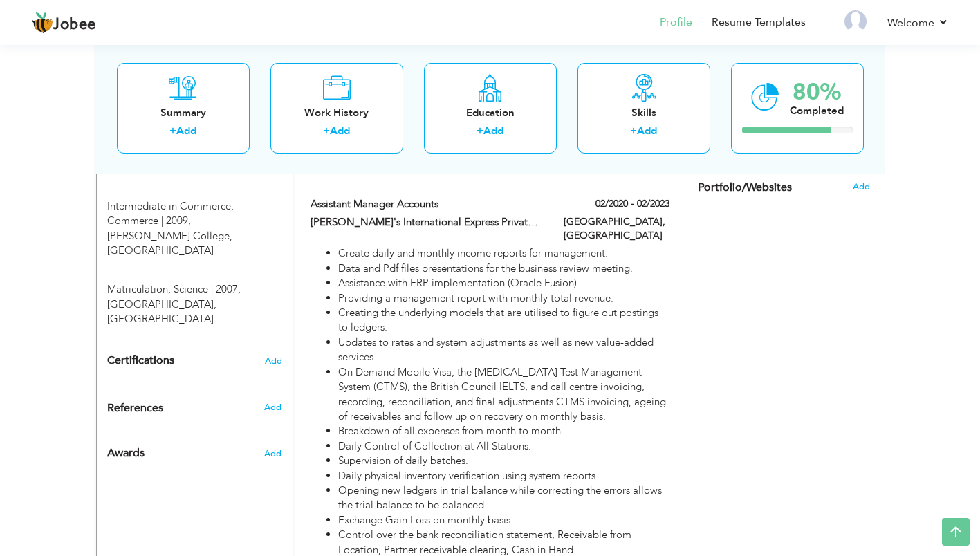
click at [271, 356] on span "Add" at bounding box center [273, 361] width 17 height 10
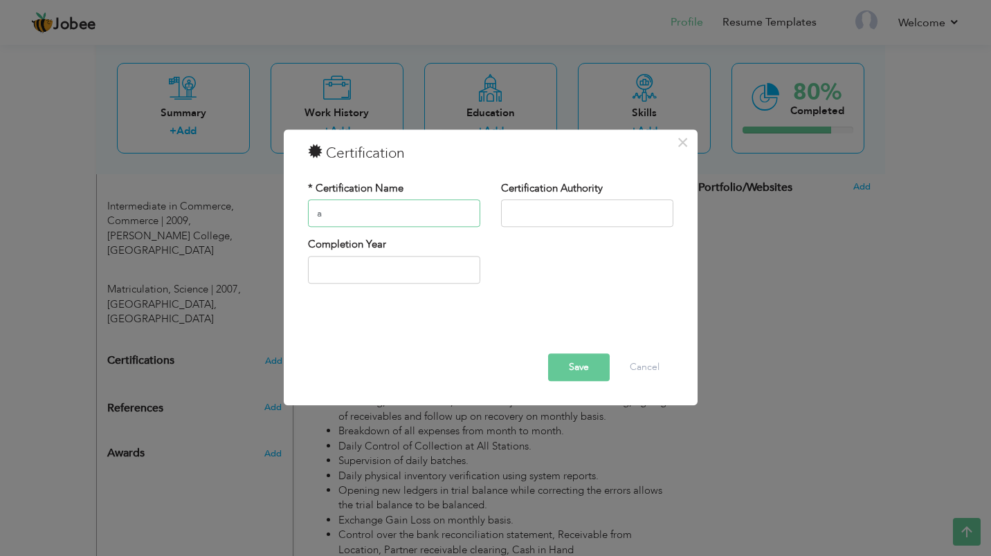
type input "Association of Chartered Certified Accountants ( ACCA)"
type input "ACCA Global"
type input "0009"
click at [567, 368] on button "Save" at bounding box center [579, 368] width 62 height 28
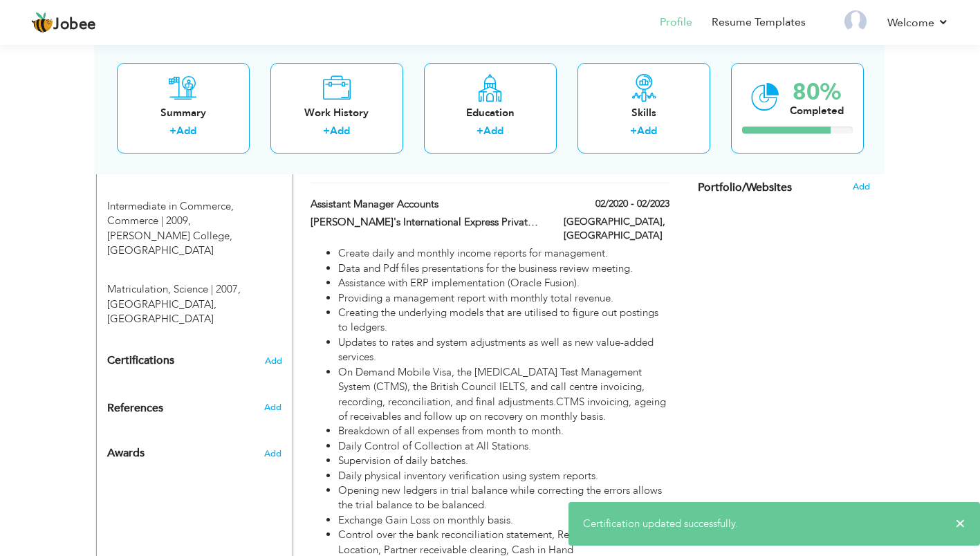
drag, startPoint x: 980, startPoint y: 338, endPoint x: 979, endPoint y: 390, distance: 51.9
click at [979, 390] on div "View Resume Export PDF Profile Summary Public Link Experience Education Awards …" at bounding box center [490, 283] width 980 height 1870
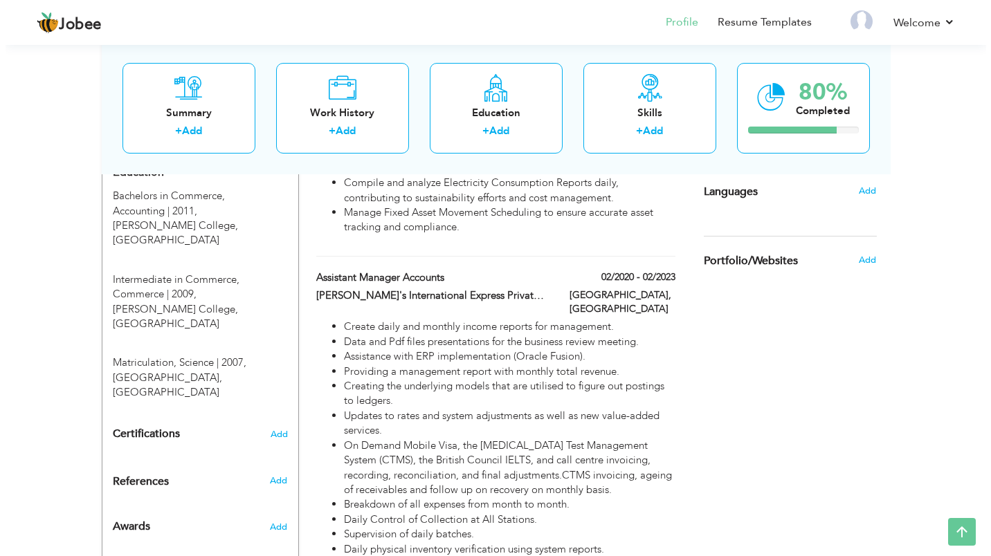
scroll to position [608, 0]
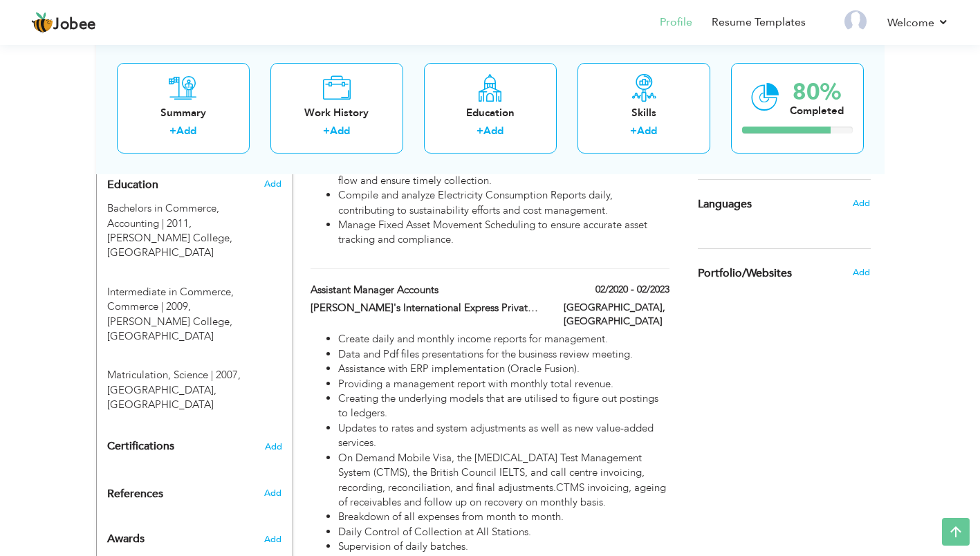
click at [275, 434] on div "Certifications Add" at bounding box center [195, 447] width 196 height 26
click at [275, 442] on span "Add" at bounding box center [273, 447] width 17 height 10
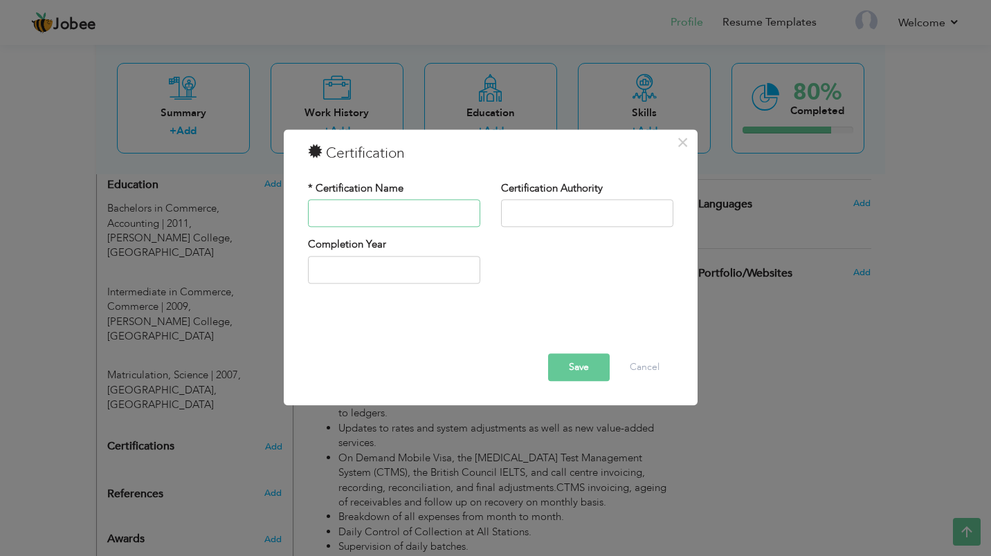
paste input "Communication & Teamwork"
type input "C"
click at [371, 196] on label "* Certification Name" at bounding box center [355, 188] width 95 height 15
click at [371, 197] on div "* Certification Name" at bounding box center [394, 204] width 172 height 46
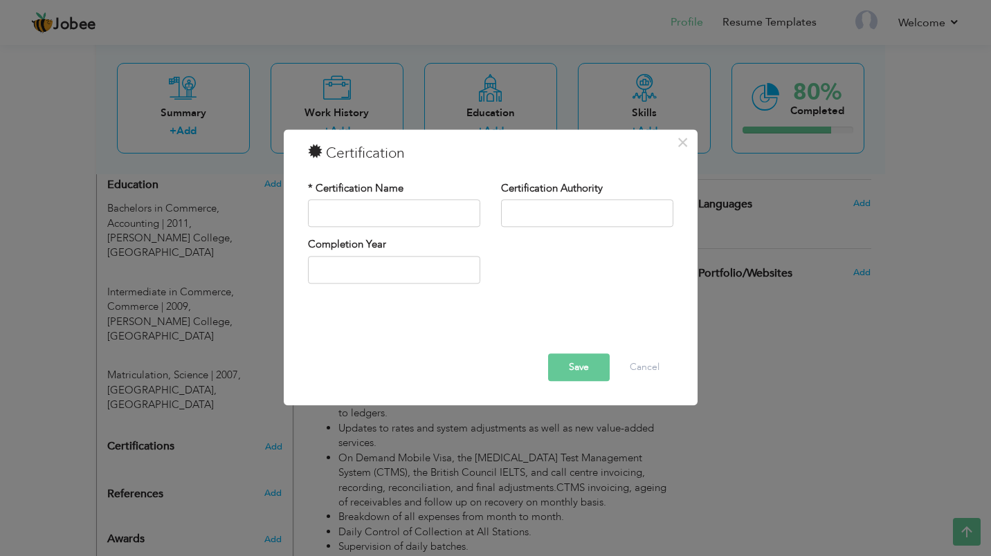
click at [371, 197] on div "* Certification Name" at bounding box center [394, 204] width 172 height 46
click at [371, 199] on div "* Certification Name" at bounding box center [394, 204] width 172 height 46
click at [373, 212] on input "text" at bounding box center [394, 214] width 172 height 28
click at [563, 372] on button "Save" at bounding box center [579, 368] width 62 height 28
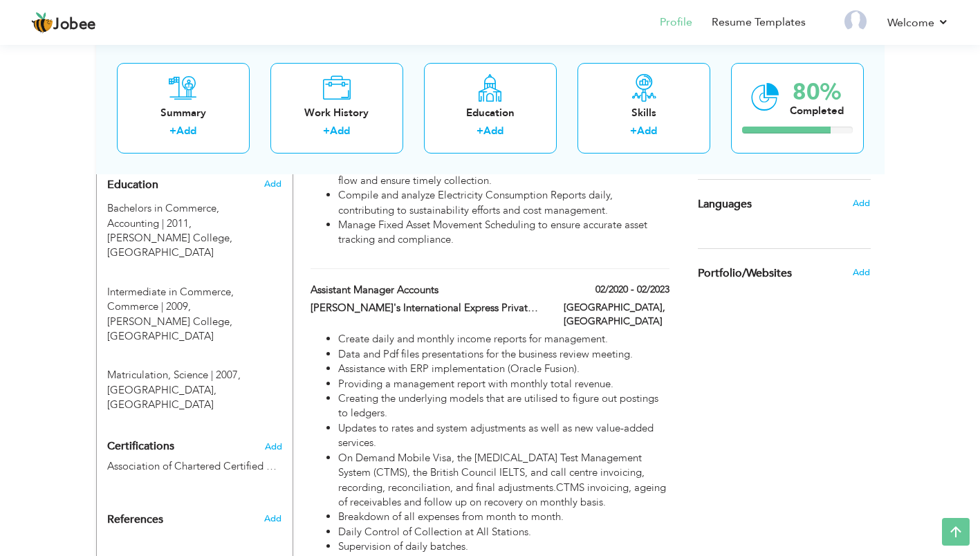
click at [266, 459] on label "Association of Chartered Certified Accountants ( ACCA)" at bounding box center [194, 466] width 175 height 15
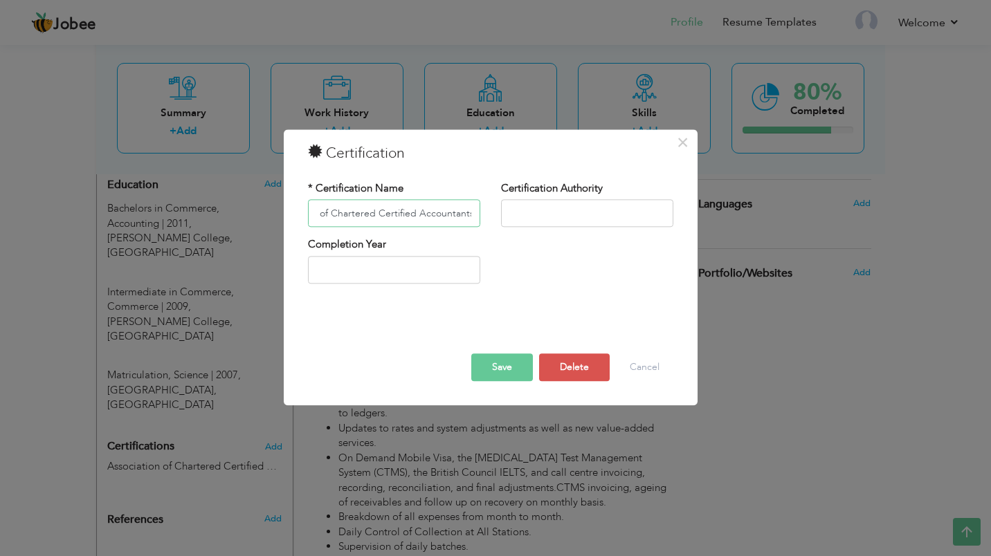
scroll to position [0, 80]
type input "(ACCA)Association of Chartered Certified Accountants"
click at [556, 205] on input "text" at bounding box center [587, 214] width 172 height 28
type input "ACCA Global"
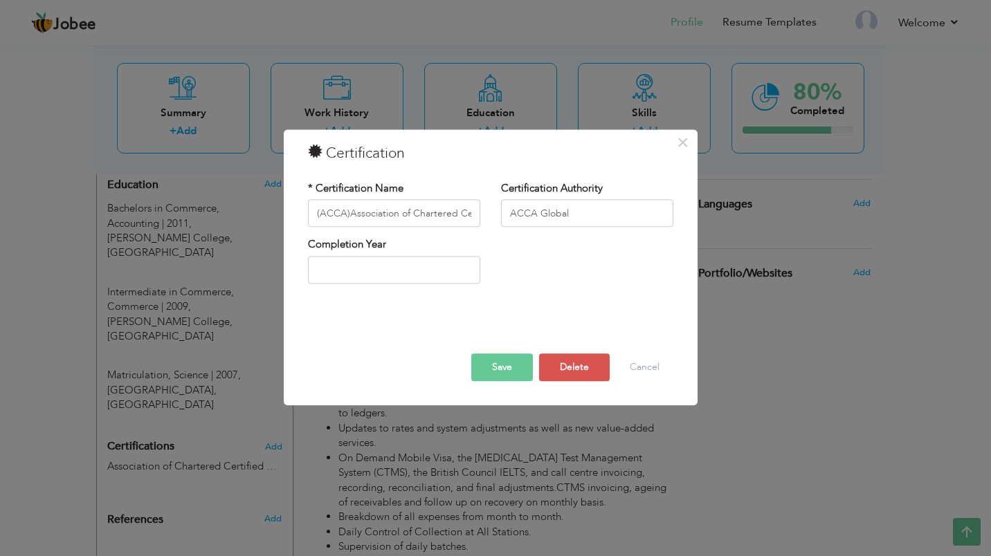
click at [509, 356] on button "Save" at bounding box center [502, 368] width 62 height 28
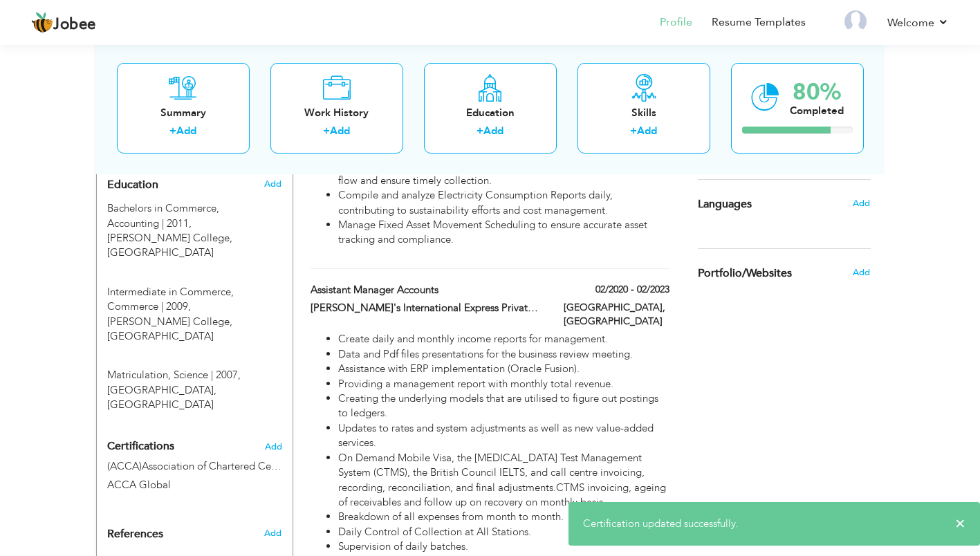
click at [0, 0] on span at bounding box center [0, 0] width 0 height 0
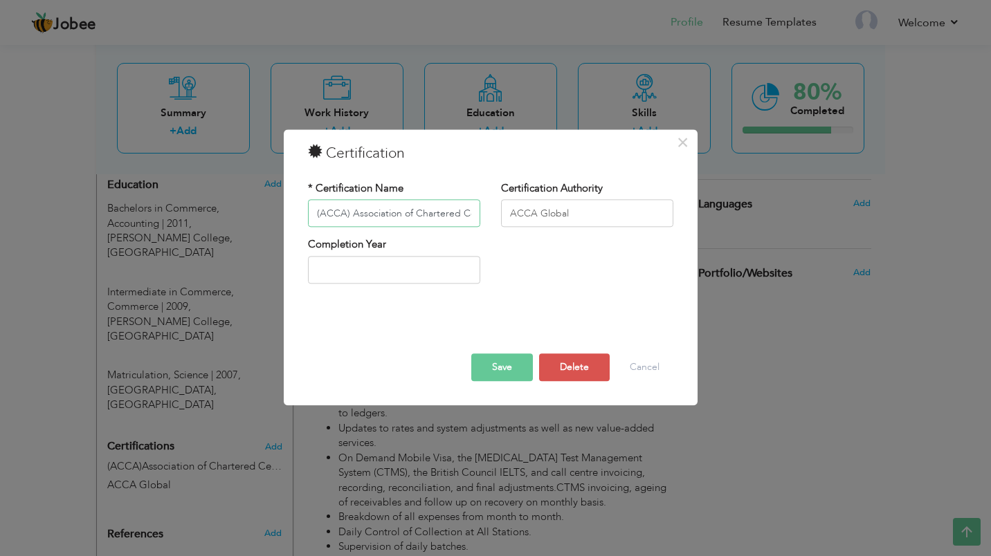
type input "(ACCA) Association of Chartered Certified Accountants"
click at [498, 371] on button "Save" at bounding box center [502, 368] width 62 height 28
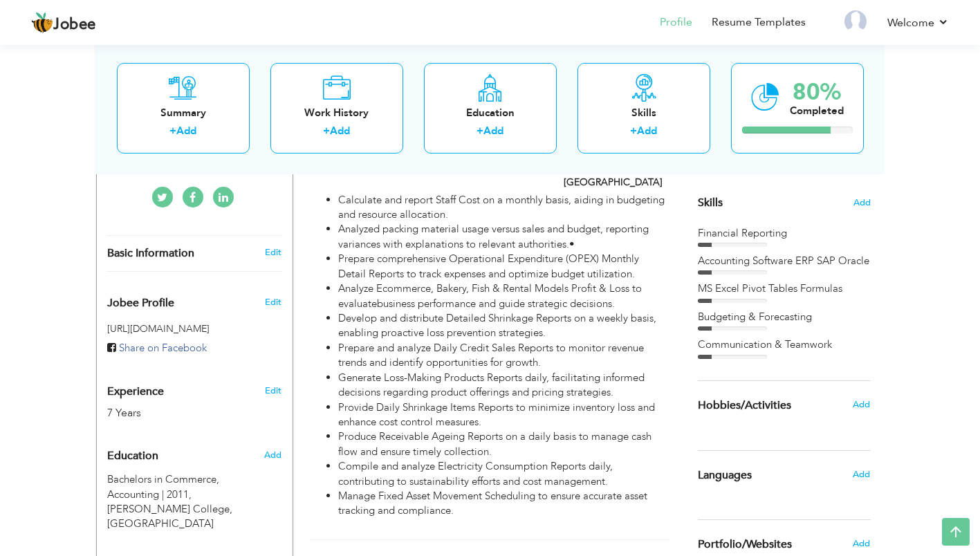
scroll to position [374, 0]
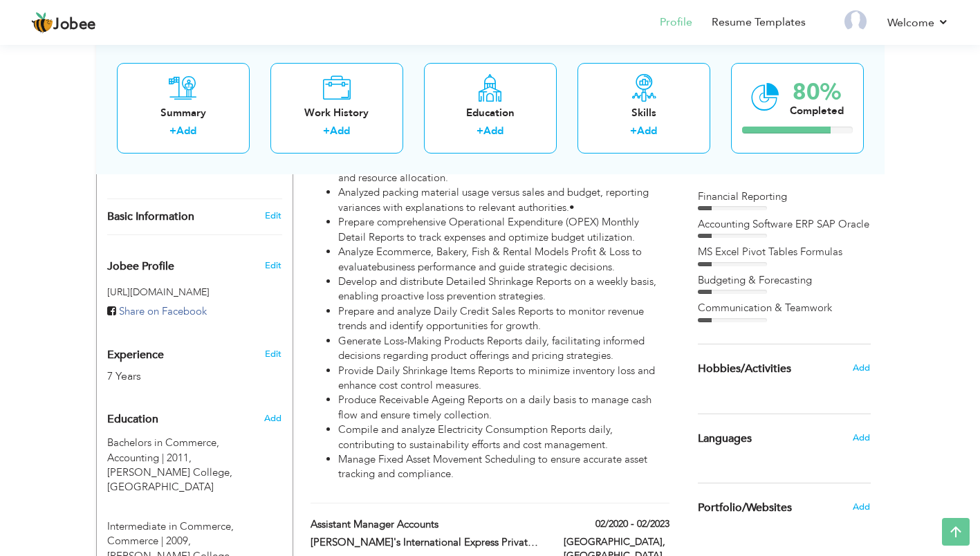
click at [863, 365] on span "Add" at bounding box center [861, 368] width 17 height 12
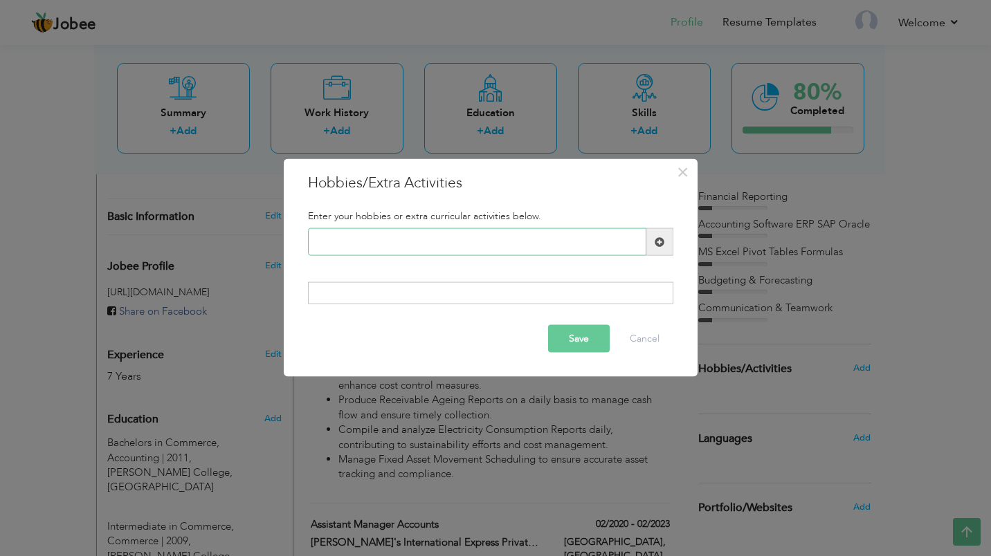
click at [596, 242] on input "text" at bounding box center [477, 242] width 338 height 28
type input "J"
paste input "Traveling and exploring d"
type input "Traveling and exploring d"
click at [661, 244] on span at bounding box center [660, 242] width 10 height 10
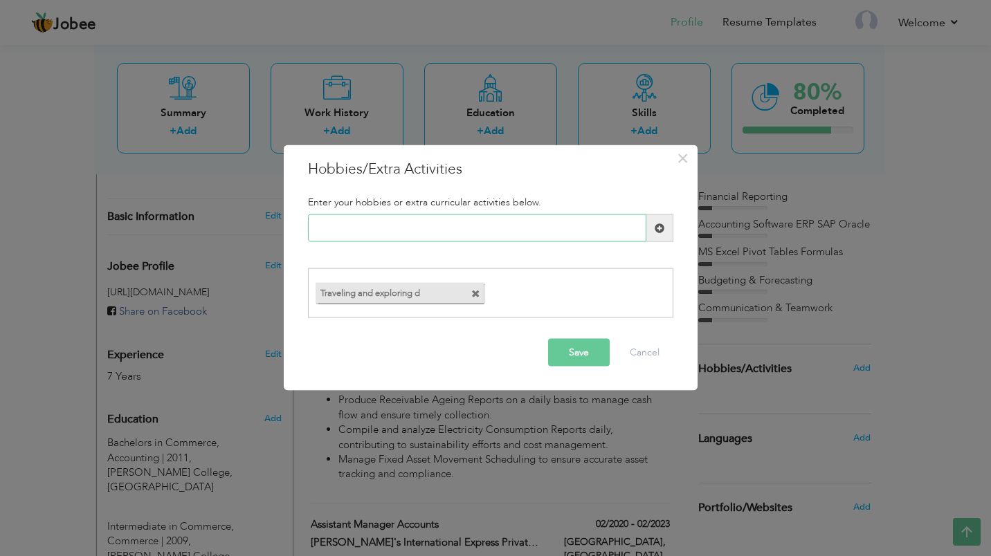
click at [480, 237] on input "text" at bounding box center [477, 229] width 338 height 28
click at [475, 290] on span at bounding box center [475, 293] width 9 height 9
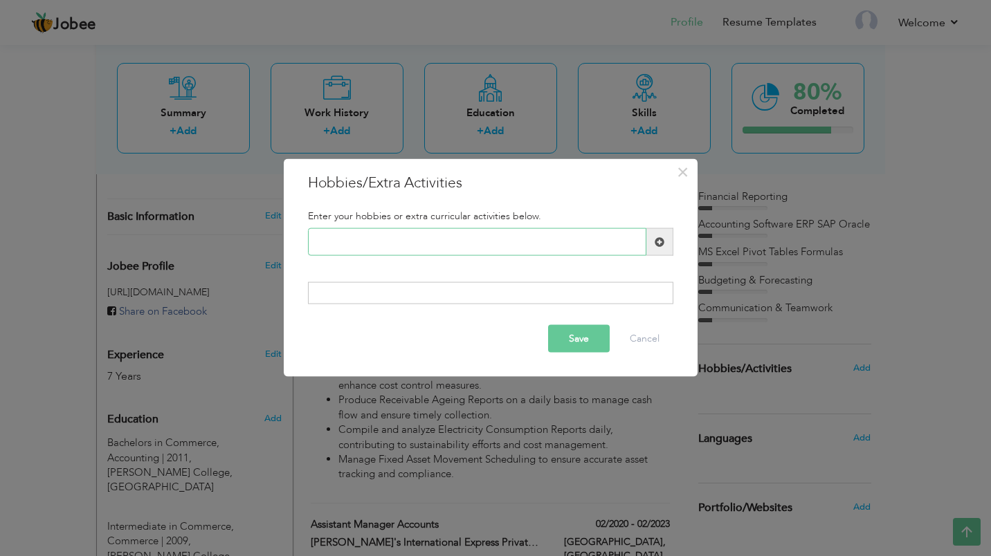
click at [445, 250] on input "text" at bounding box center [477, 242] width 338 height 28
type input "Traveleling & Exploring"
click at [573, 340] on button "Save" at bounding box center [579, 339] width 62 height 28
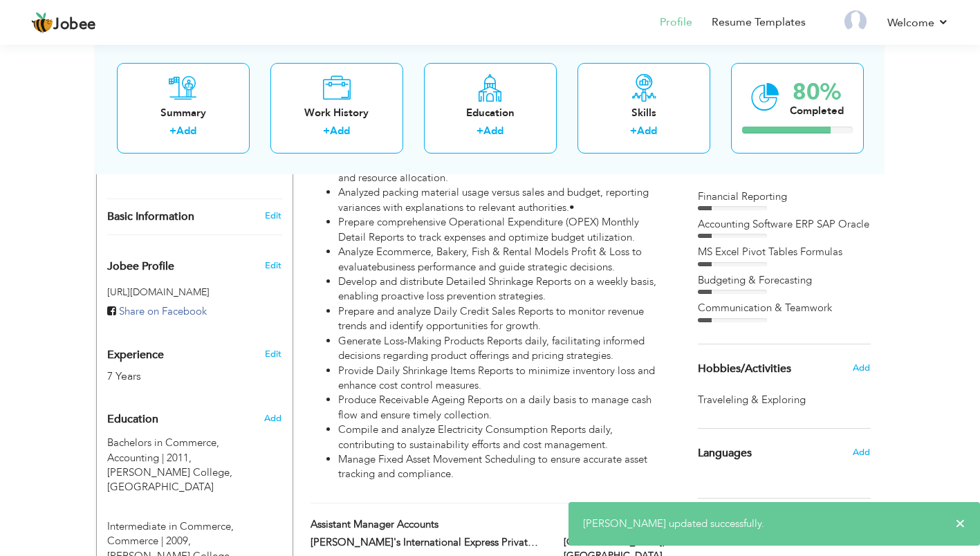
click at [863, 368] on span "Add" at bounding box center [861, 368] width 17 height 12
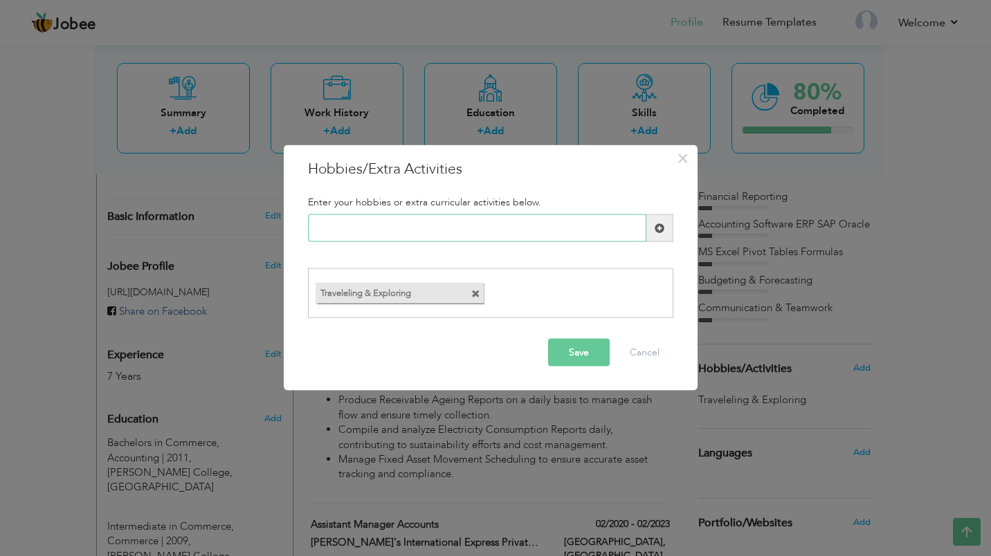
paste input "Fitness activities"
type input "Fitness activities"
click at [657, 219] on span at bounding box center [659, 229] width 27 height 28
click at [444, 219] on input "text" at bounding box center [477, 229] width 338 height 28
paste input "Learning new accounting s"
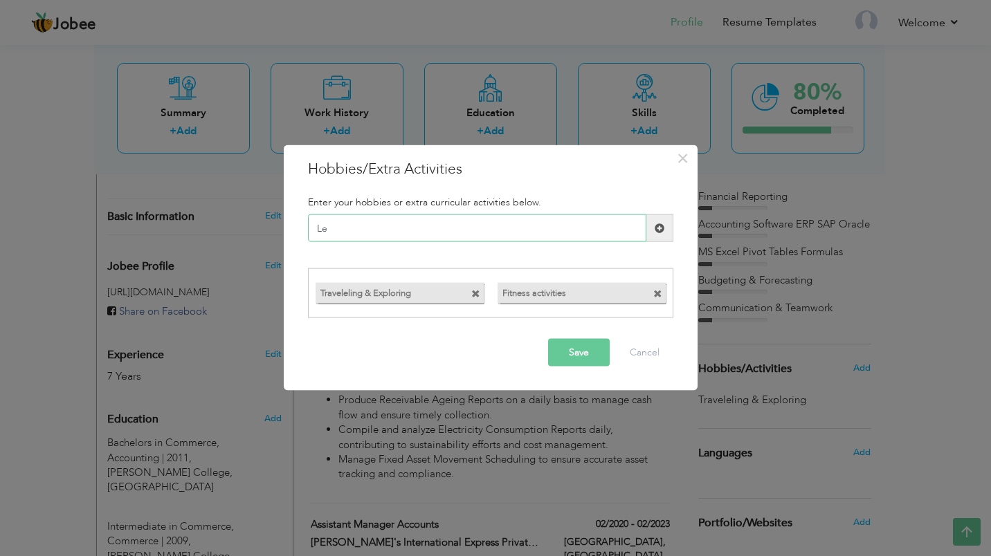
type input "L"
paste input "Reading financial news"
type input "R"
type input "Reading"
click at [656, 231] on span at bounding box center [660, 228] width 10 height 10
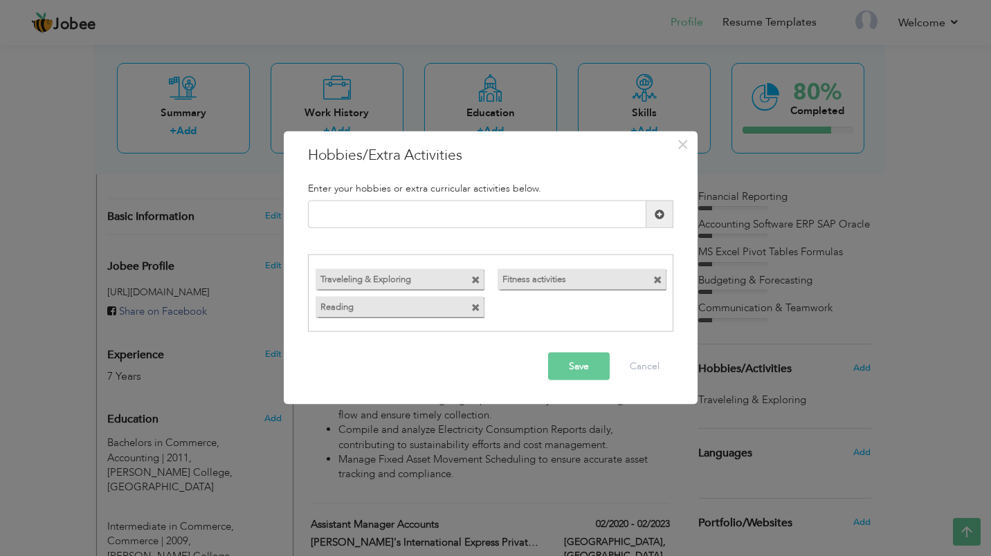
click at [582, 360] on button "Save" at bounding box center [579, 366] width 62 height 28
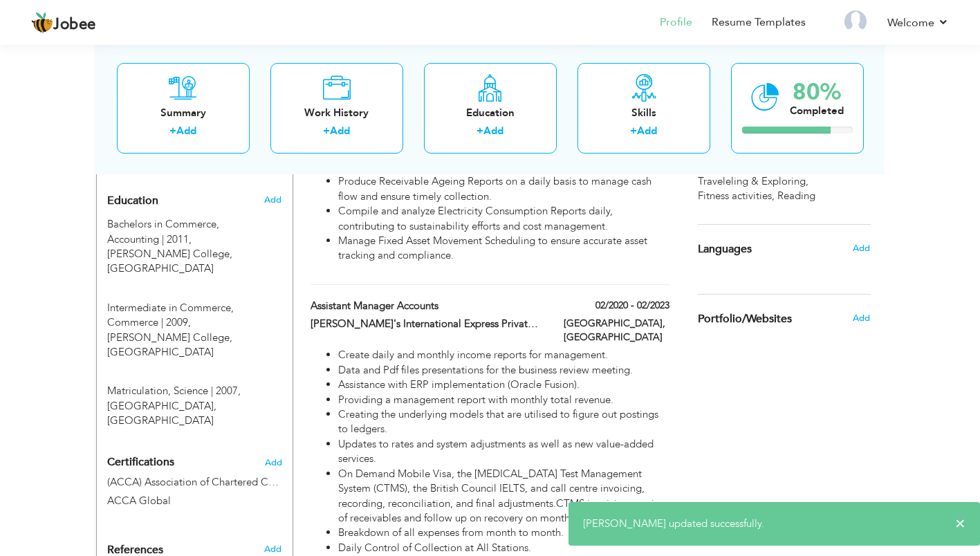
scroll to position [597, 0]
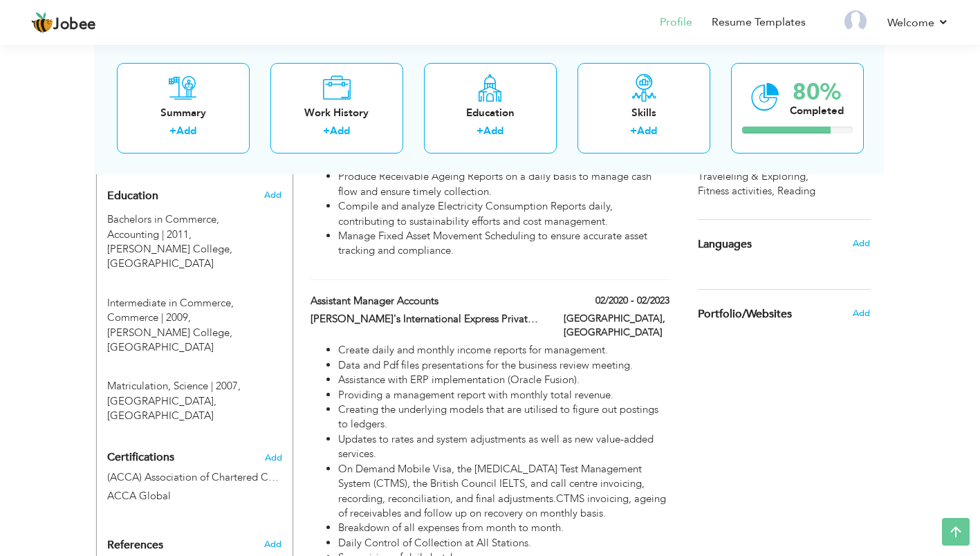
click at [854, 239] on span "Add" at bounding box center [861, 243] width 17 height 12
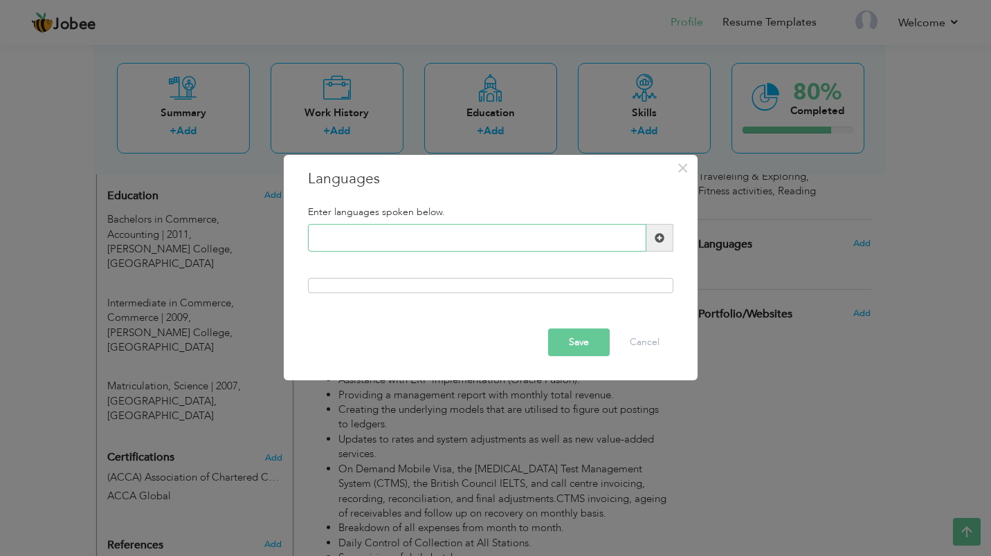
click at [507, 243] on input "text" at bounding box center [477, 238] width 338 height 28
type input "English"
click at [672, 246] on span at bounding box center [659, 238] width 27 height 28
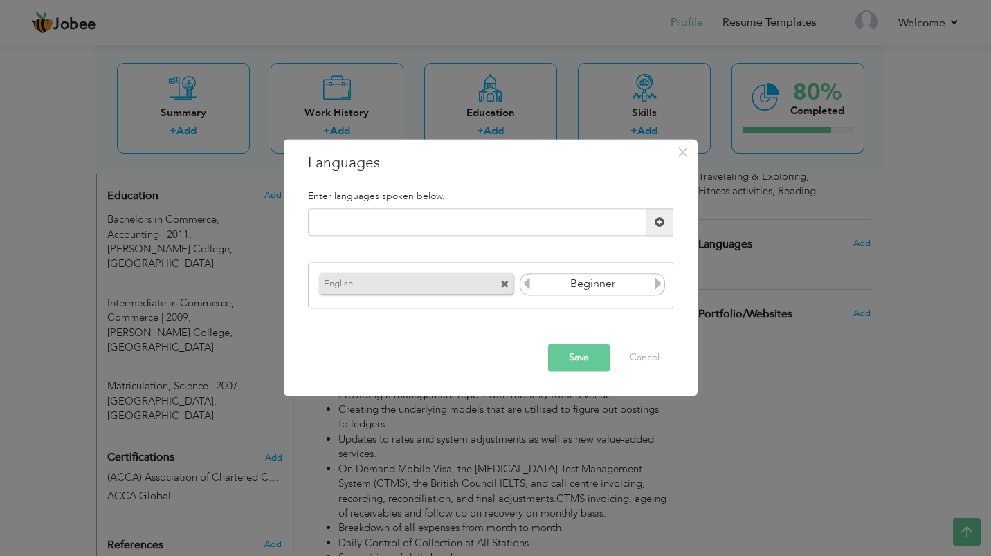
click at [657, 279] on icon at bounding box center [658, 283] width 12 height 12
click at [598, 210] on input "text" at bounding box center [477, 223] width 338 height 28
type input "Urdu"
click at [659, 223] on span at bounding box center [660, 222] width 10 height 10
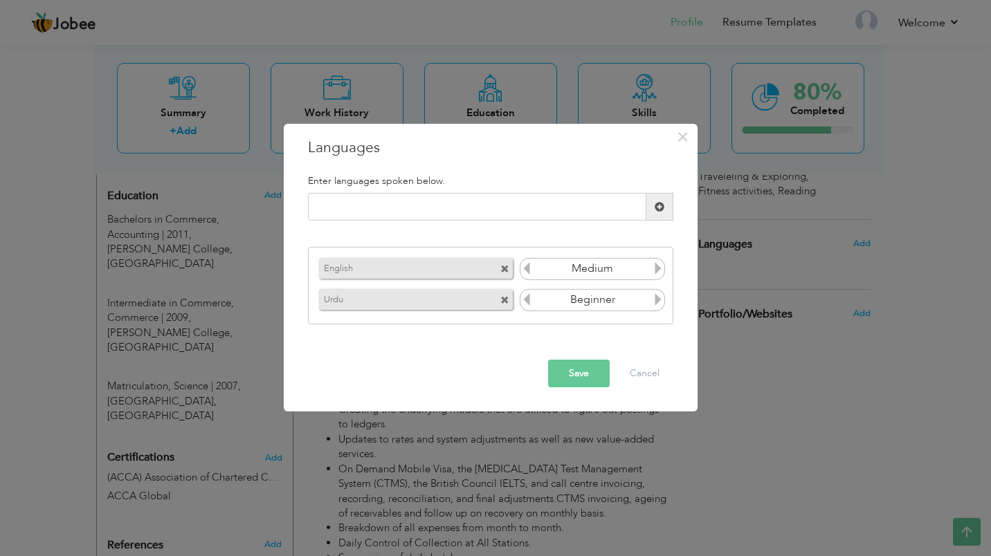
click at [655, 300] on icon at bounding box center [658, 299] width 12 height 12
click at [656, 293] on icon at bounding box center [658, 299] width 12 height 12
click at [614, 204] on input "text" at bounding box center [477, 207] width 338 height 28
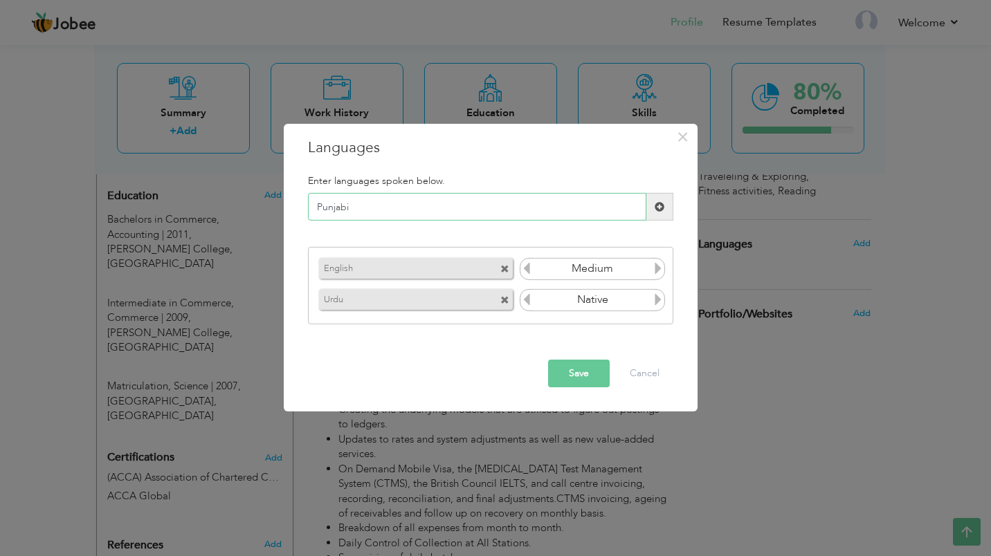
type input "Punjabi"
click at [666, 204] on span at bounding box center [659, 207] width 27 height 28
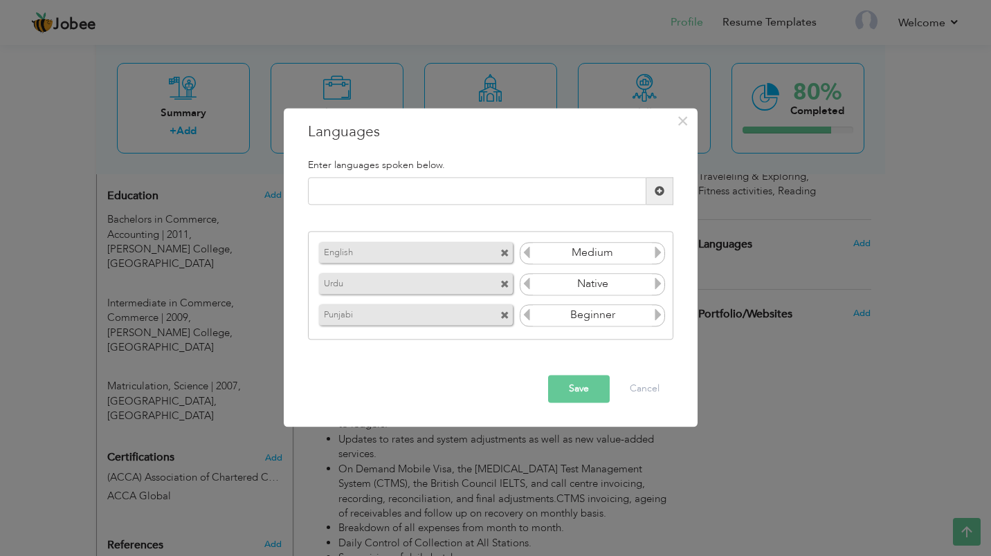
click at [661, 313] on icon at bounding box center [658, 315] width 12 height 12
click at [581, 391] on button "Save" at bounding box center [579, 390] width 62 height 28
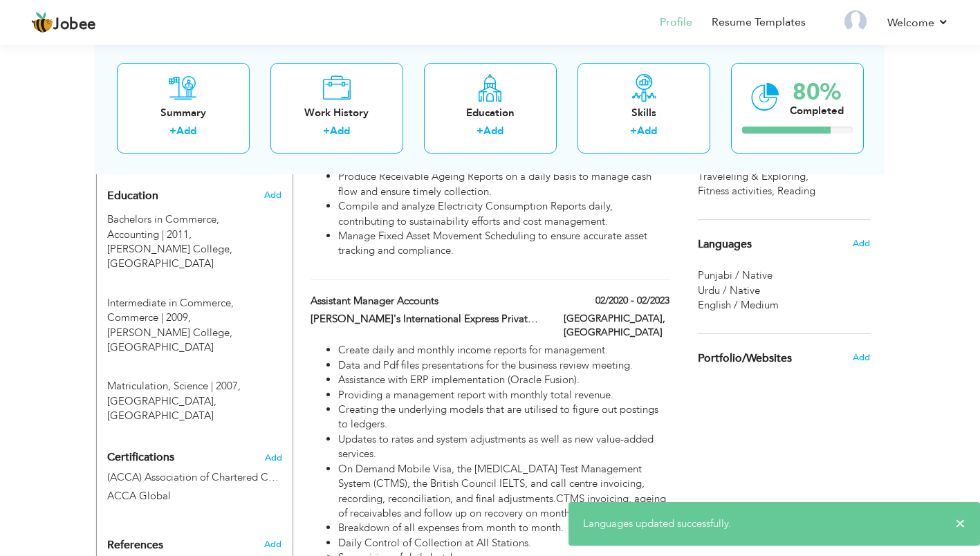
drag, startPoint x: 979, startPoint y: 254, endPoint x: 980, endPoint y: 330, distance: 76.1
click at [980, 330] on div "View Resume Export PDF Profile Summary Public Link Experience Education Awards …" at bounding box center [490, 379] width 980 height 1870
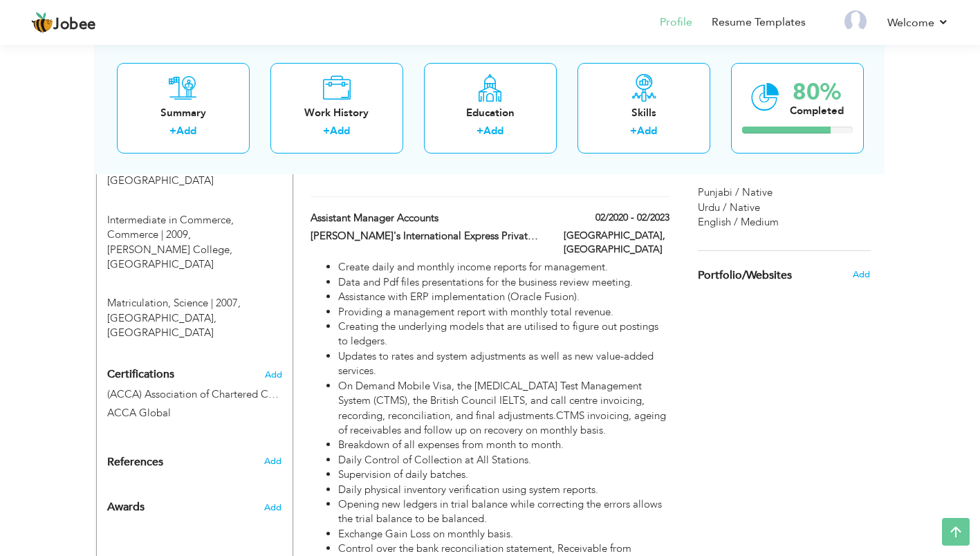
scroll to position [679, 0]
click at [280, 372] on span "Add" at bounding box center [273, 377] width 17 height 10
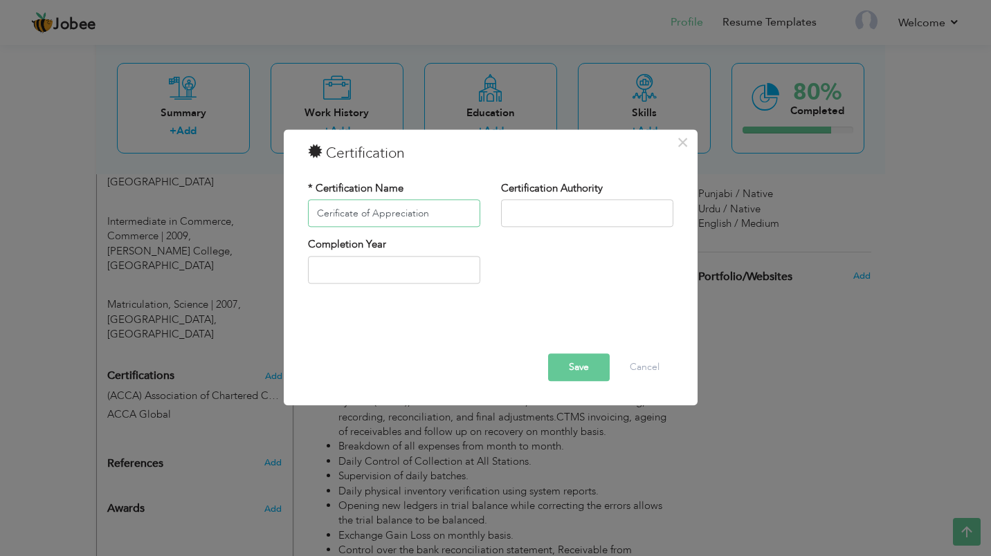
type input "Cerificate of Appreciation"
type input "[PERSON_NAME]'s Visa BU"
click at [583, 359] on button "Save" at bounding box center [579, 368] width 62 height 28
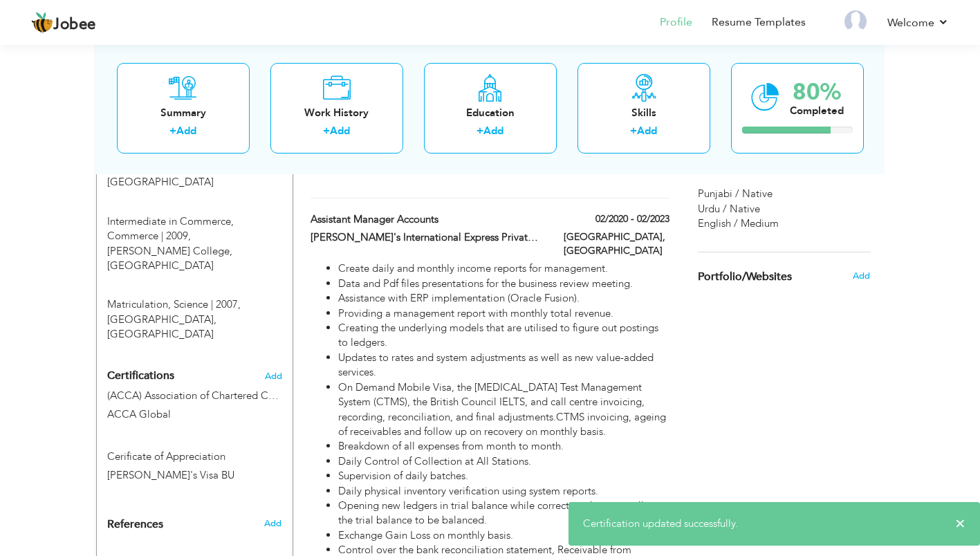
click at [277, 372] on span "Add" at bounding box center [273, 377] width 17 height 10
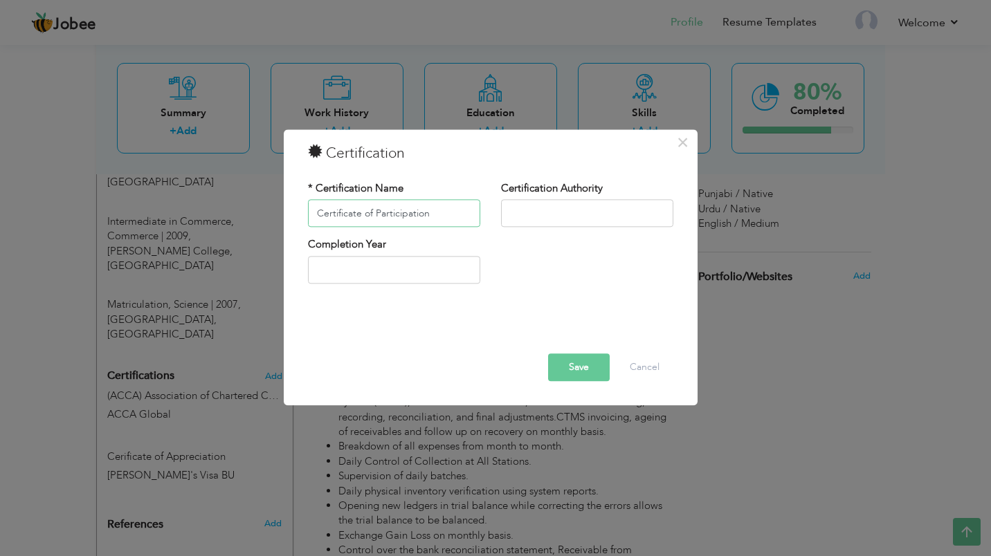
type input "Certificate of Participation"
type input "[PERSON_NAME]'s Visa BU"
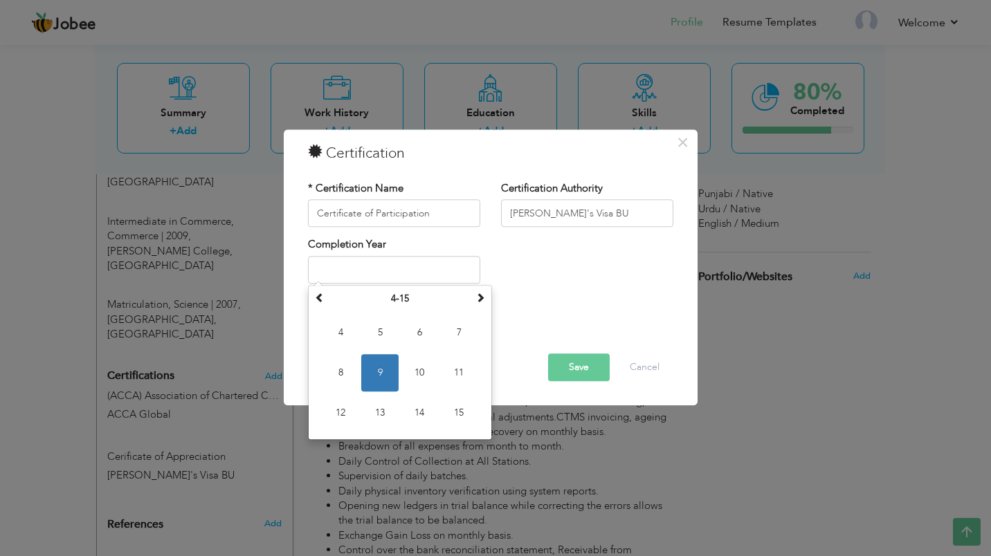
click at [581, 372] on button "Save" at bounding box center [579, 368] width 62 height 28
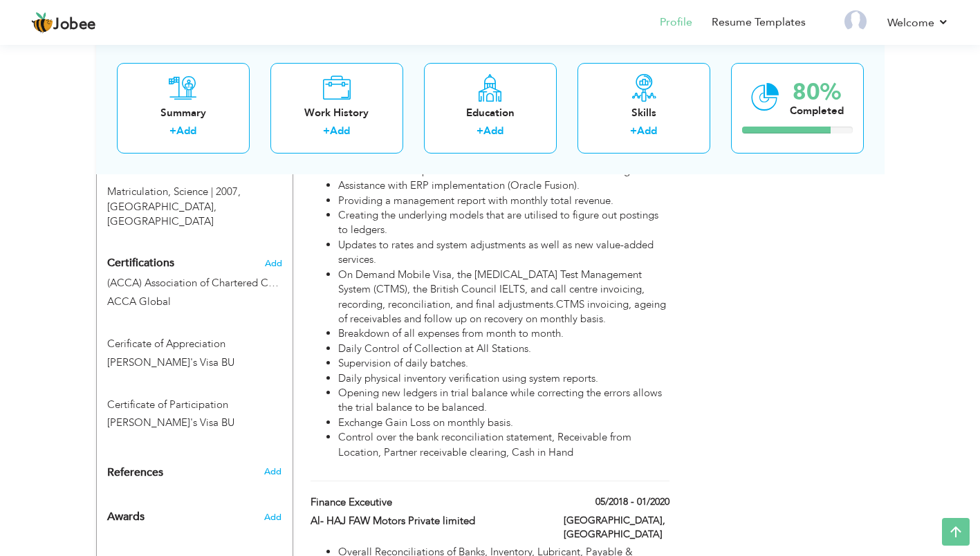
scroll to position [799, 0]
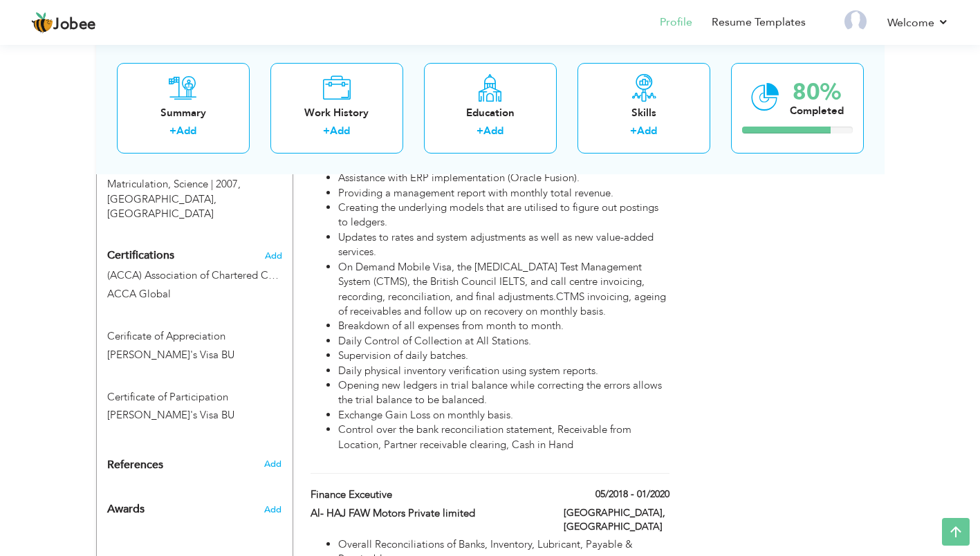
click at [275, 504] on span "Add" at bounding box center [272, 510] width 17 height 12
click at [0, 0] on span at bounding box center [0, 0] width 0 height 0
type input "Cerificate of Appreciation"
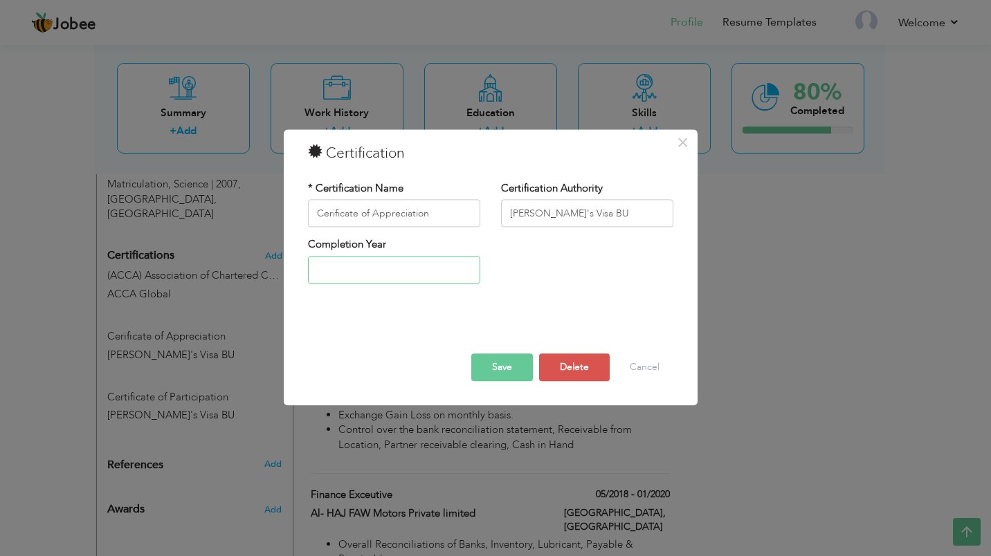
click at [316, 271] on input "text" at bounding box center [394, 270] width 172 height 28
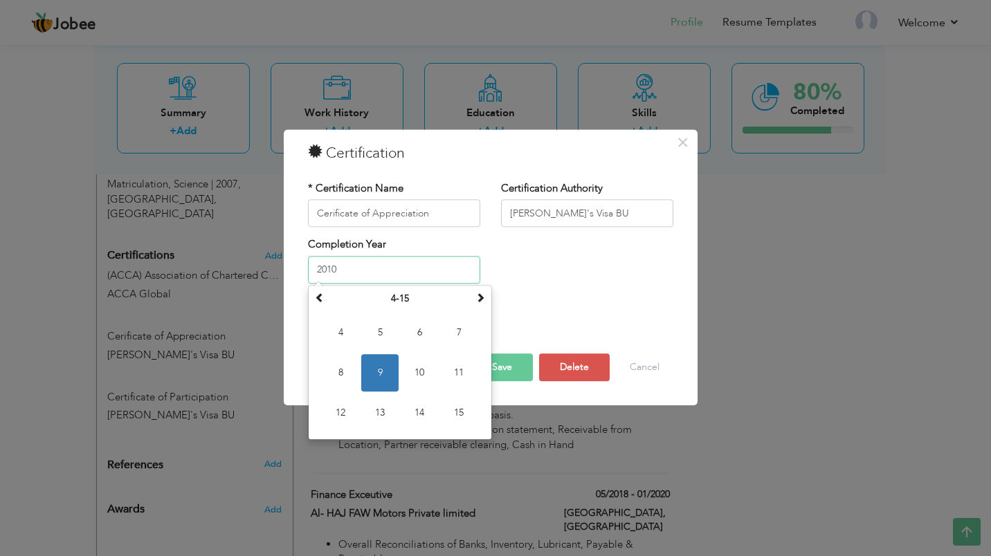
type input "2010"
click at [522, 310] on div "Save Delete Cancel" at bounding box center [491, 347] width 386 height 87
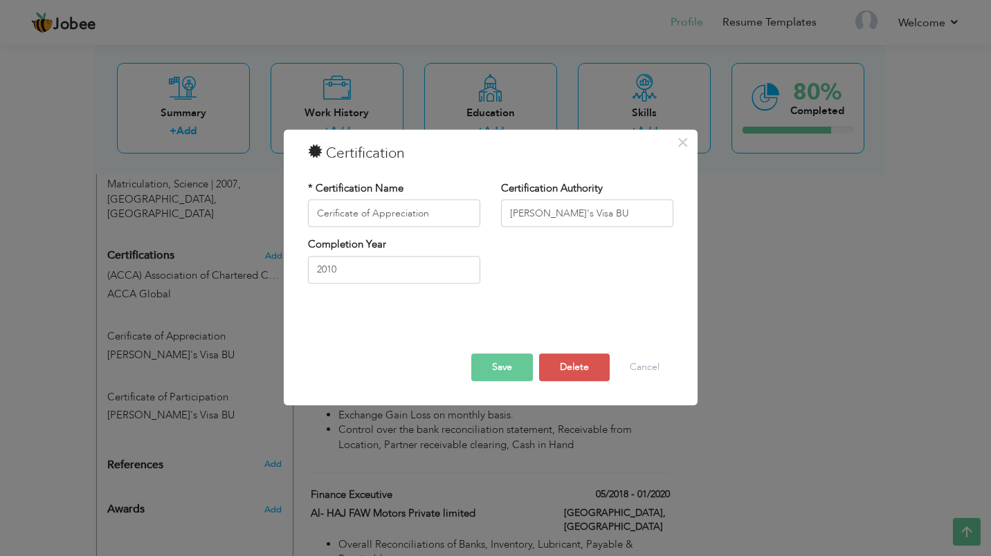
click at [509, 361] on button "Save" at bounding box center [502, 368] width 62 height 28
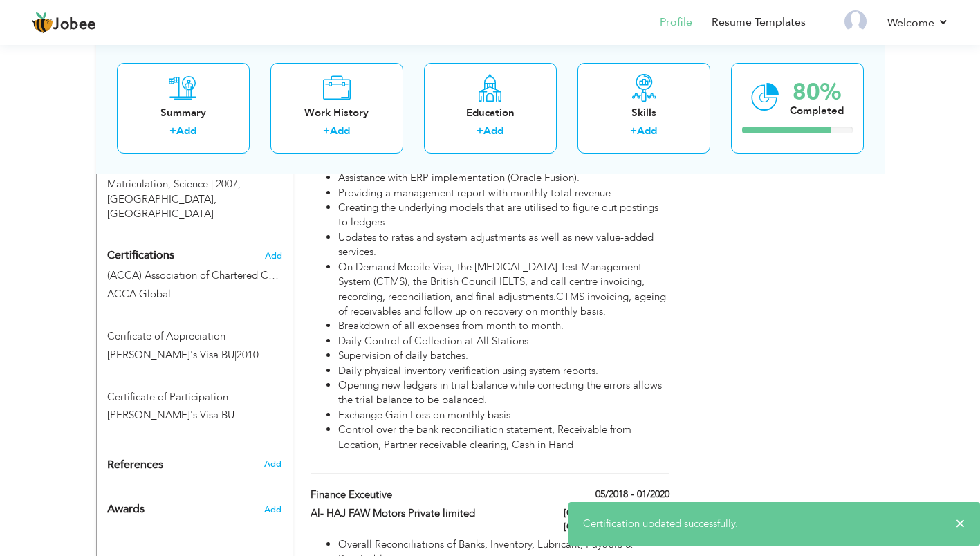
click at [0, 0] on span at bounding box center [0, 0] width 0 height 0
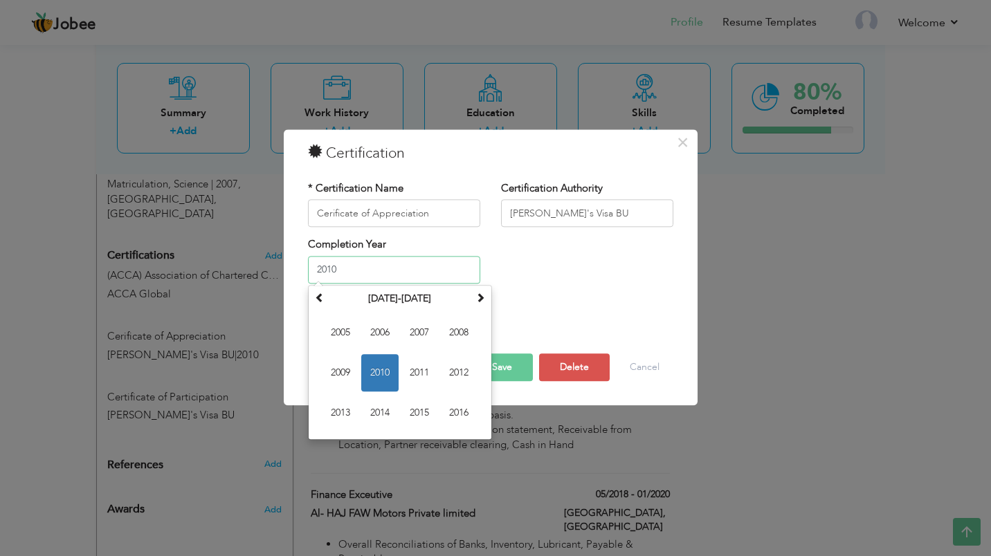
drag, startPoint x: 381, startPoint y: 270, endPoint x: 275, endPoint y: 259, distance: 106.4
click at [275, 259] on div "× Certification * Certification Name Cerificate of Appreciation Certification A…" at bounding box center [495, 278] width 991 height 556
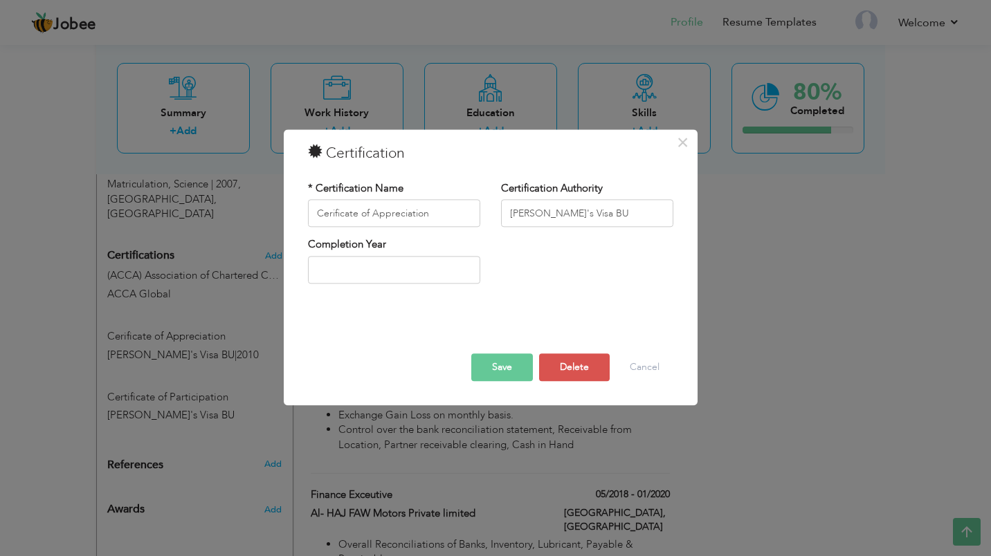
click at [509, 365] on button "Save" at bounding box center [502, 368] width 62 height 28
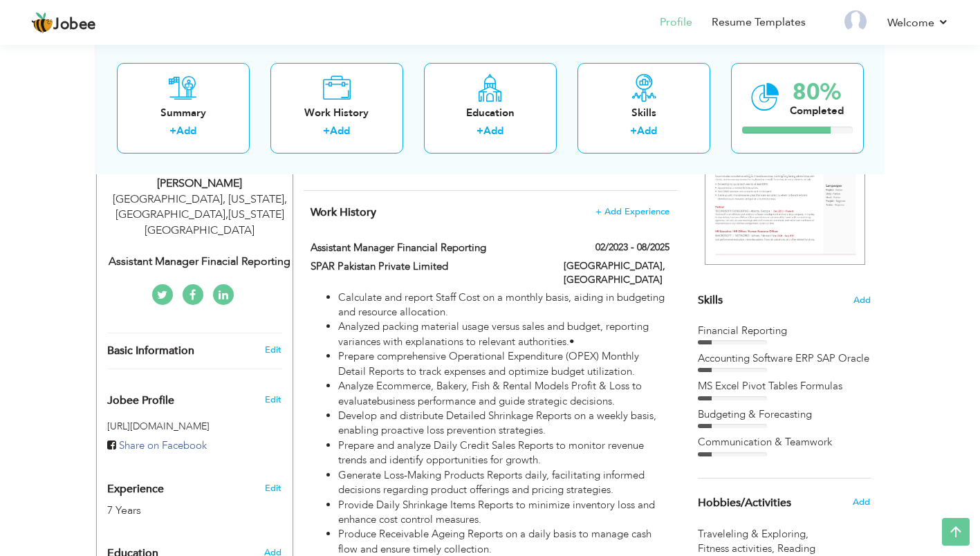
scroll to position [89, 0]
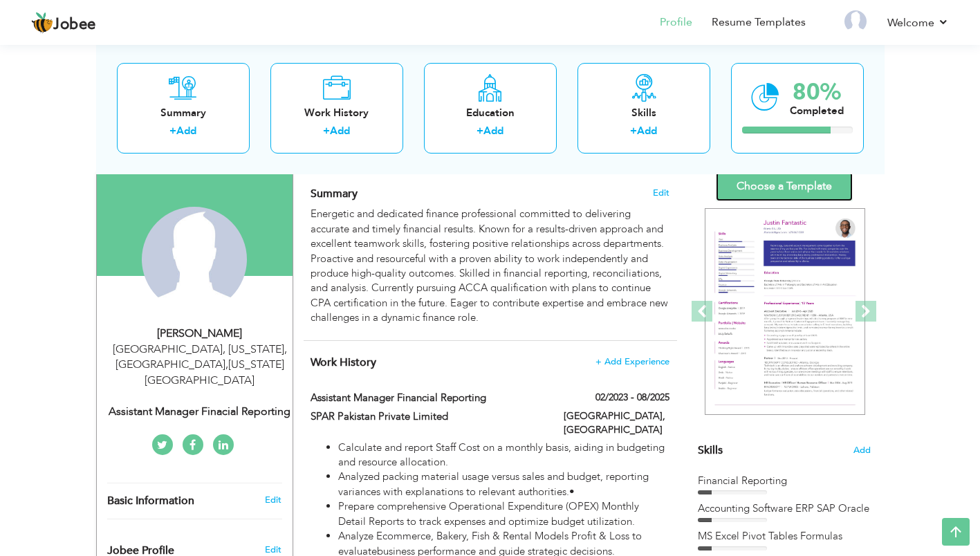
click at [803, 180] on link "Choose a Template" at bounding box center [784, 187] width 137 height 30
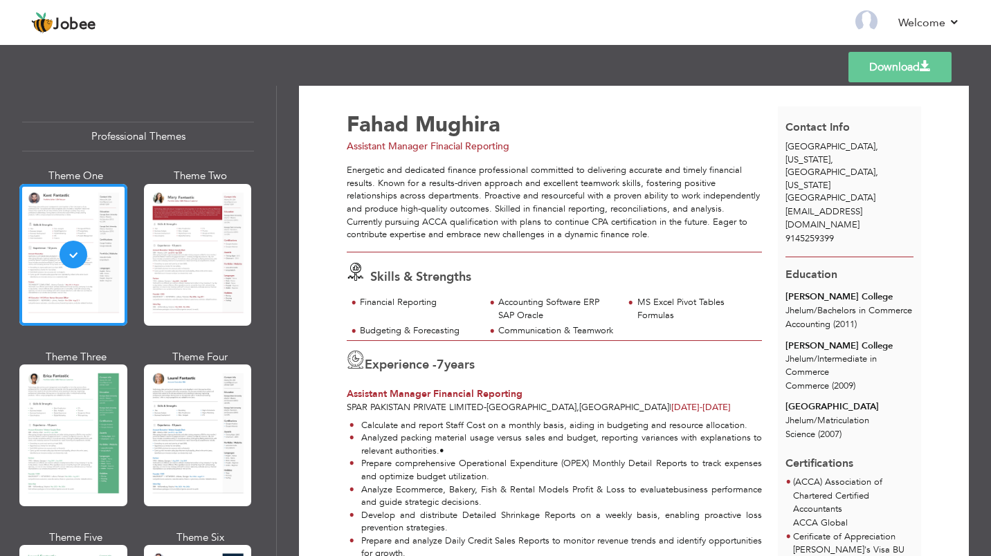
scroll to position [19, 0]
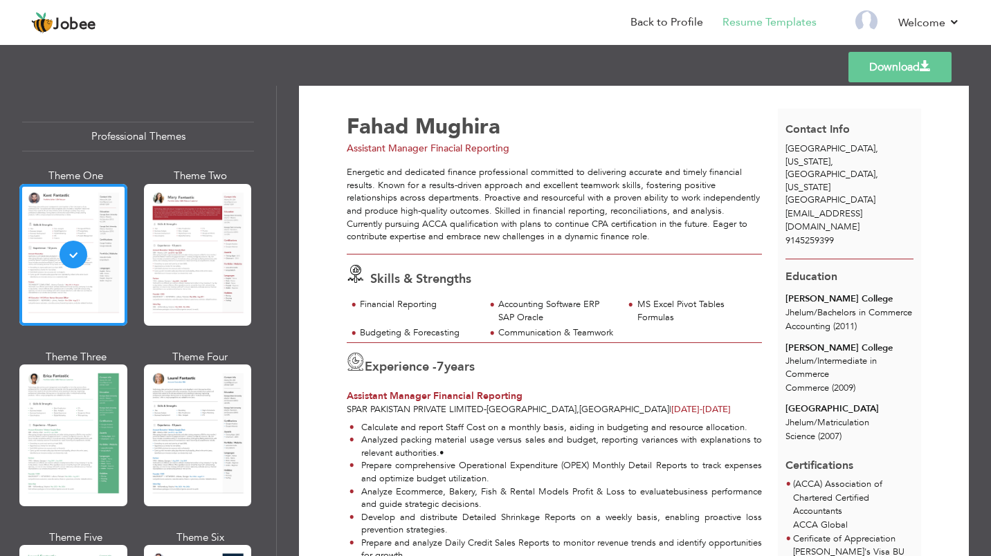
click at [209, 233] on div at bounding box center [198, 255] width 108 height 142
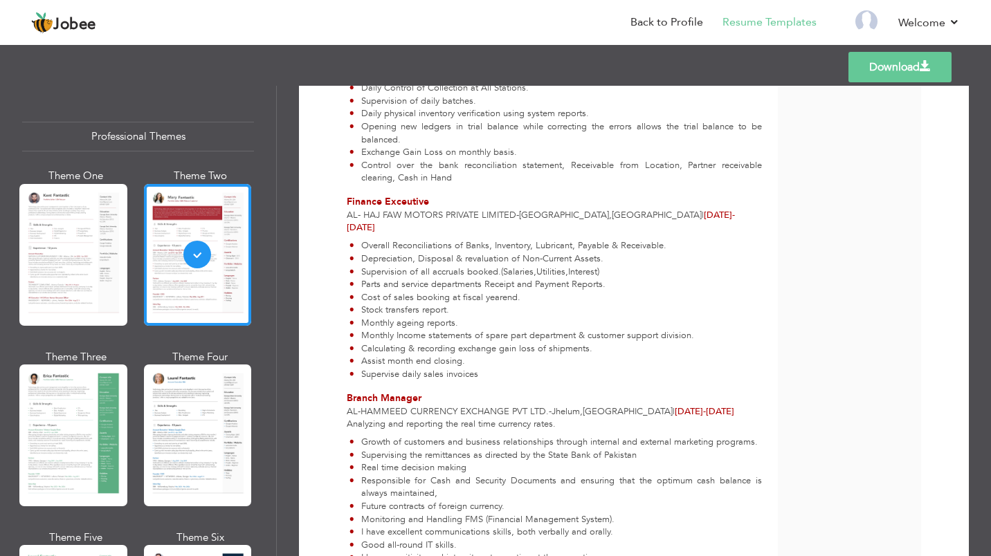
scroll to position [649, 0]
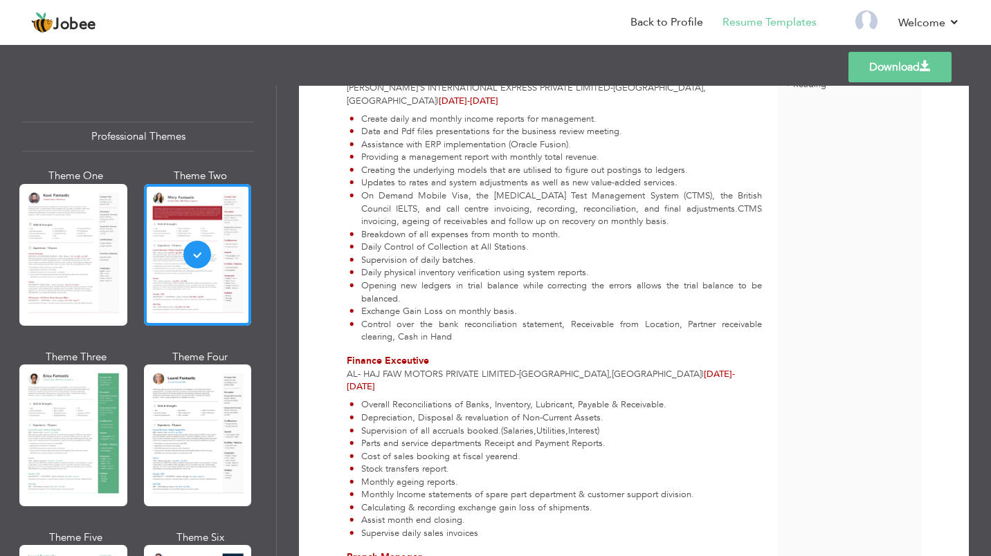
click at [35, 486] on div at bounding box center [73, 436] width 108 height 142
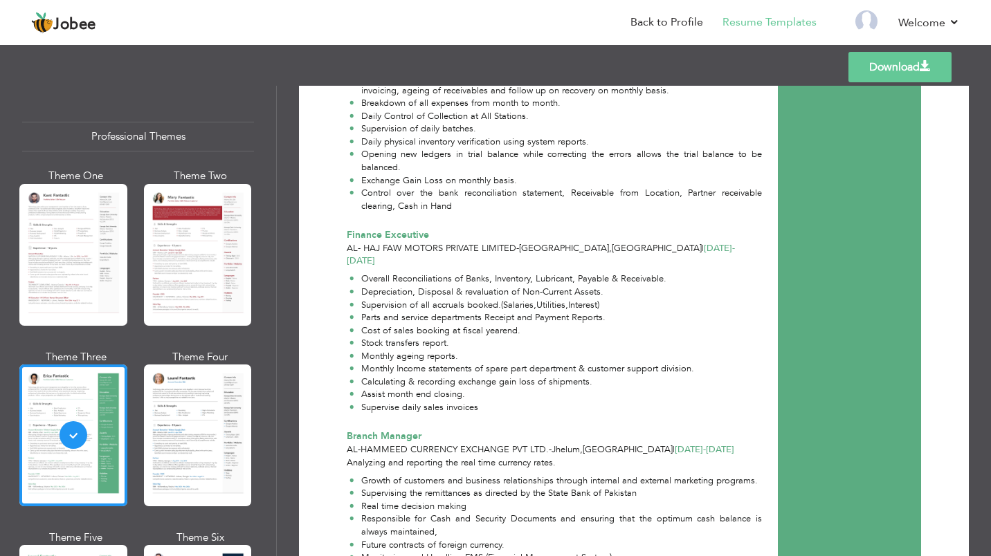
scroll to position [881, 0]
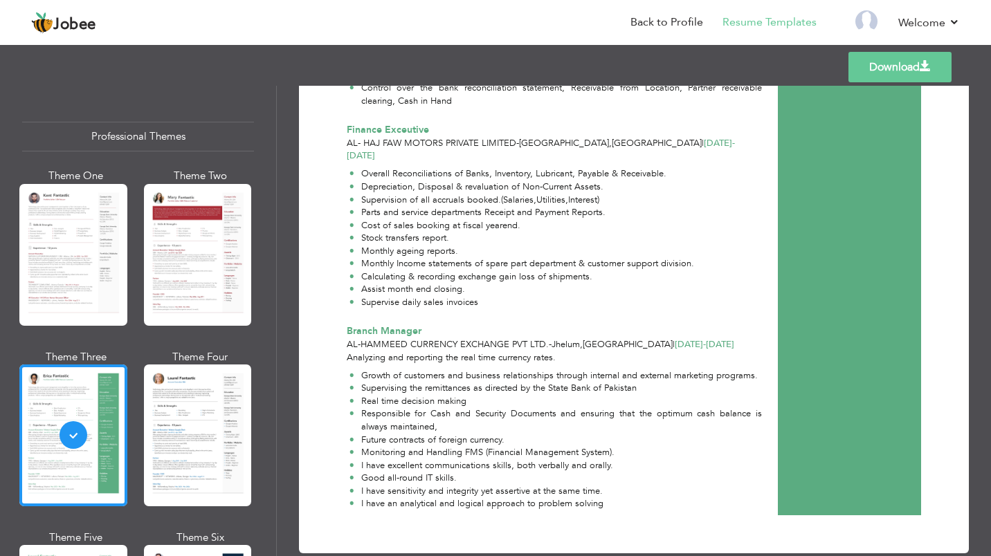
click at [216, 430] on div at bounding box center [198, 436] width 108 height 142
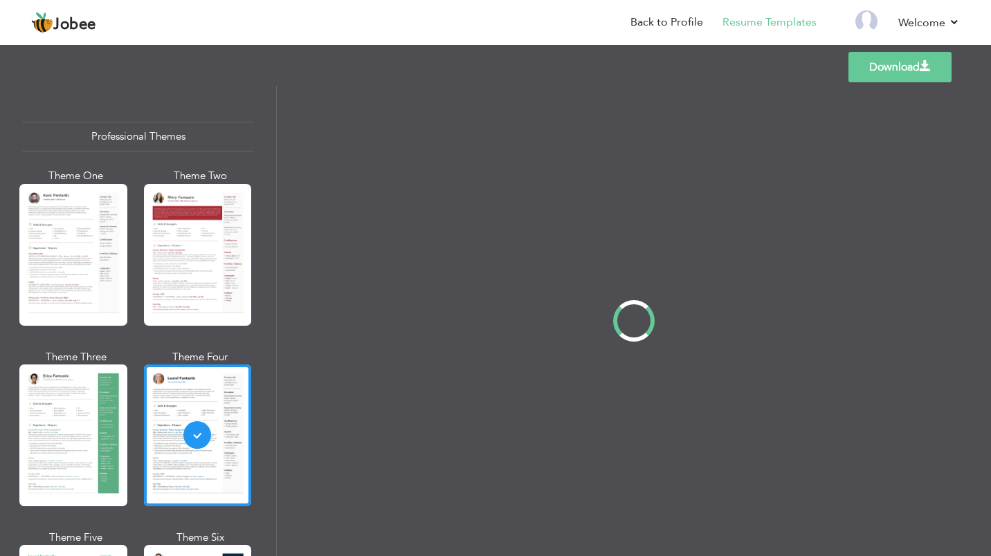
scroll to position [0, 0]
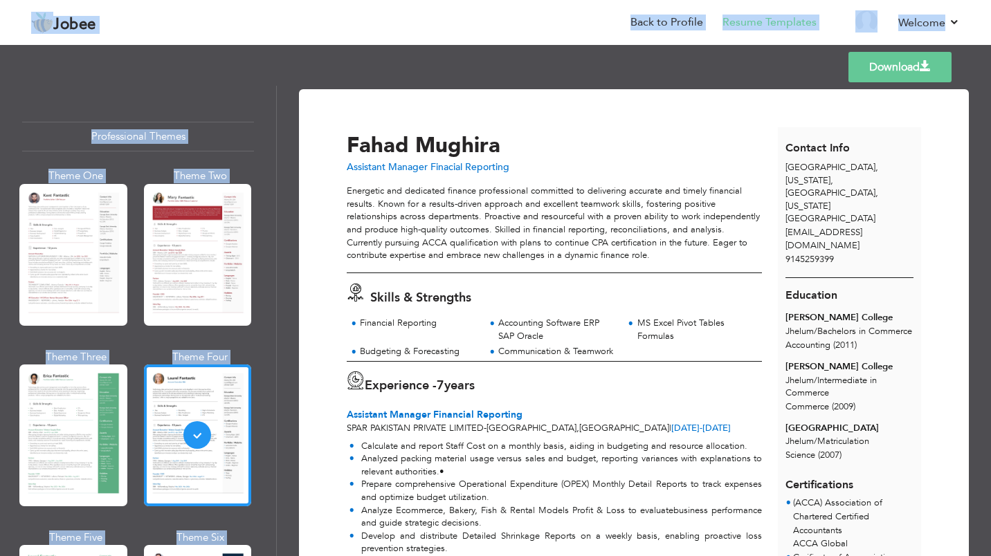
drag, startPoint x: 985, startPoint y: 166, endPoint x: 992, endPoint y: 285, distance: 119.2
click at [990, 285] on html "Jobee Back to Profile Resume Templates Resume Templates Cover Letters About My …" at bounding box center [495, 278] width 991 height 556
drag, startPoint x: 992, startPoint y: 285, endPoint x: 974, endPoint y: 113, distance: 173.2
click at [974, 113] on div "Download Fahad Mughira Assistant Manager Finacial Reporting 7 years" at bounding box center [634, 321] width 714 height 471
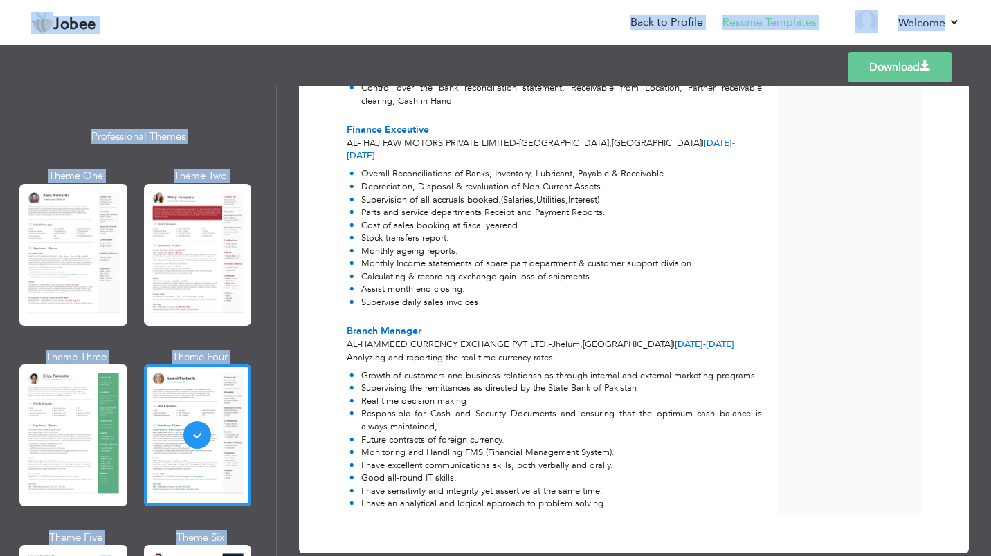
click at [286, 248] on div "Download Fahad Mughira Assistant Manager Finacial Reporting 7 years" at bounding box center [634, 321] width 714 height 471
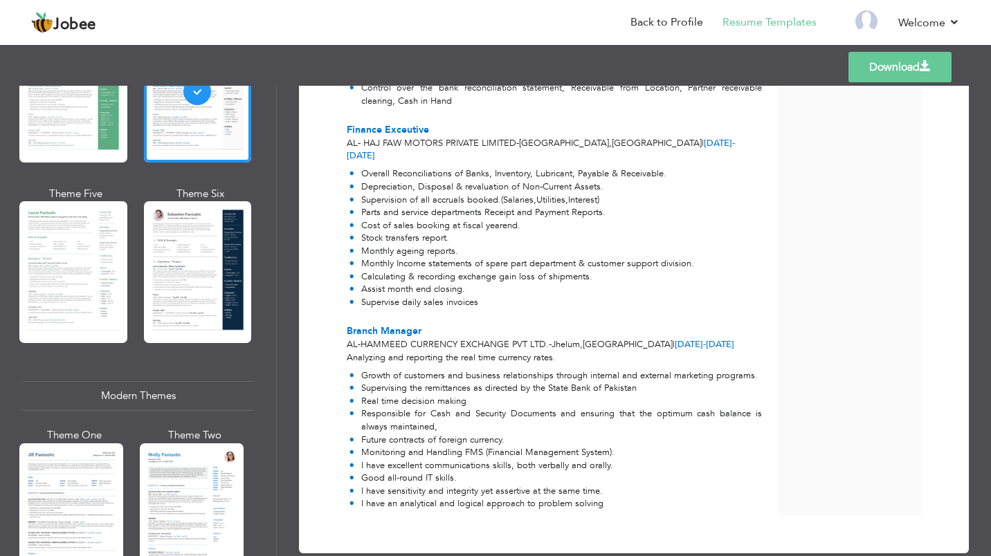
scroll to position [338, 0]
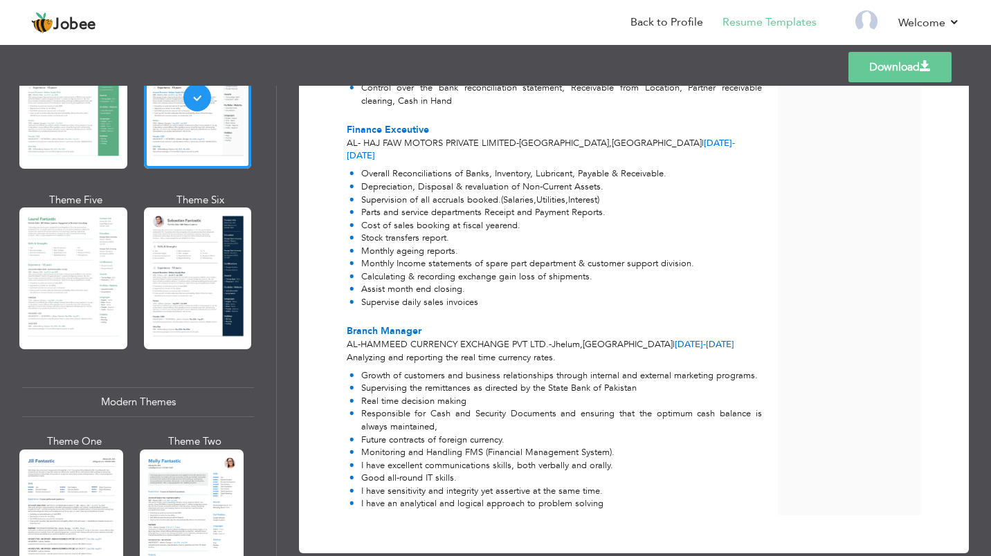
click at [102, 267] on div at bounding box center [73, 279] width 108 height 142
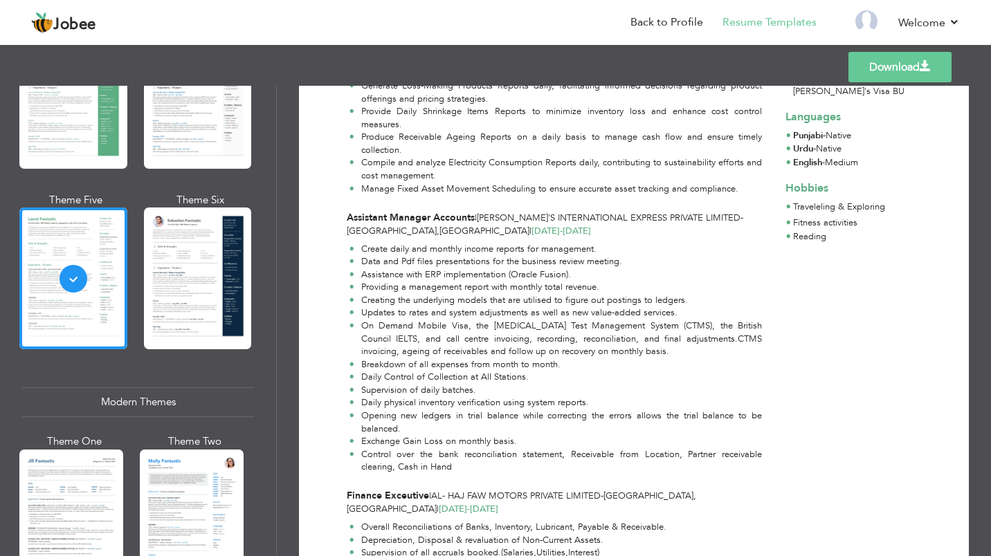
scroll to position [485, 0]
click at [203, 292] on div at bounding box center [198, 279] width 108 height 142
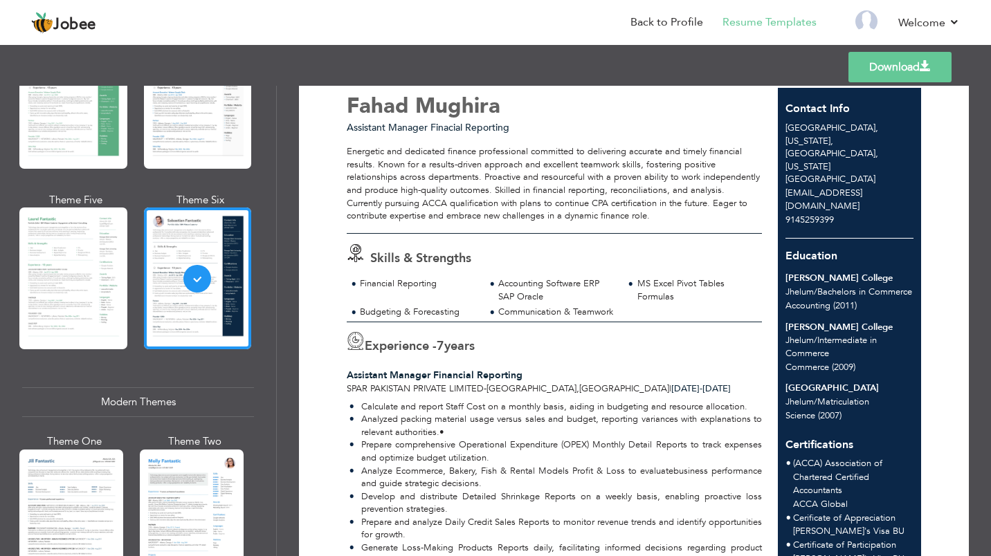
scroll to position [0, 0]
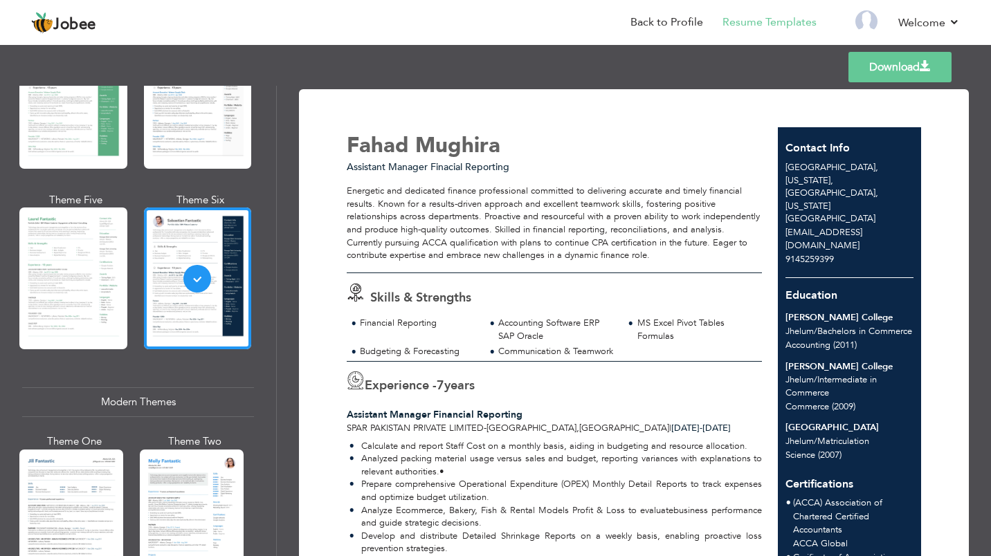
click at [89, 496] on div at bounding box center [71, 518] width 104 height 137
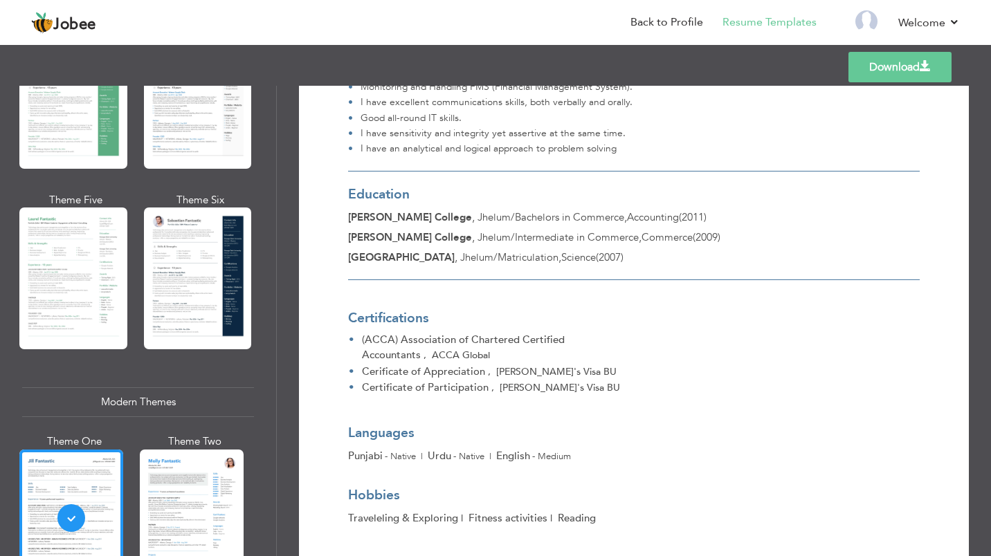
scroll to position [1295, 0]
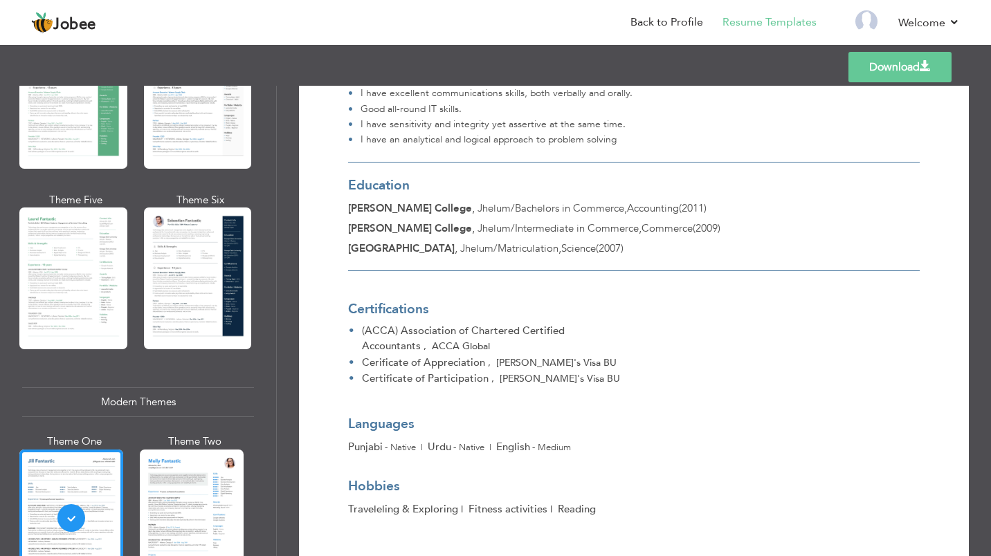
click at [232, 488] on div at bounding box center [192, 518] width 104 height 137
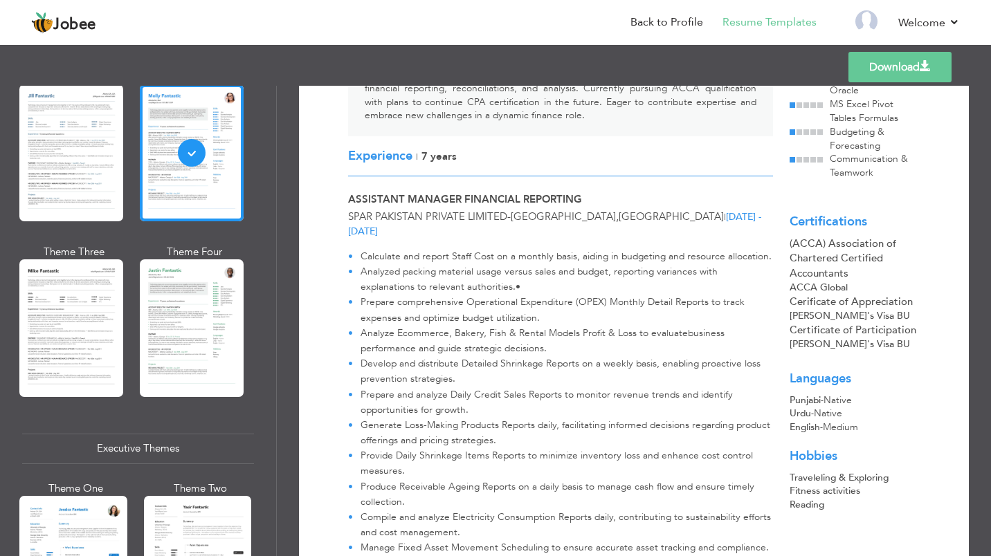
scroll to position [720, 0]
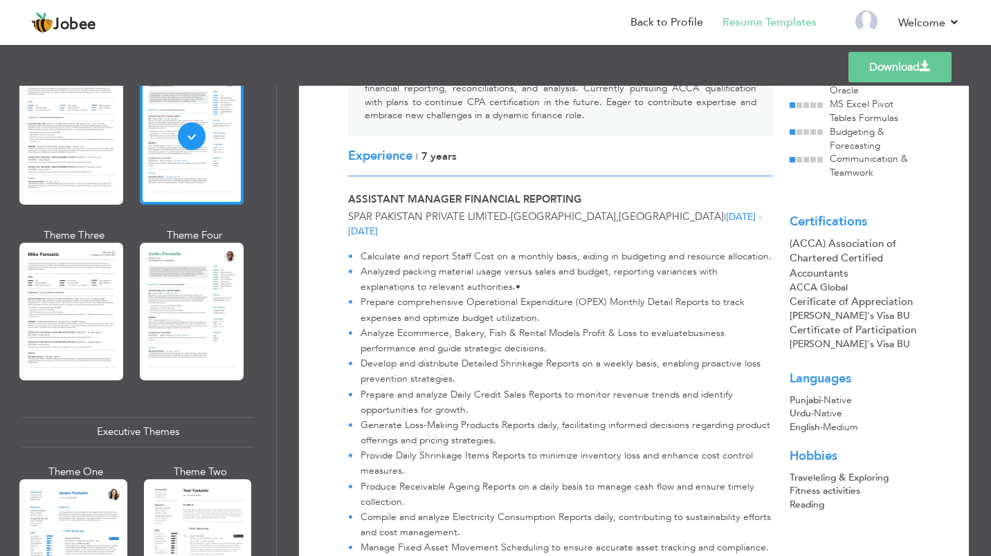
click at [50, 327] on div at bounding box center [71, 311] width 104 height 137
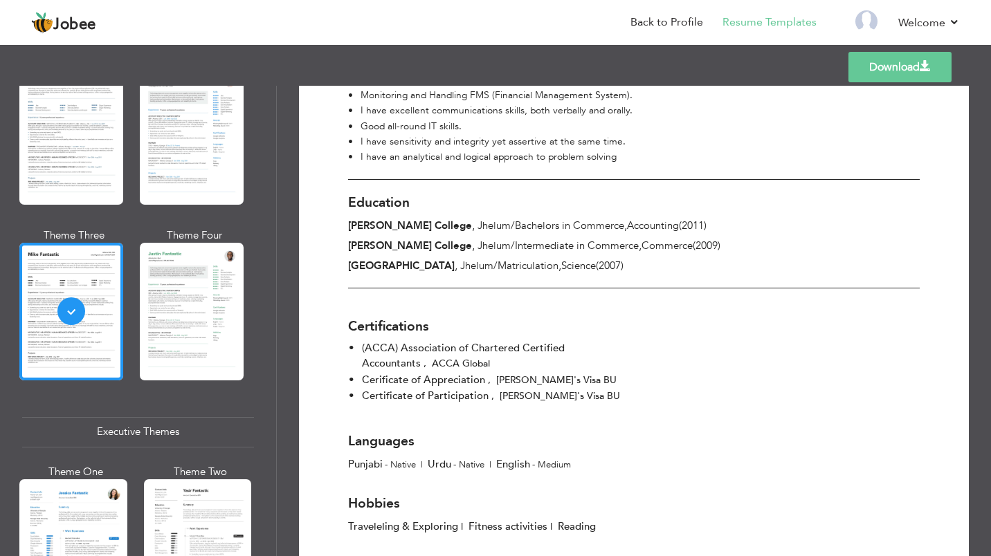
scroll to position [1284, 0]
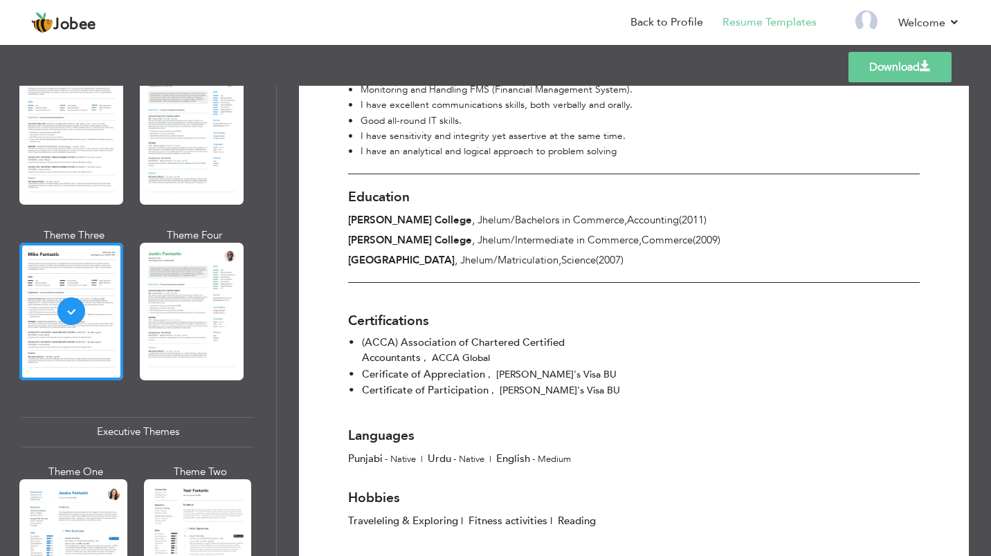
click at [203, 300] on div at bounding box center [192, 311] width 104 height 137
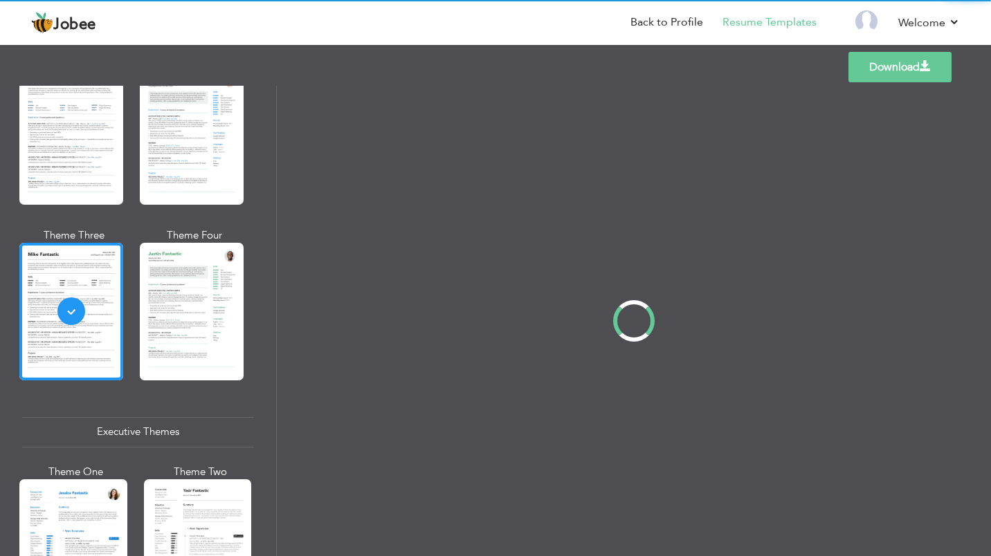
scroll to position [0, 0]
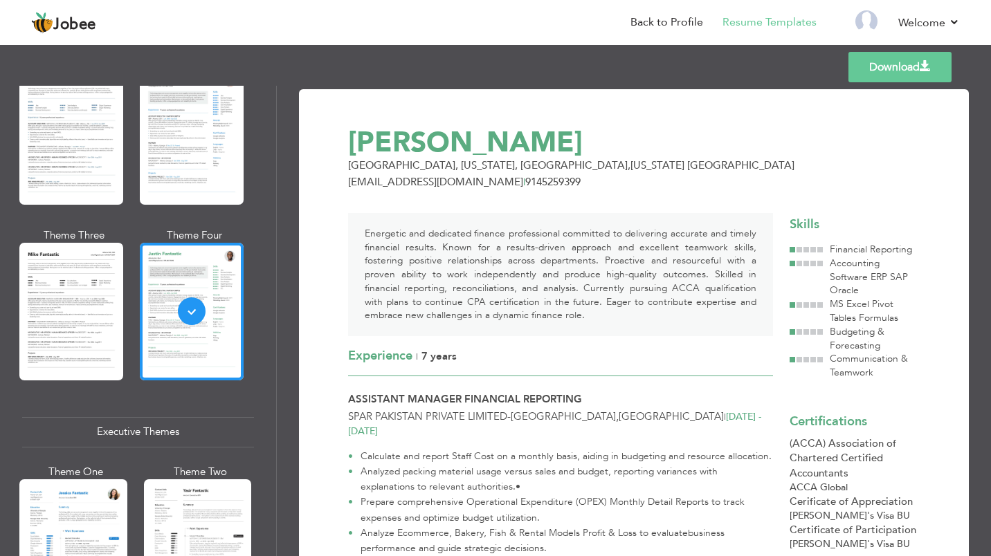
click at [86, 501] on div at bounding box center [73, 551] width 108 height 142
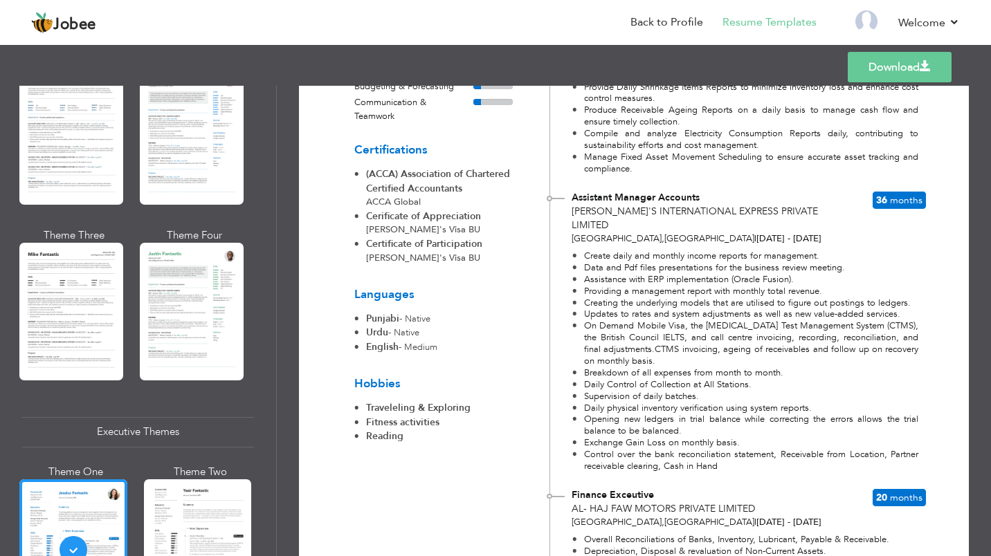
scroll to position [483, 0]
click at [217, 480] on div at bounding box center [198, 551] width 108 height 142
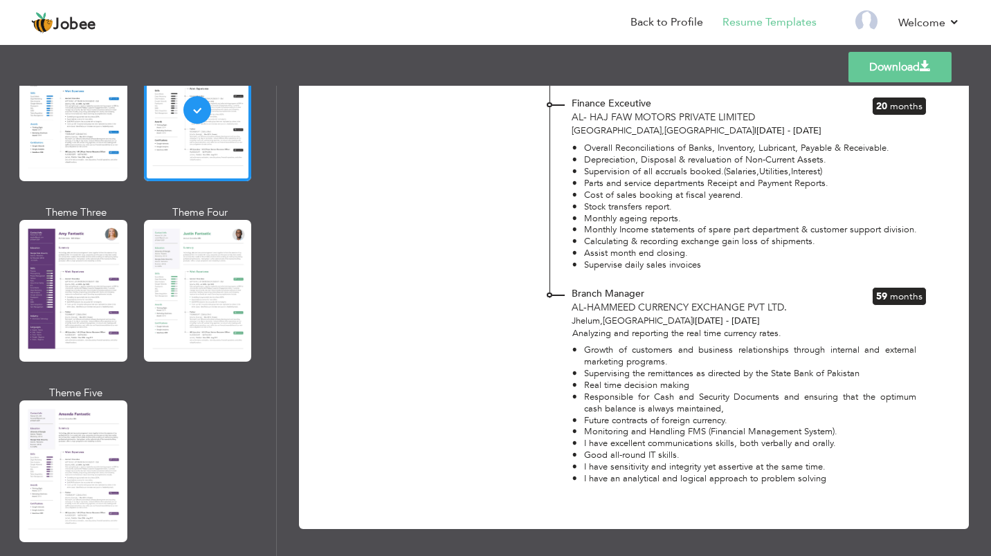
scroll to position [1135, 0]
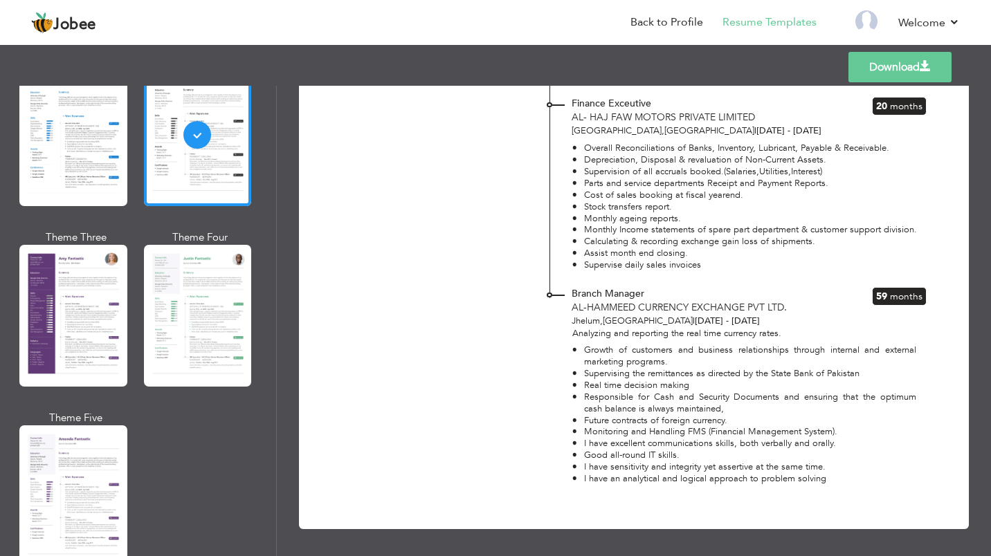
click at [123, 317] on div at bounding box center [73, 316] width 108 height 142
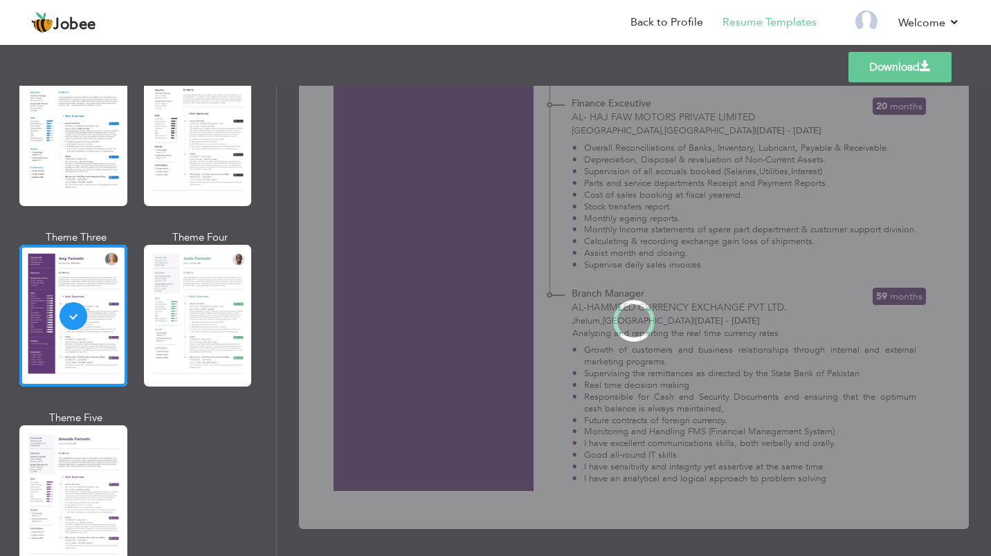
scroll to position [0, 0]
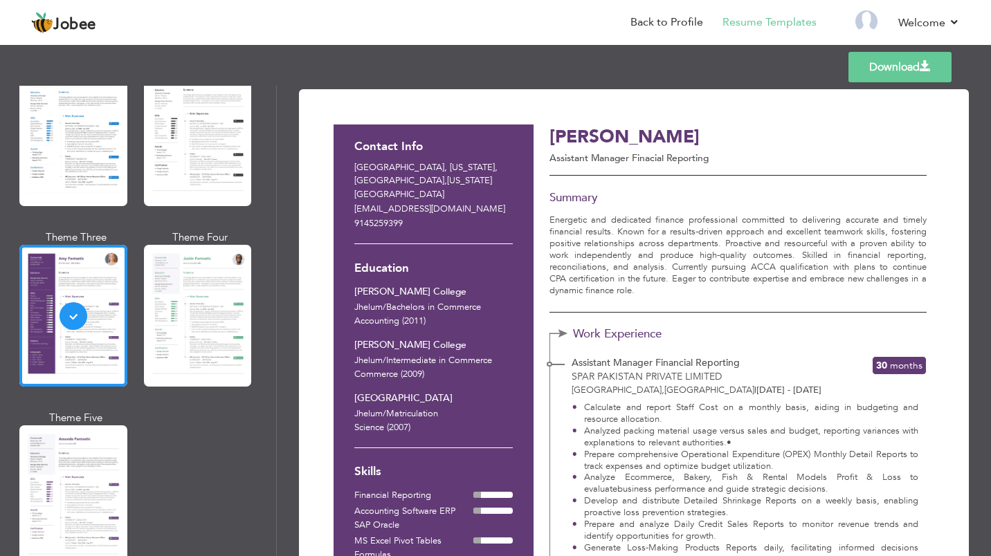
click at [49, 457] on div at bounding box center [73, 497] width 108 height 142
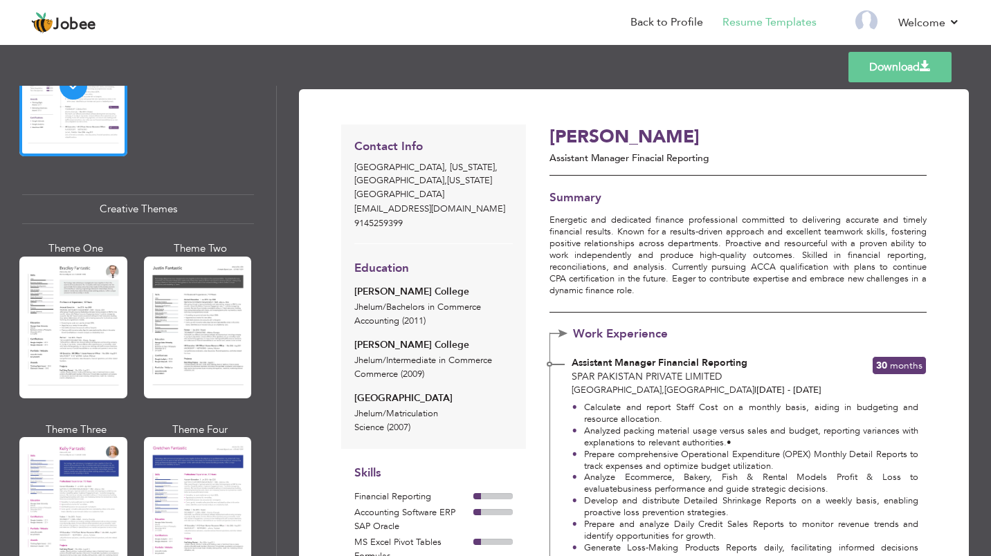
scroll to position [1553, 0]
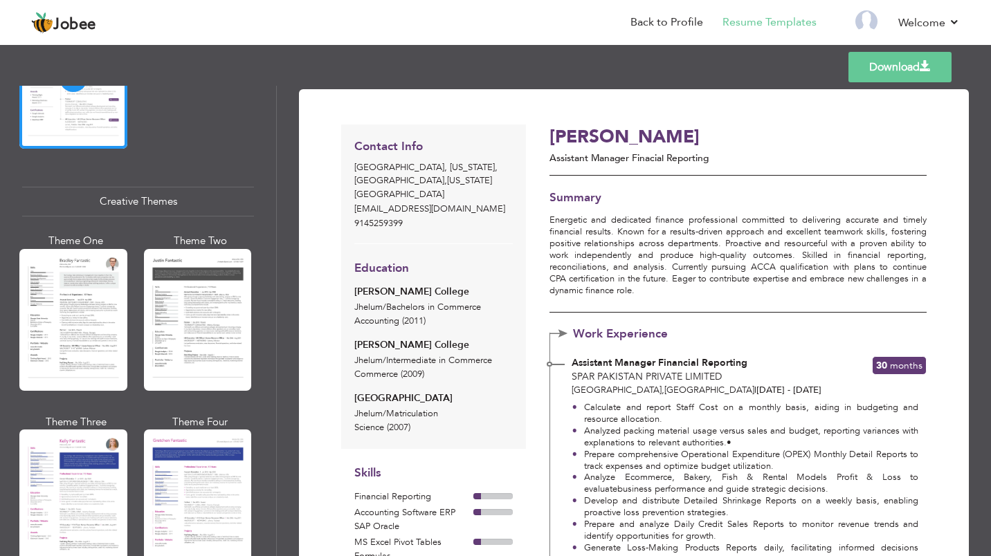
click at [192, 319] on div at bounding box center [198, 320] width 108 height 142
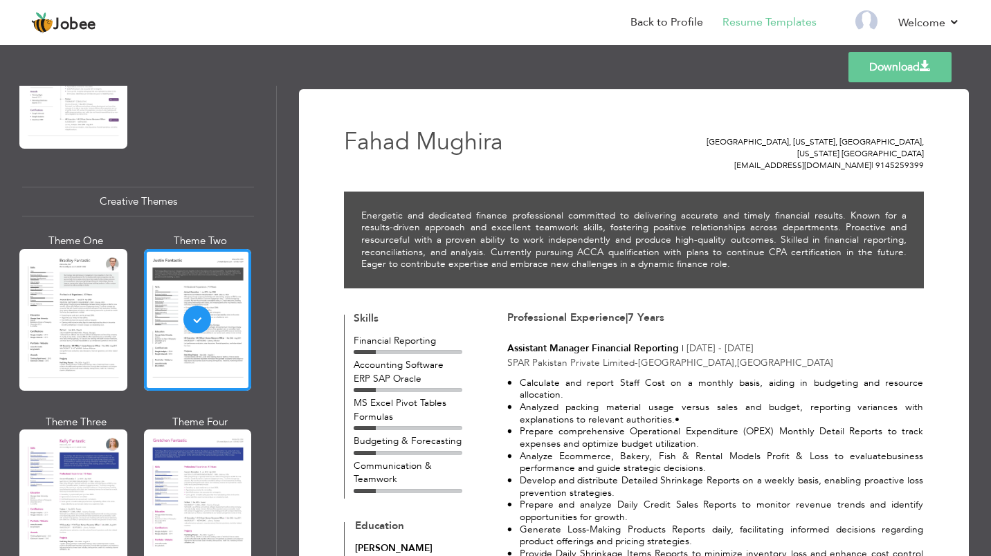
click at [91, 334] on div at bounding box center [73, 320] width 108 height 142
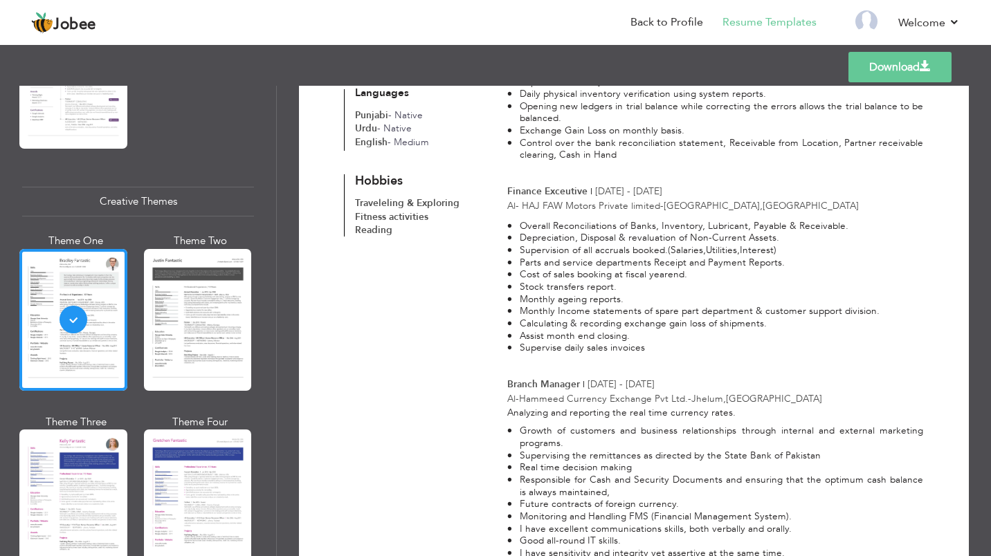
scroll to position [812, 0]
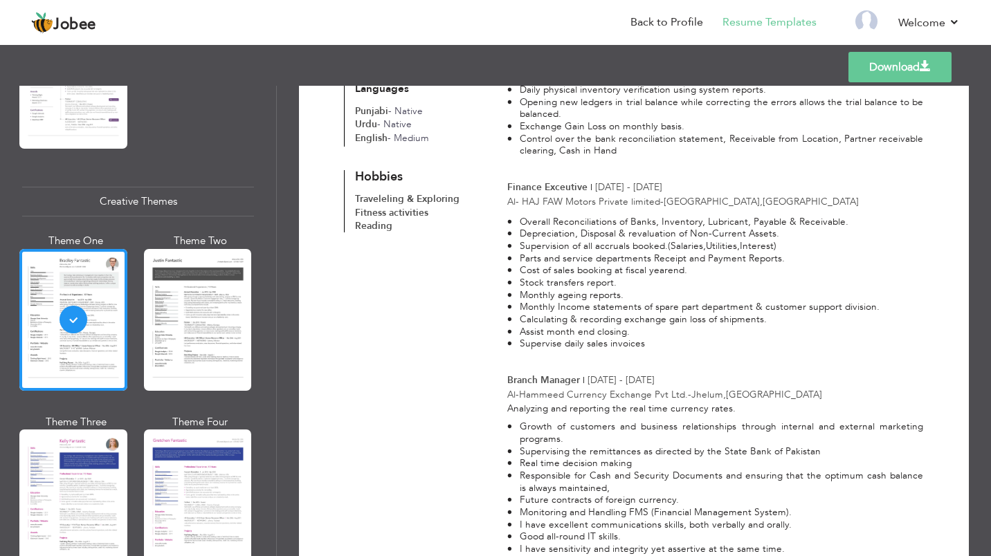
click at [189, 459] on div at bounding box center [198, 501] width 108 height 142
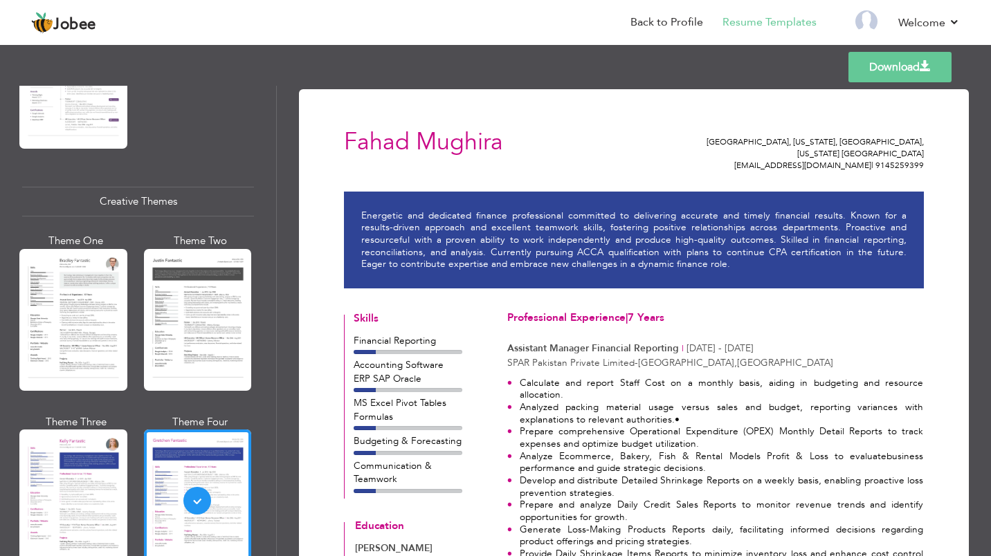
scroll to position [0, 0]
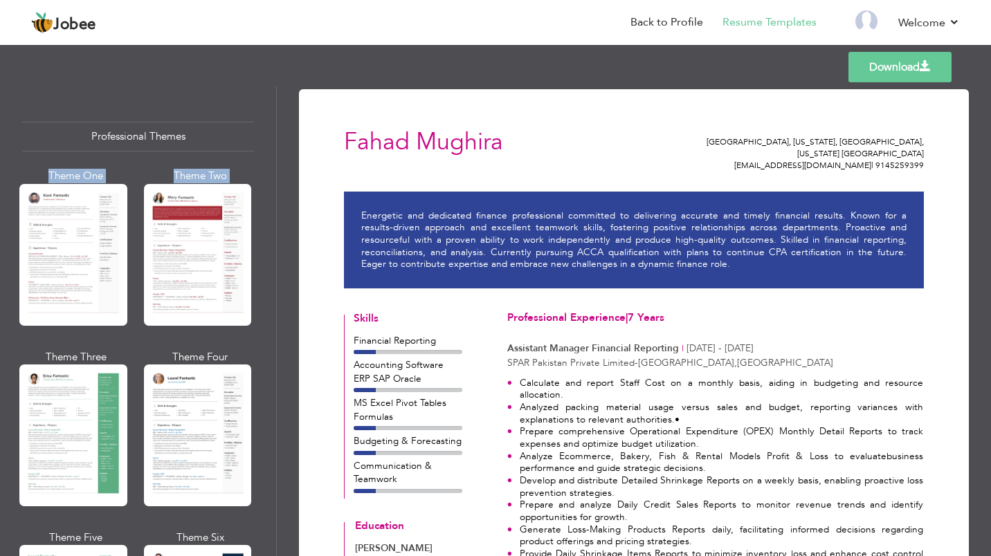
drag, startPoint x: 271, startPoint y: 172, endPoint x: 264, endPoint y: 210, distance: 38.7
click at [264, 210] on div "Professional Themes Theme One Theme Two Theme Three Theme Six" at bounding box center [138, 321] width 276 height 471
drag, startPoint x: 264, startPoint y: 210, endPoint x: 257, endPoint y: 181, distance: 29.7
click at [257, 181] on div "Professional Themes Theme One Theme Two Theme Three Theme Six" at bounding box center [138, 321] width 276 height 471
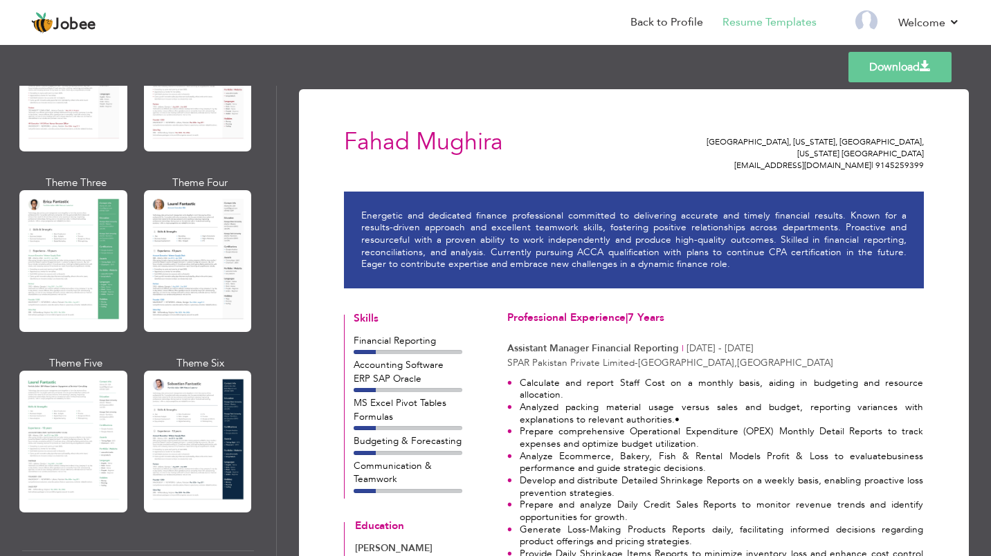
scroll to position [192, 0]
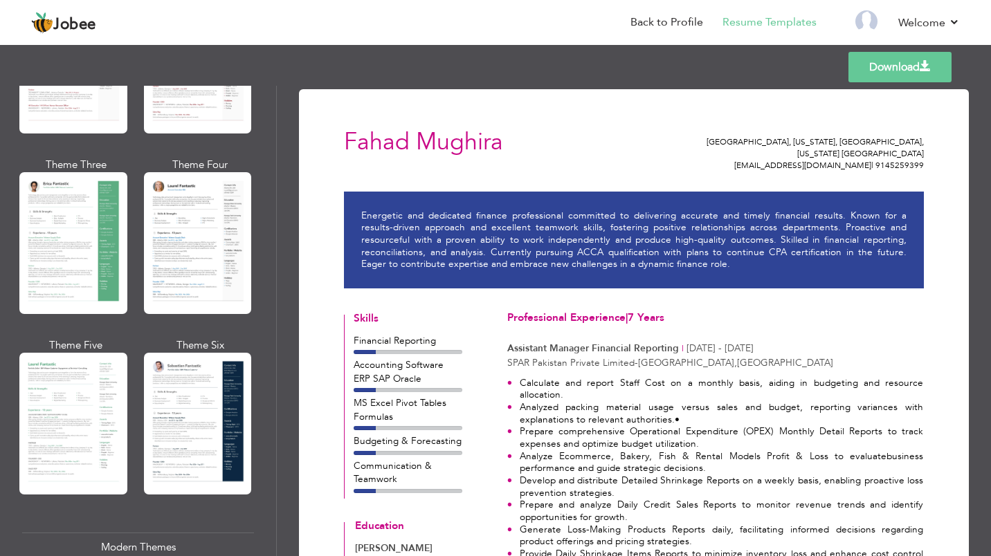
click at [153, 435] on div at bounding box center [198, 424] width 108 height 142
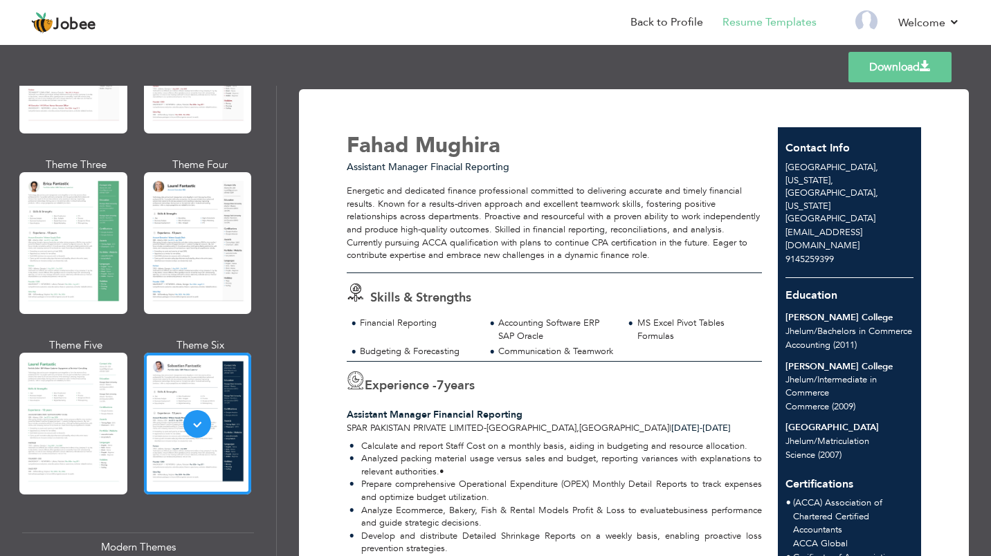
click at [51, 447] on div at bounding box center [73, 424] width 108 height 142
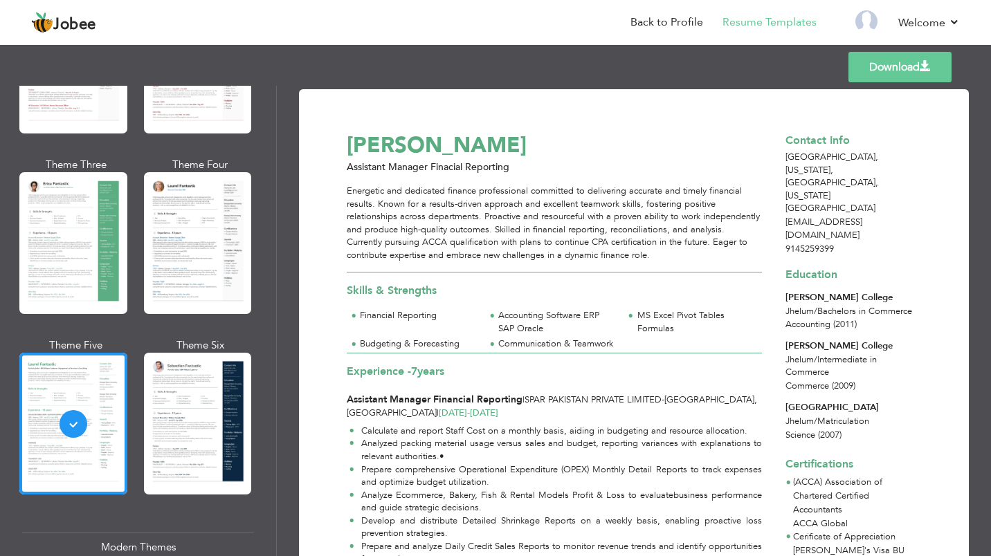
click at [194, 410] on div at bounding box center [198, 424] width 108 height 142
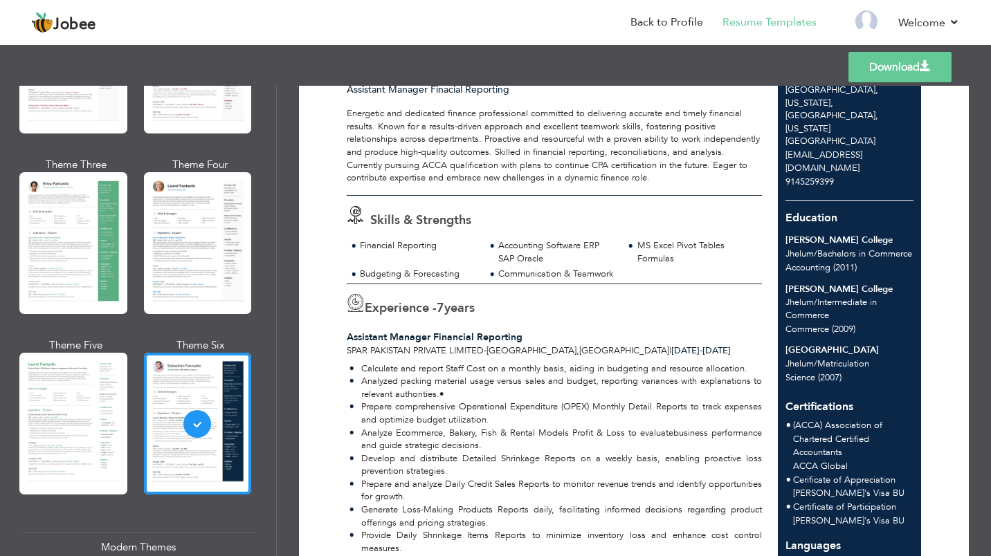
scroll to position [50, 0]
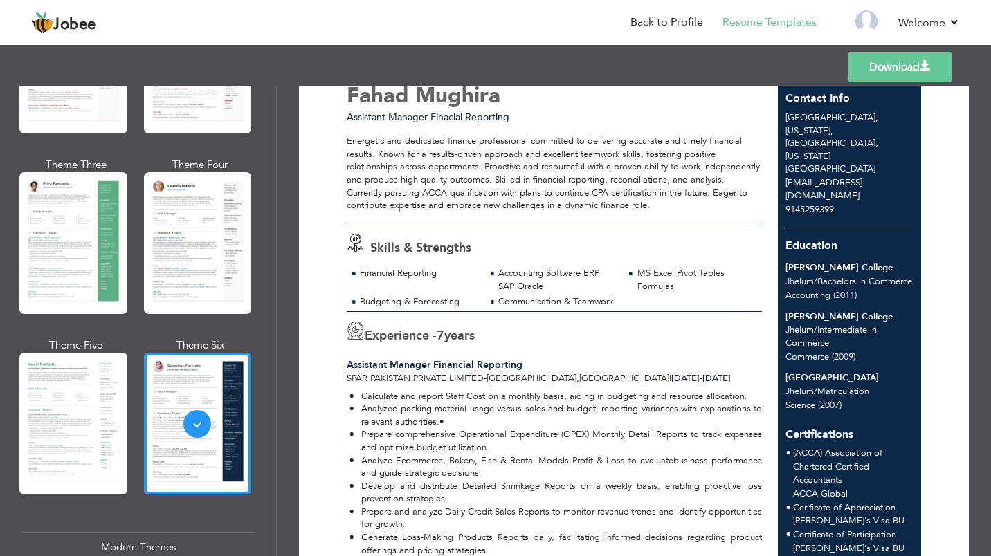
click at [184, 257] on div at bounding box center [198, 243] width 108 height 142
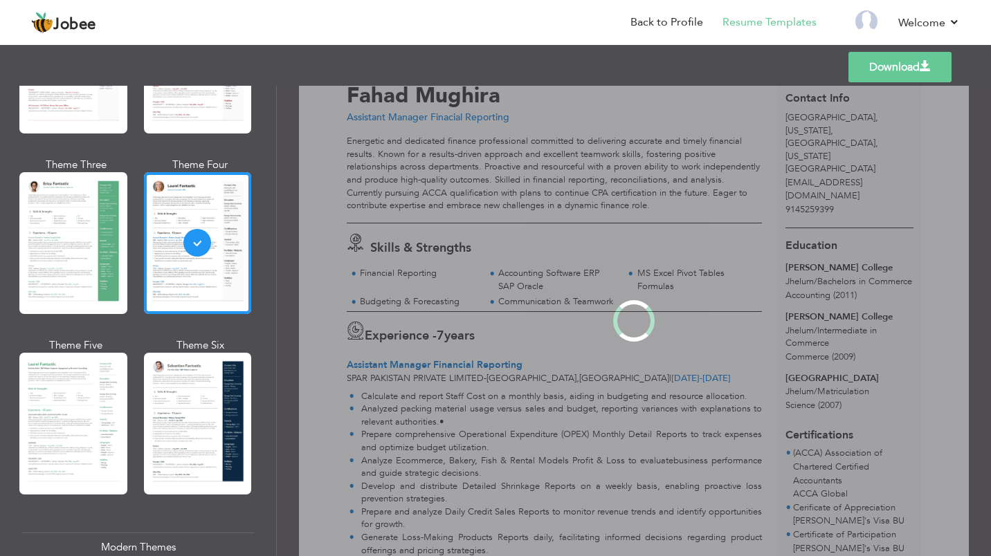
scroll to position [0, 0]
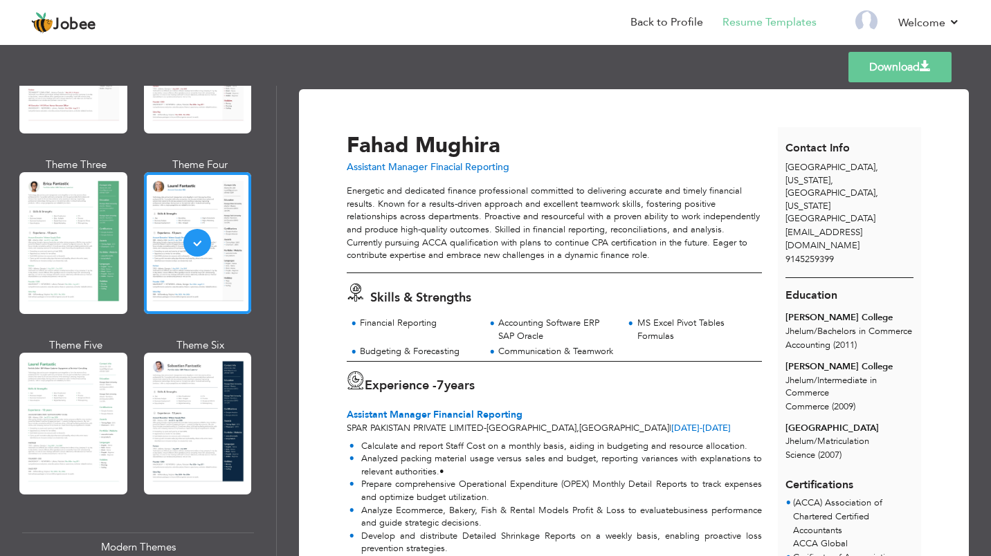
click at [77, 244] on div at bounding box center [73, 243] width 108 height 142
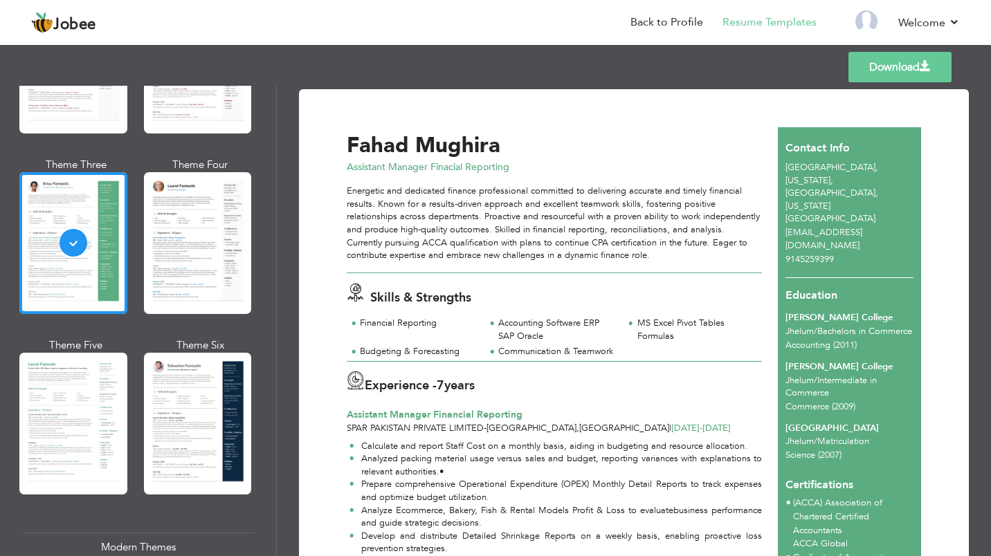
click at [157, 400] on div at bounding box center [198, 424] width 108 height 142
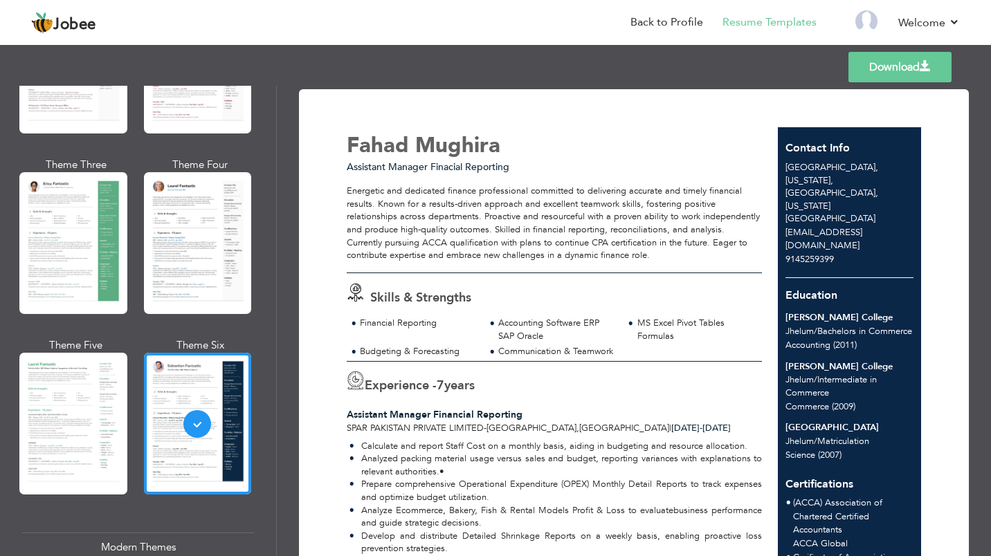
click at [184, 96] on div at bounding box center [198, 63] width 108 height 142
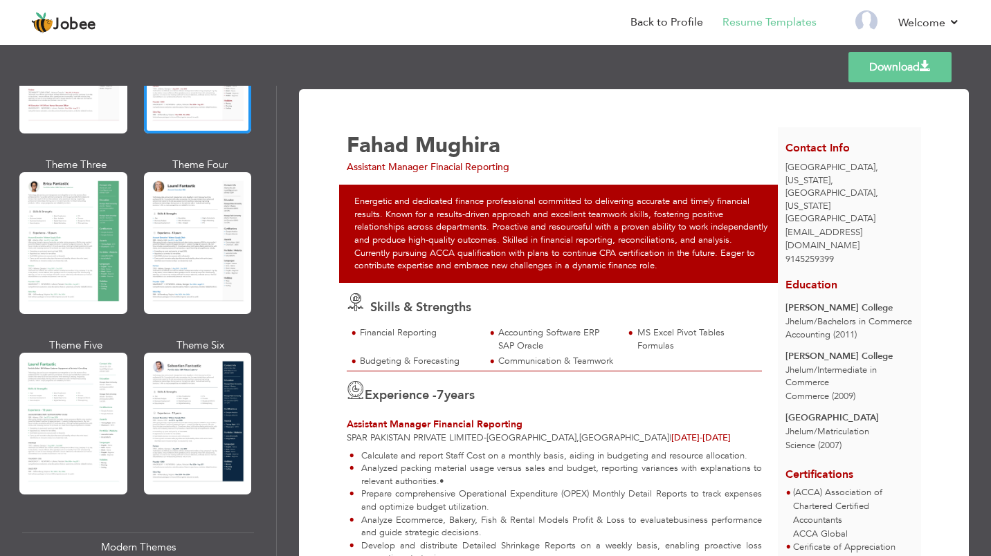
click at [34, 94] on div at bounding box center [73, 63] width 108 height 142
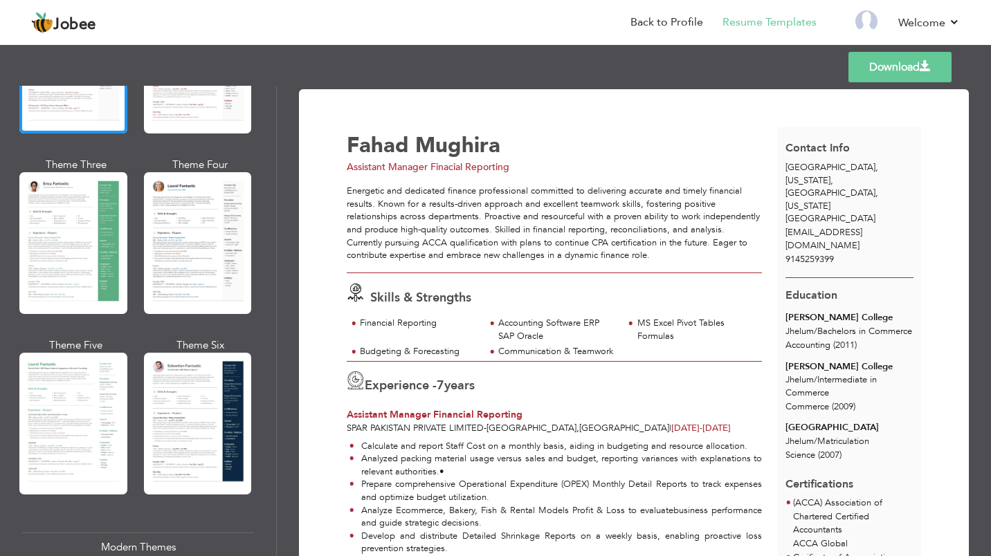
click at [174, 278] on div at bounding box center [198, 243] width 108 height 142
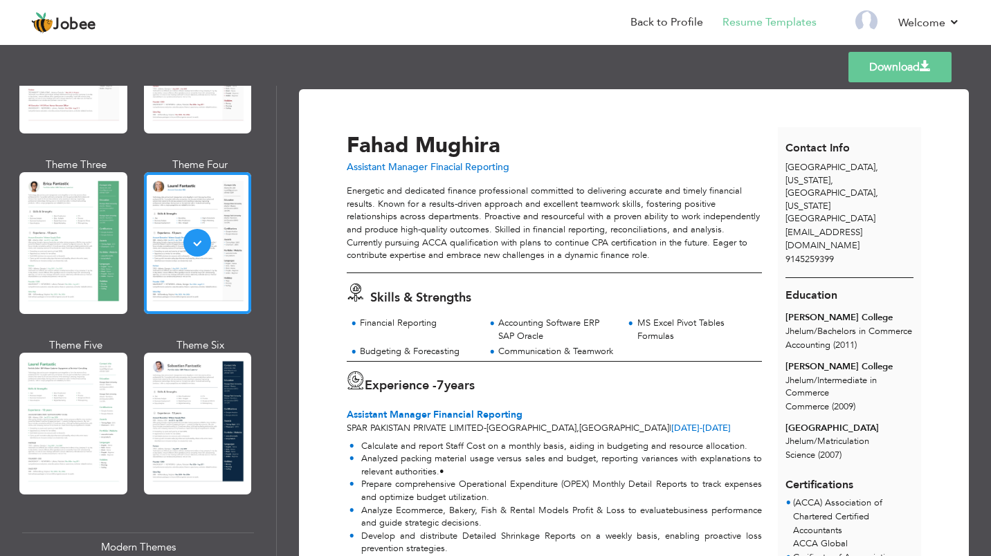
click at [180, 394] on div at bounding box center [198, 424] width 108 height 142
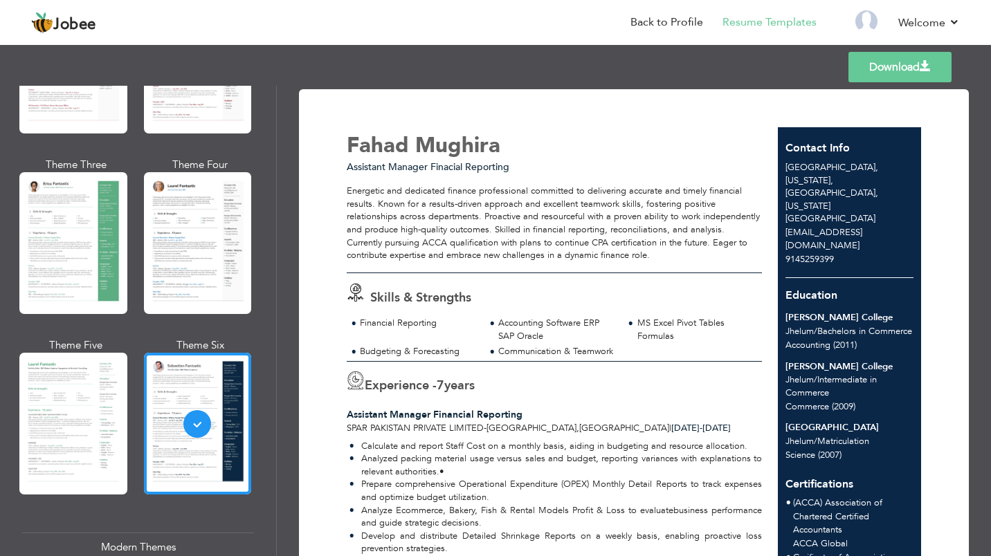
click at [62, 417] on div at bounding box center [73, 424] width 108 height 142
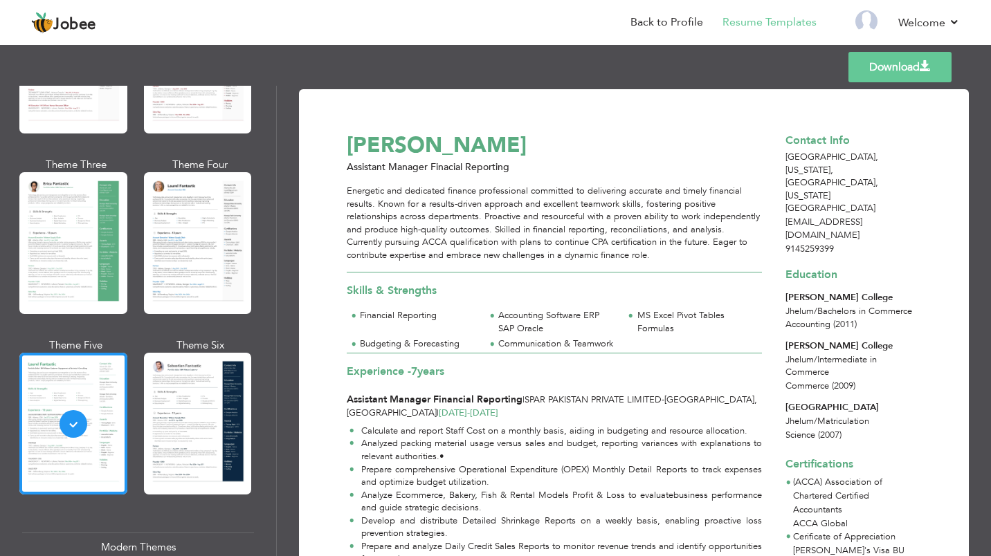
click at [862, 64] on link "Download" at bounding box center [899, 67] width 103 height 30
click at [77, 20] on span "Jobee" at bounding box center [74, 24] width 43 height 15
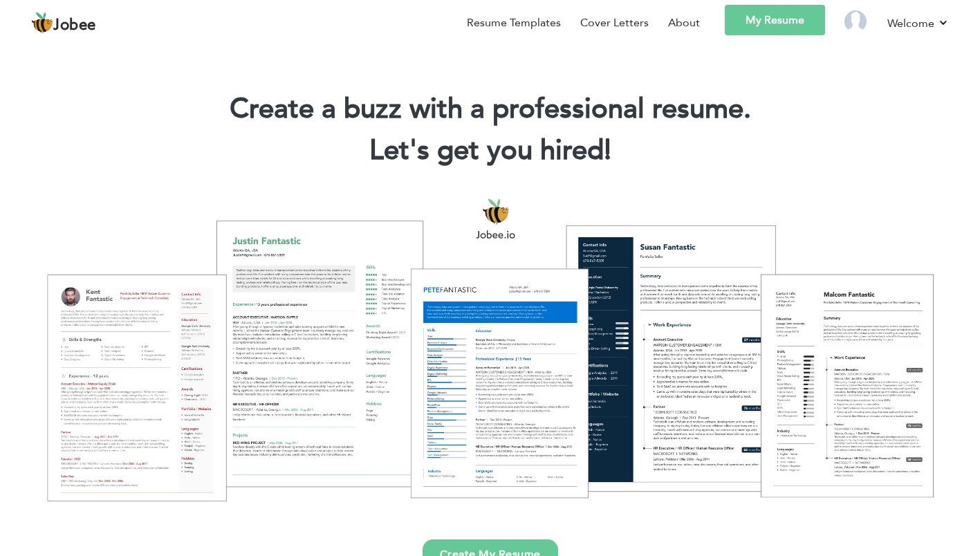
click at [845, 21] on img at bounding box center [856, 21] width 22 height 22
